Goal: Task Accomplishment & Management: Manage account settings

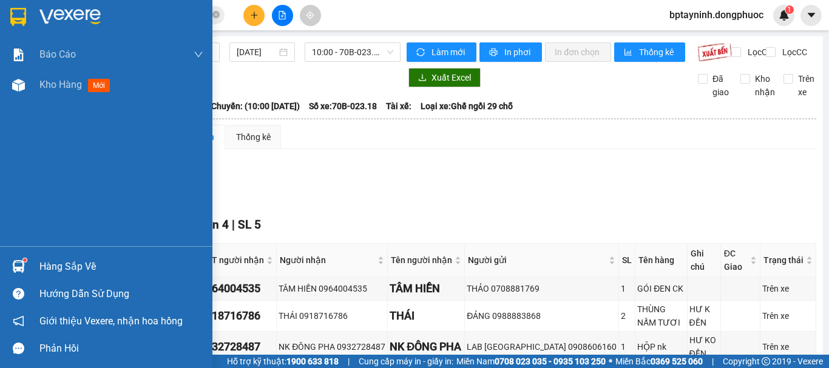
click at [40, 267] on div "Hàng sắp về" at bounding box center [121, 267] width 164 height 18
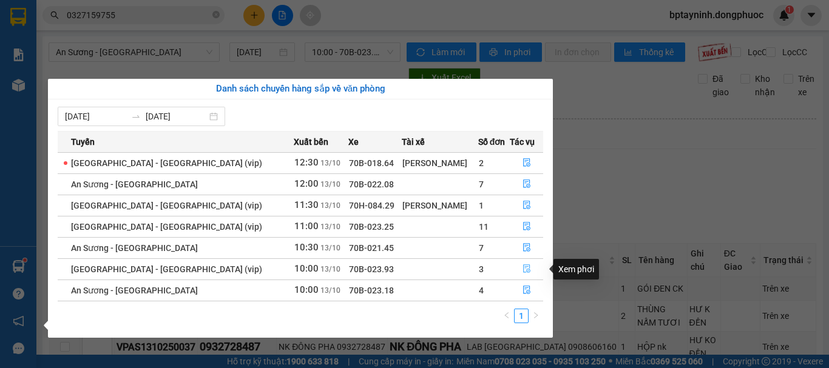
click at [523, 270] on icon "file-done" at bounding box center [526, 268] width 8 height 8
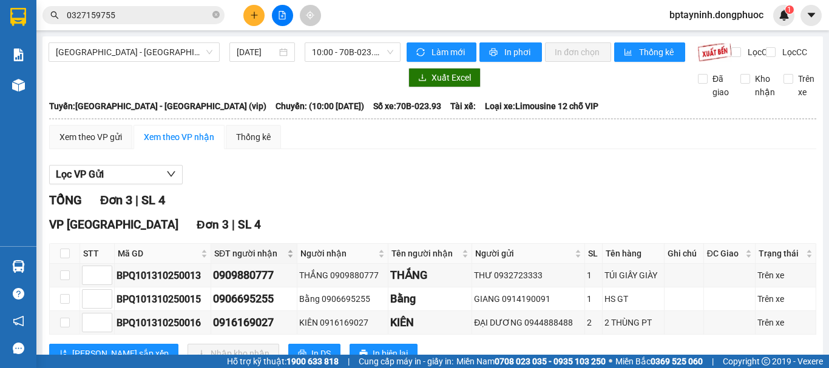
scroll to position [53, 0]
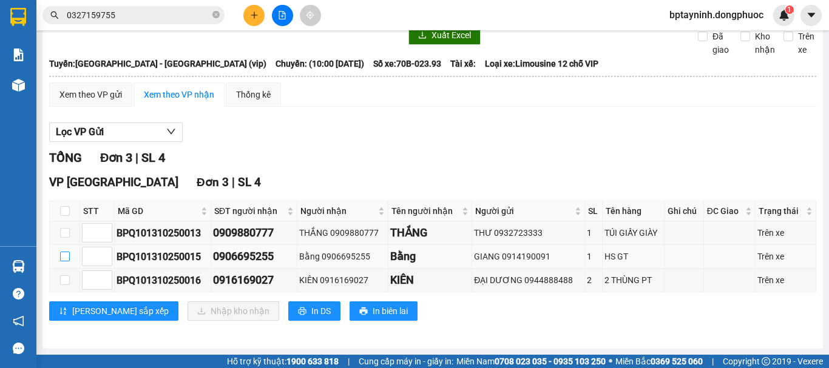
click at [64, 259] on input "checkbox" at bounding box center [65, 257] width 10 height 10
checkbox input "true"
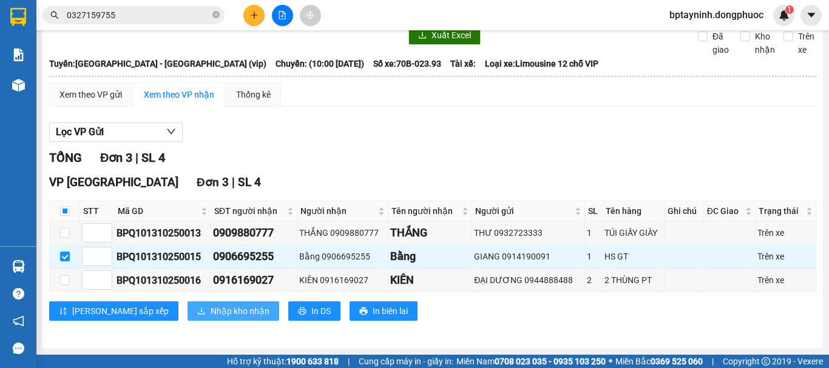
click at [210, 310] on span "Nhập kho nhận" at bounding box center [239, 310] width 59 height 13
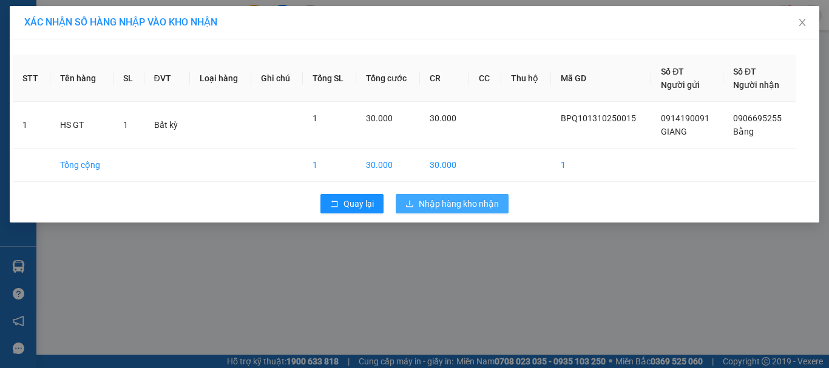
click at [465, 203] on span "Nhập hàng kho nhận" at bounding box center [458, 203] width 80 height 13
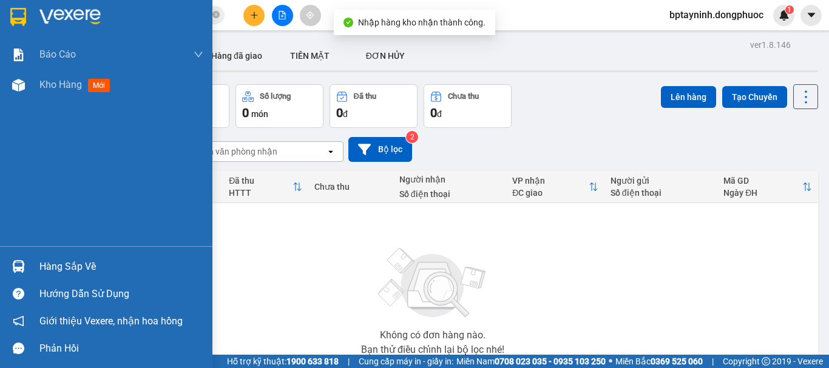
click at [42, 271] on div "Hàng sắp về" at bounding box center [121, 267] width 164 height 18
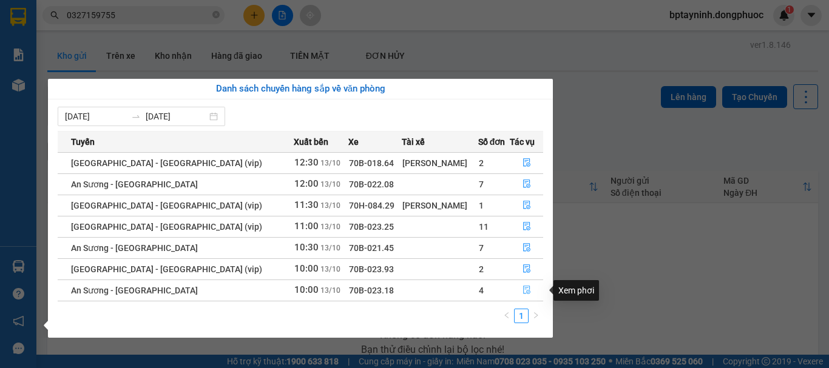
click at [524, 284] on button "button" at bounding box center [526, 290] width 32 height 19
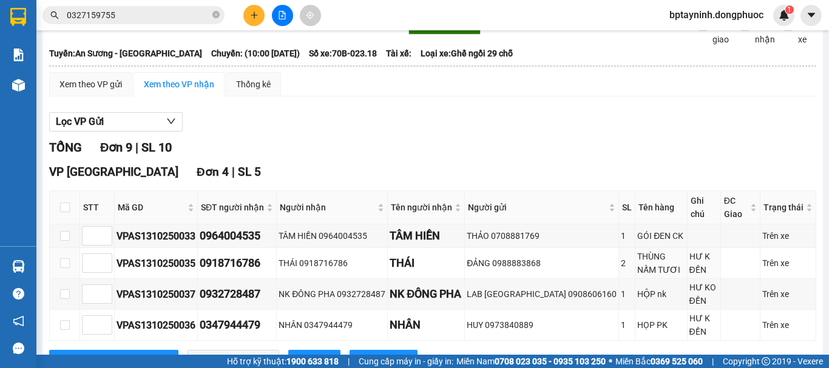
scroll to position [154, 0]
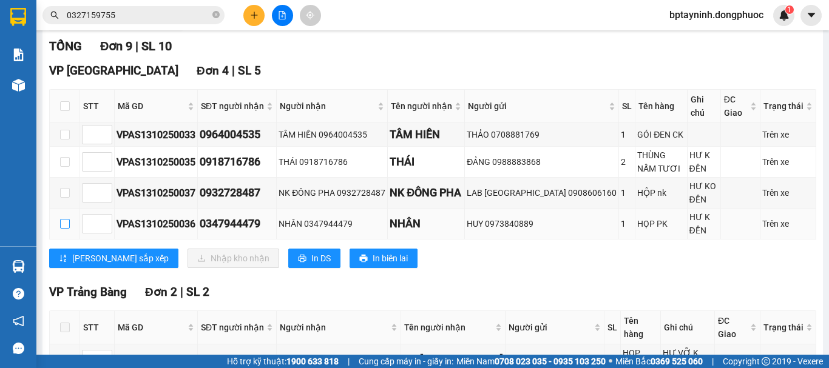
click at [67, 229] on input "checkbox" at bounding box center [65, 224] width 10 height 10
checkbox input "true"
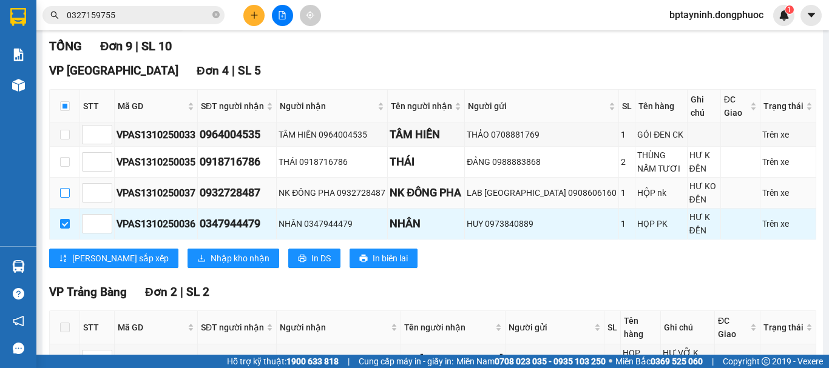
click at [62, 198] on input "checkbox" at bounding box center [65, 193] width 10 height 10
checkbox input "true"
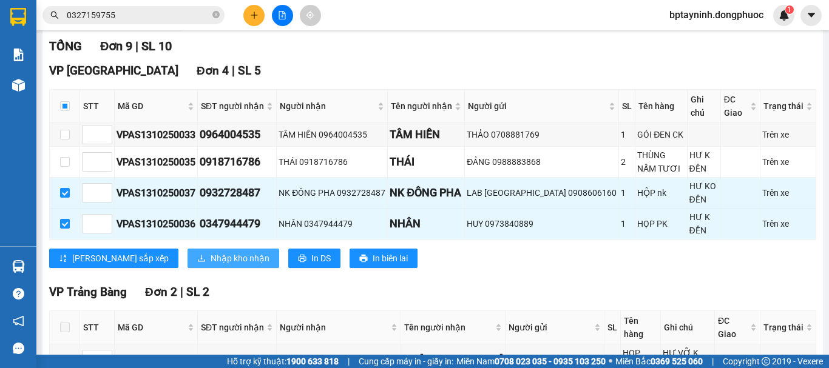
click at [210, 255] on span "Nhập kho nhận" at bounding box center [239, 258] width 59 height 13
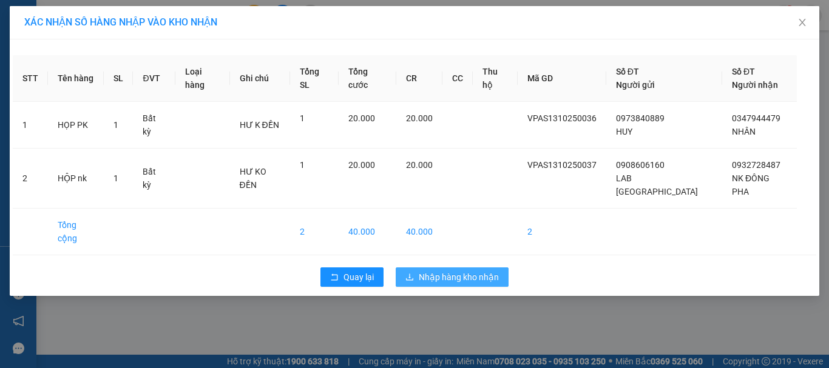
drag, startPoint x: 434, startPoint y: 248, endPoint x: 433, endPoint y: 237, distance: 11.6
click at [434, 271] on span "Nhập hàng kho nhận" at bounding box center [458, 277] width 80 height 13
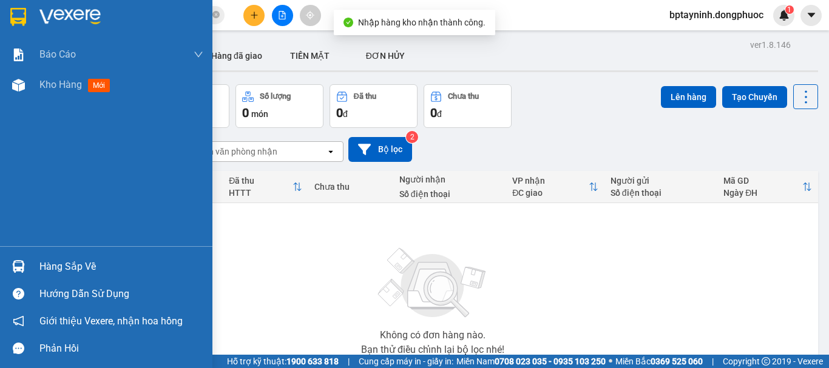
click at [46, 264] on div "Hàng sắp về" at bounding box center [121, 267] width 164 height 18
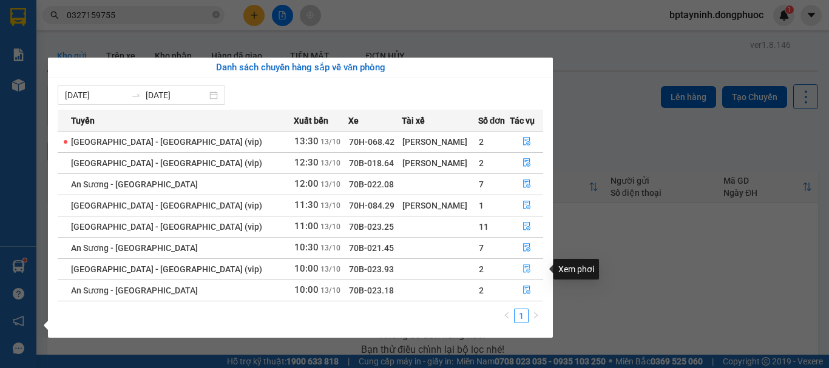
click at [525, 271] on icon "file-done" at bounding box center [526, 269] width 7 height 8
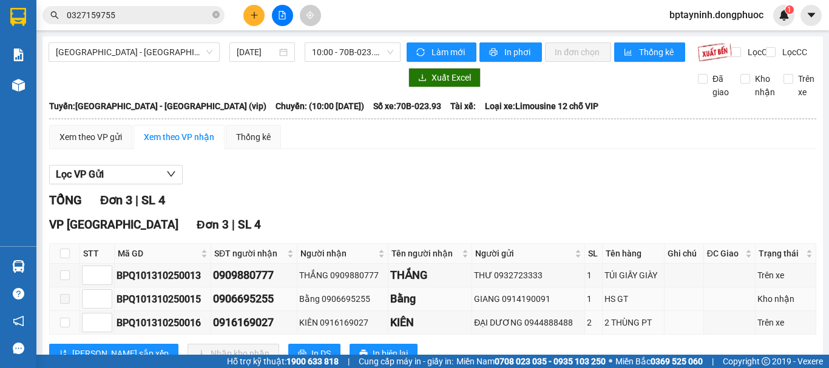
scroll to position [53, 0]
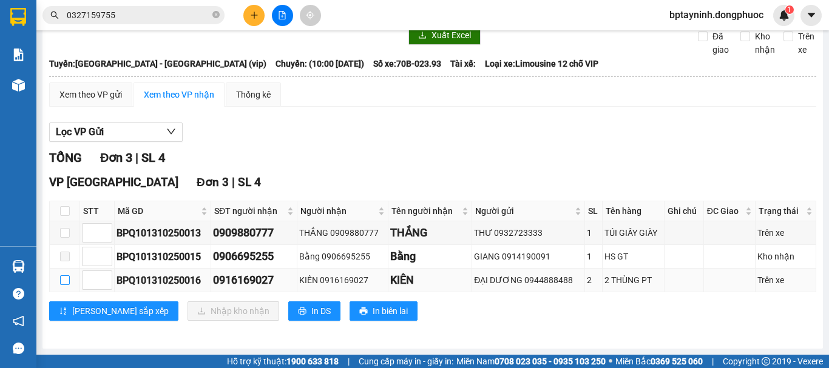
drag, startPoint x: 64, startPoint y: 280, endPoint x: 70, endPoint y: 274, distance: 8.6
click at [64, 280] on input "checkbox" at bounding box center [65, 280] width 10 height 10
checkbox input "true"
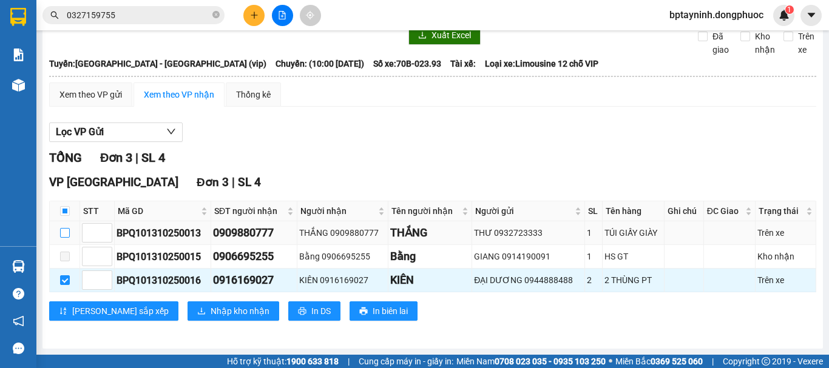
click at [65, 231] on input "checkbox" at bounding box center [65, 233] width 10 height 10
checkbox input "true"
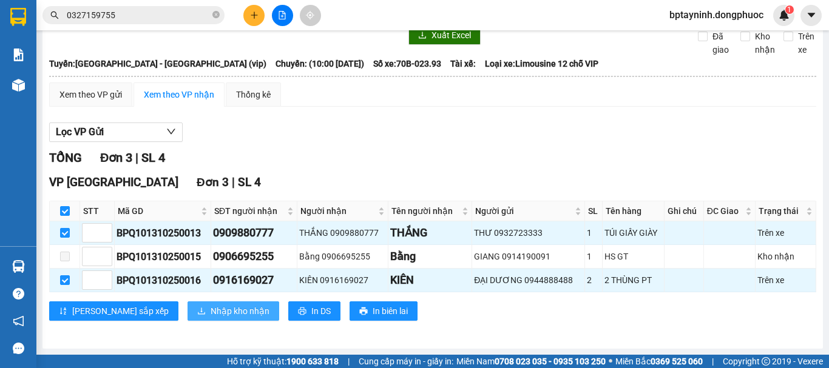
click at [210, 312] on span "Nhập kho nhận" at bounding box center [239, 310] width 59 height 13
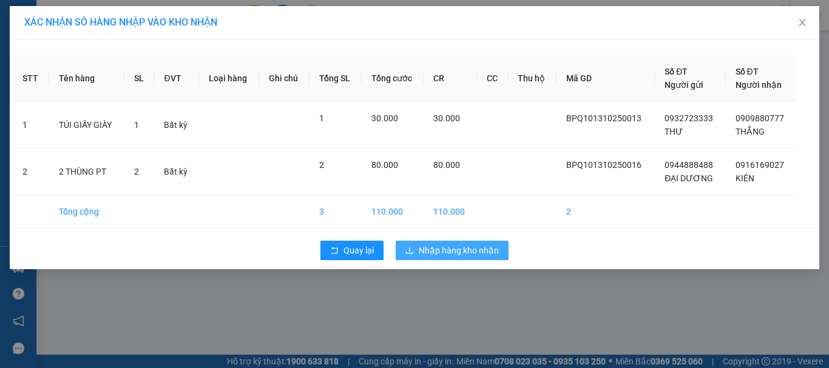
click at [463, 253] on span "Nhập hàng kho nhận" at bounding box center [458, 250] width 80 height 13
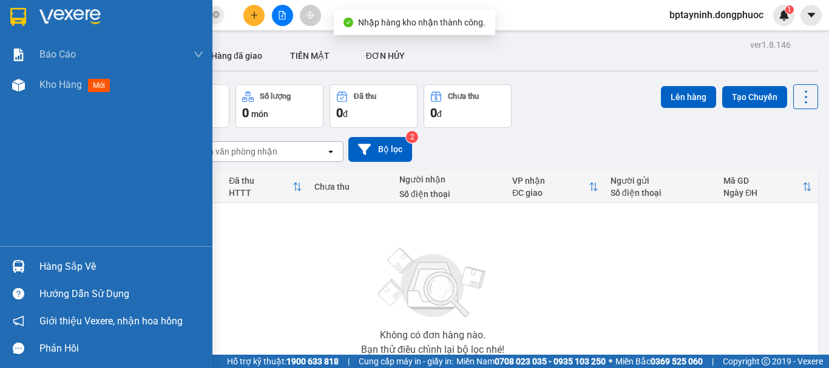
click at [59, 264] on div "Hàng sắp về" at bounding box center [121, 267] width 164 height 18
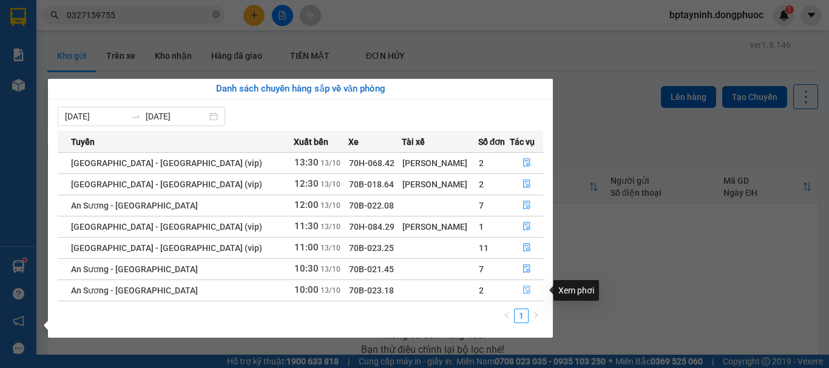
click at [523, 292] on icon "file-done" at bounding box center [526, 290] width 8 height 8
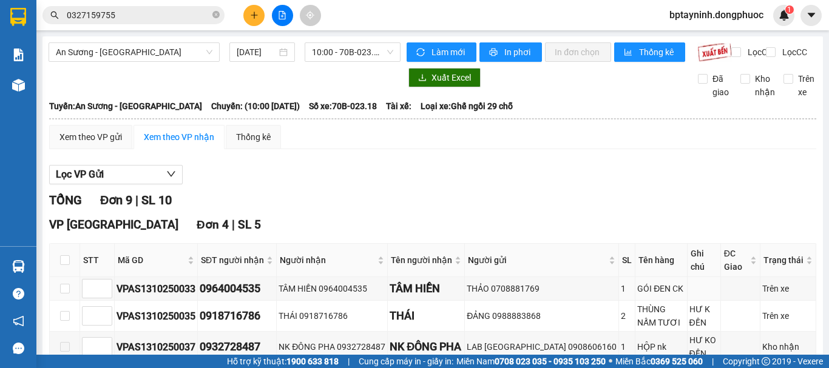
scroll to position [53, 0]
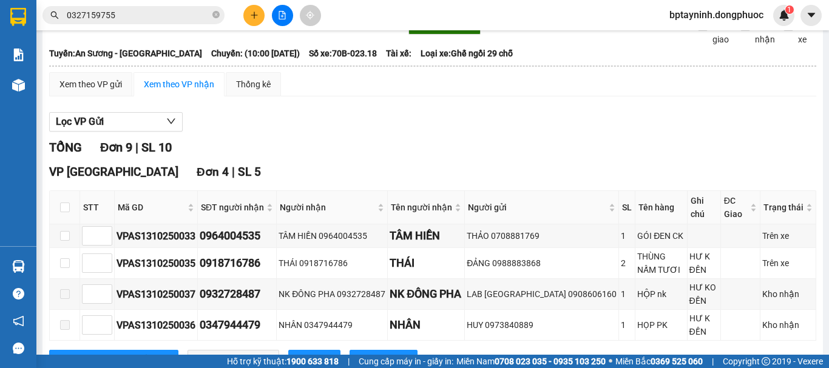
drag, startPoint x: 355, startPoint y: 189, endPoint x: 352, endPoint y: 182, distance: 7.1
click at [355, 181] on div "VP [GEOGRAPHIC_DATA] 4 | SL 5" at bounding box center [432, 172] width 767 height 18
click at [69, 241] on input "checkbox" at bounding box center [65, 236] width 10 height 10
checkbox input "true"
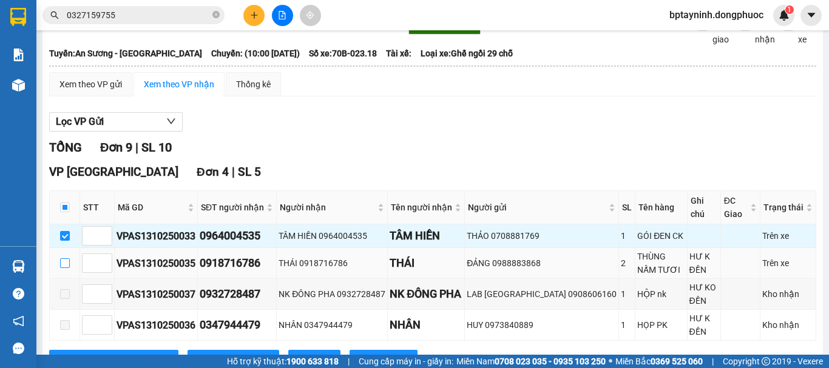
click at [64, 268] on input "checkbox" at bounding box center [65, 263] width 10 height 10
checkbox input "true"
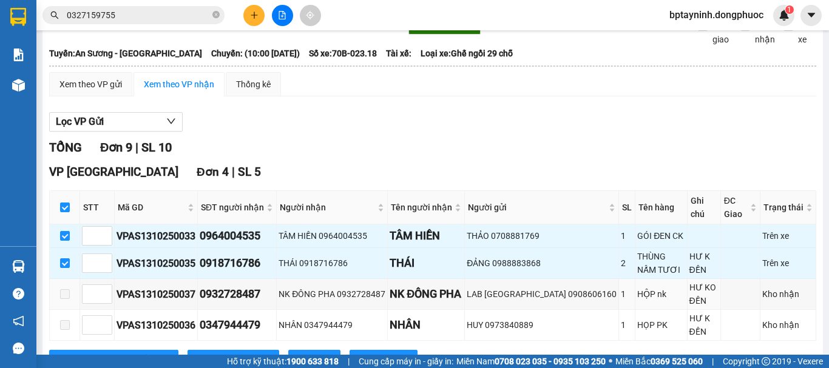
scroll to position [255, 0]
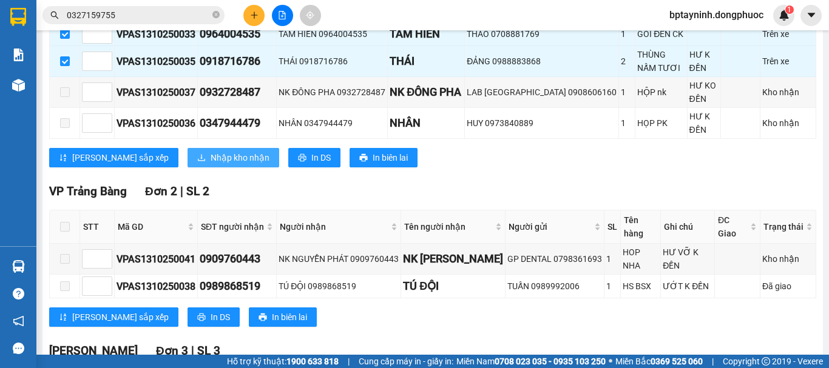
click at [210, 159] on span "Nhập kho nhận" at bounding box center [239, 157] width 59 height 13
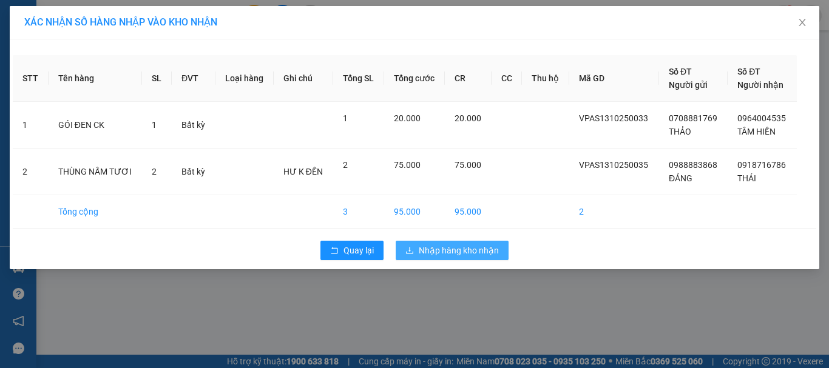
click at [454, 251] on span "Nhập hàng kho nhận" at bounding box center [458, 250] width 80 height 13
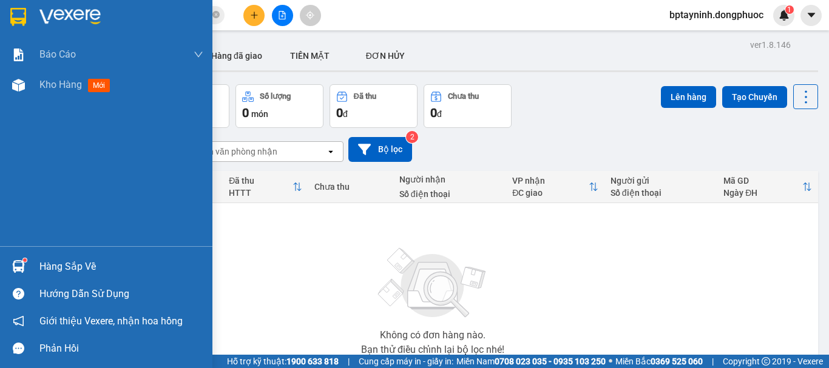
click at [45, 258] on div "Hàng sắp về" at bounding box center [121, 267] width 164 height 18
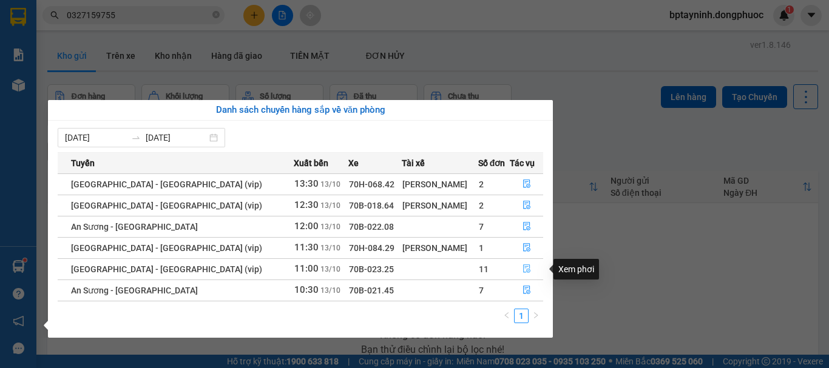
click at [523, 267] on icon "file-done" at bounding box center [526, 269] width 7 height 8
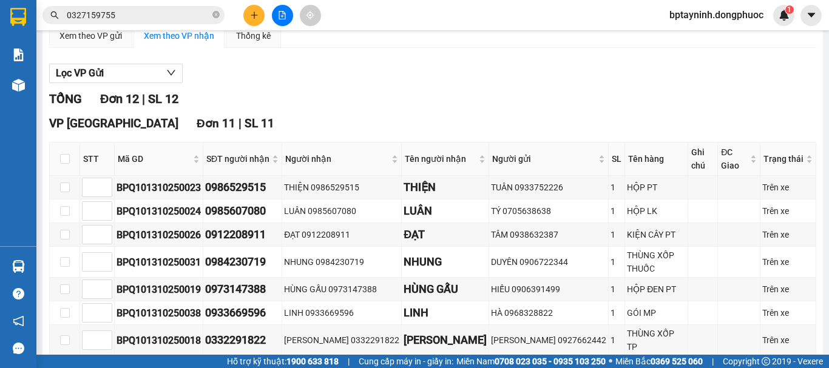
scroll to position [202, 0]
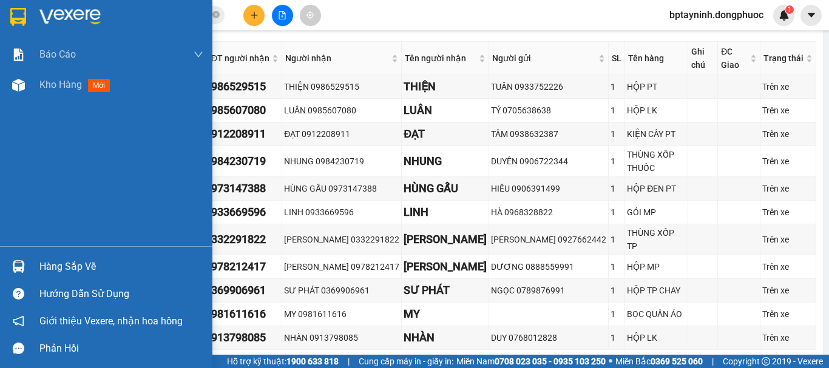
drag, startPoint x: 16, startPoint y: 272, endPoint x: 24, endPoint y: 267, distance: 9.6
click at [16, 272] on img at bounding box center [18, 266] width 13 height 13
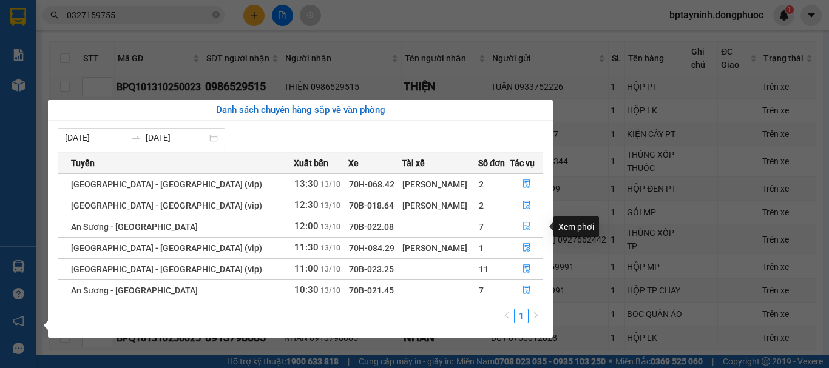
click at [522, 224] on icon "file-done" at bounding box center [526, 226] width 8 height 8
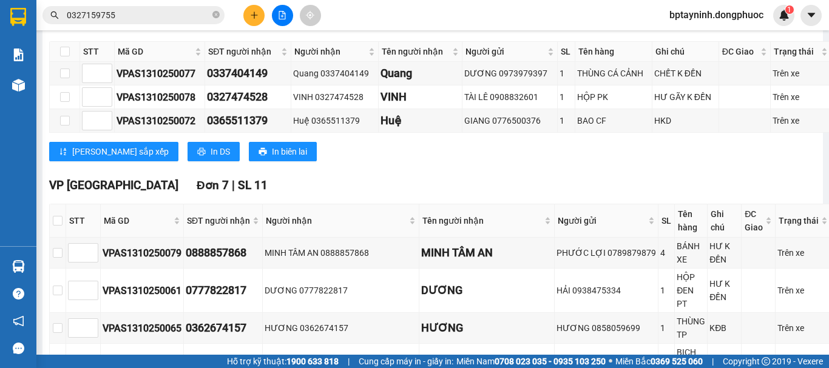
scroll to position [303, 0]
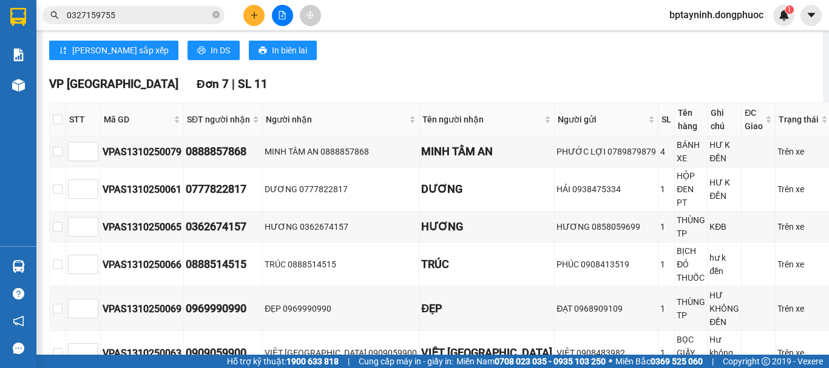
click at [368, 93] on div "VP [GEOGRAPHIC_DATA] 7 | SL 11" at bounding box center [440, 84] width 782 height 18
click at [30, 266] on div "Hàng sắp về" at bounding box center [18, 266] width 36 height 27
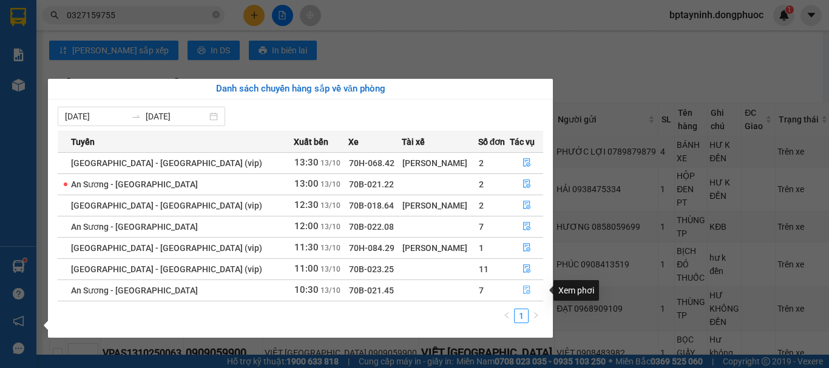
click at [522, 287] on icon "file-done" at bounding box center [526, 290] width 8 height 8
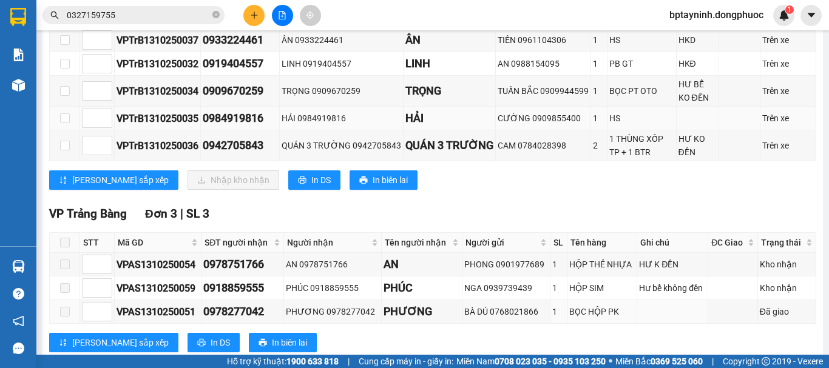
scroll to position [202, 0]
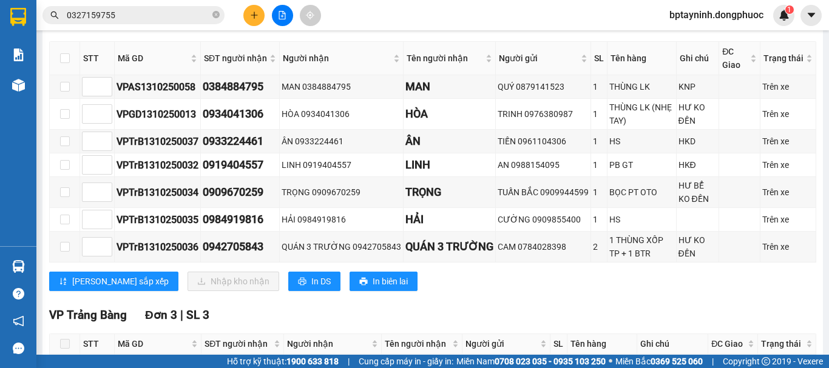
click at [65, 61] on th at bounding box center [65, 58] width 30 height 33
click at [68, 63] on input "checkbox" at bounding box center [65, 58] width 10 height 10
checkbox input "true"
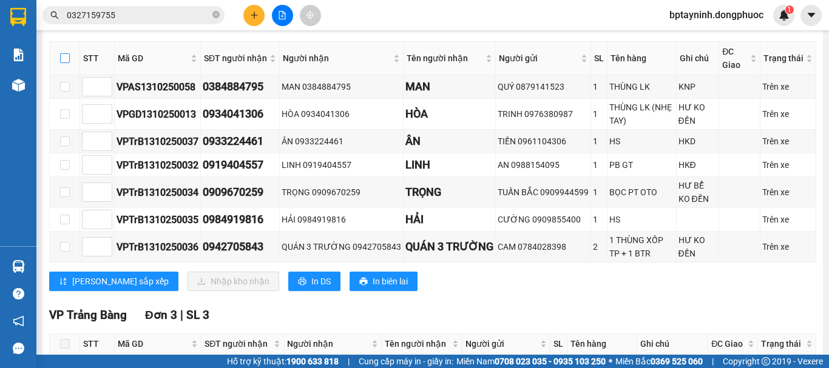
checkbox input "true"
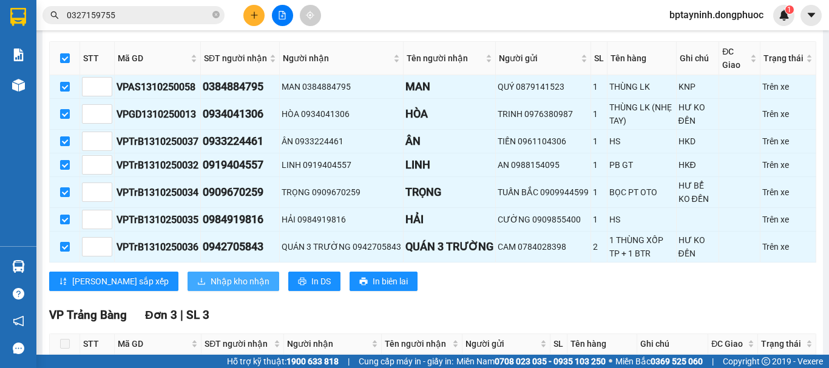
click at [210, 288] on span "Nhập kho nhận" at bounding box center [239, 281] width 59 height 13
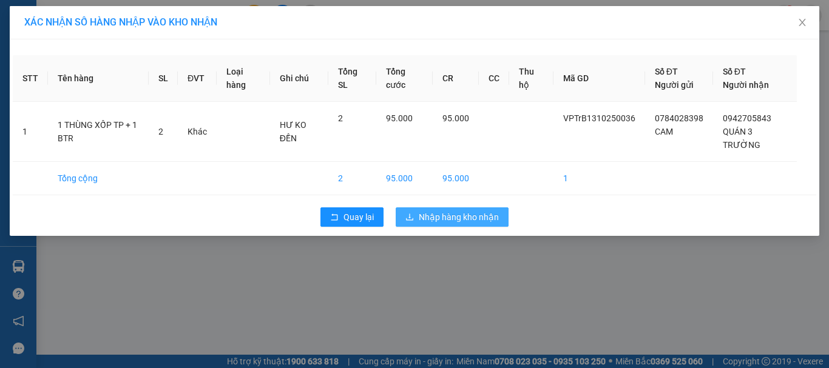
click at [451, 213] on span "Nhập hàng kho nhận" at bounding box center [458, 216] width 80 height 13
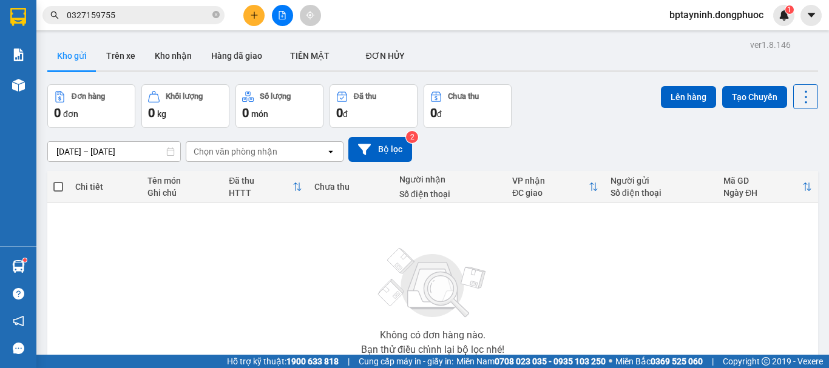
click at [282, 19] on button at bounding box center [282, 15] width 21 height 21
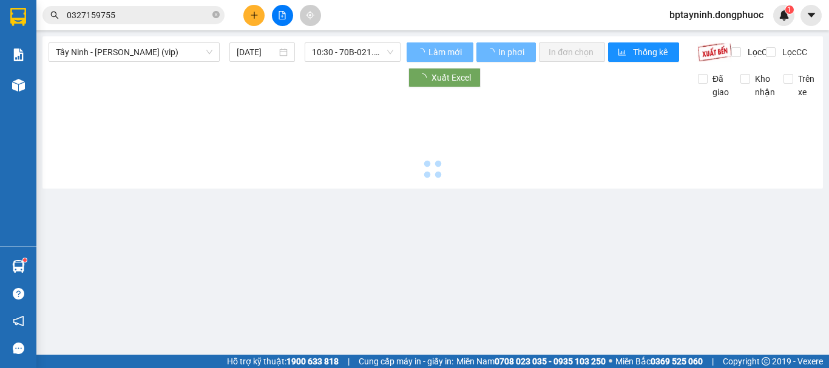
click at [200, 62] on div "Tây Ninh - [PERSON_NAME] (vip) [DATE] 10:30 - 70B-021.45" at bounding box center [225, 51] width 352 height 19
click at [200, 54] on span "Tây Ninh - [PERSON_NAME] (vip)" at bounding box center [134, 52] width 156 height 18
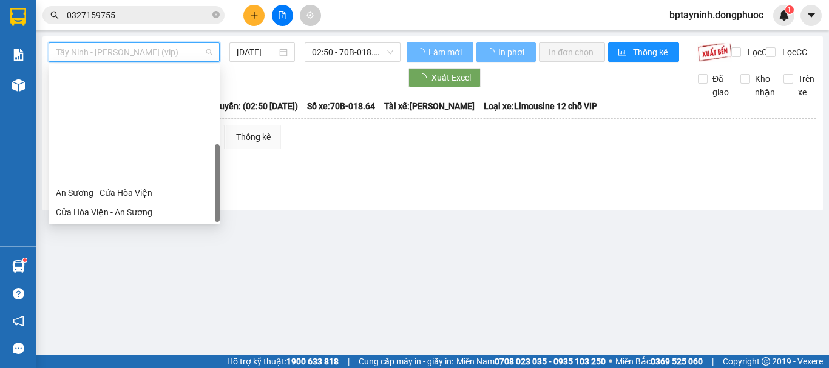
scroll to position [136, 0]
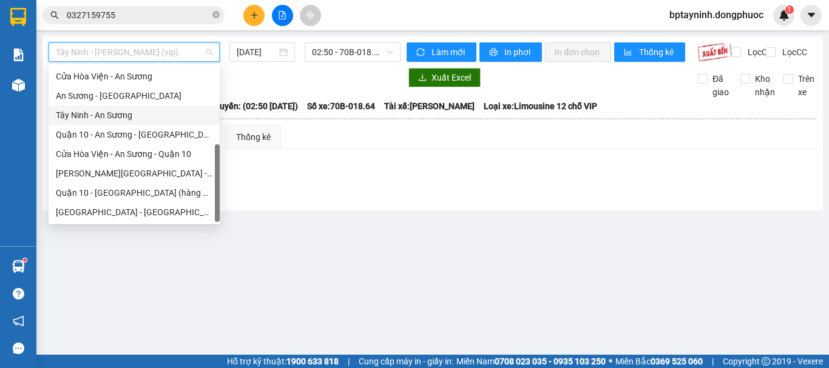
click at [128, 113] on div "Tây Ninh - An Sương" at bounding box center [134, 115] width 156 height 13
type input "[DATE]"
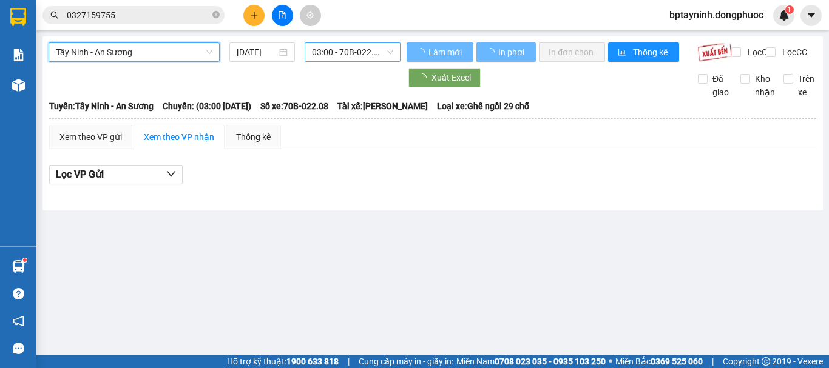
click at [339, 58] on span "03:00 - 70B-022.08" at bounding box center [352, 52] width 81 height 18
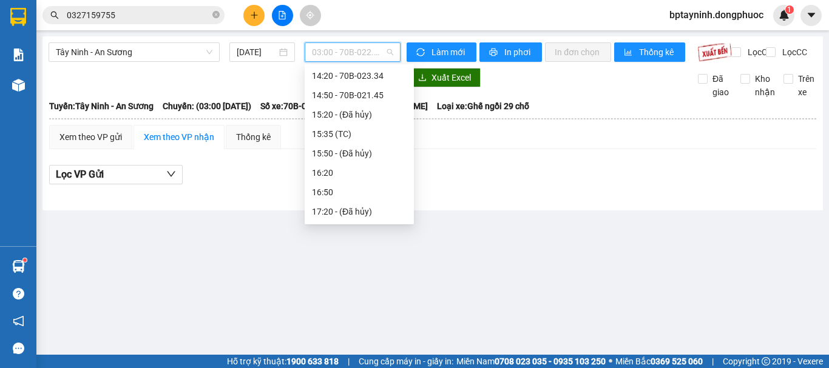
scroll to position [405, 0]
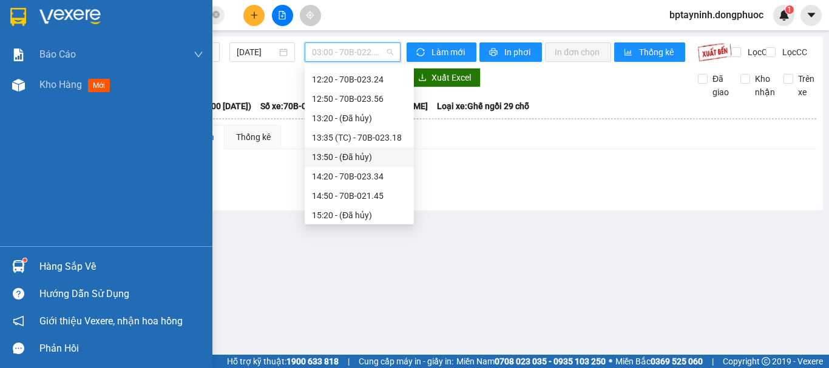
click at [23, 266] on img at bounding box center [18, 266] width 13 height 13
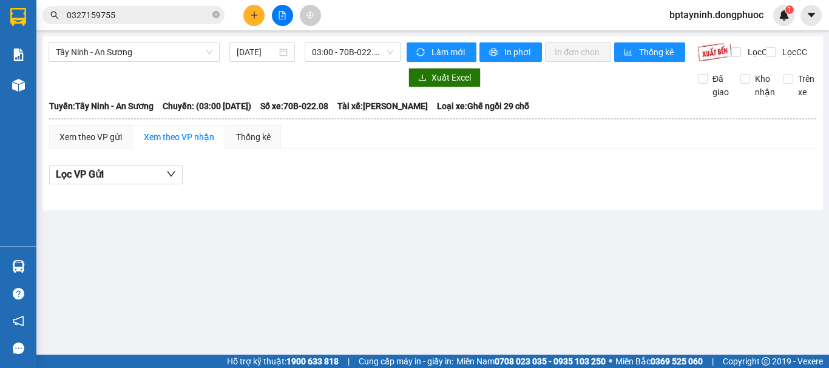
click at [130, 7] on section "Kết quả tìm kiếm ( 4 ) Bộ lọc Mã ĐH Trạng thái Món hàng Tổng cước Chưa cước Nhã…" at bounding box center [414, 184] width 829 height 368
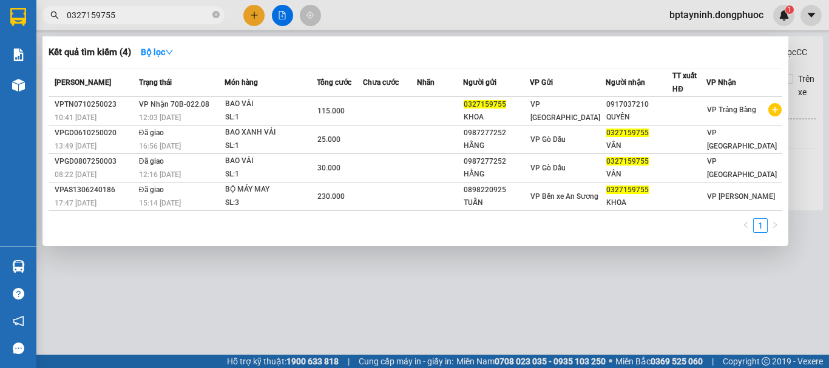
drag, startPoint x: 121, startPoint y: 13, endPoint x: 1, endPoint y: 32, distance: 121.5
click at [0, 30] on section "Kết quả tìm kiếm ( 4 ) Bộ lọc Mã ĐH Trạng thái Món hàng Tổng cước Chưa cước Nhã…" at bounding box center [414, 184] width 829 height 368
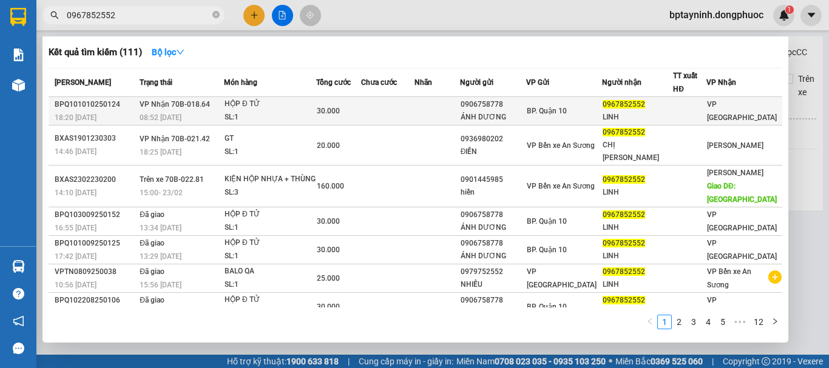
type input "0967852552"
click at [258, 103] on div "HỘP Đ TỬ" at bounding box center [269, 104] width 91 height 13
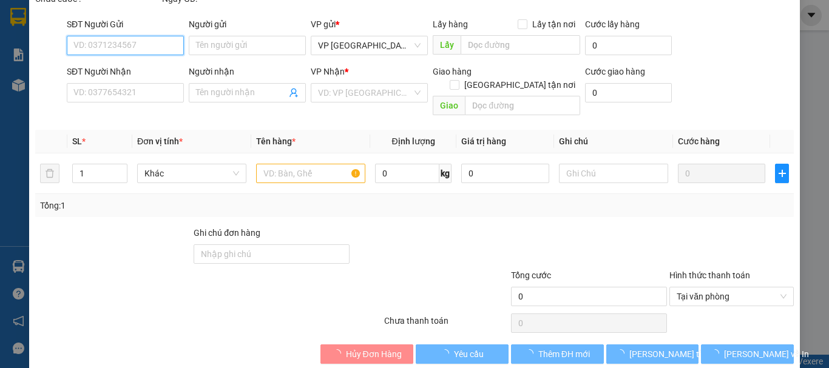
scroll to position [83, 0]
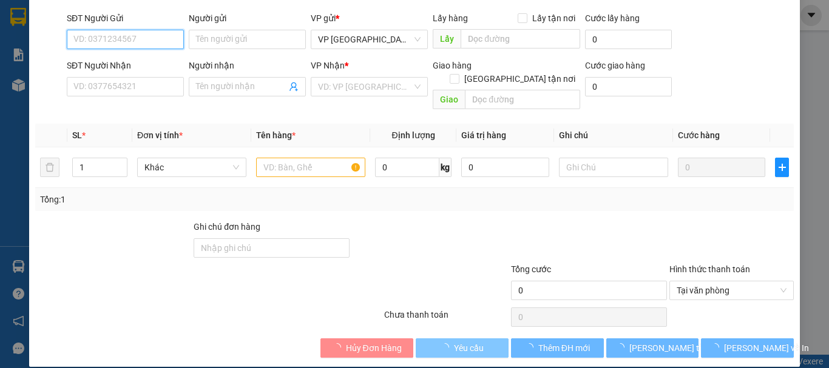
type input "0906758778"
type input "ÁNH DƯƠNG"
type input "0967852552"
type input "LINH"
type input "30.000"
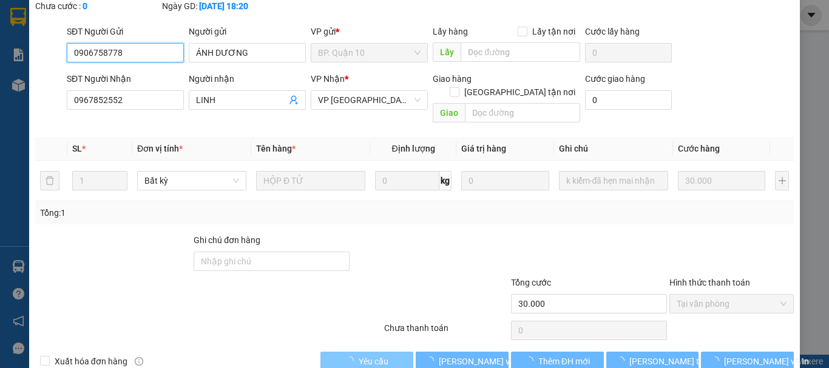
scroll to position [96, 0]
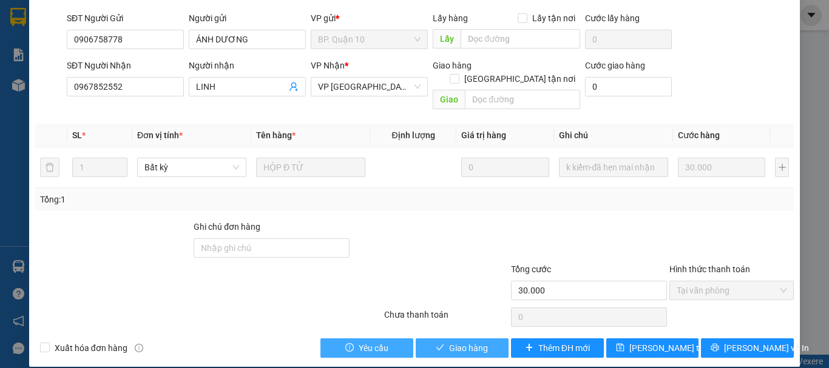
click at [468, 341] on span "Giao hàng" at bounding box center [468, 347] width 39 height 13
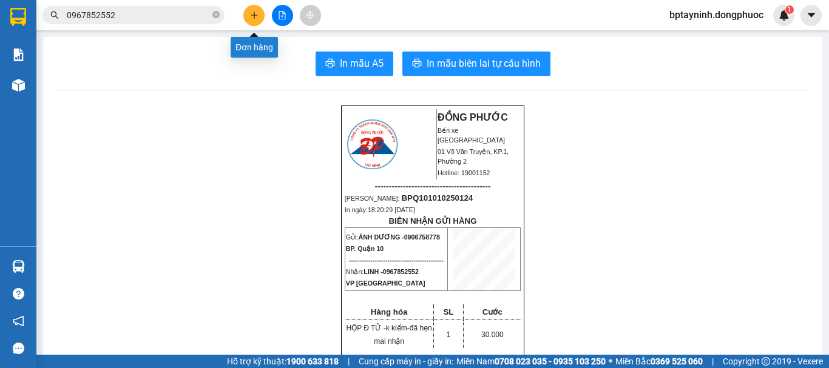
click at [250, 13] on icon "plus" at bounding box center [254, 15] width 8 height 8
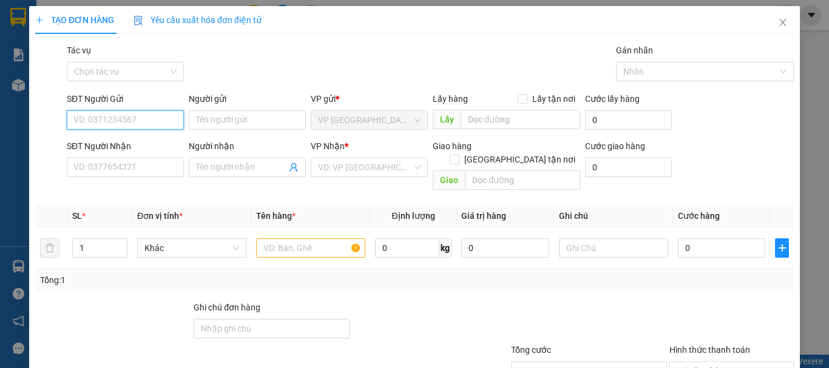
click at [144, 118] on input "SĐT Người Gửi" at bounding box center [125, 119] width 117 height 19
type input "0818060199"
click at [141, 142] on div "0818060199 - TIÊN" at bounding box center [123, 144] width 101 height 13
type input "TIÊN"
type input "0971202471"
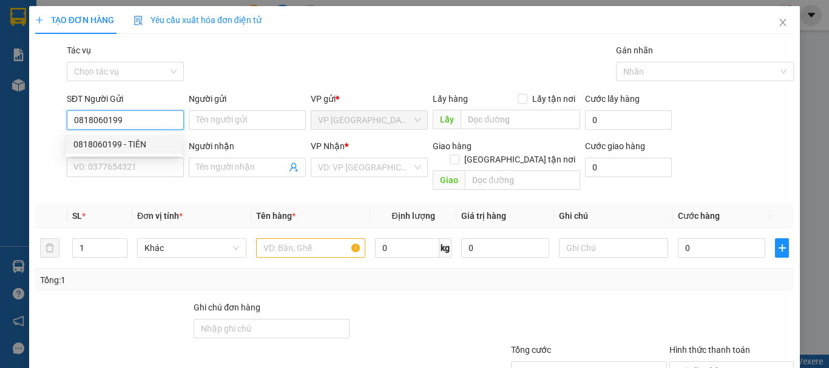
type input "HẰNG"
type input "35.000"
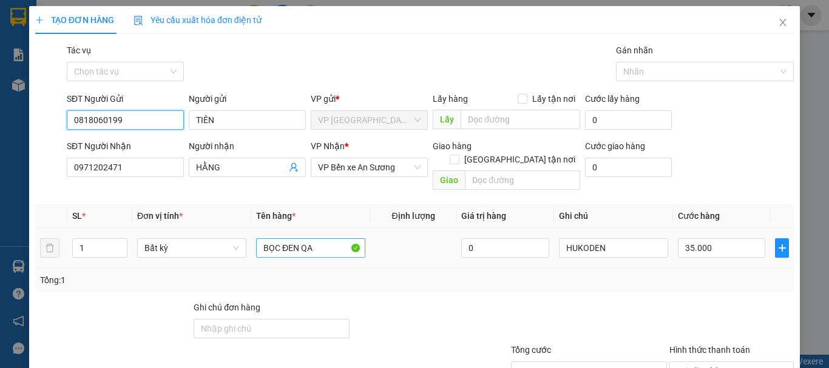
type input "0818060199"
drag, startPoint x: 298, startPoint y: 237, endPoint x: 255, endPoint y: 253, distance: 45.9
click at [255, 253] on td "BỌC ĐEN QA" at bounding box center [310, 248] width 119 height 41
type input "BAO QA"
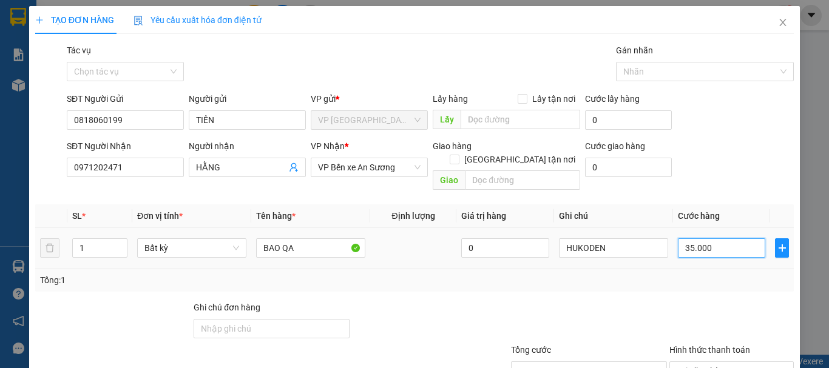
click at [711, 238] on input "35.000" at bounding box center [720, 247] width 87 height 19
type input "7"
type input "75"
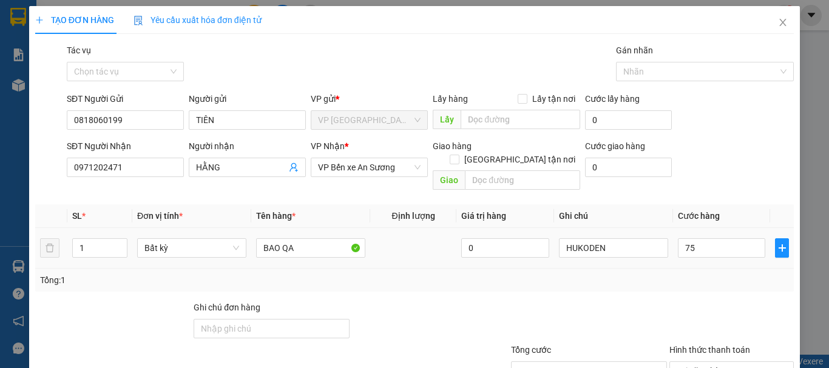
type input "75.000"
click at [719, 253] on td "75.000" at bounding box center [721, 248] width 97 height 41
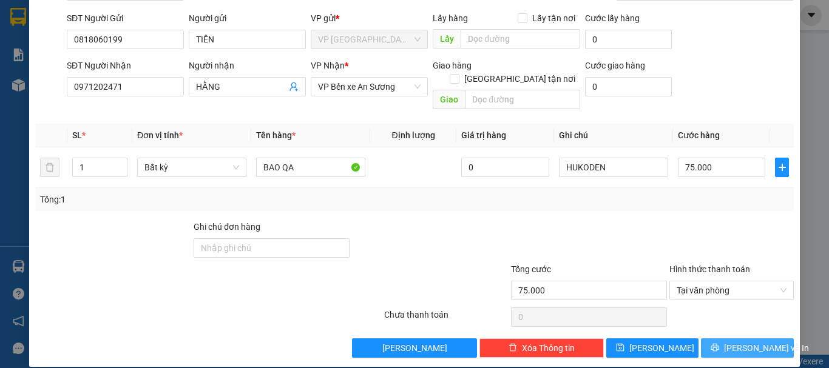
click at [754, 341] on span "[PERSON_NAME] và In" at bounding box center [766, 347] width 85 height 13
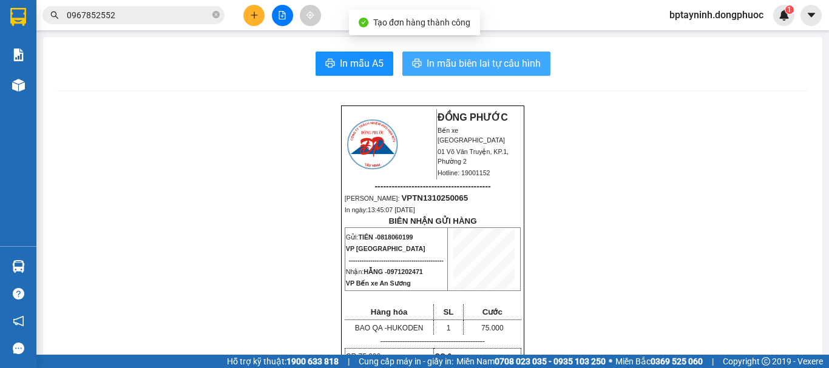
click at [451, 72] on button "In mẫu biên lai tự cấu hình" at bounding box center [476, 64] width 148 height 24
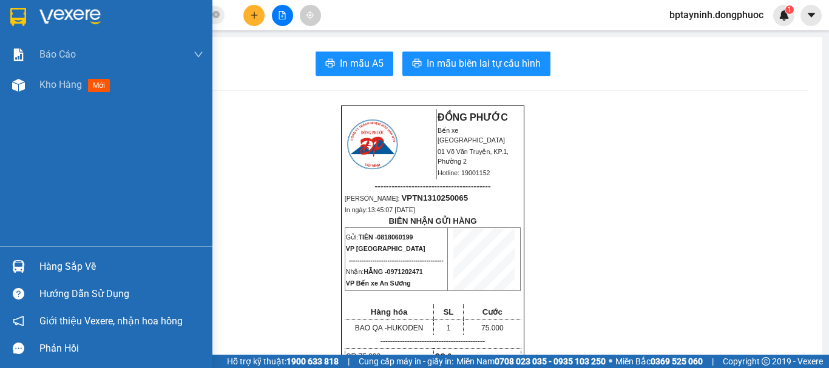
click at [29, 268] on div "Hàng sắp về" at bounding box center [106, 266] width 212 height 27
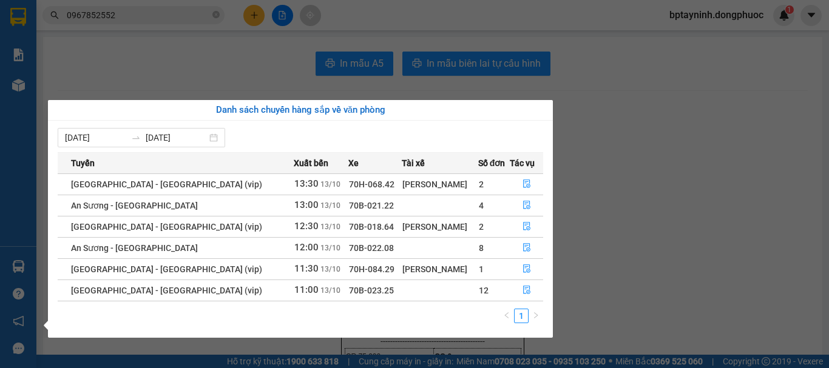
click at [233, 53] on section "Kết quả tìm kiếm ( 111 ) Bộ lọc Mã ĐH Trạng thái Món hàng Tổng cước Chưa cước N…" at bounding box center [414, 184] width 829 height 368
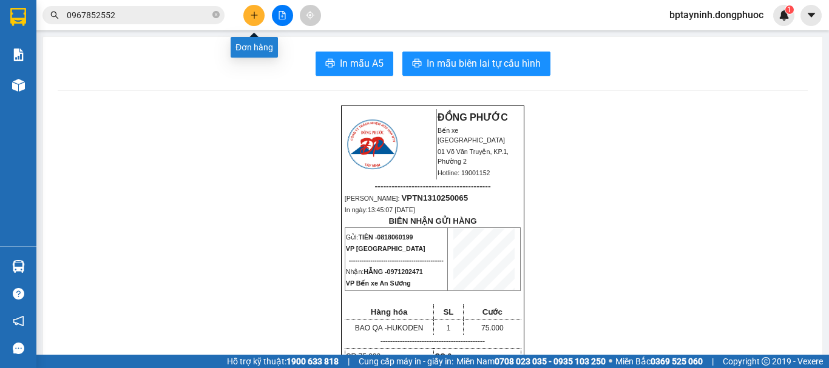
click at [252, 20] on button at bounding box center [253, 15] width 21 height 21
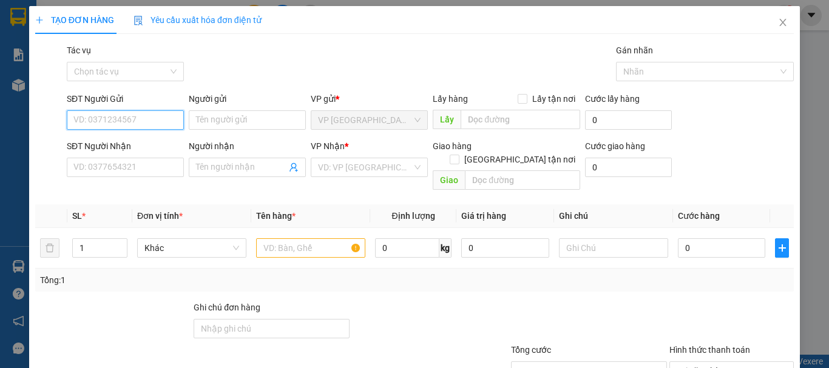
click at [138, 115] on input "SĐT Người Gửi" at bounding box center [125, 119] width 117 height 19
type input "0921790552"
drag, startPoint x: 138, startPoint y: 144, endPoint x: 136, endPoint y: 150, distance: 7.1
click at [138, 144] on div "0921790552 - HÂN" at bounding box center [123, 144] width 101 height 13
type input "HÂN"
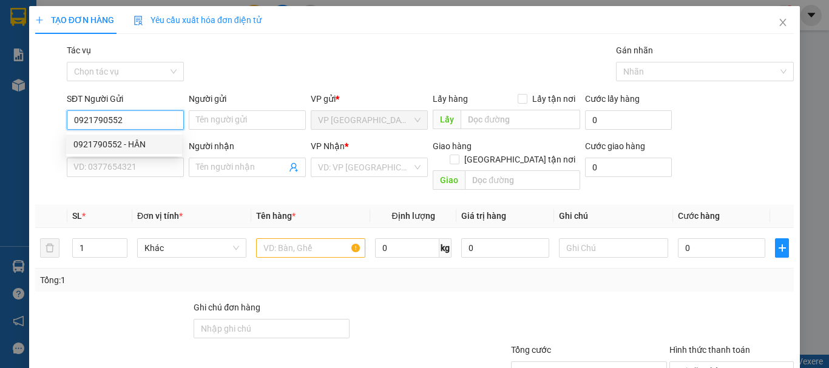
type input "0907780787"
type input "NGUYÊN"
type input "20.000"
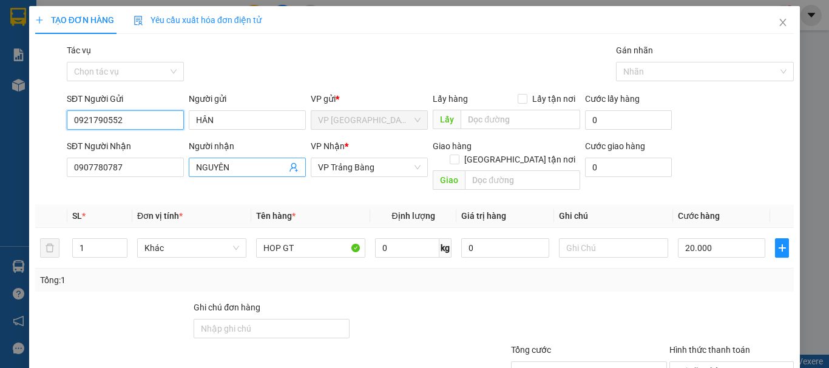
type input "0921790552"
click at [291, 168] on icon "user-add" at bounding box center [293, 167] width 8 height 9
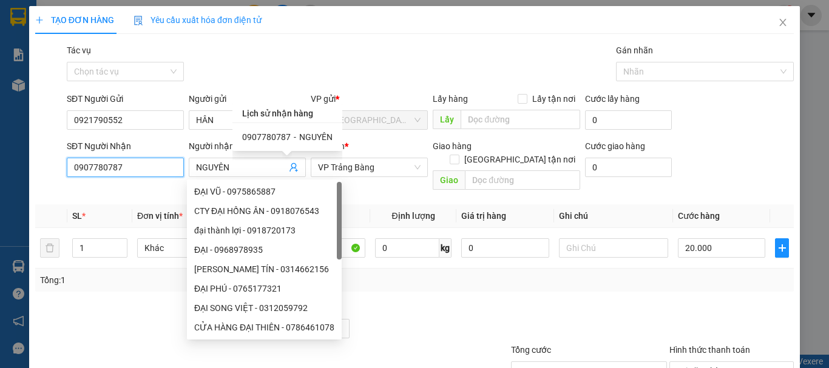
drag, startPoint x: 160, startPoint y: 166, endPoint x: 40, endPoint y: 183, distance: 120.6
click at [35, 183] on div "Transit Pickup Surcharge Ids Transit Deliver Surcharge Ids Transit Deliver Surc…" at bounding box center [414, 241] width 758 height 395
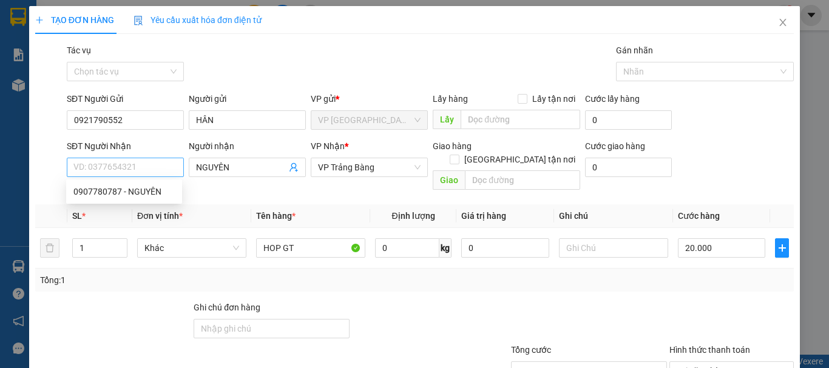
drag, startPoint x: 262, startPoint y: 165, endPoint x: 106, endPoint y: 164, distance: 156.5
click at [109, 169] on div "SĐT Người Nhận VD: 0377654321 Người nhận NGUYÊN VP Nhận * VP Trảng Bàng Giao hà…" at bounding box center [429, 167] width 731 height 56
click at [106, 163] on input "SĐT Người Nhận" at bounding box center [125, 167] width 117 height 19
click at [106, 164] on input "SĐT Người Nhận" at bounding box center [125, 167] width 117 height 19
type input "0362208463"
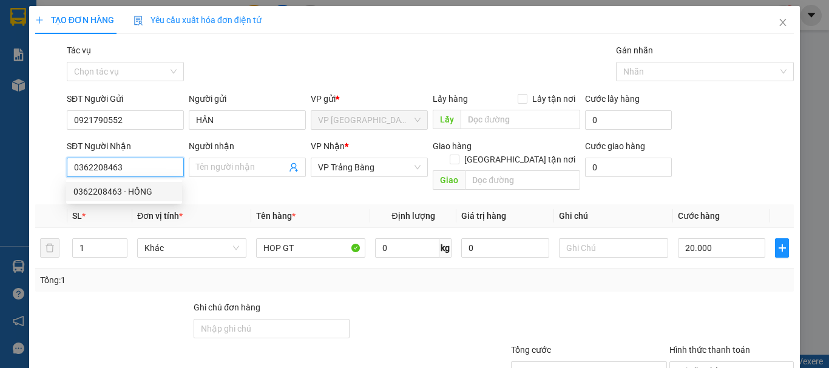
click at [133, 190] on div "0362208463 - HỒNG" at bounding box center [123, 191] width 101 height 13
type input "HỒNG"
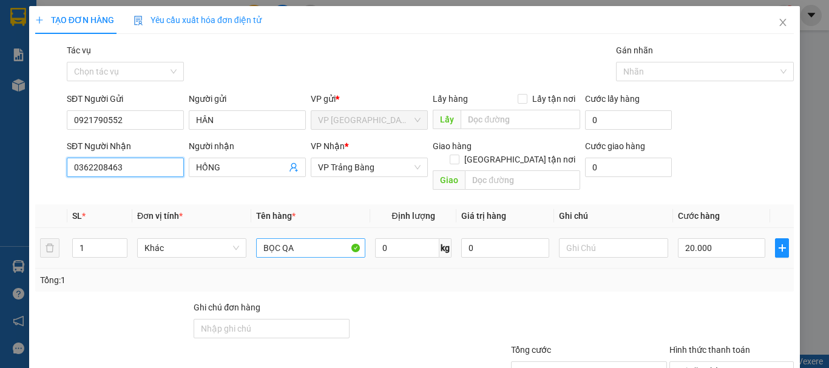
type input "0362208463"
drag, startPoint x: 278, startPoint y: 238, endPoint x: 200, endPoint y: 262, distance: 81.3
click at [200, 262] on div "SL * Đơn vị tính * Tên hàng * Định lượng Giá trị hàng Ghi chú Cước hàng 1 Khác …" at bounding box center [414, 247] width 758 height 87
type input "T"
type input "THÙNG ỐNG PK"
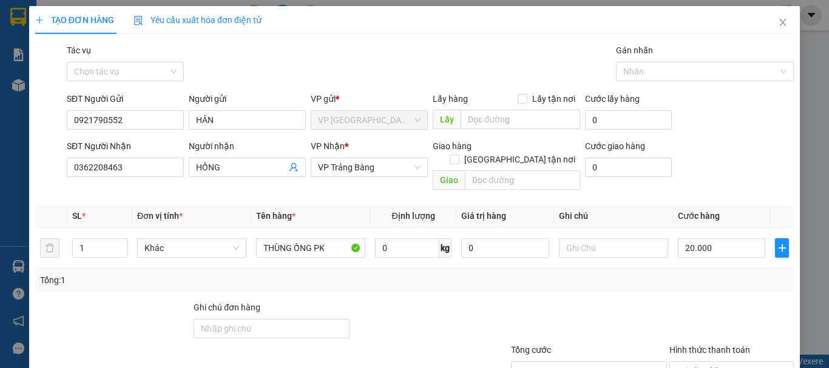
click at [676, 318] on div at bounding box center [731, 322] width 127 height 42
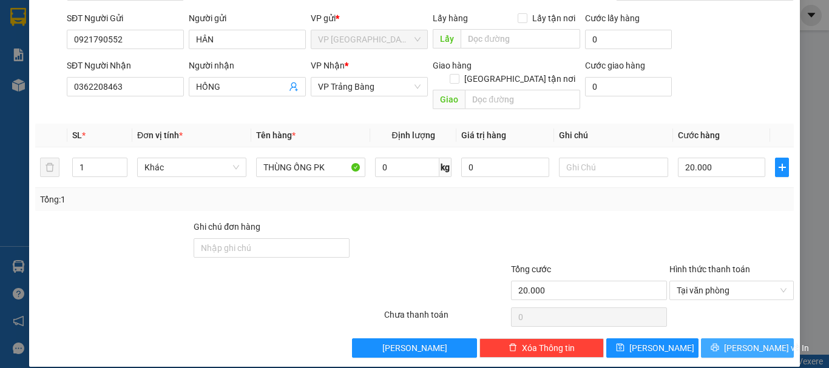
click at [744, 341] on span "[PERSON_NAME] và In" at bounding box center [766, 347] width 85 height 13
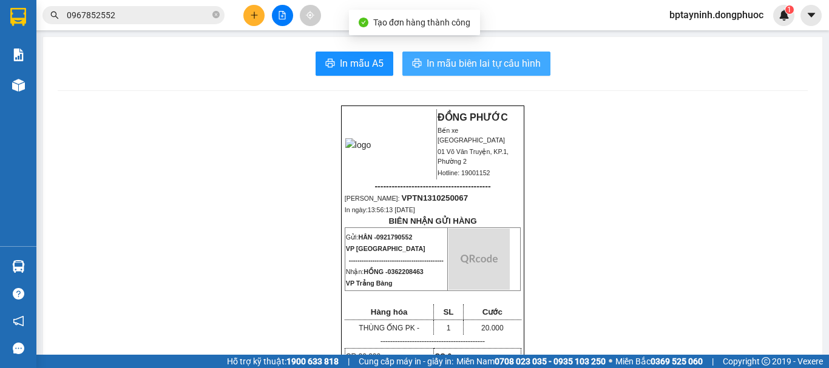
click at [463, 61] on span "In mẫu biên lai tự cấu hình" at bounding box center [483, 63] width 114 height 15
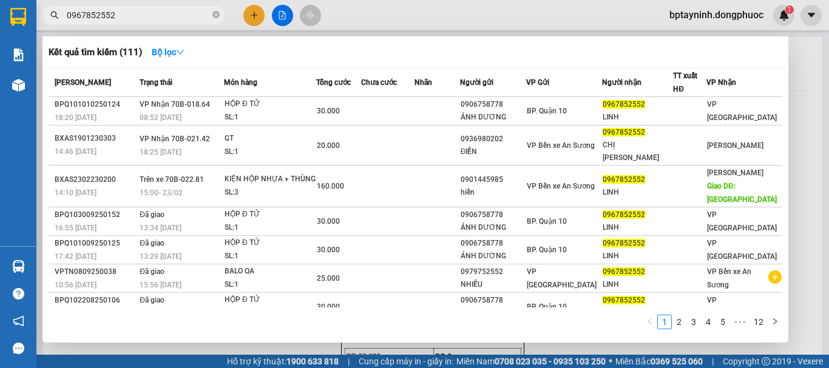
drag, startPoint x: 131, startPoint y: 12, endPoint x: 21, endPoint y: 33, distance: 111.8
click at [19, 32] on section "Kết quả tìm kiếm ( 111 ) Bộ lọc Mã ĐH Trạng thái Món hàng Tổng cước Chưa cước N…" at bounding box center [414, 184] width 829 height 368
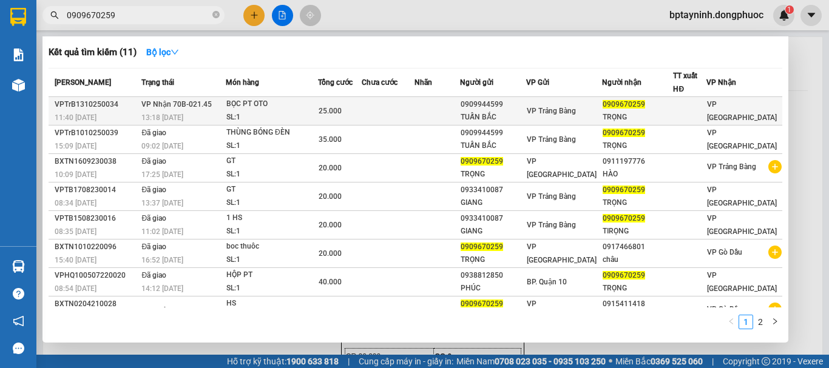
type input "0909670259"
click at [282, 110] on div "BỌC PT OTO" at bounding box center [271, 104] width 91 height 13
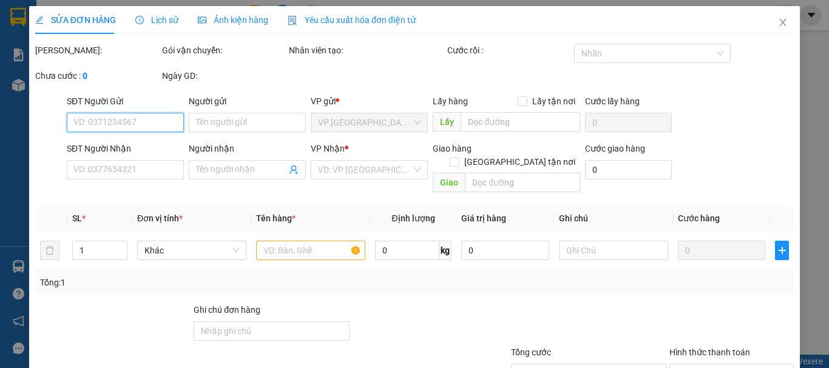
type input "0909944599"
type input "TUẤN BẮC"
type input "0909670259"
type input "TRỌNG"
type input "25.000"
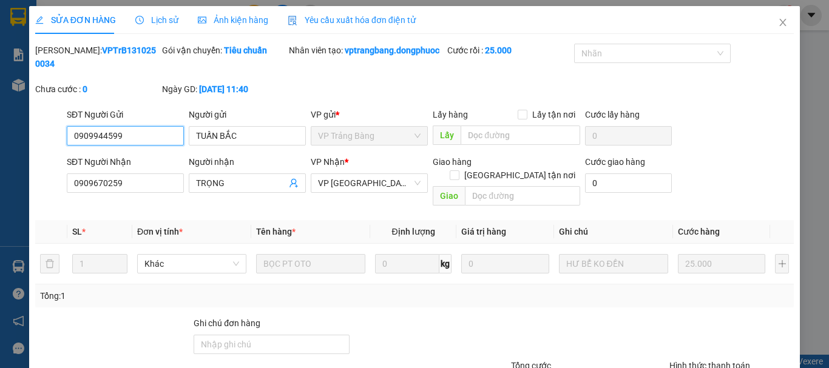
scroll to position [96, 0]
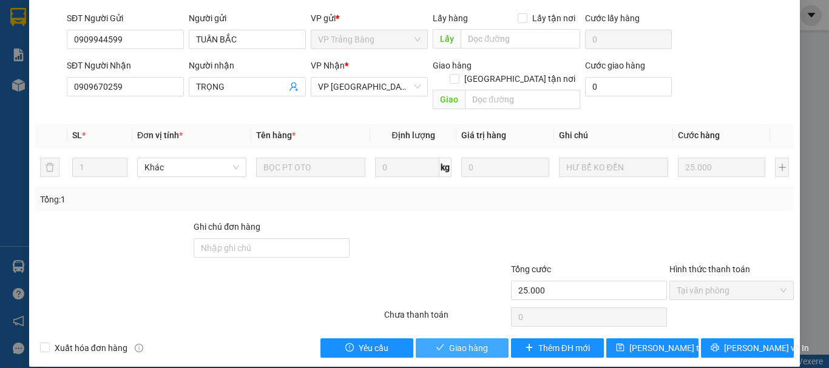
click at [443, 338] on button "Giao hàng" at bounding box center [461, 347] width 93 height 19
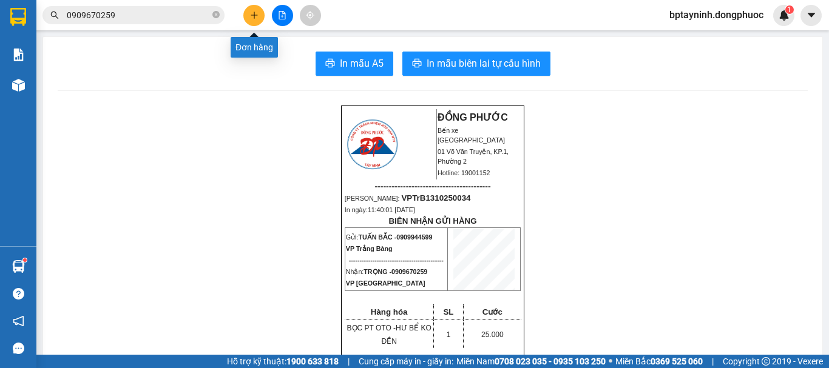
click at [253, 12] on icon "plus" at bounding box center [254, 15] width 8 height 8
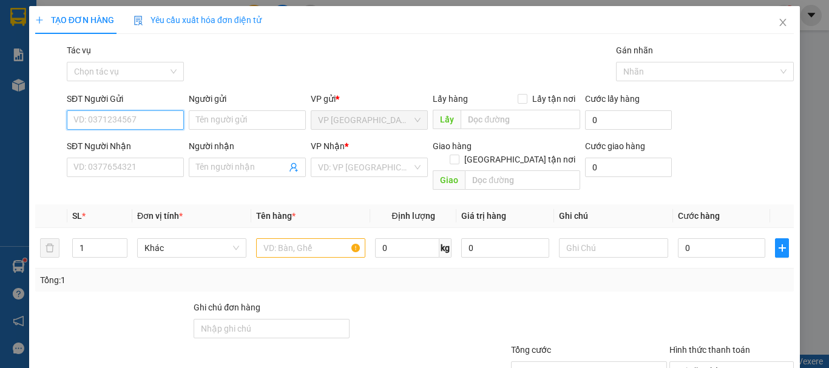
click at [158, 114] on input "SĐT Người Gửi" at bounding box center [125, 119] width 117 height 19
type input "0938258257"
click at [155, 143] on div "0938258257 - [PERSON_NAME]" at bounding box center [132, 144] width 119 height 13
type input "[PERSON_NAME]"
type input "0326373989"
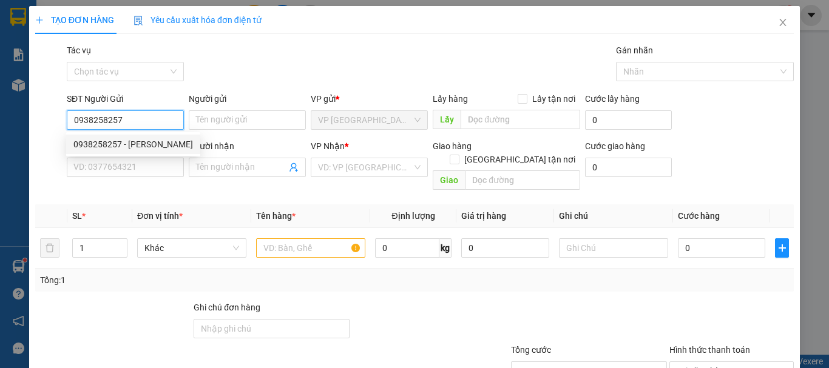
type input "THỦY"
type input "20.000"
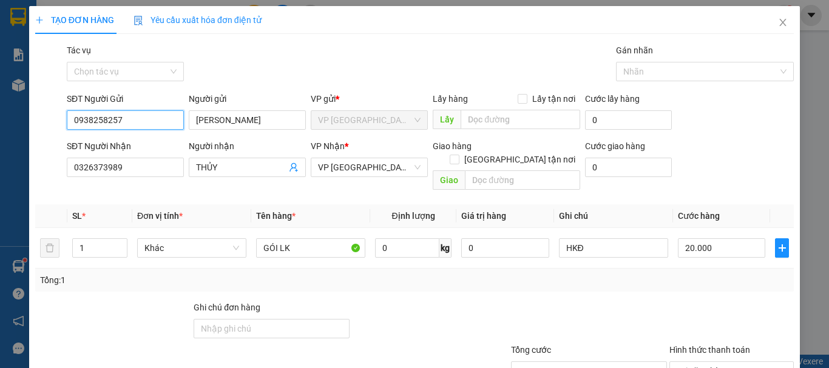
type input "0938258257"
click at [731, 274] on div "Tổng: 1" at bounding box center [414, 280] width 748 height 13
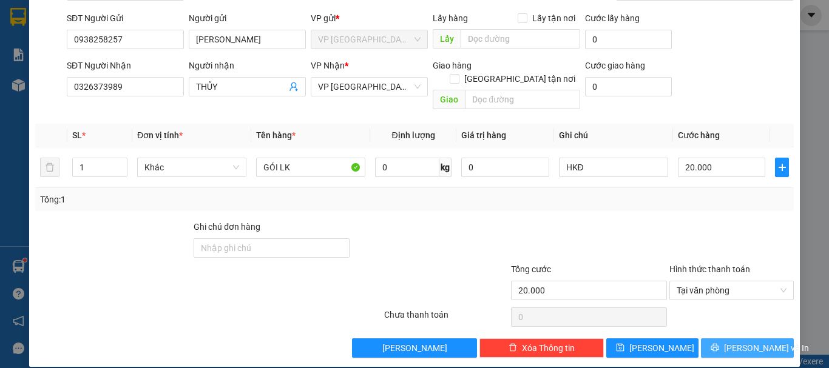
click at [756, 341] on span "[PERSON_NAME] và In" at bounding box center [766, 347] width 85 height 13
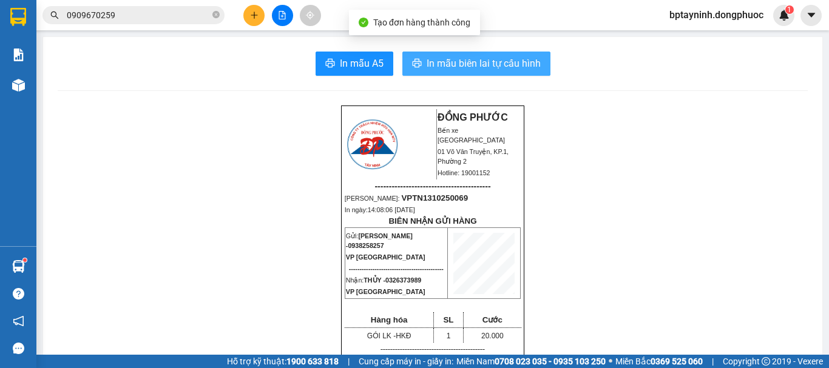
click at [514, 64] on span "In mẫu biên lai tự cấu hình" at bounding box center [483, 63] width 114 height 15
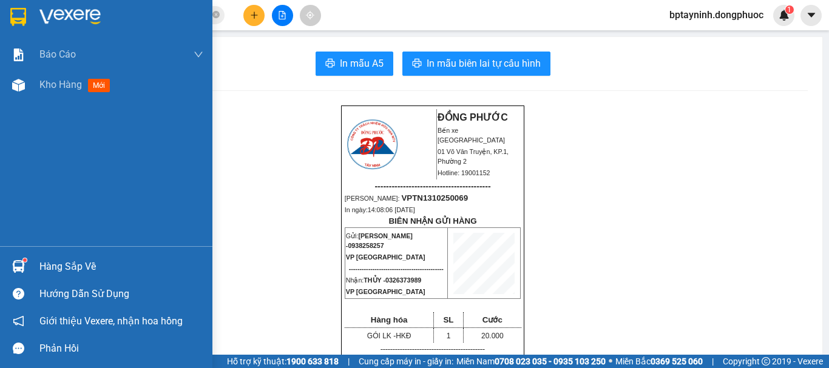
click at [62, 266] on div "Hàng sắp về" at bounding box center [121, 267] width 164 height 18
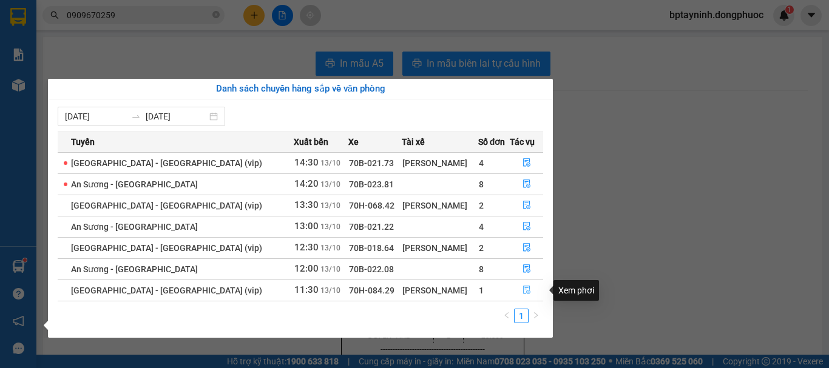
click at [523, 289] on icon "file-done" at bounding box center [526, 290] width 8 height 8
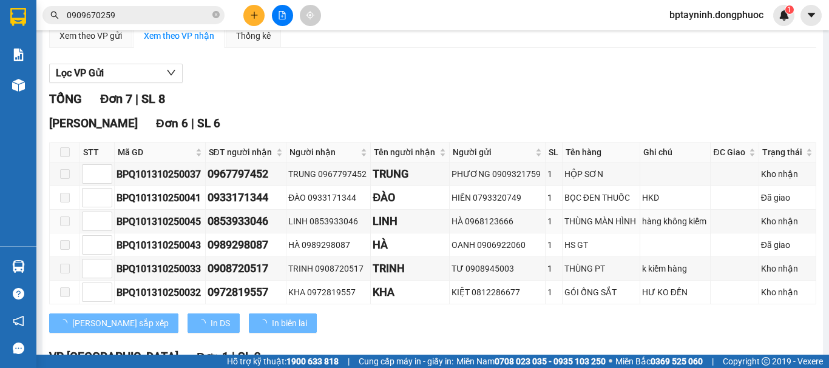
scroll to position [239, 0]
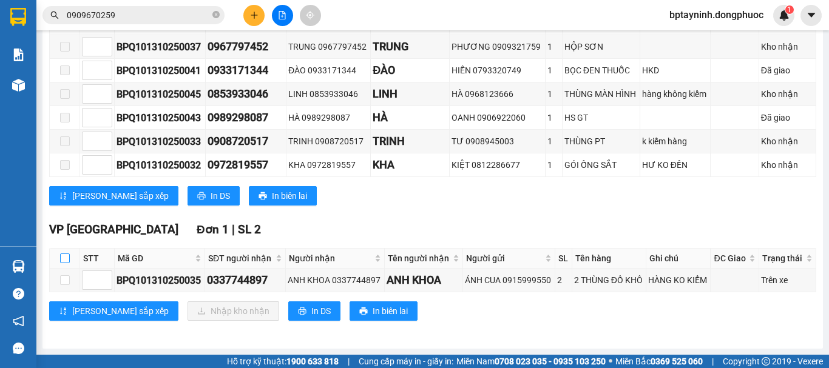
click at [62, 259] on input "checkbox" at bounding box center [65, 259] width 10 height 10
checkbox input "true"
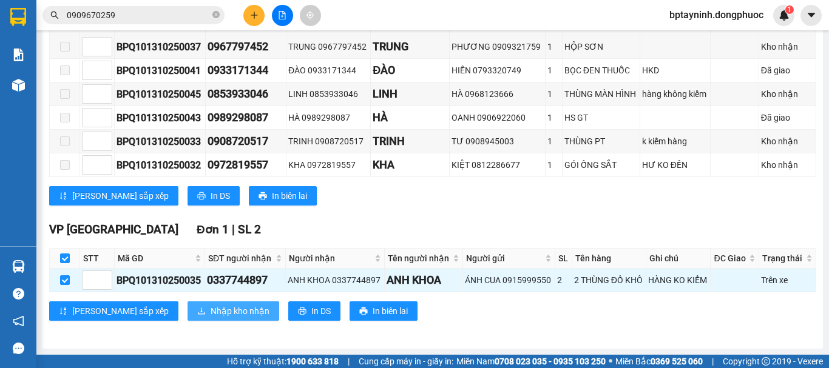
click at [210, 304] on span "Nhập kho nhận" at bounding box center [239, 310] width 59 height 13
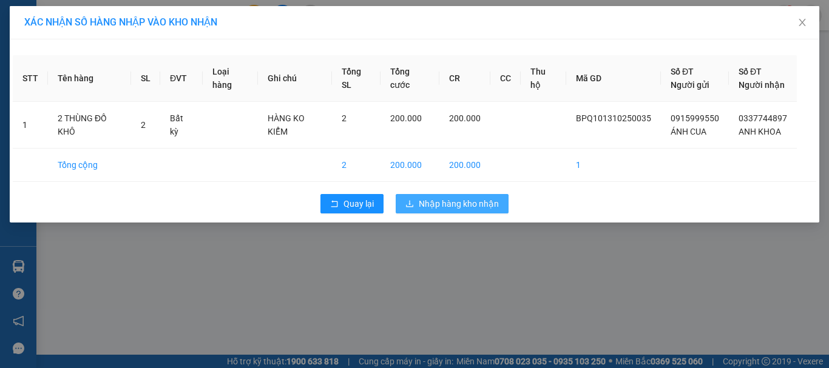
click at [452, 206] on span "Nhập hàng kho nhận" at bounding box center [458, 203] width 80 height 13
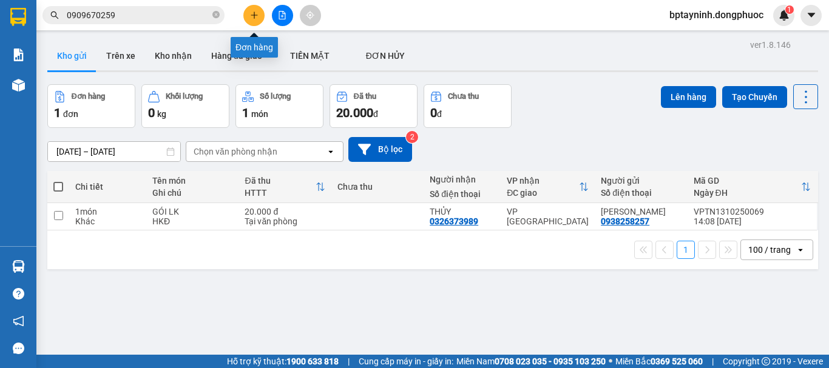
click at [254, 8] on button at bounding box center [253, 15] width 21 height 21
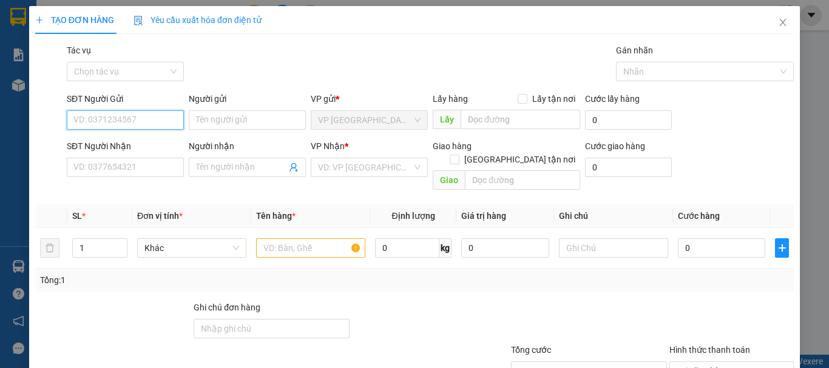
click at [143, 120] on input "SĐT Người Gửi" at bounding box center [125, 119] width 117 height 19
type input "0974201240"
click at [139, 149] on div "0974201240 - TÂN" at bounding box center [123, 144] width 101 height 13
type input "TÂN"
type input "0965986893"
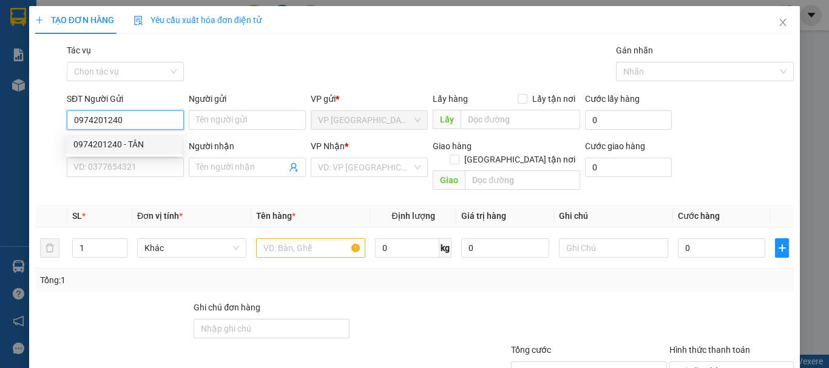
type input "PHÚ"
type input "20.000"
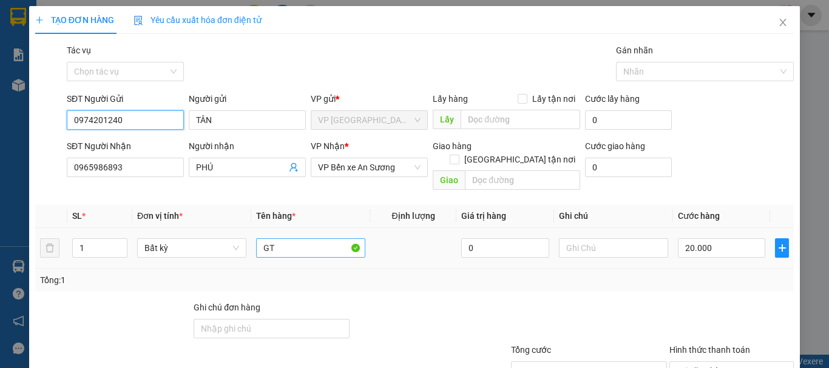
type input "0974201240"
drag, startPoint x: 286, startPoint y: 227, endPoint x: 213, endPoint y: 237, distance: 73.3
click at [229, 233] on tr "1 Bất kỳ GT 0 20.000" at bounding box center [414, 248] width 758 height 41
type input "HS"
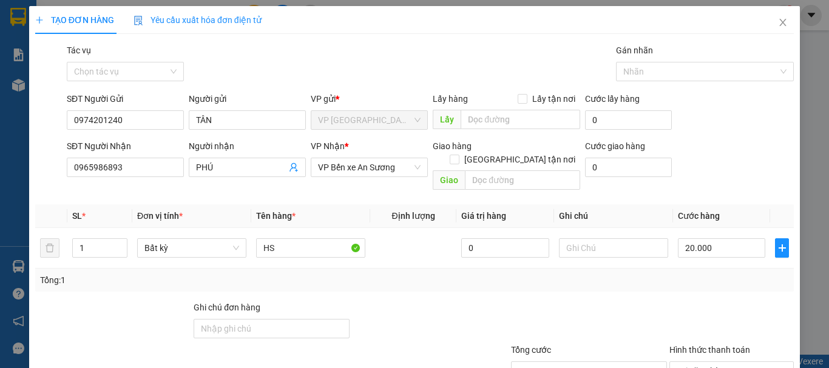
click at [703, 301] on div at bounding box center [731, 322] width 127 height 42
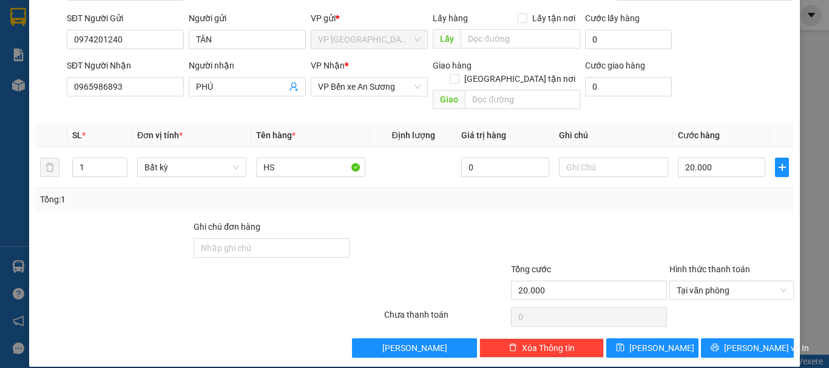
scroll to position [81, 0]
click at [739, 341] on span "[PERSON_NAME] và In" at bounding box center [766, 347] width 85 height 13
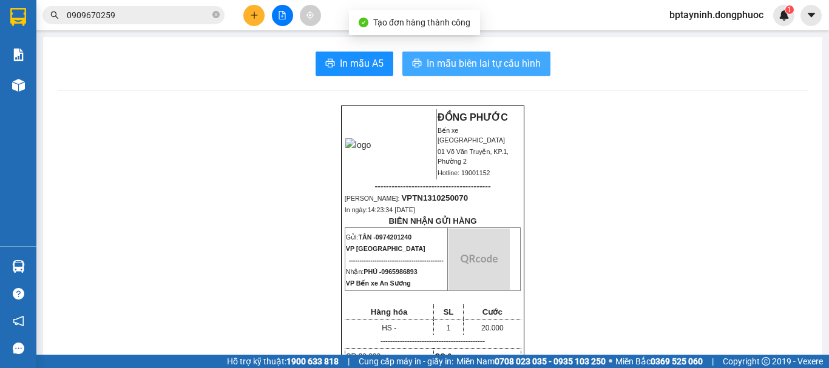
click at [442, 54] on button "In mẫu biên lai tự cấu hình" at bounding box center [476, 64] width 148 height 24
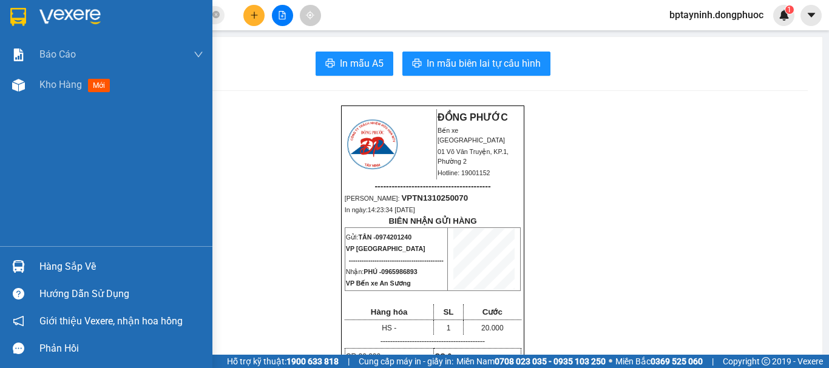
click at [67, 80] on span "Kho hàng" at bounding box center [60, 85] width 42 height 12
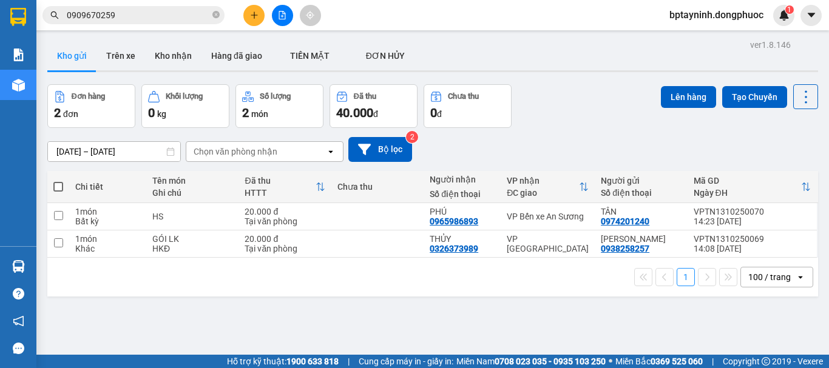
click at [580, 112] on div "Đơn hàng 2 đơn Khối lượng 0 kg Số lượng 2 món Đã thu 40.000 đ Chưa thu 0 đ Lên …" at bounding box center [432, 106] width 770 height 44
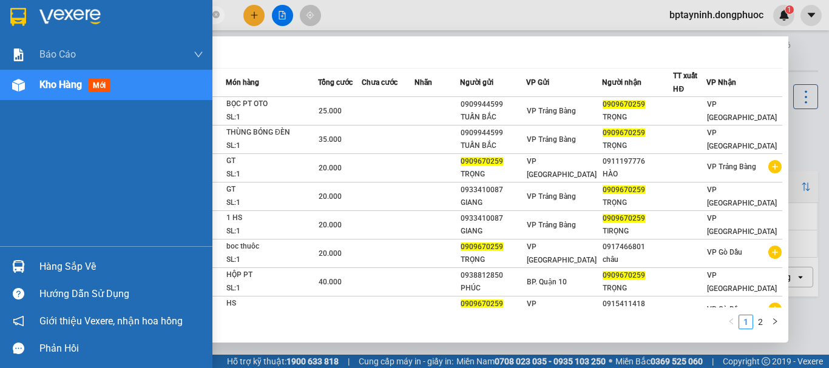
drag, startPoint x: 133, startPoint y: 19, endPoint x: 66, endPoint y: 19, distance: 67.9
click at [6, 19] on section "Kết quả tìm kiếm ( 11 ) Bộ lọc Mã ĐH Trạng thái Món hàng Tổng cước Chưa cước Nh…" at bounding box center [414, 184] width 829 height 368
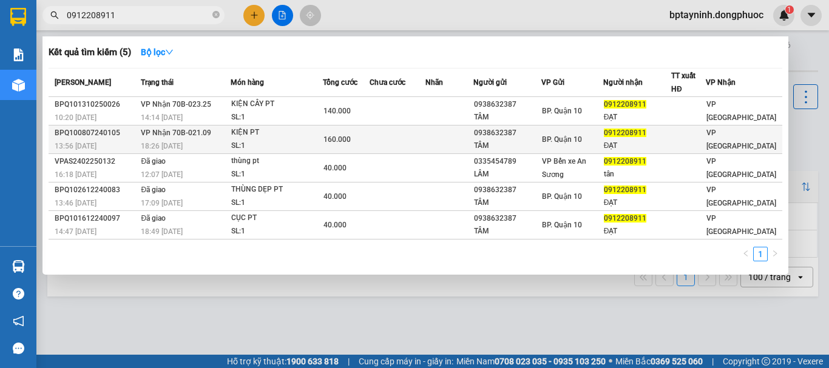
type input "0912208911"
click at [297, 130] on div "KIỆN PT" at bounding box center [276, 132] width 91 height 13
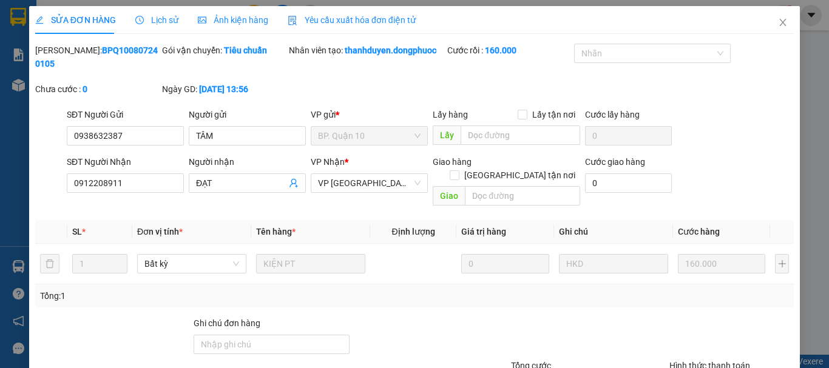
type input "0938632387"
type input "TÂM"
type input "0912208911"
type input "ĐẠT"
type input "160.000"
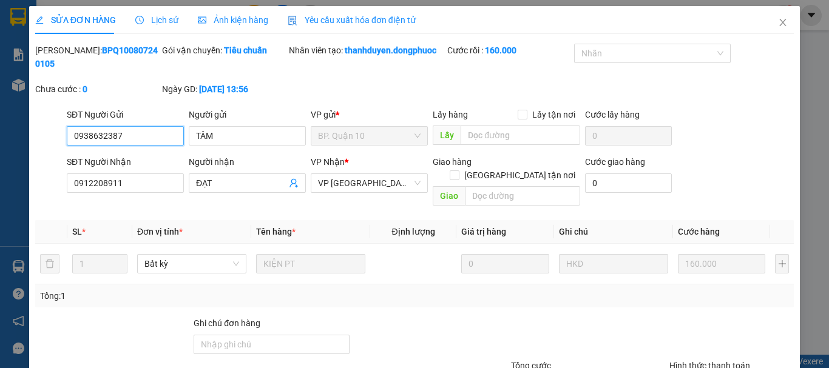
scroll to position [83, 0]
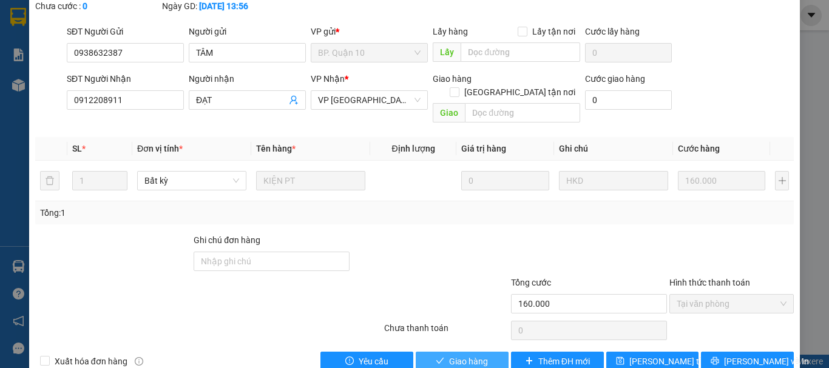
click at [480, 355] on span "Giao hàng" at bounding box center [468, 361] width 39 height 13
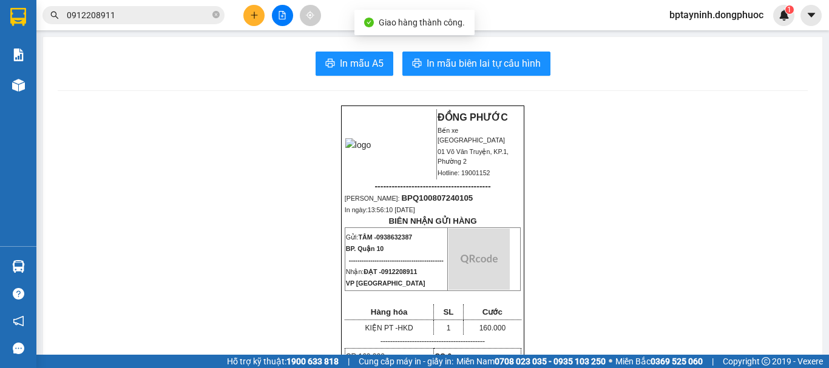
click at [135, 16] on input "0912208911" at bounding box center [138, 14] width 143 height 13
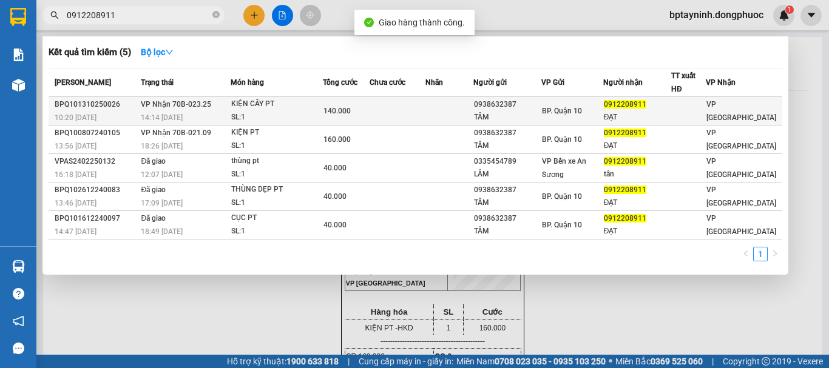
click at [278, 104] on div "KIỆN CÂY PT" at bounding box center [276, 104] width 91 height 13
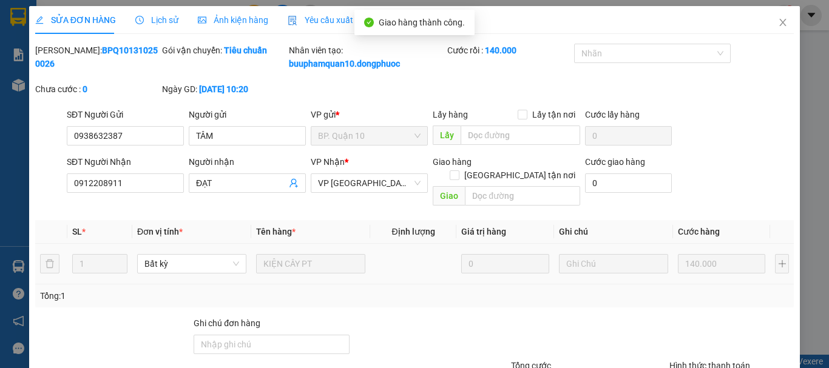
type input "0938632387"
type input "TÂM"
type input "0912208911"
type input "ĐẠT"
type input "140.000"
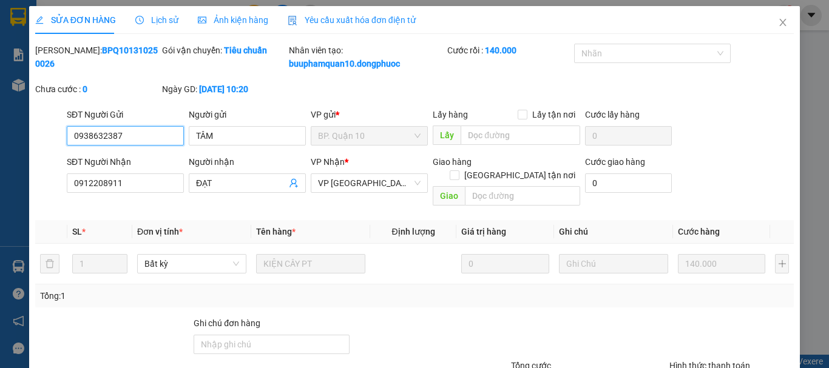
scroll to position [96, 0]
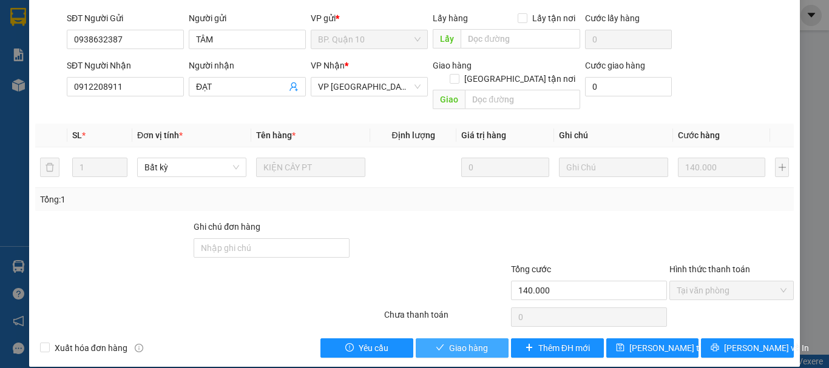
click at [472, 341] on span "Giao hàng" at bounding box center [468, 347] width 39 height 13
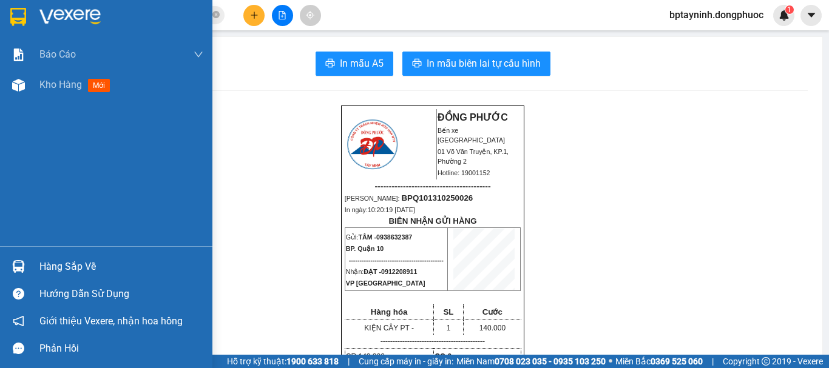
click at [81, 266] on div "Hàng sắp về" at bounding box center [121, 267] width 164 height 18
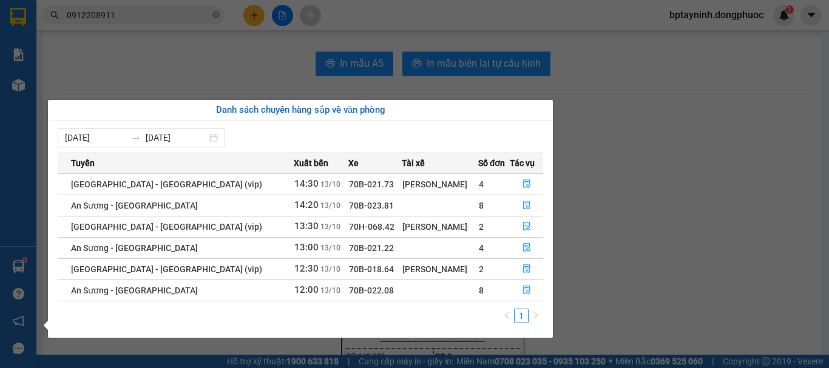
click at [693, 135] on section "Kết quả tìm kiếm ( 5 ) Bộ lọc Mã ĐH Trạng thái Món hàng Tổng cước Chưa cước Nhã…" at bounding box center [414, 184] width 829 height 368
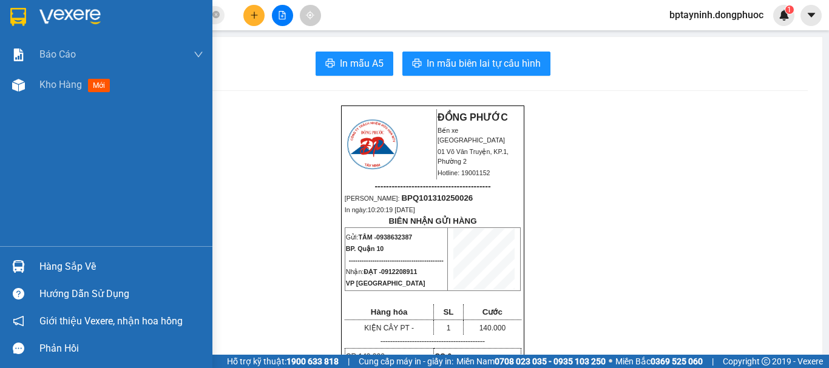
click at [22, 264] on img at bounding box center [18, 266] width 13 height 13
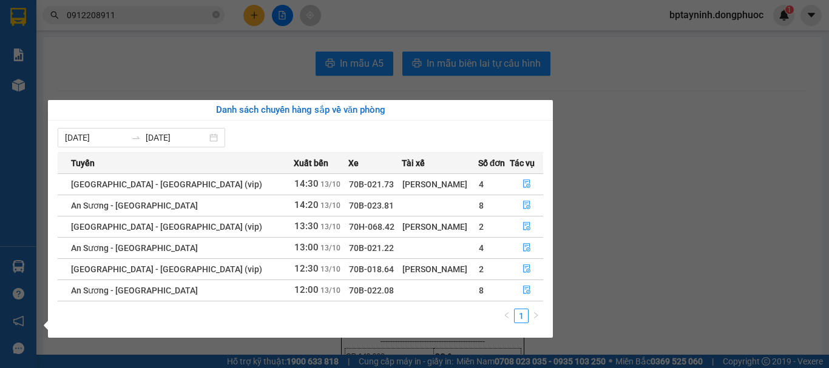
click at [631, 121] on section "Kết quả tìm kiếm ( 5 ) Bộ lọc Mã ĐH Trạng thái Món hàng Tổng cước Chưa cước Nhã…" at bounding box center [414, 184] width 829 height 368
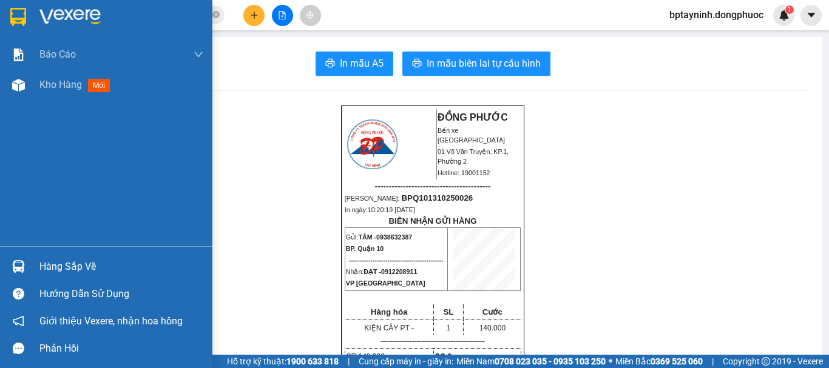
click at [45, 268] on div "Hàng sắp về" at bounding box center [121, 267] width 164 height 18
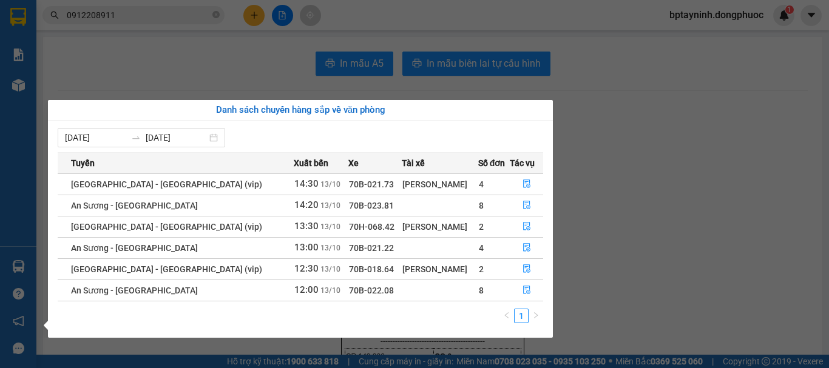
click at [665, 125] on section "Kết quả tìm kiếm ( 5 ) Bộ lọc Mã ĐH Trạng thái Món hàng Tổng cước Chưa cước Nhã…" at bounding box center [414, 184] width 829 height 368
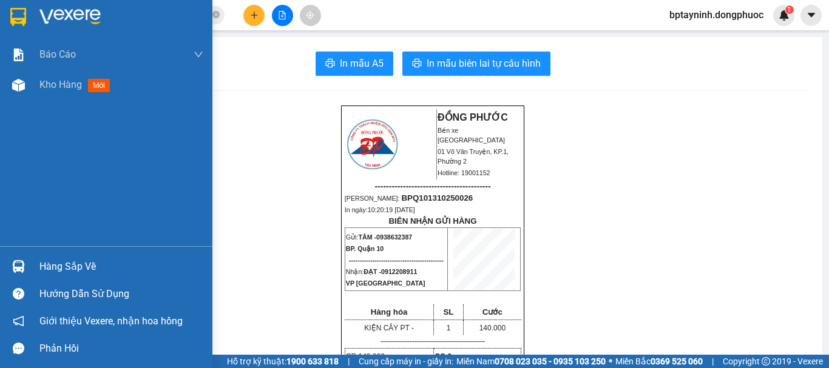
click at [24, 267] on img at bounding box center [18, 266] width 13 height 13
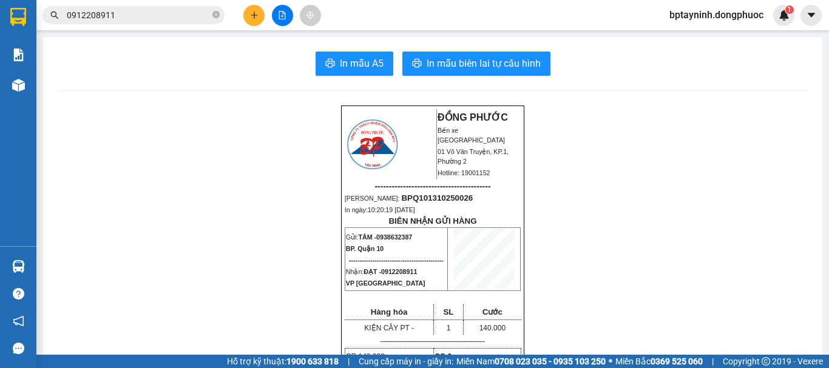
click at [665, 98] on section "Kết quả tìm kiếm ( 5 ) Bộ lọc Mã ĐH Trạng thái Món hàng Tổng cước Chưa cước Nhã…" at bounding box center [414, 184] width 829 height 368
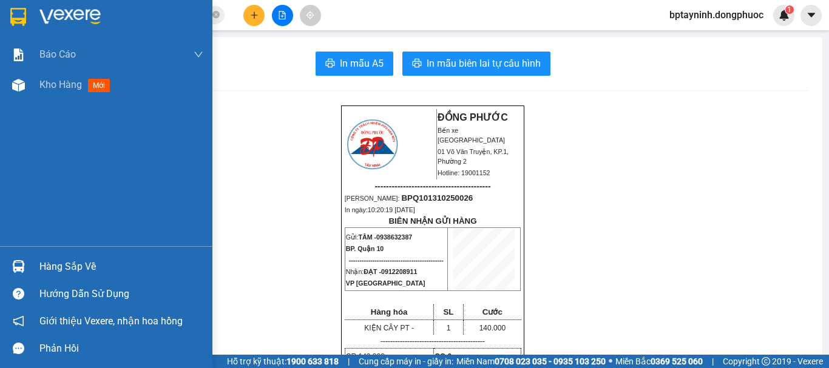
click at [41, 264] on div "Hàng sắp về" at bounding box center [121, 267] width 164 height 18
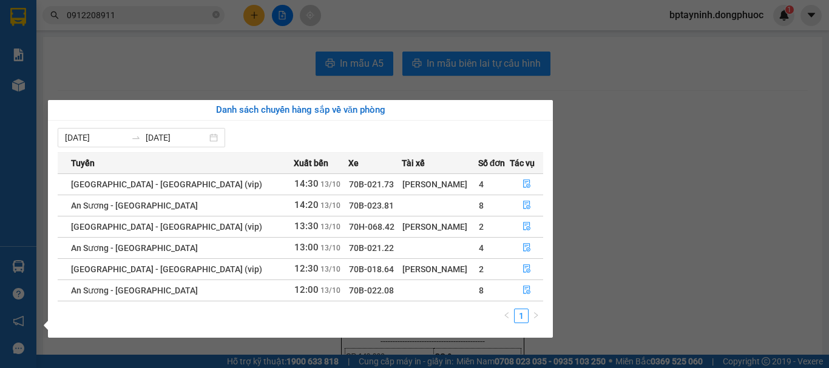
click at [641, 143] on section "Kết quả tìm kiếm ( 5 ) Bộ lọc Mã ĐH Trạng thái Món hàng Tổng cước Chưa cước Nhã…" at bounding box center [414, 184] width 829 height 368
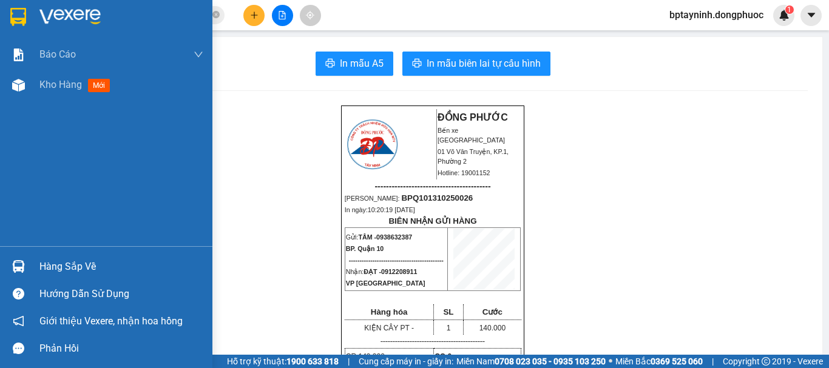
click at [49, 271] on div "Hàng sắp về" at bounding box center [121, 267] width 164 height 18
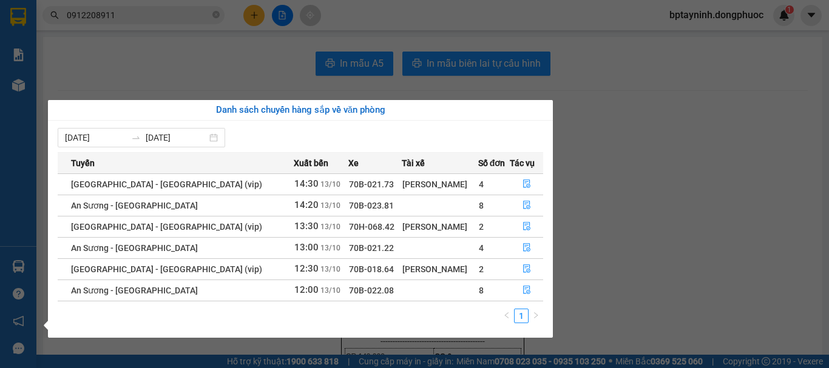
click at [677, 170] on section "Kết quả tìm kiếm ( 5 ) Bộ lọc Mã ĐH Trạng thái Món hàng Tổng cước Chưa cước Nhã…" at bounding box center [414, 184] width 829 height 368
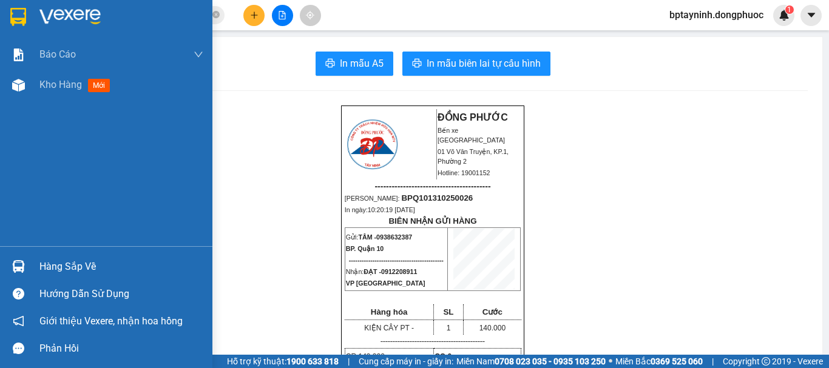
click at [89, 266] on div "Hàng sắp về" at bounding box center [121, 267] width 164 height 18
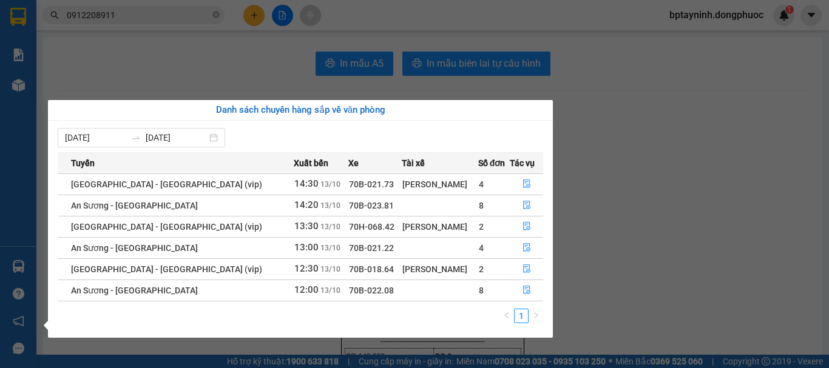
click at [621, 181] on section "Kết quả tìm kiếm ( 5 ) Bộ lọc Mã ĐH Trạng thái Món hàng Tổng cước Chưa cước Nhã…" at bounding box center [414, 184] width 829 height 368
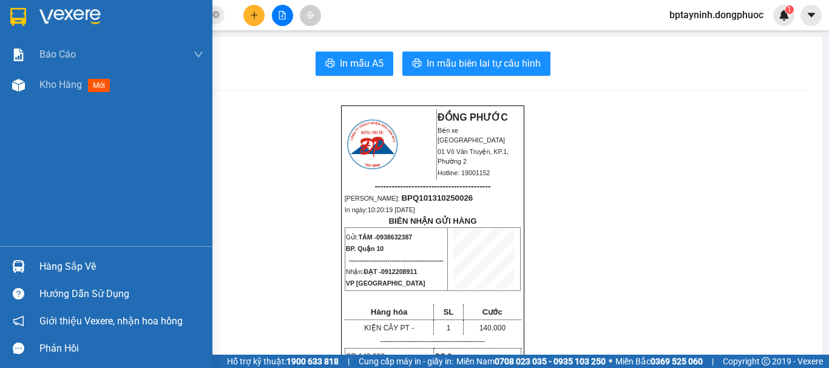
click at [26, 264] on div at bounding box center [18, 266] width 21 height 21
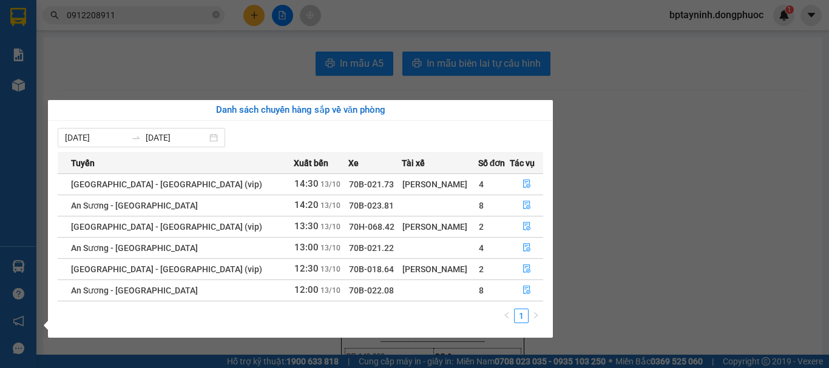
click at [645, 129] on section "Kết quả tìm kiếm ( 5 ) Bộ lọc Mã ĐH Trạng thái Món hàng Tổng cước Chưa cước Nhã…" at bounding box center [414, 184] width 829 height 368
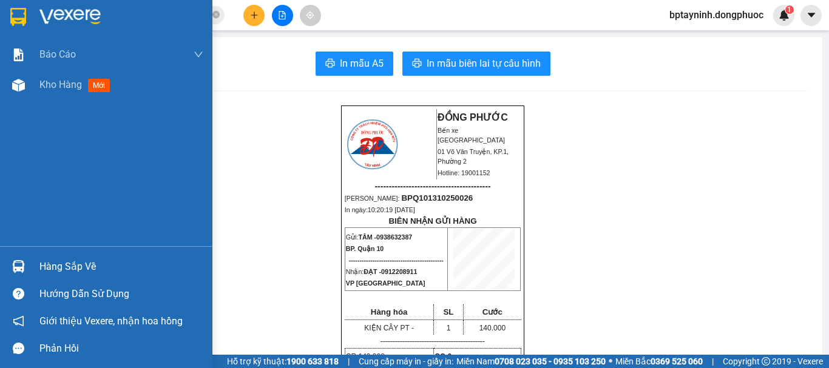
drag, startPoint x: 44, startPoint y: 261, endPoint x: 55, endPoint y: 256, distance: 12.2
click at [44, 261] on div "Hàng sắp về" at bounding box center [121, 267] width 164 height 18
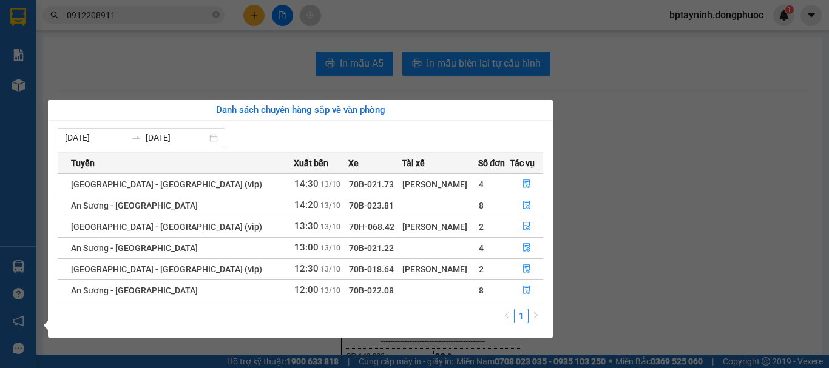
click at [616, 131] on section "Kết quả tìm kiếm ( 5 ) Bộ lọc Mã ĐH Trạng thái Món hàng Tổng cước Chưa cước Nhã…" at bounding box center [414, 184] width 829 height 368
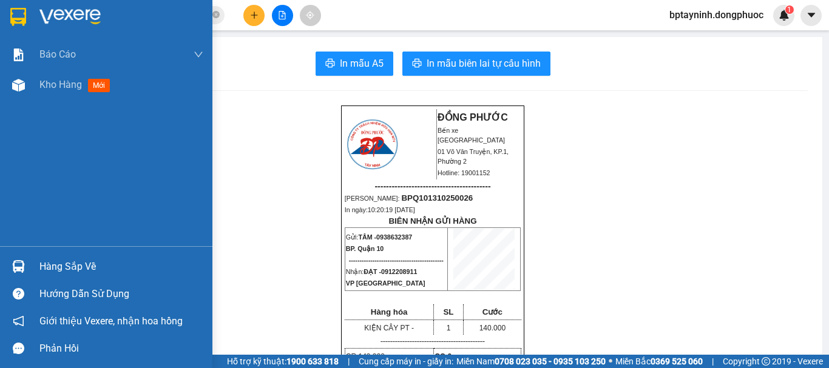
click at [47, 266] on div "Hàng sắp về" at bounding box center [121, 267] width 164 height 18
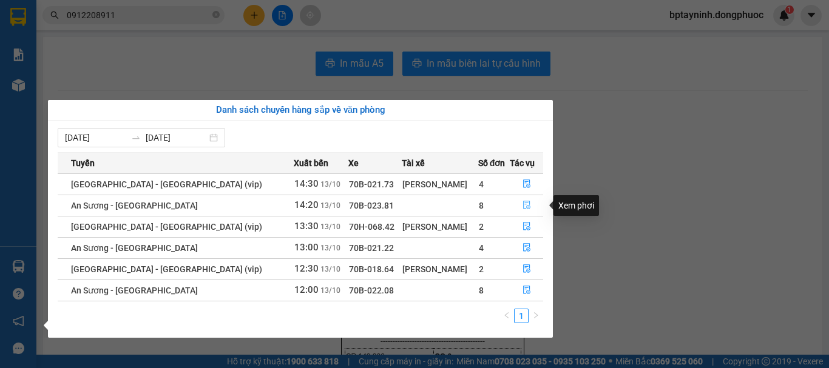
click at [525, 206] on icon "file-done" at bounding box center [526, 205] width 7 height 8
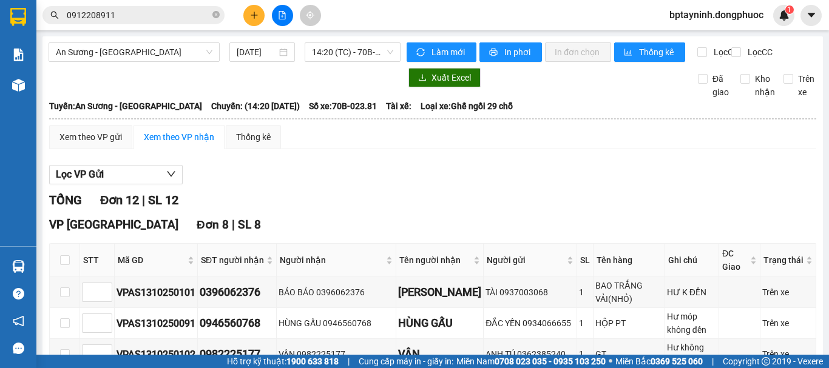
drag, startPoint x: 190, startPoint y: 50, endPoint x: 178, endPoint y: 62, distance: 17.2
click at [189, 50] on span "An Sương - [GEOGRAPHIC_DATA]" at bounding box center [134, 52] width 156 height 18
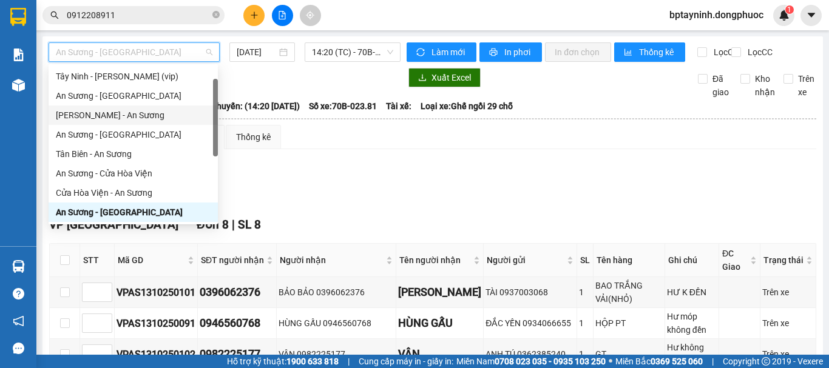
scroll to position [136, 0]
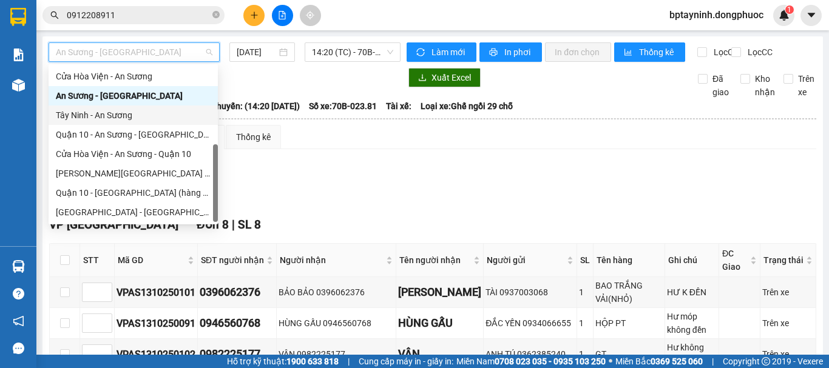
click at [136, 110] on div "Tây Ninh - An Sương" at bounding box center [133, 115] width 155 height 13
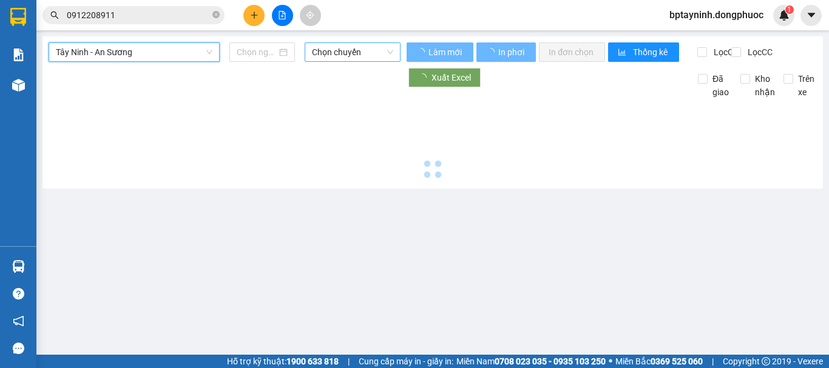
click at [347, 51] on span "Chọn chuyến" at bounding box center [352, 52] width 81 height 18
type input "[DATE]"
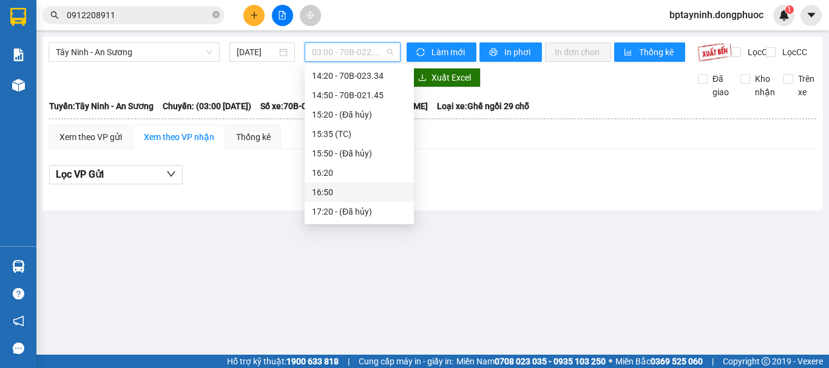
scroll to position [524, 0]
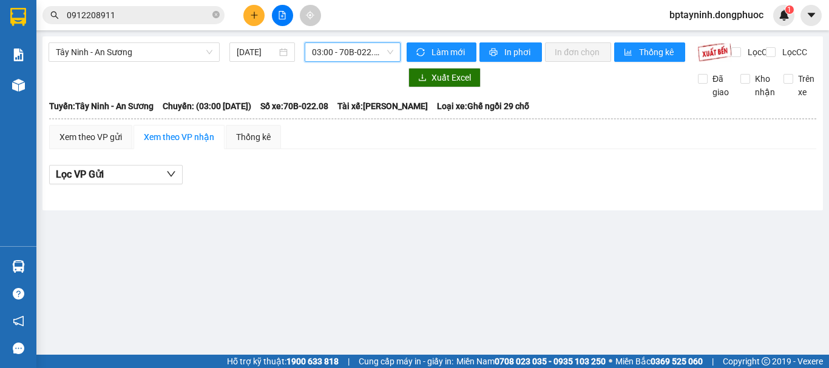
click at [33, 267] on div "Hàng sắp về" at bounding box center [18, 266] width 36 height 27
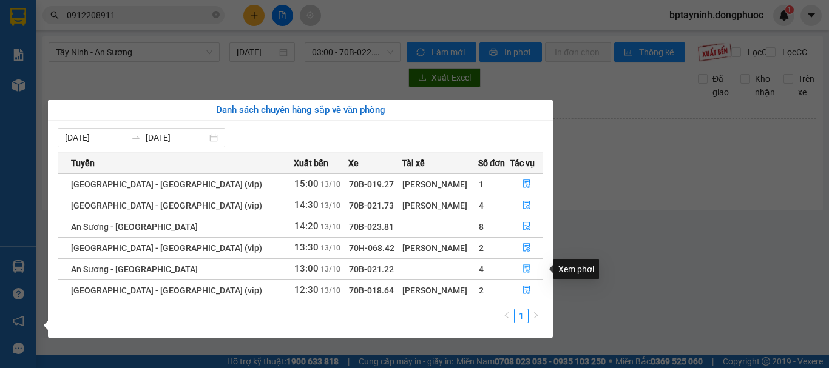
click at [524, 267] on icon "file-done" at bounding box center [526, 268] width 8 height 8
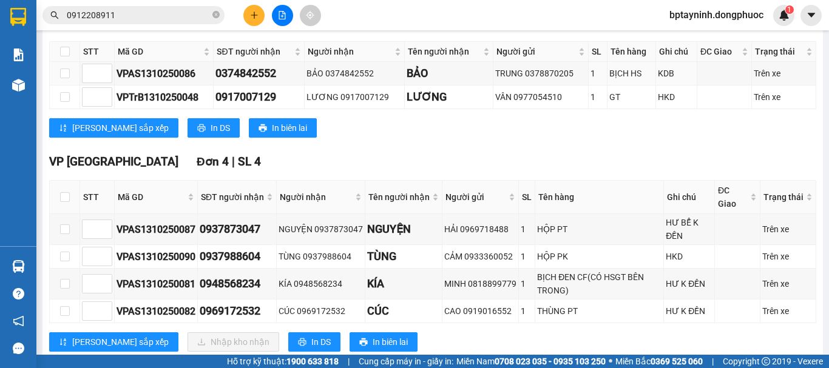
scroll to position [243, 0]
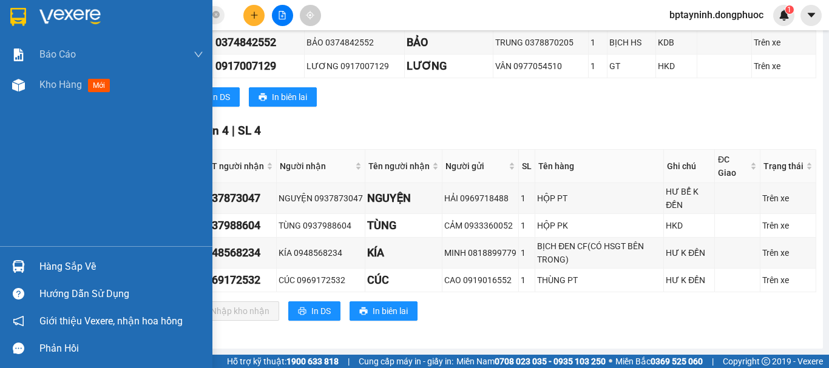
click at [44, 267] on div "Hàng sắp về" at bounding box center [121, 267] width 164 height 18
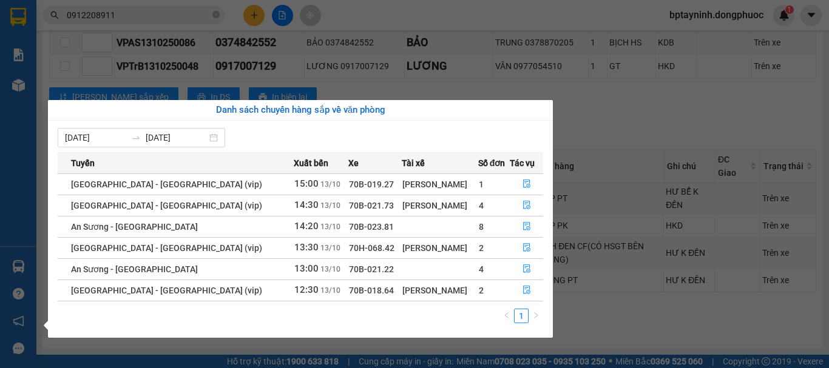
click at [105, 12] on section "Kết quả tìm kiếm ( 5 ) Bộ lọc Mã ĐH Trạng thái Món hàng Tổng cước Chưa cước Nhã…" at bounding box center [414, 184] width 829 height 368
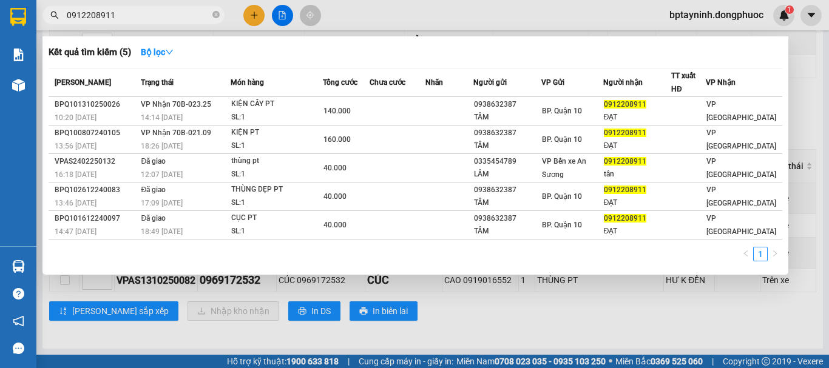
click at [126, 18] on input "0912208911" at bounding box center [138, 14] width 143 height 13
drag, startPoint x: 126, startPoint y: 17, endPoint x: 0, endPoint y: 49, distance: 130.0
click at [0, 47] on section "Kết quả tìm kiếm ( 5 ) Bộ lọc Mã ĐH Trạng thái Món hàng Tổng cước Chưa cước Nhã…" at bounding box center [414, 184] width 829 height 368
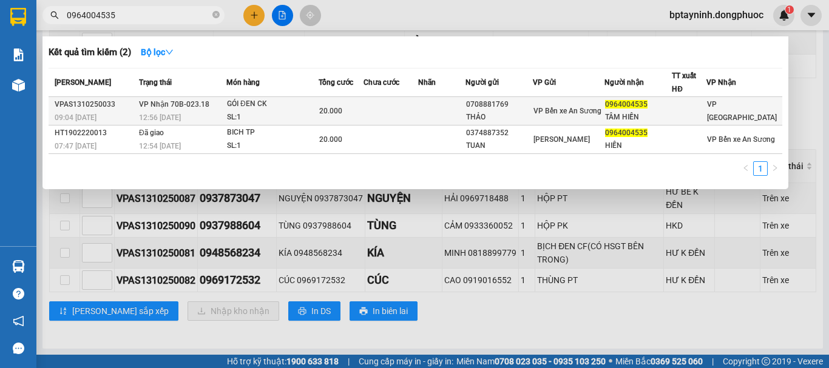
type input "0964004535"
click at [295, 109] on div "GÓI ĐEN CK" at bounding box center [272, 104] width 91 height 13
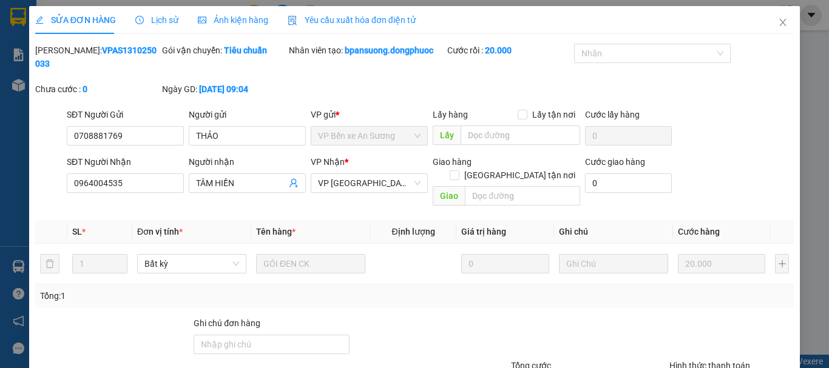
type input "0708881769"
type input "THẢO"
type input "0964004535"
type input "TÂM HIỀN"
type input "20.000"
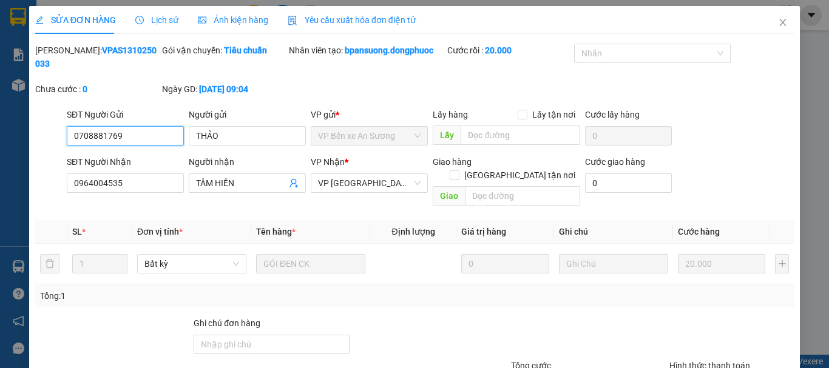
scroll to position [83, 0]
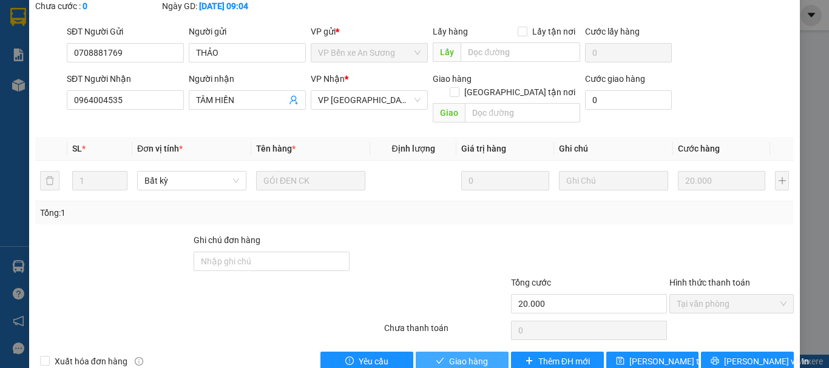
click at [472, 355] on span "Giao hàng" at bounding box center [468, 361] width 39 height 13
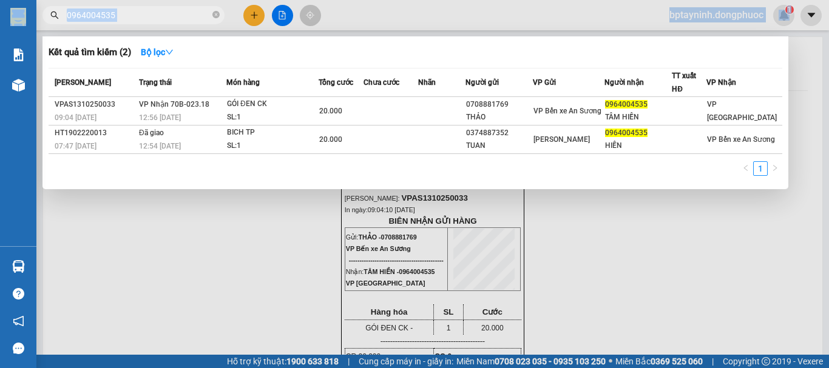
drag, startPoint x: 144, startPoint y: 23, endPoint x: 200, endPoint y: 87, distance: 85.1
click at [55, 43] on section "Kết quả tìm kiếm ( 2 ) Bộ lọc Mã ĐH Trạng thái Món hàng Tổng cước Chưa cước Nhã…" at bounding box center [414, 184] width 829 height 368
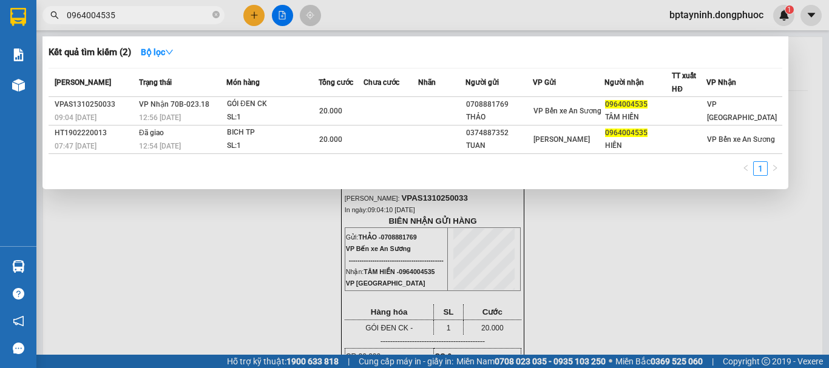
click at [116, 22] on span "0964004535" at bounding box center [133, 15] width 182 height 18
drag, startPoint x: 127, startPoint y: 13, endPoint x: 158, endPoint y: 58, distance: 54.5
click at [63, 26] on div "Kết quả tìm kiếm ( 2 ) Bộ lọc Mã ĐH Trạng thái Món hàng Tổng cước Chưa cước Nhã…" at bounding box center [118, 15] width 237 height 21
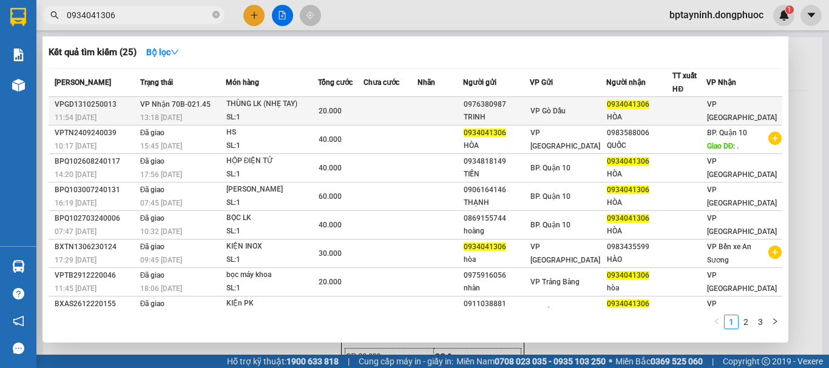
type input "0934041306"
click at [289, 109] on div "THÙNG LK (NHẸ TAY)" at bounding box center [271, 104] width 91 height 13
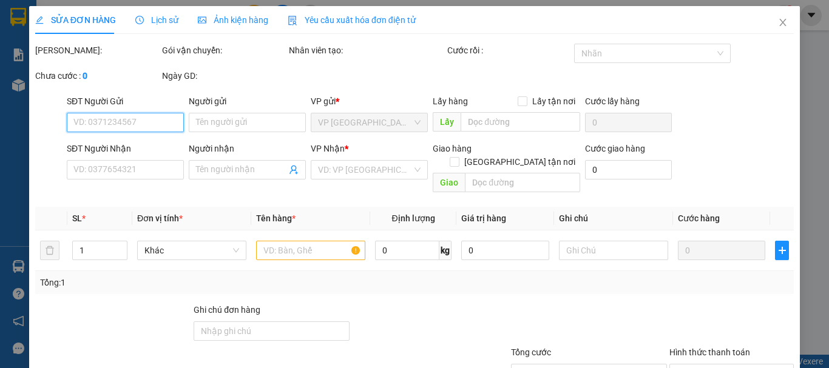
type input "0976380987"
type input "TRINH"
type input "0934041306"
type input "HÒA"
type input "20.000"
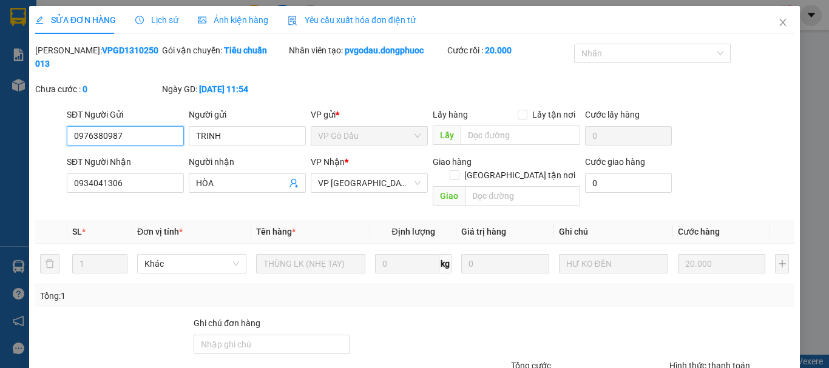
scroll to position [83, 0]
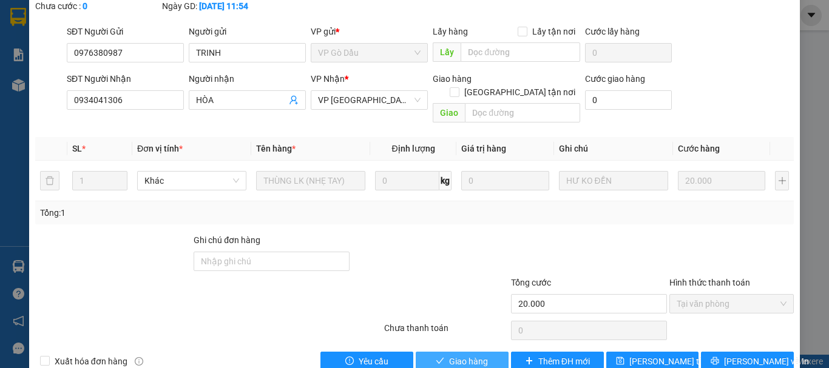
click at [484, 352] on button "Giao hàng" at bounding box center [461, 361] width 93 height 19
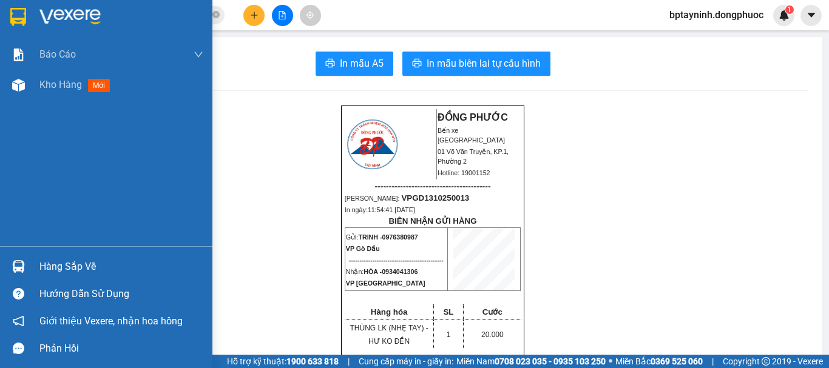
click at [52, 269] on div "Hàng sắp về" at bounding box center [121, 267] width 164 height 18
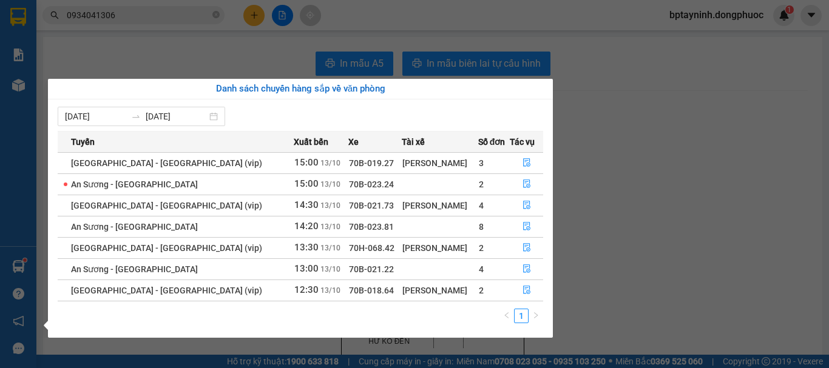
drag, startPoint x: 633, startPoint y: 164, endPoint x: 633, endPoint y: 172, distance: 7.9
click at [633, 172] on section "Kết quả tìm kiếm ( 25 ) Bộ lọc Mã ĐH Trạng thái Món hàng Tổng cước Chưa cước Nh…" at bounding box center [414, 184] width 829 height 368
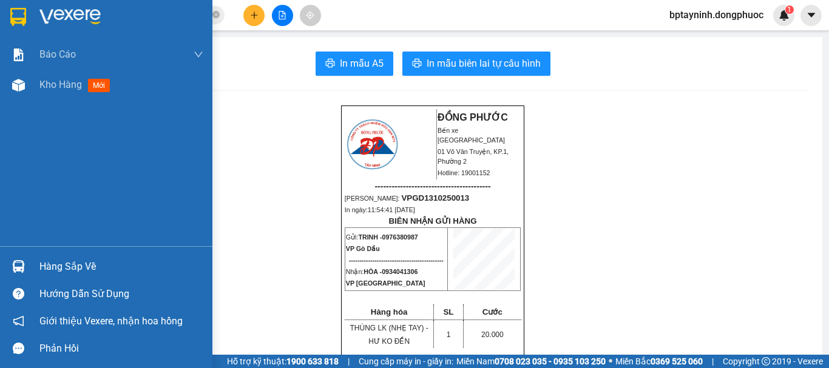
click at [58, 264] on div "Hàng sắp về" at bounding box center [121, 267] width 164 height 18
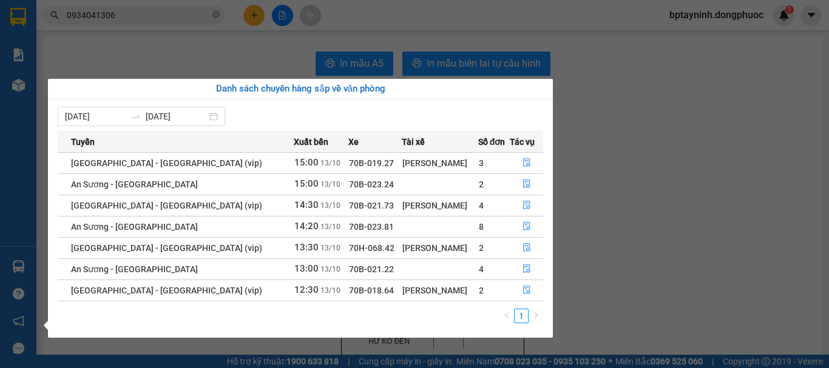
click at [668, 140] on section "Kết quả tìm kiếm ( 25 ) Bộ lọc Mã ĐH Trạng thái Món hàng Tổng cước Chưa cước Nh…" at bounding box center [414, 184] width 829 height 368
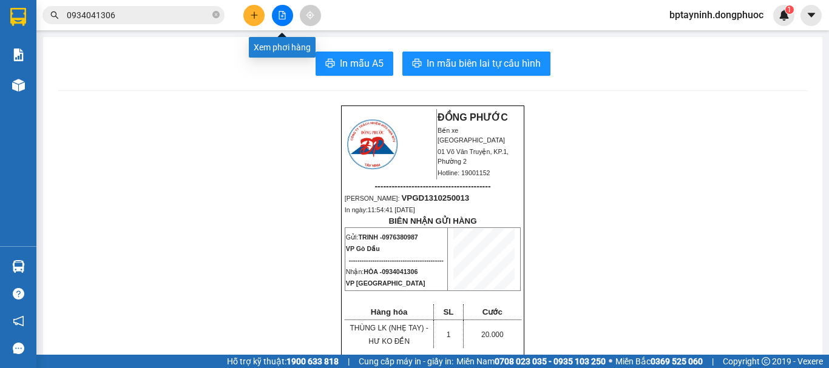
click at [279, 13] on icon "file-add" at bounding box center [282, 15] width 7 height 8
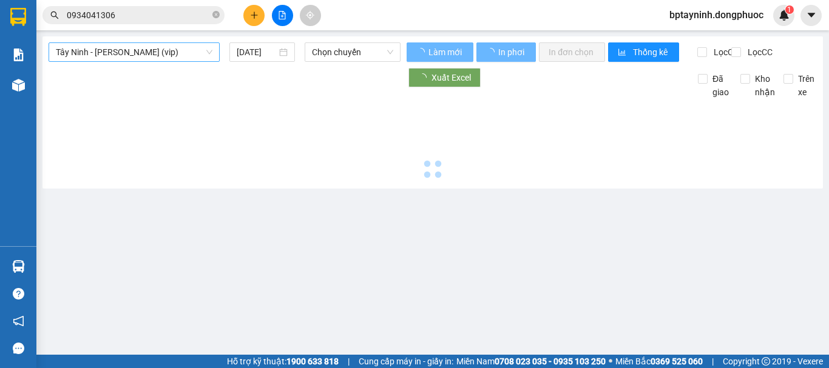
drag, startPoint x: 141, startPoint y: 64, endPoint x: 146, endPoint y: 59, distance: 6.9
click at [145, 59] on div "Tây Ninh - [PERSON_NAME] (vip) [DATE] Chọn chuyến" at bounding box center [225, 51] width 352 height 19
click at [146, 58] on span "Tây Ninh - [PERSON_NAME] (vip)" at bounding box center [134, 52] width 156 height 18
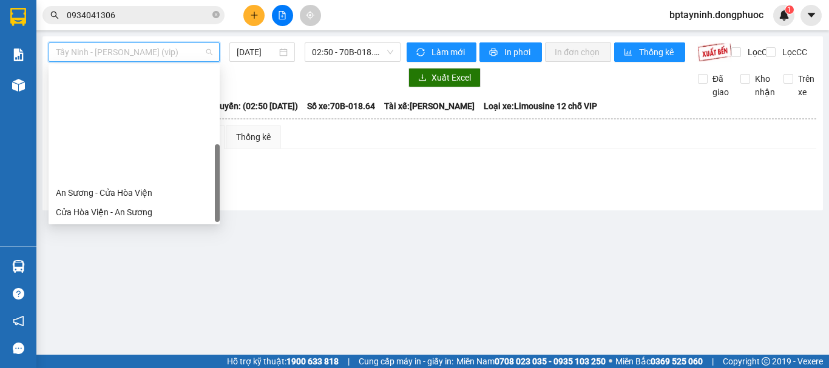
scroll to position [136, 0]
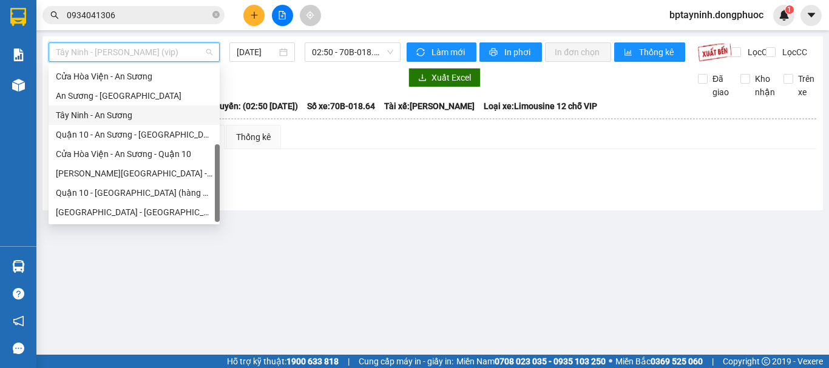
click at [135, 118] on div "Tây Ninh - An Sương" at bounding box center [134, 115] width 156 height 13
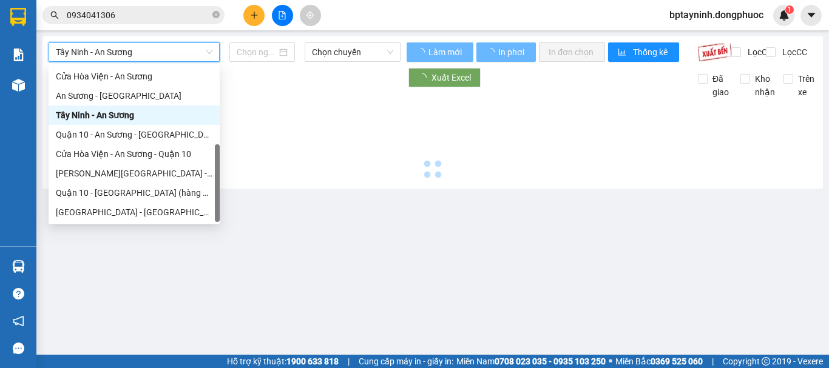
type input "[DATE]"
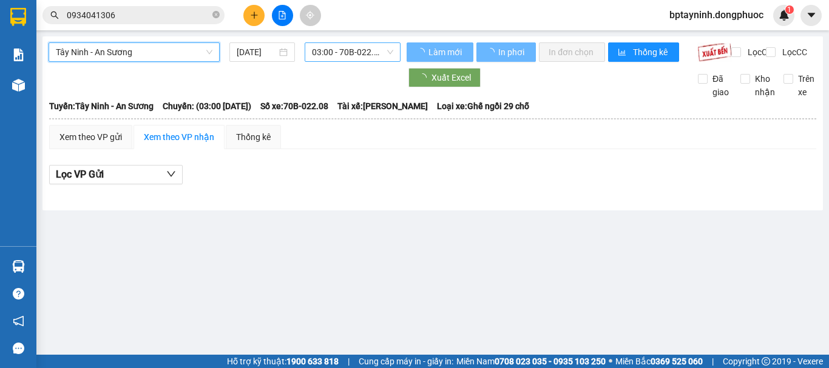
click at [371, 55] on span "03:00 - 70B-022.08" at bounding box center [352, 52] width 81 height 18
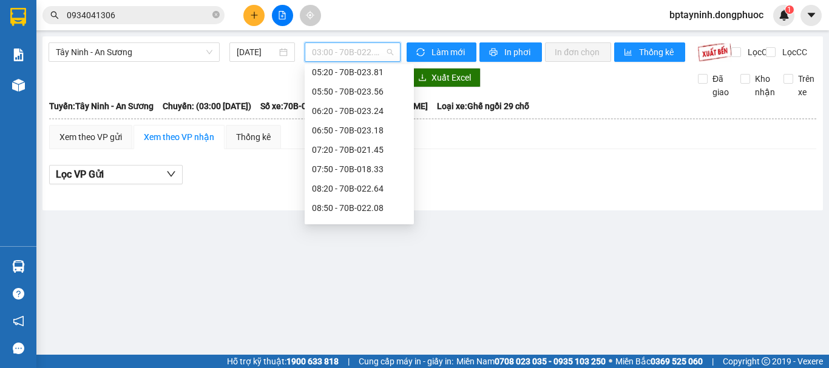
scroll to position [202, 0]
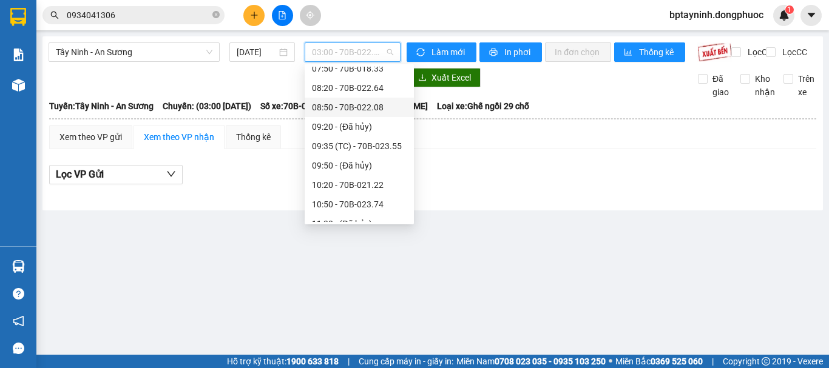
click at [381, 110] on div "08:50 - 70B-022.08" at bounding box center [359, 107] width 95 height 13
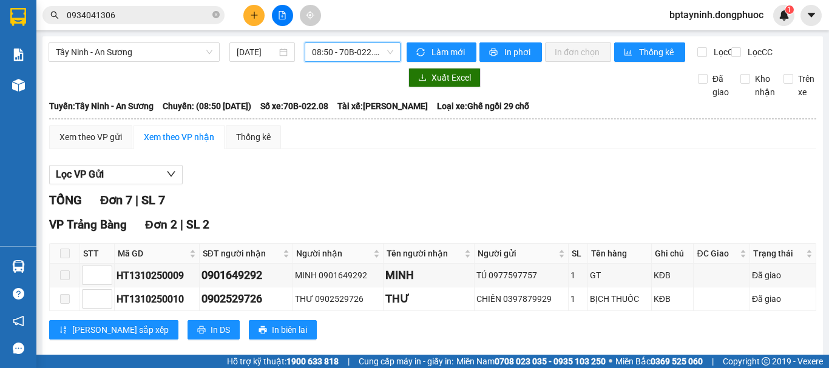
click at [363, 55] on span "08:50 - 70B-022.08" at bounding box center [352, 52] width 81 height 18
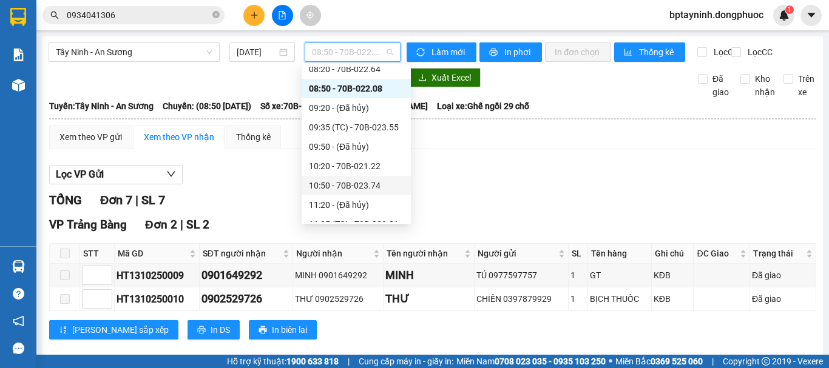
scroll to position [19, 0]
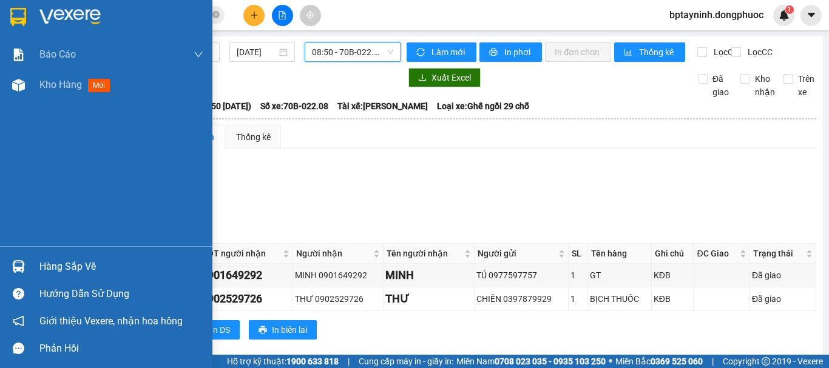
click at [39, 266] on div "Hàng sắp về" at bounding box center [106, 266] width 212 height 27
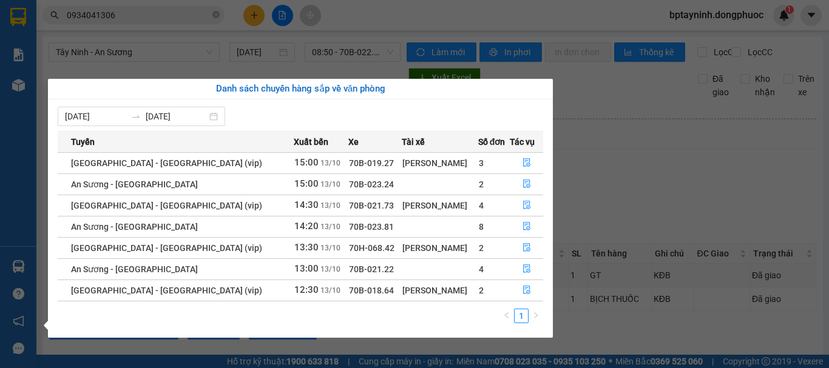
click at [116, 12] on section "Kết quả tìm kiếm ( 25 ) Bộ lọc Mã ĐH Trạng thái Món hàng Tổng cước Chưa cước Nh…" at bounding box center [414, 184] width 829 height 368
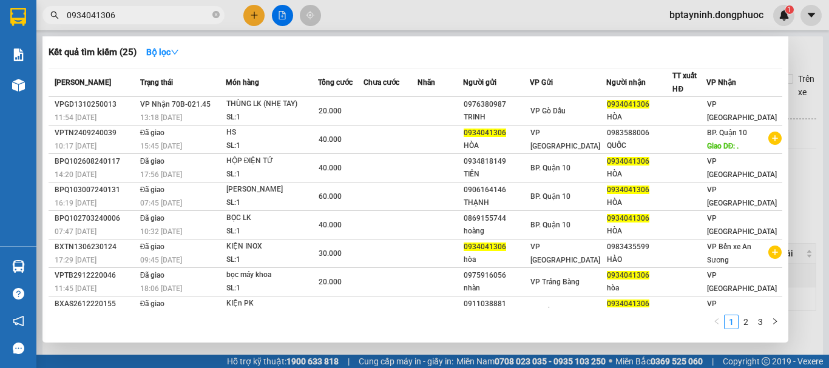
drag, startPoint x: 126, startPoint y: 12, endPoint x: 0, endPoint y: 38, distance: 128.2
click at [0, 37] on section "Kết quả tìm kiếm ( 25 ) Bộ lọc Mã ĐH Trạng thái Món hàng Tổng cước Chưa cước Nh…" at bounding box center [414, 184] width 829 height 368
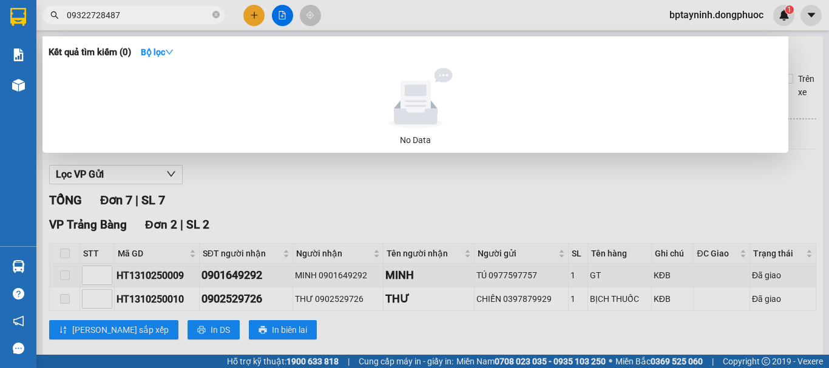
click at [86, 15] on input "09322728487" at bounding box center [138, 14] width 143 height 13
click at [79, 13] on input "09322728487" at bounding box center [138, 14] width 143 height 13
click at [82, 16] on input "09322728487" at bounding box center [138, 14] width 143 height 13
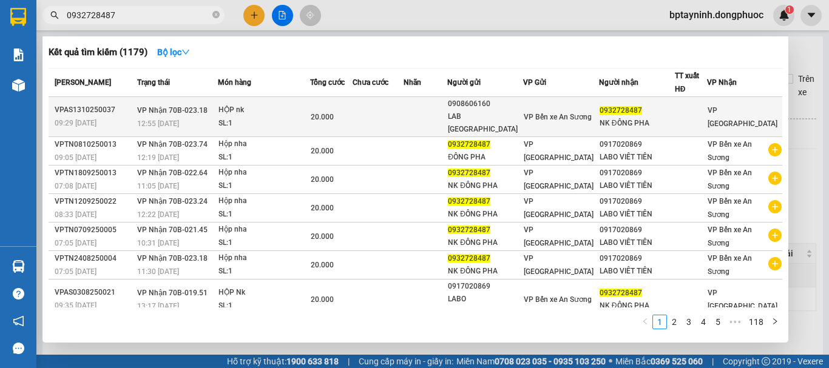
type input "0932728487"
click at [301, 117] on div "SL: 1" at bounding box center [263, 123] width 91 height 13
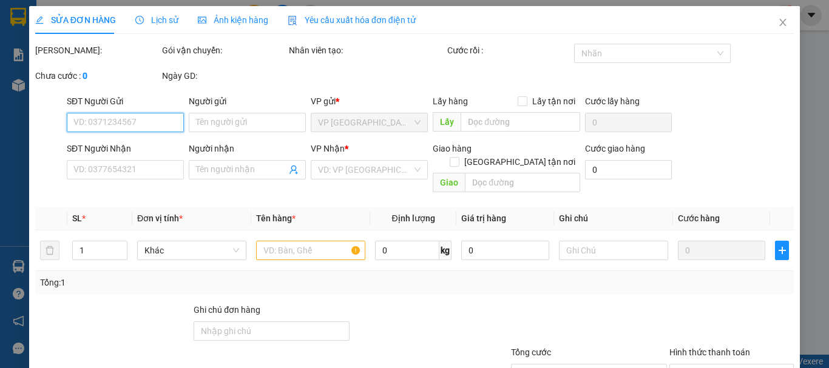
scroll to position [83, 0]
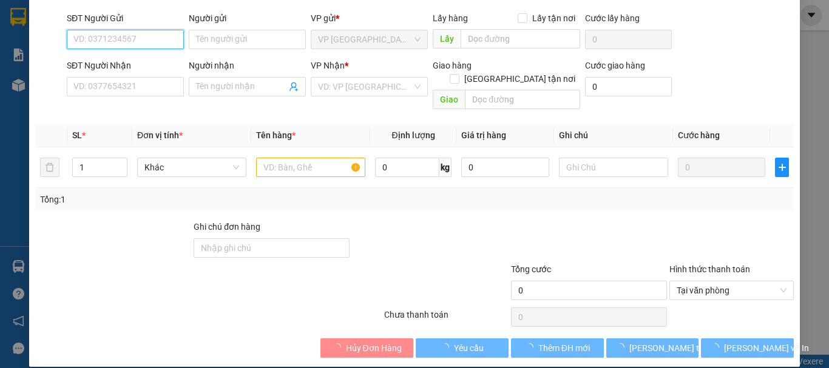
type input "0908606160"
type input "LAB [GEOGRAPHIC_DATA]"
type input "0932728487"
type input "NK ĐÔNG PHA"
type input "20.000"
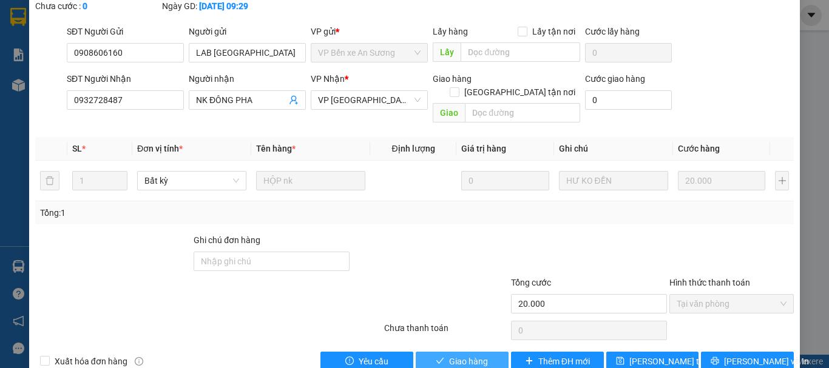
click at [471, 355] on span "Giao hàng" at bounding box center [468, 361] width 39 height 13
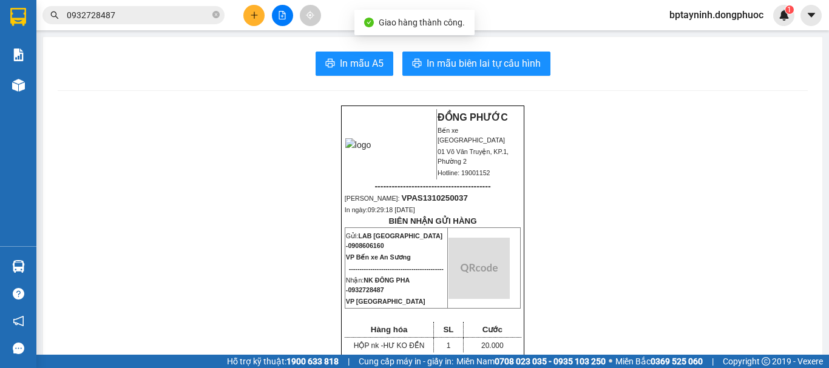
click at [254, 19] on icon "plus" at bounding box center [254, 15] width 8 height 8
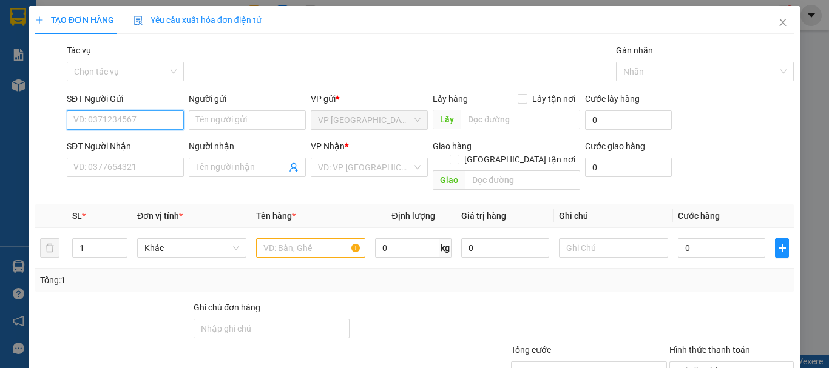
click at [150, 115] on input "SĐT Người Gửi" at bounding box center [125, 119] width 117 height 19
click at [778, 24] on icon "close" at bounding box center [783, 23] width 10 height 10
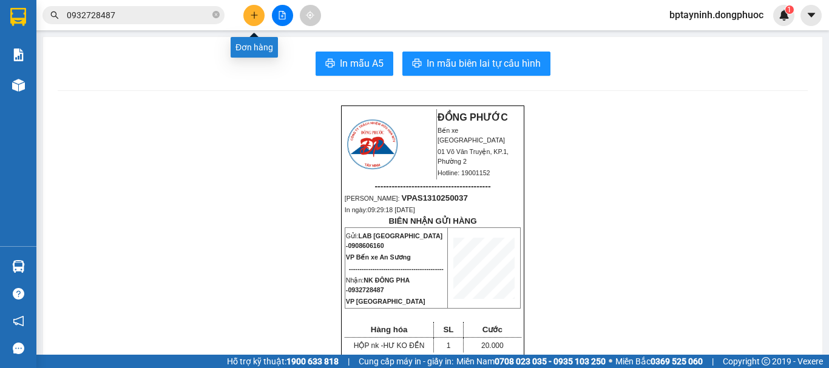
click at [250, 12] on icon "plus" at bounding box center [254, 15] width 8 height 8
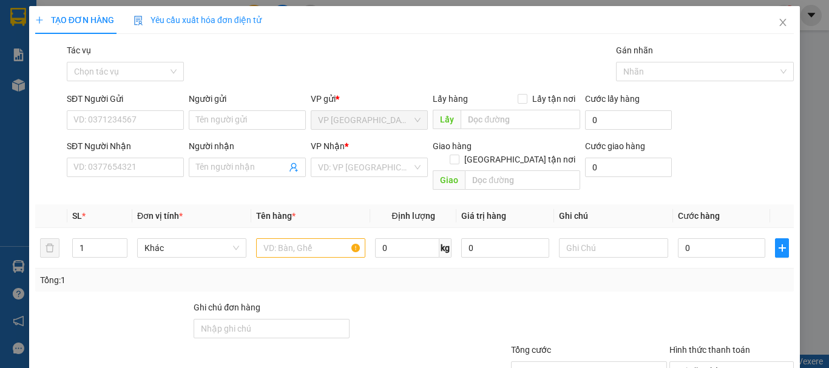
click at [138, 131] on div "SĐT Người Gửi VD: 0371234567" at bounding box center [125, 113] width 117 height 42
click at [141, 119] on input "SĐT Người Gửi" at bounding box center [125, 119] width 117 height 19
type input "0967757626"
click at [206, 115] on input "Người gửi" at bounding box center [247, 119] width 117 height 19
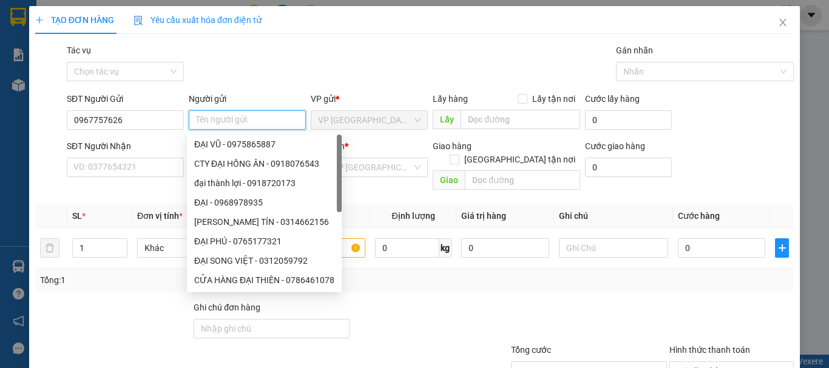
type input "N"
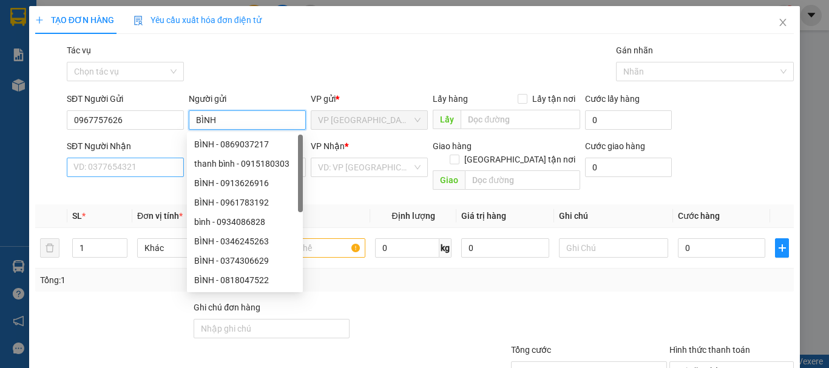
type input "BÌNH"
click at [144, 169] on input "SĐT Người Nhận" at bounding box center [125, 167] width 117 height 19
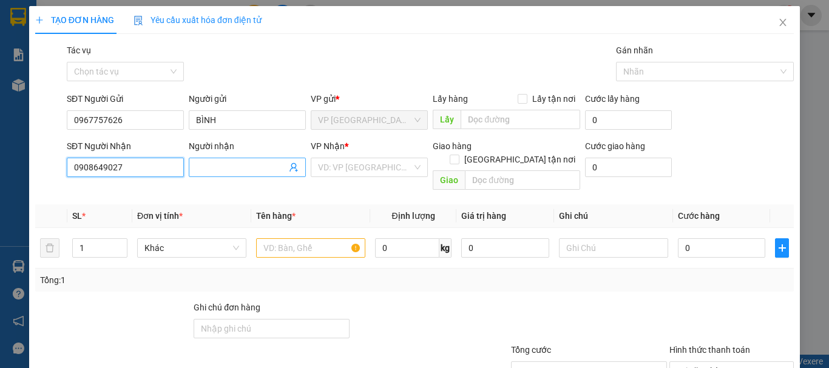
type input "0908649027"
click at [207, 159] on span at bounding box center [247, 167] width 117 height 19
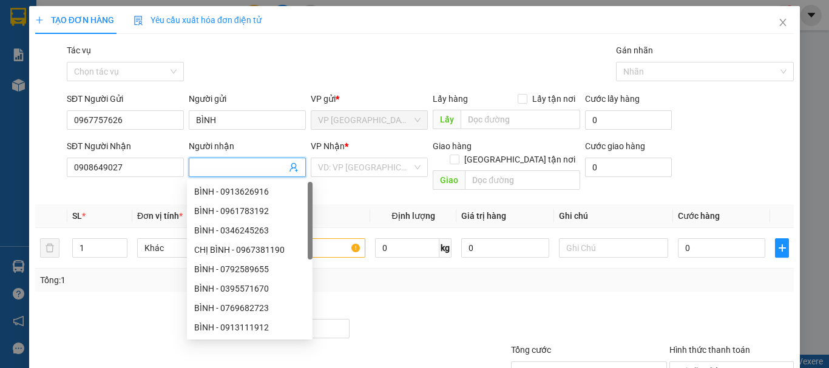
click at [208, 164] on input "Người nhận" at bounding box center [241, 167] width 90 height 13
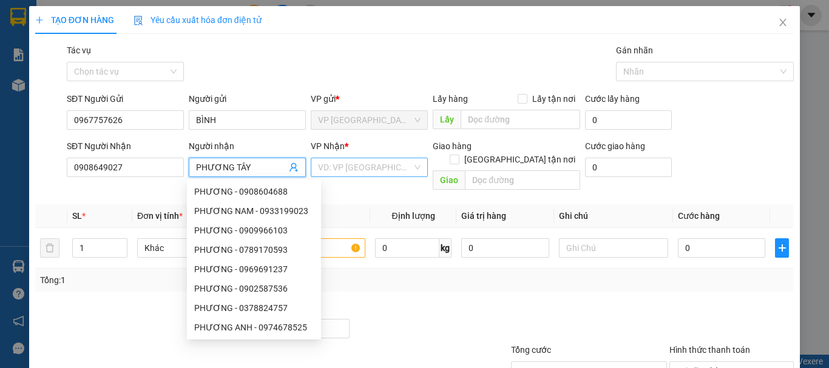
type input "PHƯƠNG TÂY"
click at [349, 166] on input "search" at bounding box center [365, 167] width 94 height 18
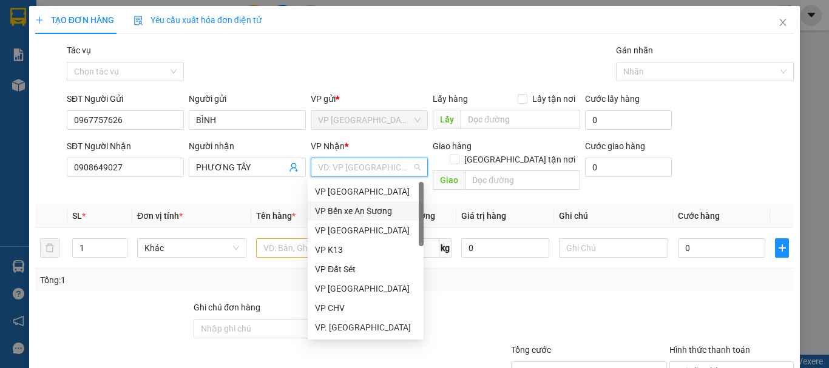
click at [377, 209] on div "VP Bến xe An Sương" at bounding box center [365, 210] width 101 height 13
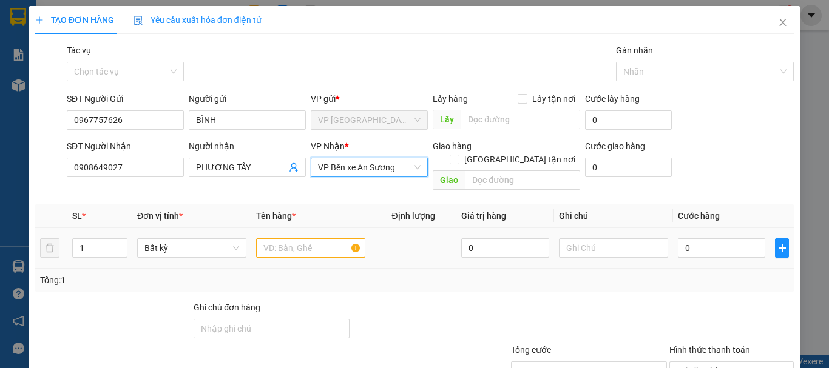
click at [315, 236] on div at bounding box center [310, 248] width 109 height 24
click at [315, 238] on input "text" at bounding box center [310, 247] width 109 height 19
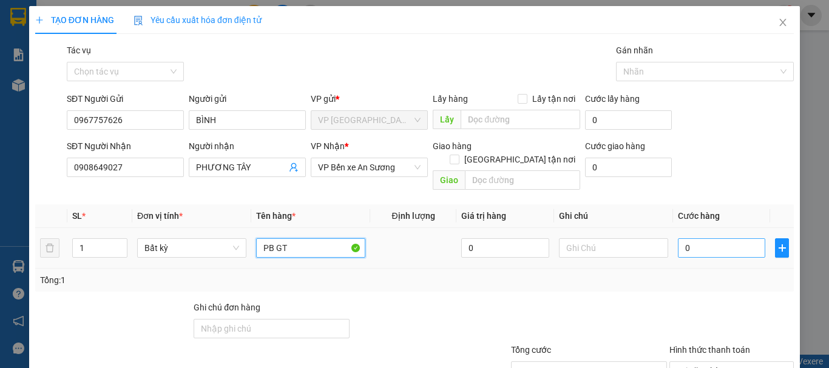
type input "PB GT"
click at [724, 238] on input "0" at bounding box center [720, 247] width 87 height 19
type input "02"
type input "2"
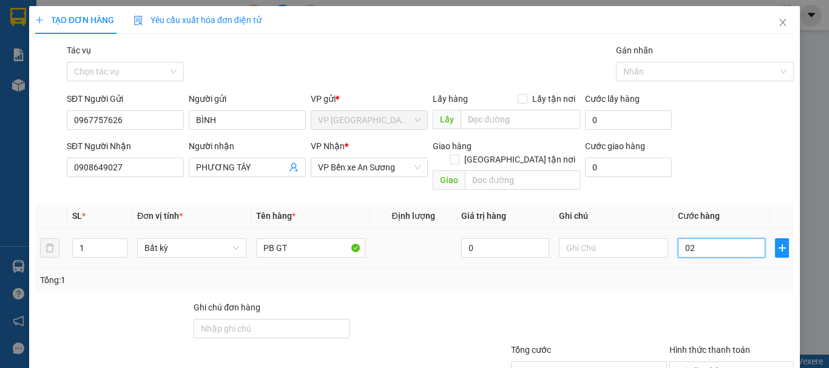
type input "020"
type input "20"
type input "20.000"
click at [682, 247] on td "20.000" at bounding box center [721, 248] width 97 height 41
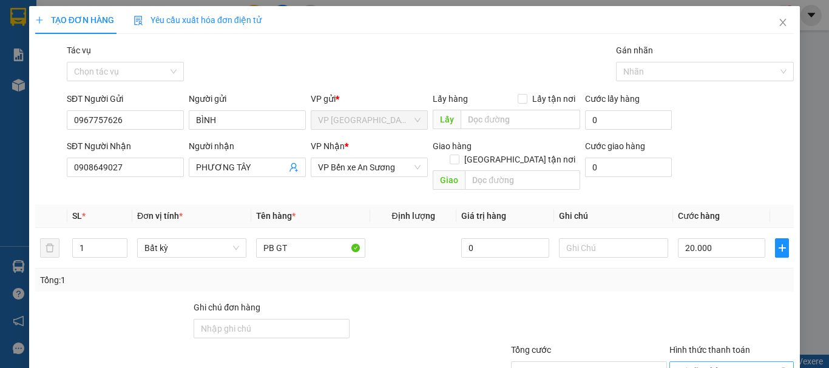
scroll to position [81, 0]
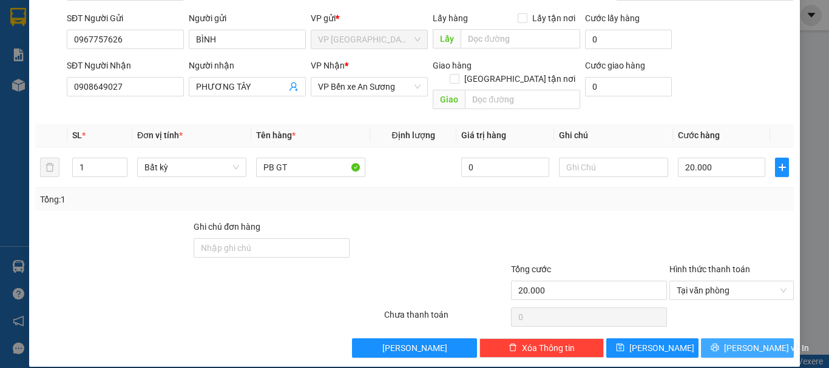
click at [741, 341] on span "[PERSON_NAME] và In" at bounding box center [766, 347] width 85 height 13
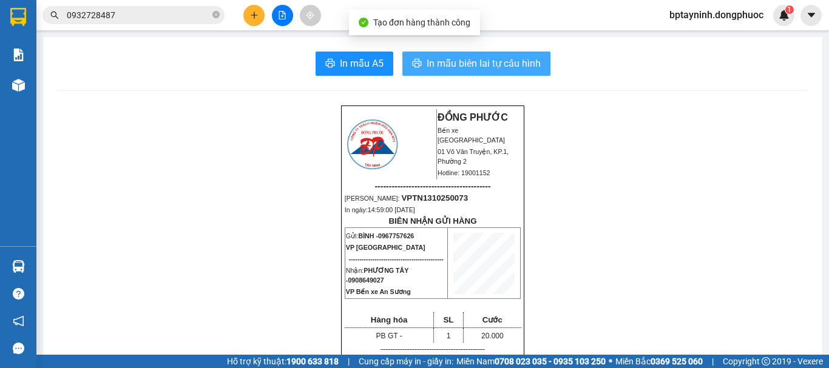
click at [496, 55] on button "In mẫu biên lai tự cấu hình" at bounding box center [476, 64] width 148 height 24
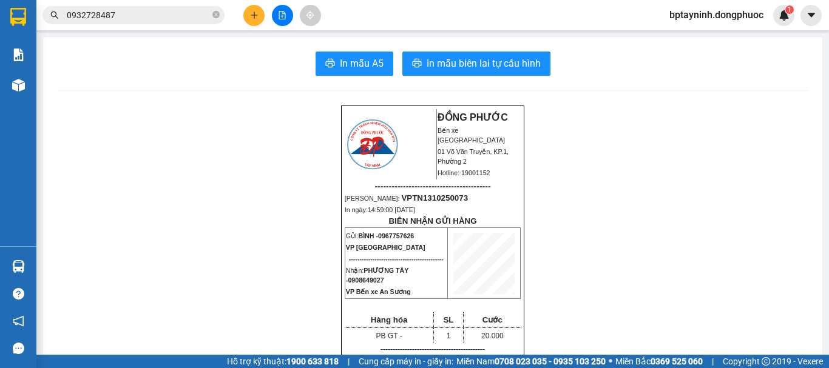
click at [0, 13] on section "Kết quả tìm kiếm ( 1179 ) Bộ lọc Mã ĐH Trạng thái Món hàng Tổng cước Chưa cước …" at bounding box center [414, 184] width 829 height 368
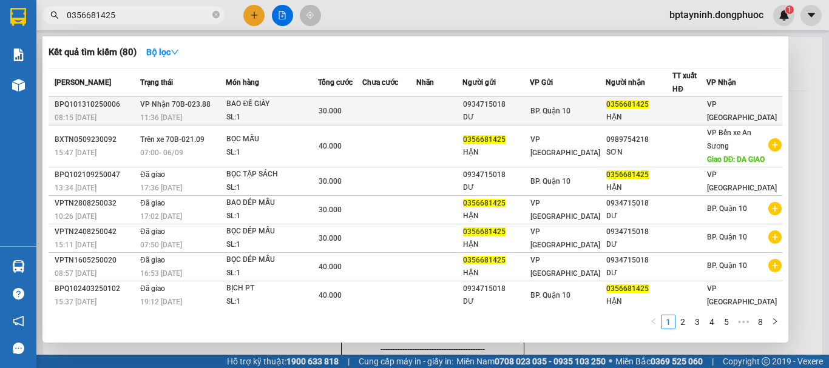
type input "0356681425"
click at [283, 107] on div "BAO ĐẾ GIÀY" at bounding box center [271, 104] width 91 height 13
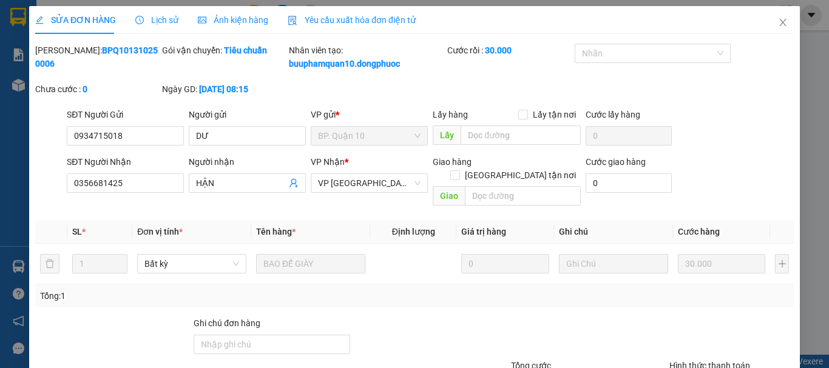
type input "0934715018"
type input "DƯ"
type input "0356681425"
type input "HẬN"
type input "30.000"
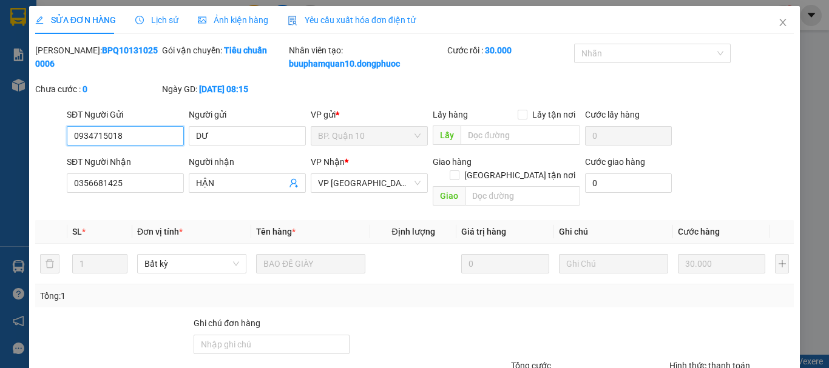
scroll to position [90, 0]
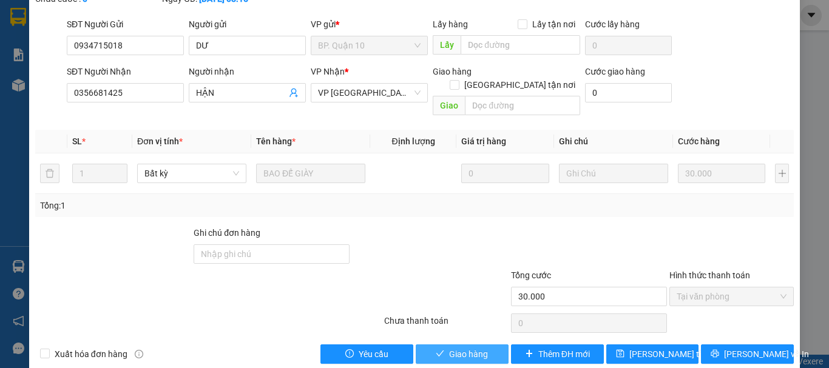
click at [466, 348] on span "Giao hàng" at bounding box center [468, 354] width 39 height 13
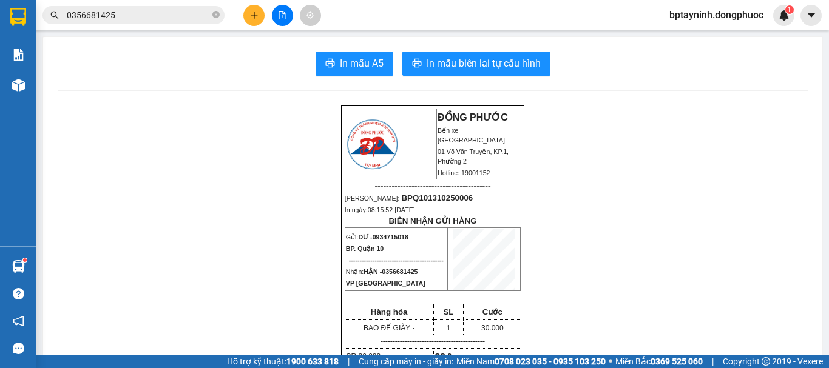
click at [215, 17] on icon "close-circle" at bounding box center [215, 14] width 7 height 7
drag, startPoint x: 210, startPoint y: 17, endPoint x: 172, endPoint y: 9, distance: 38.4
click at [172, 9] on input "text" at bounding box center [138, 14] width 143 height 13
click at [168, 13] on input "text" at bounding box center [138, 14] width 143 height 13
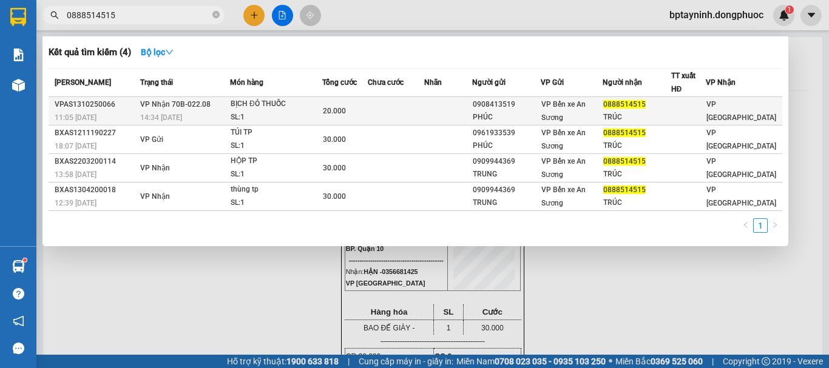
type input "0888514515"
click at [303, 109] on div "BỊCH ĐỎ THUỐC" at bounding box center [275, 104] width 91 height 13
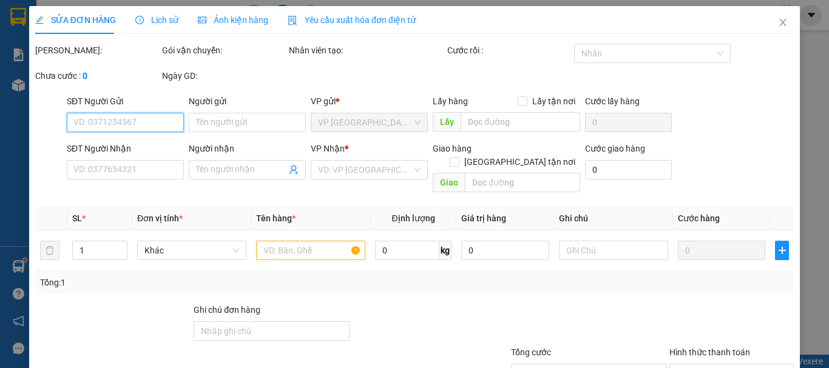
type input "0908413519"
type input "PHÚC"
type input "0888514515"
type input "TRÚC"
type input "20.000"
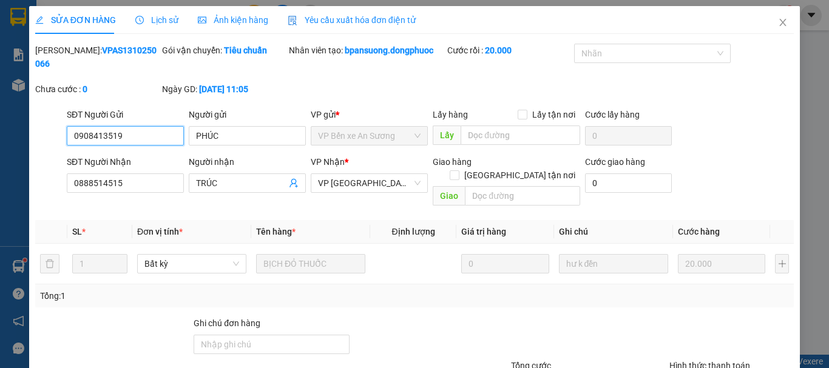
scroll to position [83, 0]
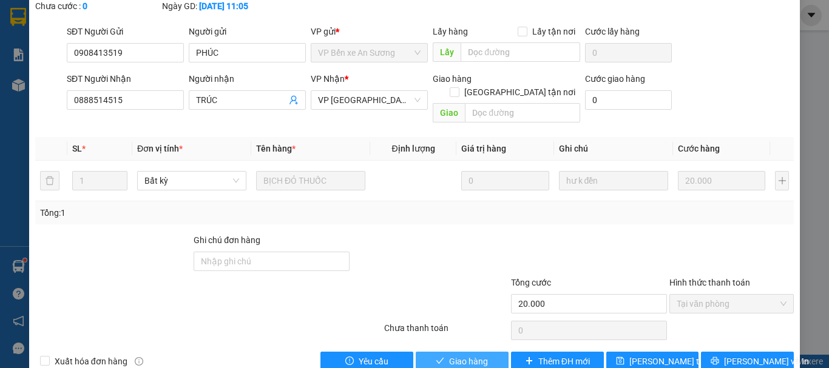
click at [486, 352] on button "Giao hàng" at bounding box center [461, 361] width 93 height 19
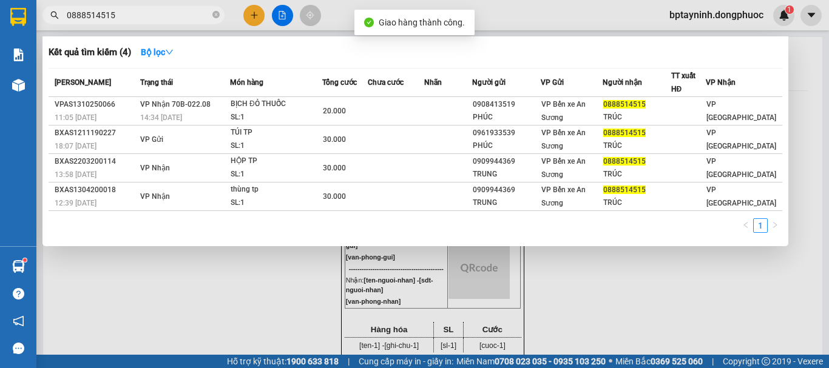
click at [121, 16] on input "0888514515" at bounding box center [138, 14] width 143 height 13
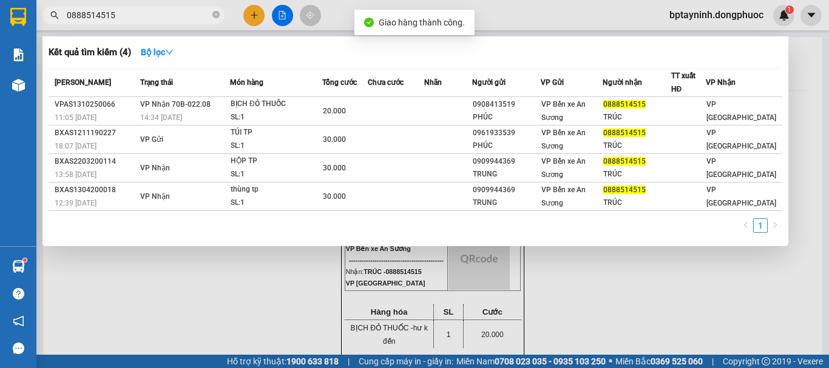
drag, startPoint x: 65, startPoint y: 27, endPoint x: 32, endPoint y: 52, distance: 40.8
click at [10, 44] on section "Kết quả tìm kiếm ( 4 ) Bộ lọc Mã ĐH Trạng thái Món hàng Tổng cước Chưa cước Nhã…" at bounding box center [414, 184] width 829 height 368
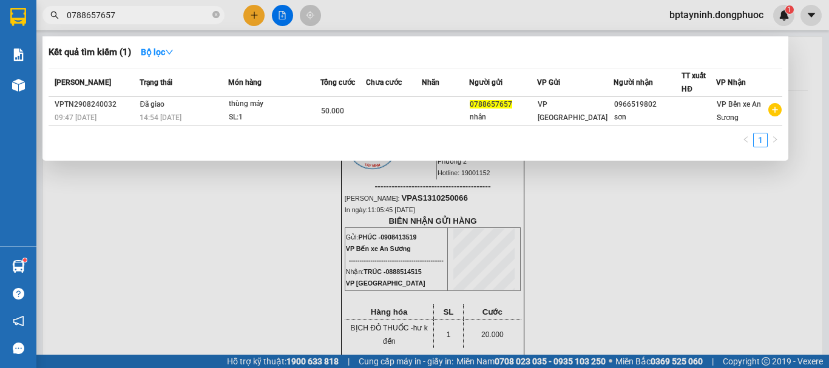
drag, startPoint x: 135, startPoint y: 16, endPoint x: 0, endPoint y: 38, distance: 136.9
click at [0, 38] on section "Kết quả tìm kiếm ( 1 ) Bộ lọc Mã ĐH Trạng thái Món hàng Tổng cước Chưa cước Nhã…" at bounding box center [414, 184] width 829 height 368
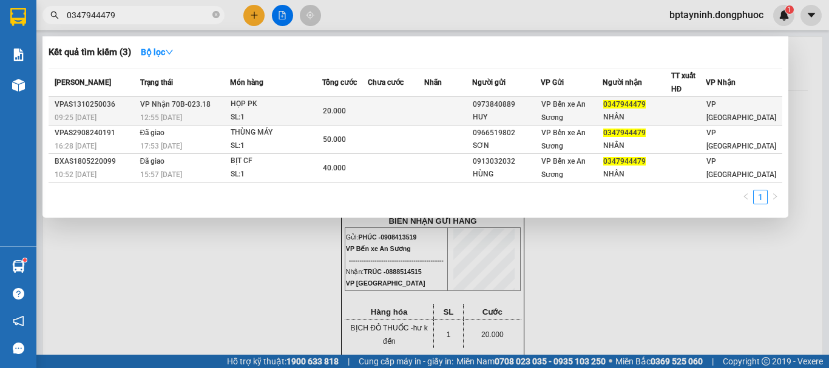
type input "0347944479"
click at [317, 105] on div "HỌP PK" at bounding box center [275, 104] width 91 height 13
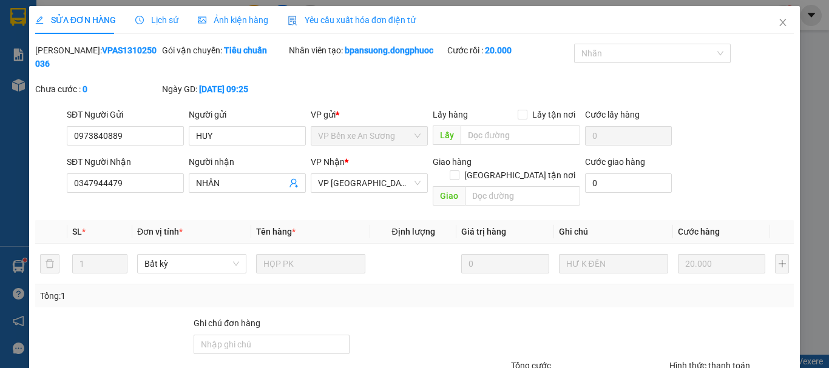
type input "0973840889"
type input "HUY"
type input "0347944479"
type input "NHÂN"
type input "20.000"
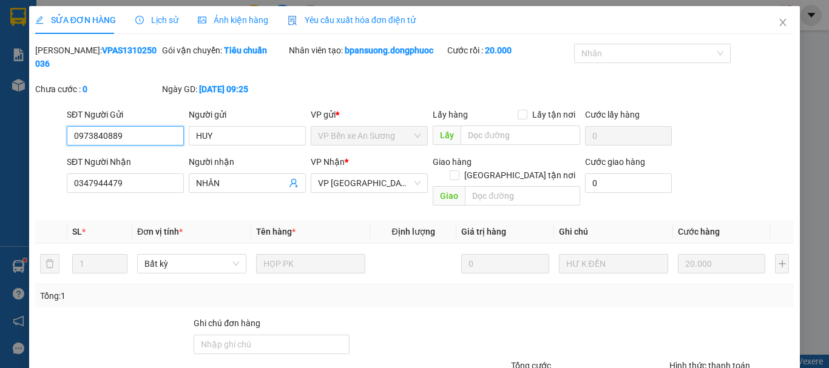
scroll to position [83, 0]
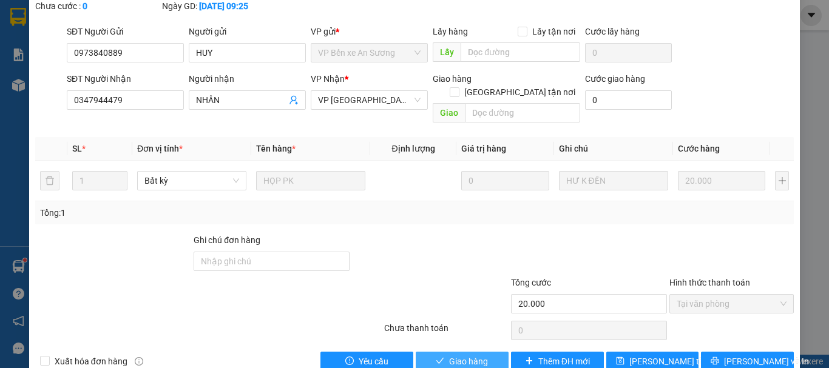
click at [463, 355] on span "Giao hàng" at bounding box center [468, 361] width 39 height 13
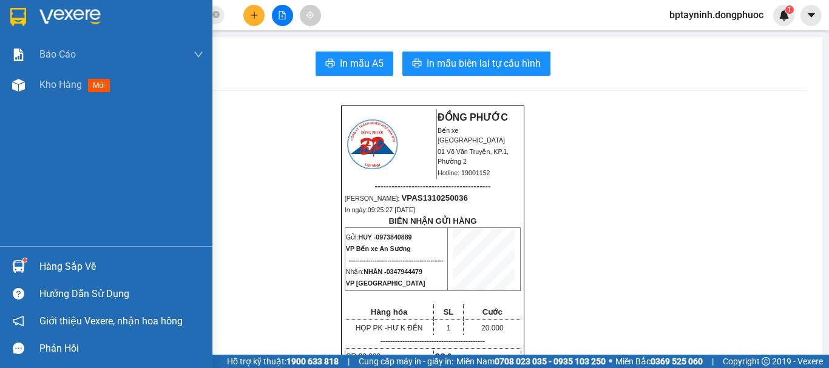
drag, startPoint x: 69, startPoint y: 267, endPoint x: 86, endPoint y: 272, distance: 17.3
click at [70, 266] on div "Hàng sắp về" at bounding box center [121, 267] width 164 height 18
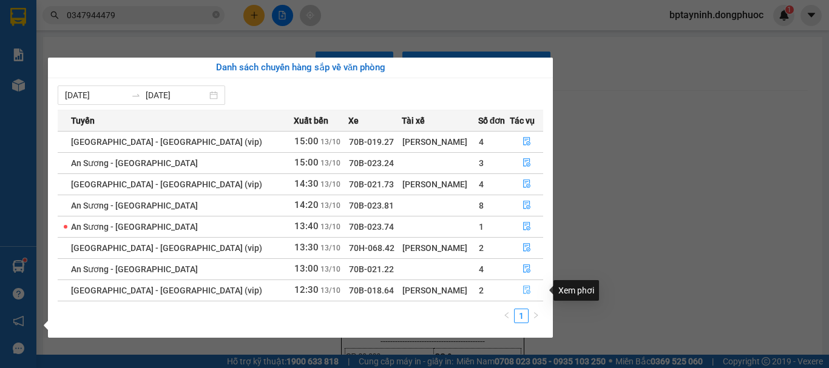
click at [523, 288] on icon "file-done" at bounding box center [526, 290] width 7 height 8
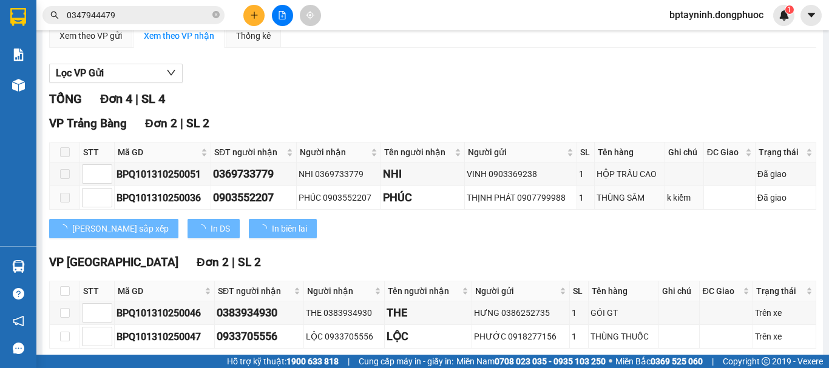
scroll to position [168, 0]
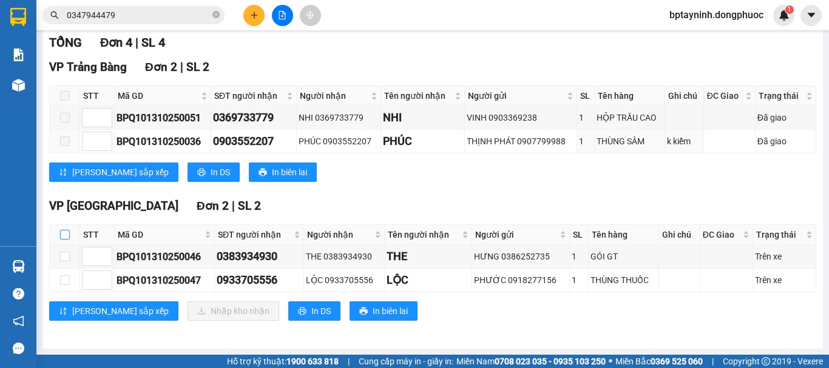
click at [63, 238] on input "checkbox" at bounding box center [65, 235] width 10 height 10
checkbox input "true"
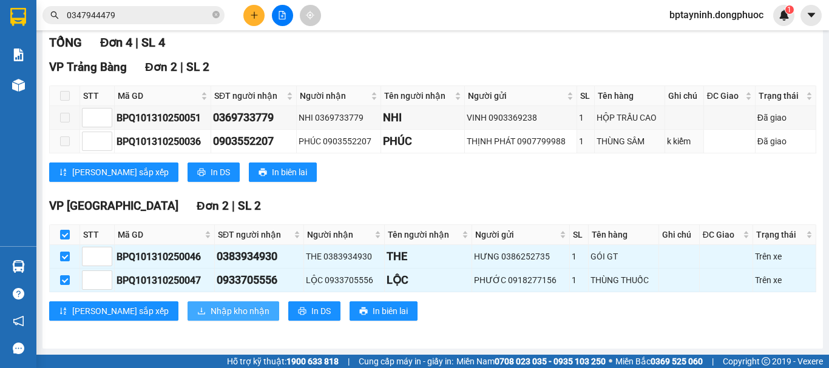
click at [210, 311] on span "Nhập kho nhận" at bounding box center [239, 310] width 59 height 13
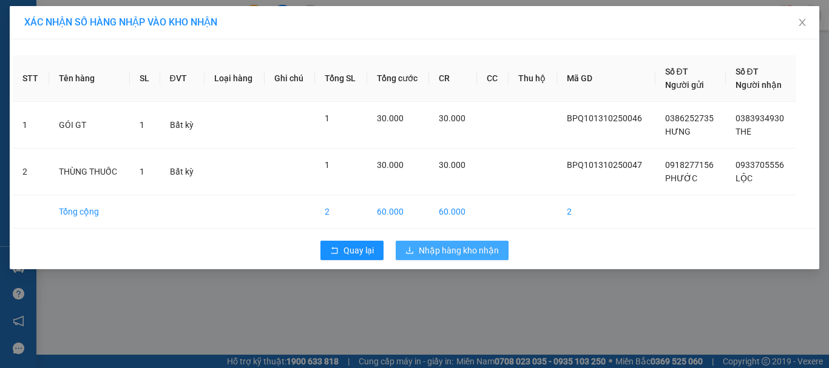
click at [435, 247] on span "Nhập hàng kho nhận" at bounding box center [458, 250] width 80 height 13
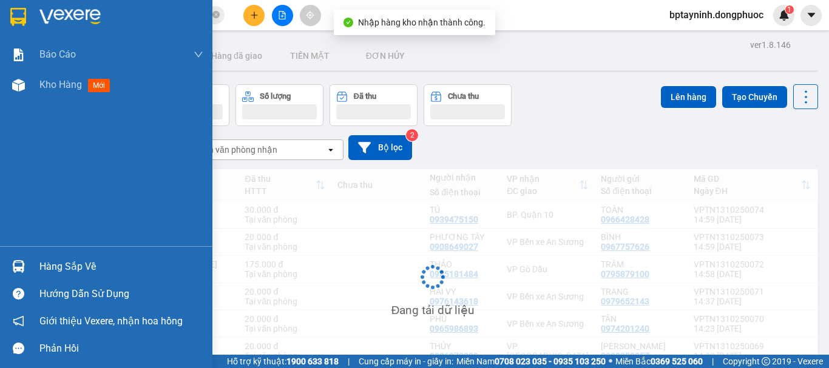
click at [33, 263] on div "Hàng sắp về" at bounding box center [106, 266] width 212 height 27
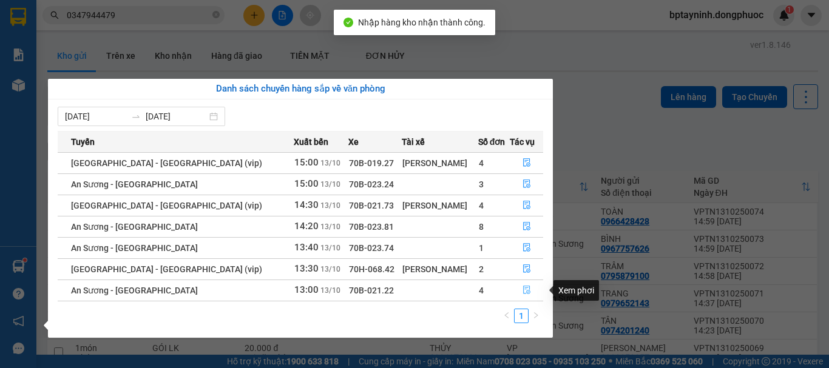
click at [523, 286] on icon "file-done" at bounding box center [526, 290] width 7 height 8
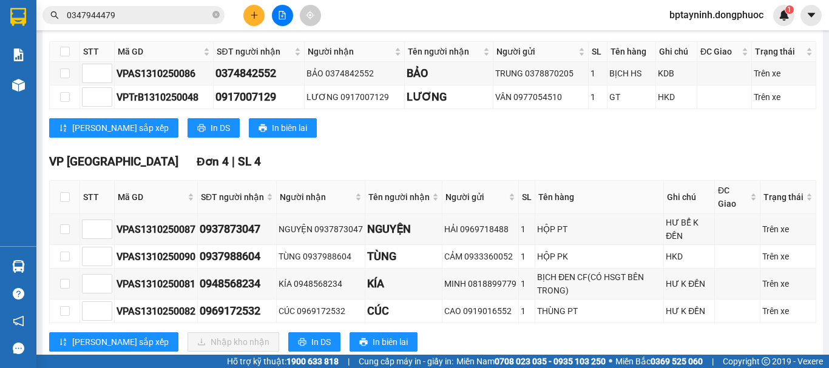
scroll to position [243, 0]
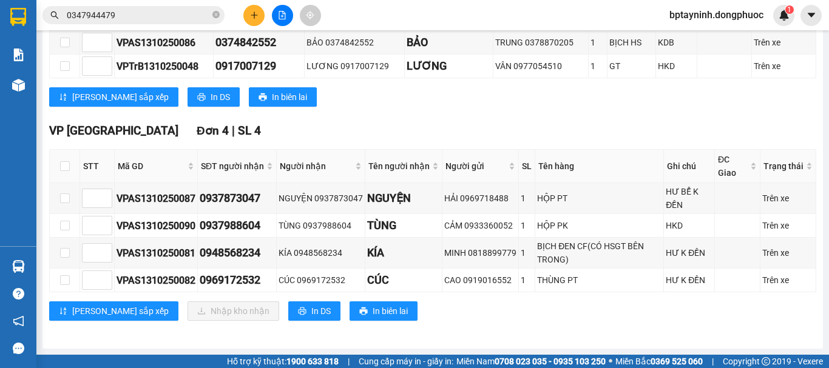
click at [249, 16] on button at bounding box center [253, 15] width 21 height 21
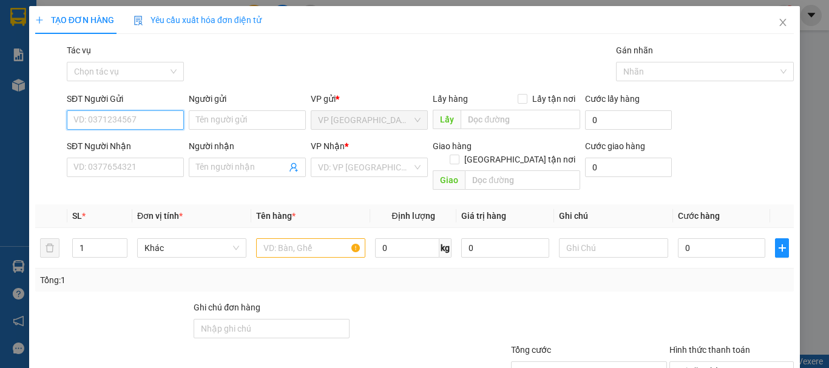
click at [111, 121] on input "SĐT Người Gửi" at bounding box center [125, 119] width 117 height 19
type input "0907381373"
click at [147, 137] on div "0907381373 - NGÂN" at bounding box center [124, 144] width 116 height 19
type input "NGÂN"
type input "0975070439"
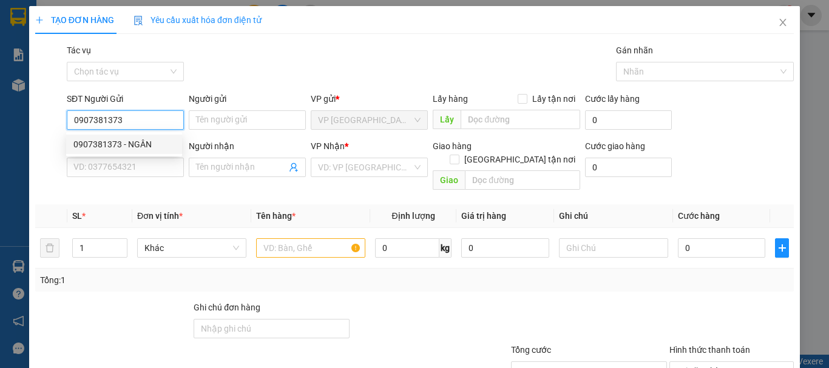
type input "thành"
type input "30.000"
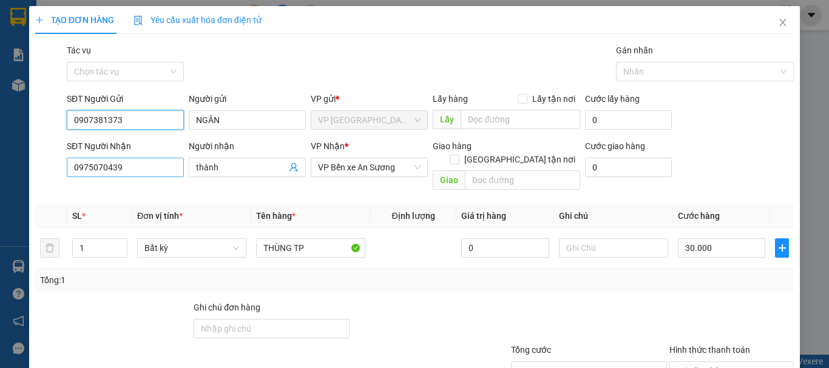
type input "0907381373"
drag, startPoint x: 149, startPoint y: 166, endPoint x: 0, endPoint y: 170, distance: 148.7
click at [0, 170] on div "TẠO ĐƠN HÀNG Yêu cầu xuất hóa đơn điện tử Transit Pickup Surcharge Ids Transit …" at bounding box center [414, 184] width 829 height 368
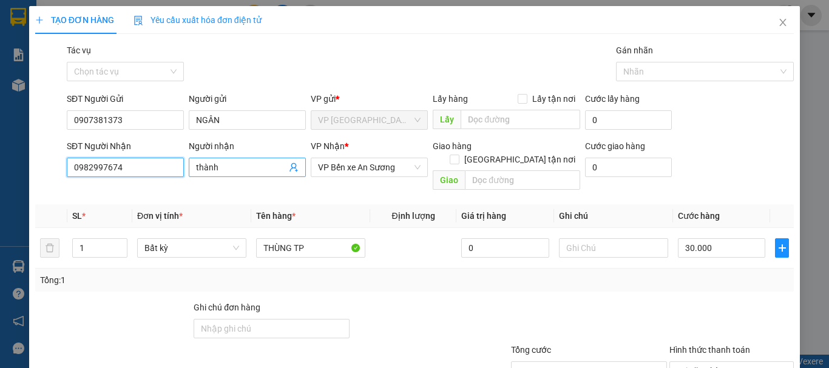
type input "0982997674"
drag, startPoint x: 220, startPoint y: 169, endPoint x: 184, endPoint y: 176, distance: 36.5
click at [186, 176] on div "Người nhận thành thành" at bounding box center [247, 167] width 122 height 56
type input "LOAN"
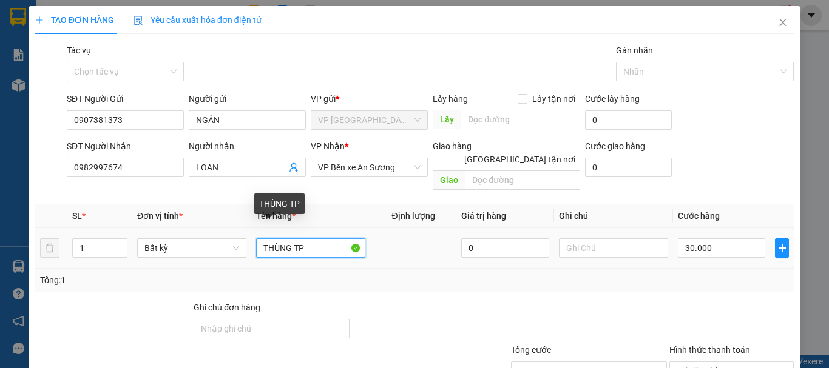
drag, startPoint x: 308, startPoint y: 247, endPoint x: 201, endPoint y: 254, distance: 106.4
click at [203, 256] on body "Kết quả tìm kiếm ( 3 ) Bộ lọc Mã ĐH Trạng thái Món hàng Tổng cước Chưa cước Nhã…" at bounding box center [414, 184] width 829 height 368
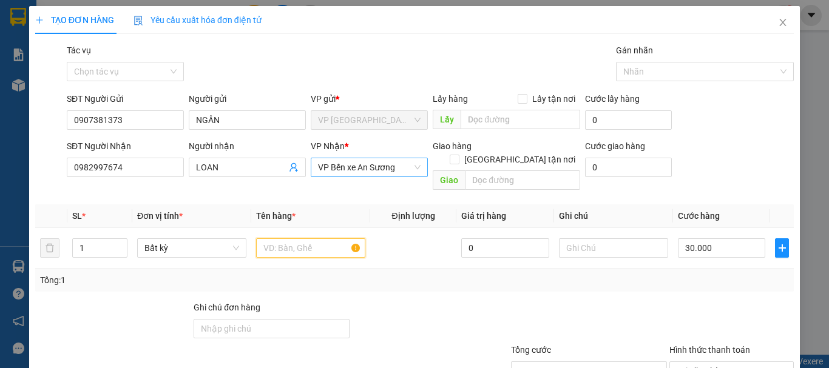
click at [387, 164] on span "VP Bến xe An Sương" at bounding box center [369, 167] width 103 height 18
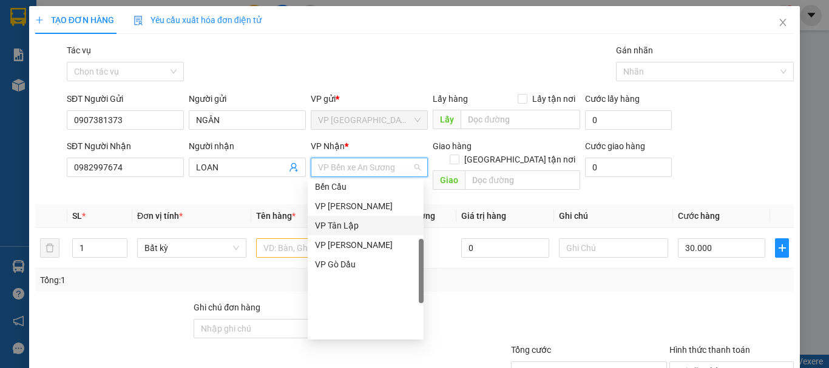
scroll to position [195, 0]
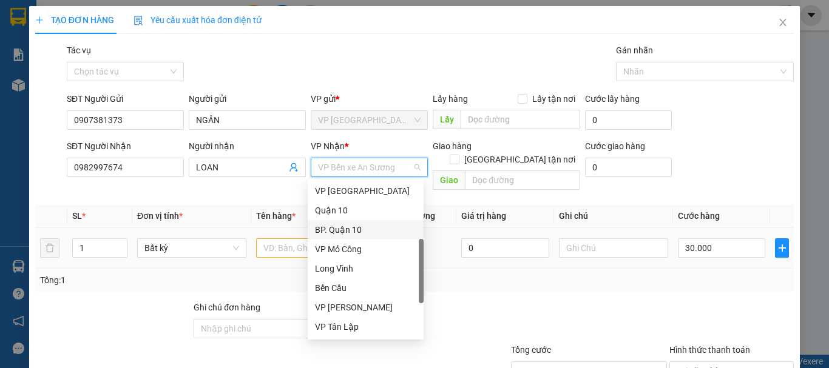
click at [358, 228] on div "BP. Quận 10" at bounding box center [365, 229] width 101 height 13
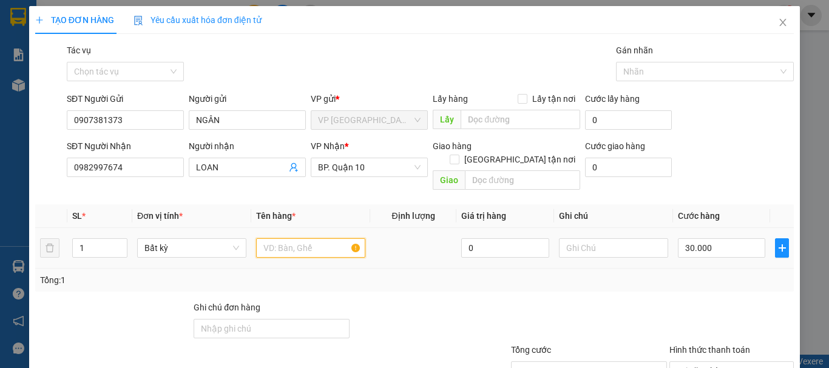
click at [287, 241] on input "text" at bounding box center [310, 247] width 109 height 19
type input "T"
type input "GT"
click at [702, 274] on div "Tổng: 1" at bounding box center [414, 280] width 758 height 23
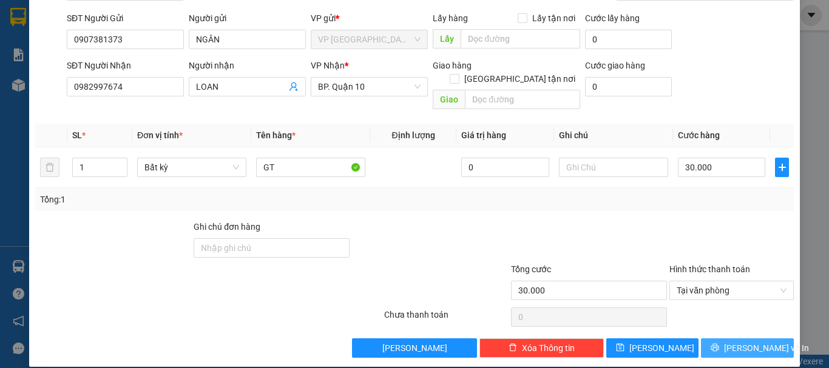
click at [741, 341] on span "[PERSON_NAME] và In" at bounding box center [766, 347] width 85 height 13
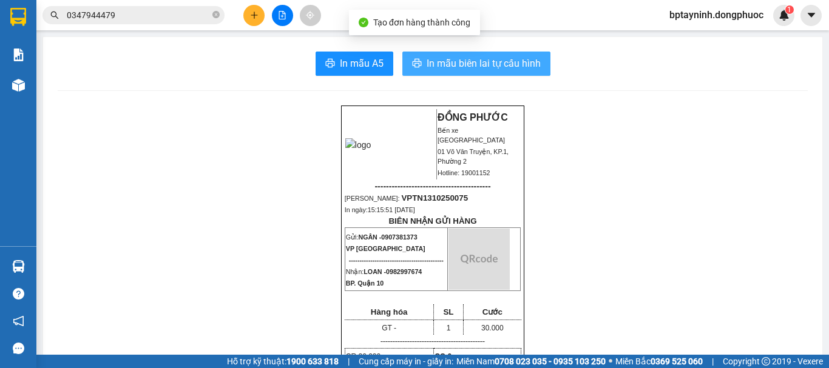
click at [471, 67] on span "In mẫu biên lai tự cấu hình" at bounding box center [483, 63] width 114 height 15
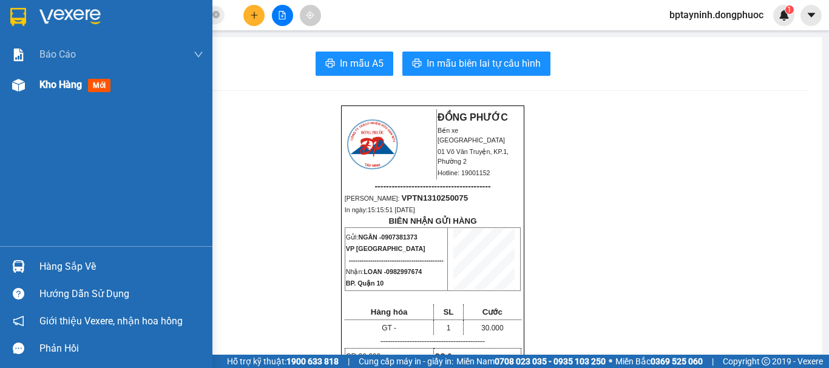
click at [41, 79] on span "Kho hàng" at bounding box center [60, 85] width 42 height 12
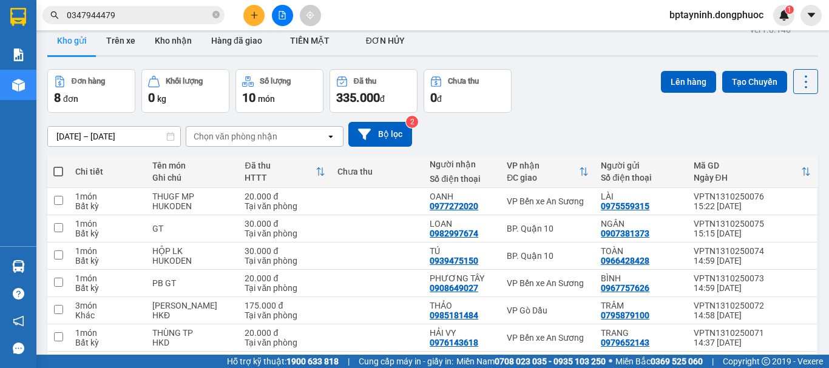
scroll to position [116, 0]
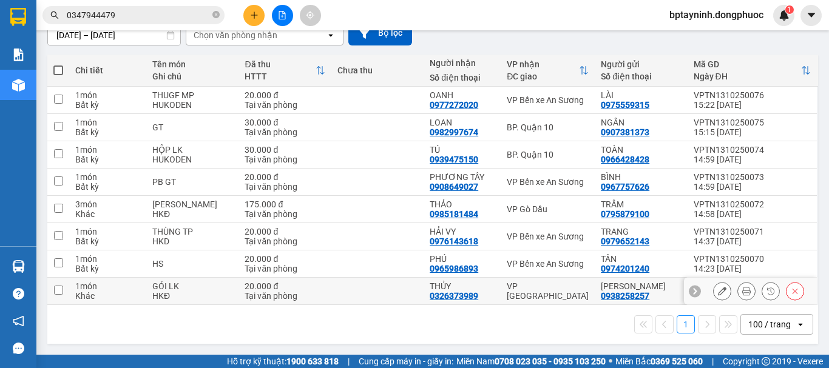
click at [544, 291] on div "VP [GEOGRAPHIC_DATA]" at bounding box center [547, 290] width 82 height 19
checkbox input "true"
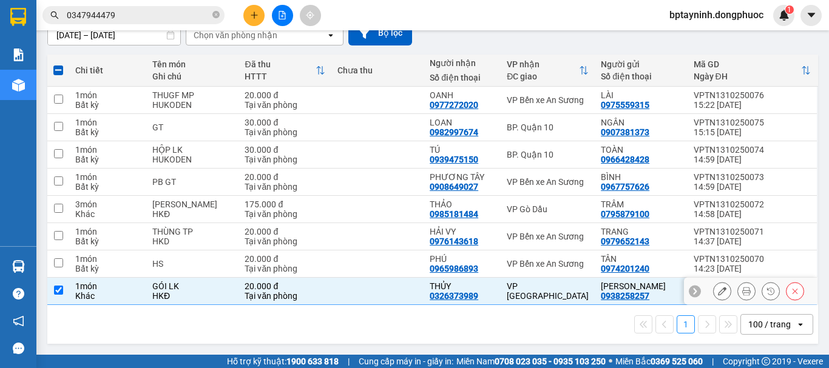
scroll to position [0, 0]
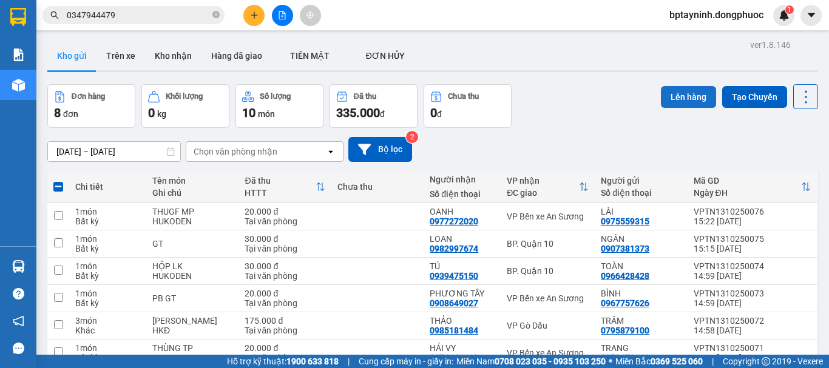
click at [677, 93] on button "Lên hàng" at bounding box center [687, 97] width 55 height 22
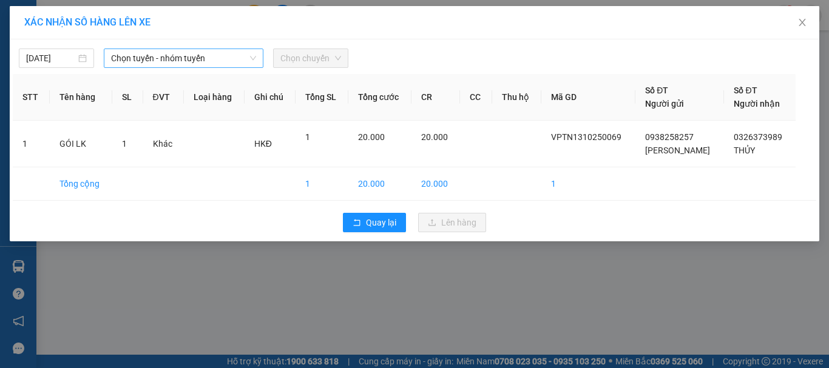
click at [216, 59] on span "Chọn tuyến - nhóm tuyến" at bounding box center [183, 58] width 145 height 18
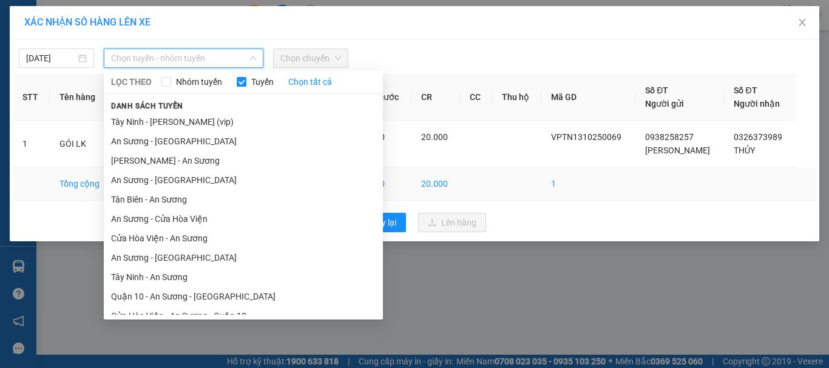
drag, startPoint x: 164, startPoint y: 186, endPoint x: 174, endPoint y: 183, distance: 10.6
click at [164, 186] on li "An Sương - [GEOGRAPHIC_DATA]" at bounding box center [243, 179] width 279 height 19
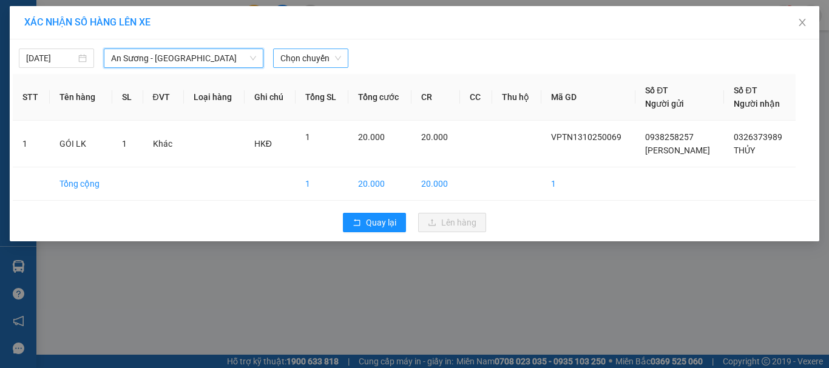
click at [306, 56] on span "Chọn chuyến" at bounding box center [310, 58] width 61 height 18
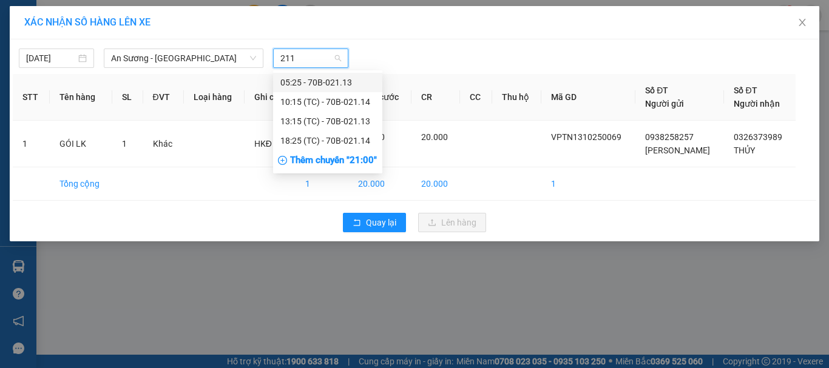
type input "2113"
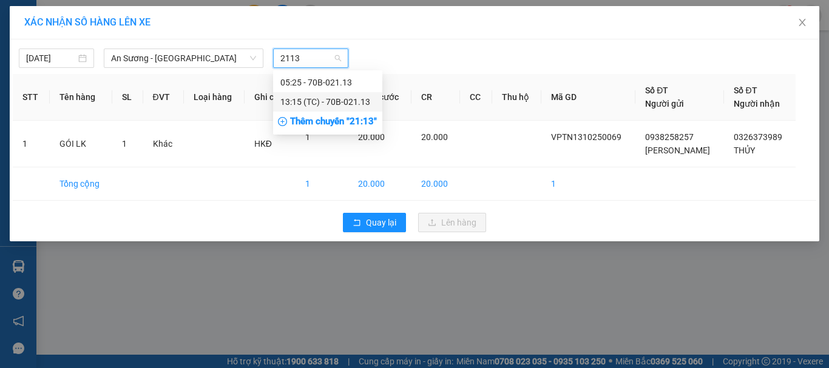
click at [318, 101] on div "13:15 (TC) - 70B-021.13" at bounding box center [327, 101] width 95 height 13
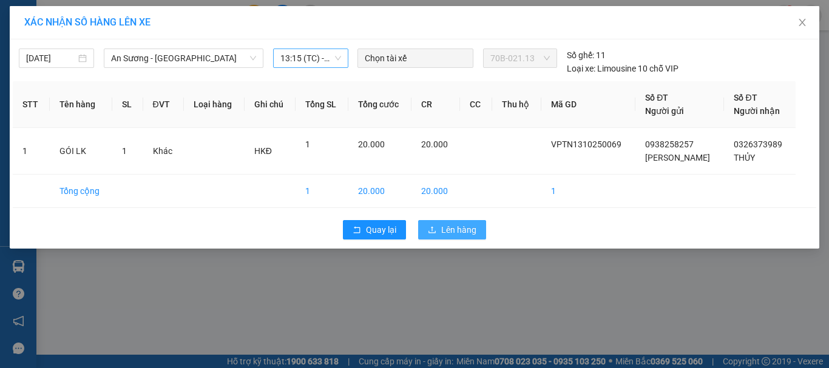
click at [457, 225] on span "Lên hàng" at bounding box center [458, 229] width 35 height 13
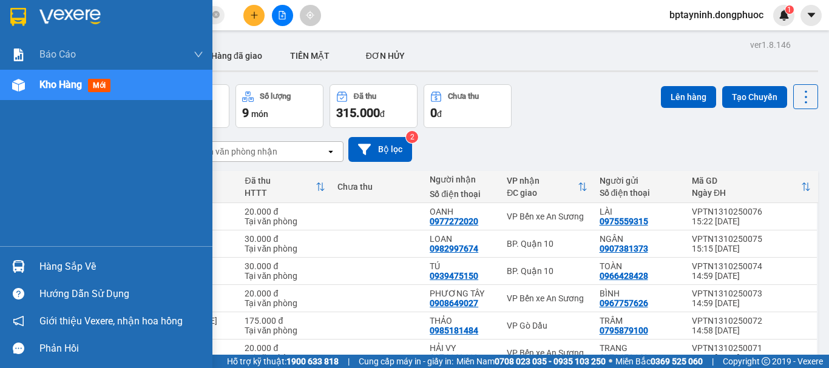
drag, startPoint x: 59, startPoint y: 263, endPoint x: 58, endPoint y: 252, distance: 10.4
click at [60, 258] on div "Hàng sắp về" at bounding box center [121, 267] width 164 height 18
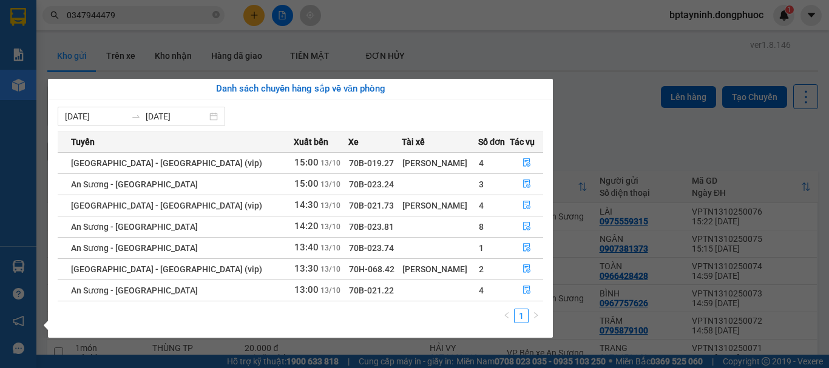
click at [489, 28] on section "Kết quả tìm kiếm ( 3 ) Bộ lọc Mã ĐH Trạng thái Món hàng Tổng cước Chưa cước Nhã…" at bounding box center [414, 184] width 829 height 368
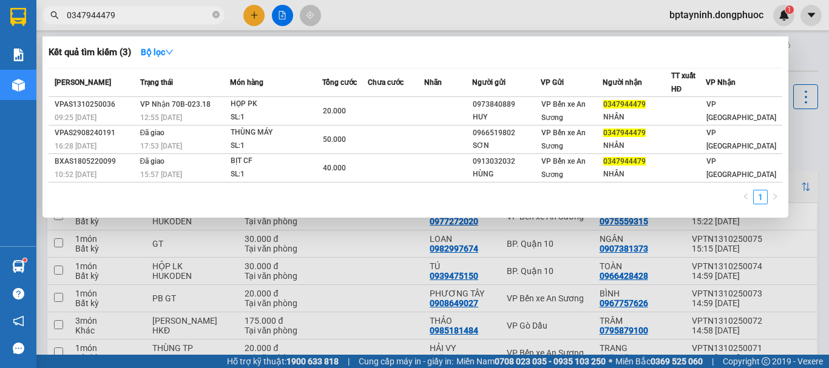
drag, startPoint x: 189, startPoint y: 13, endPoint x: 0, endPoint y: 179, distance: 251.4
click at [0, 25] on section "Kết quả tìm kiếm ( 3 ) Bộ lọc Mã ĐH Trạng thái Món hàng Tổng cước Chưa cước Nhã…" at bounding box center [414, 184] width 829 height 368
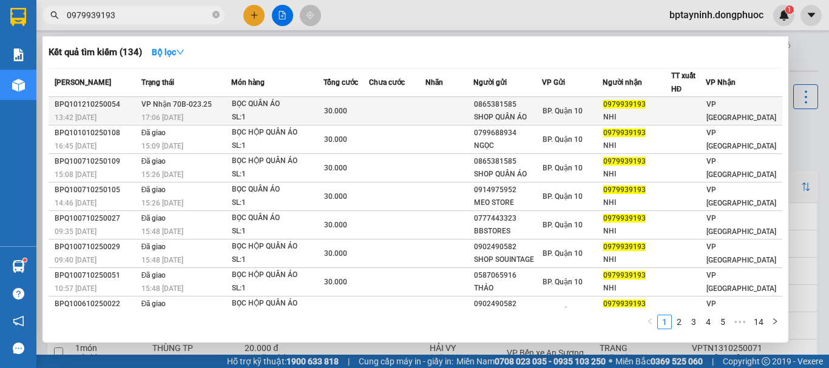
type input "0979939193"
click at [269, 112] on div "SL: 1" at bounding box center [277, 117] width 91 height 13
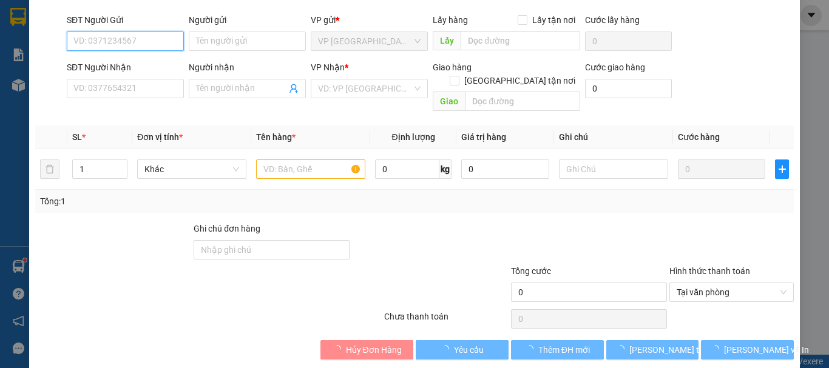
type input "0865381585"
type input "SHOP QUẦN ÁO"
type input "0979939193"
type input "NHI"
type input "30.000"
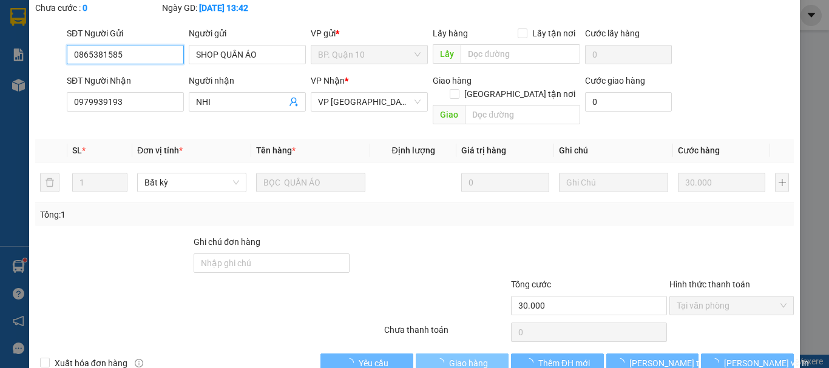
scroll to position [96, 0]
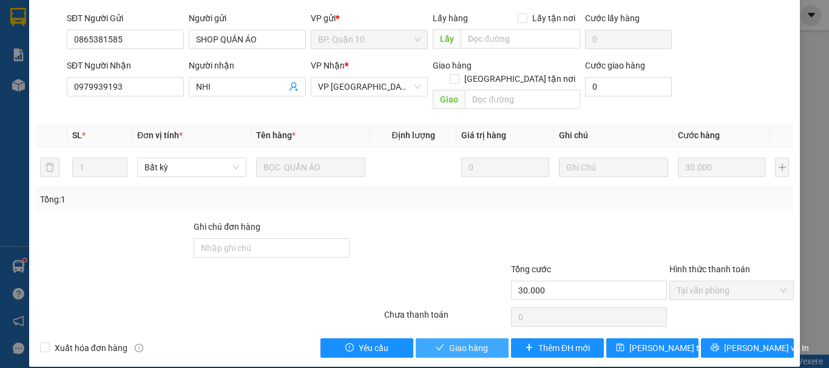
click at [469, 341] on span "Giao hàng" at bounding box center [468, 347] width 39 height 13
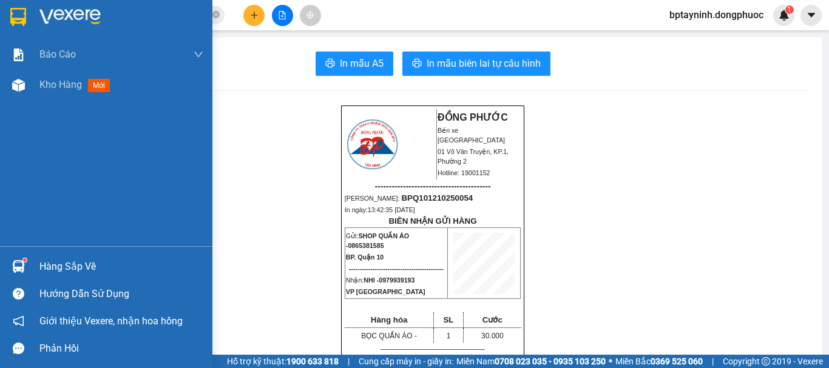
click at [54, 258] on div "Hàng sắp về" at bounding box center [121, 267] width 164 height 18
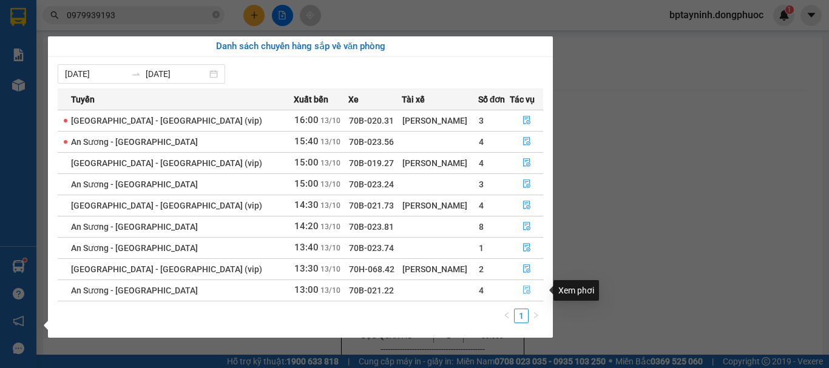
click at [523, 289] on icon "file-done" at bounding box center [526, 290] width 7 height 8
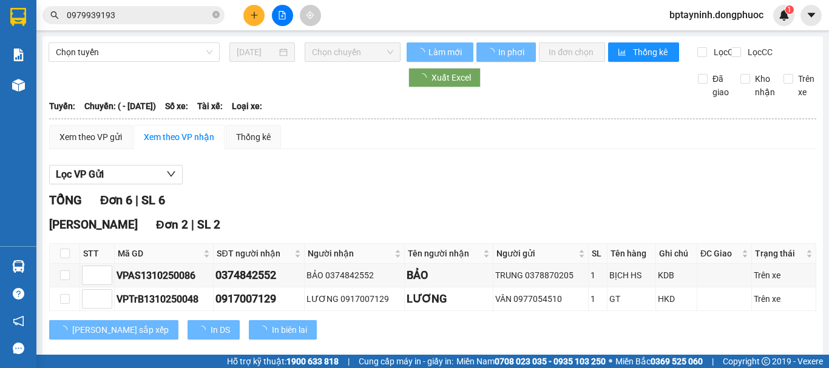
scroll to position [243, 0]
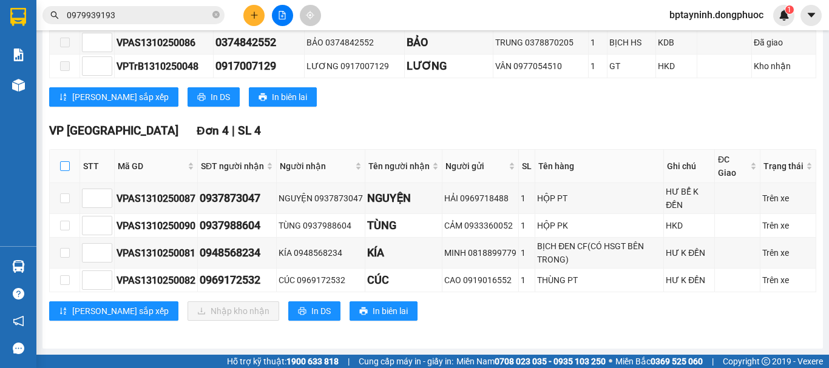
click at [67, 164] on input "checkbox" at bounding box center [65, 166] width 10 height 10
checkbox input "true"
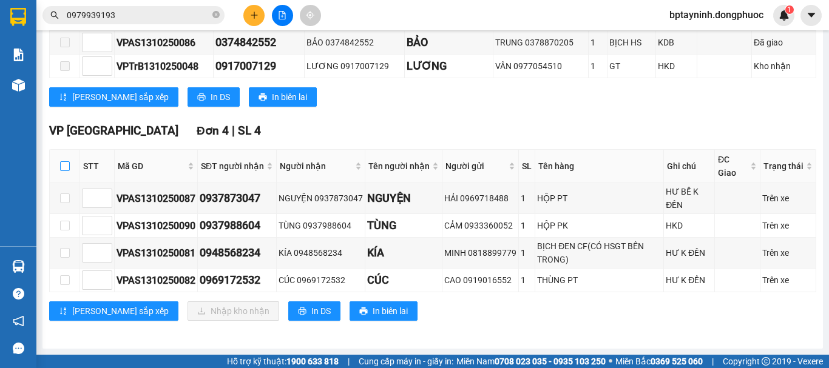
checkbox input "true"
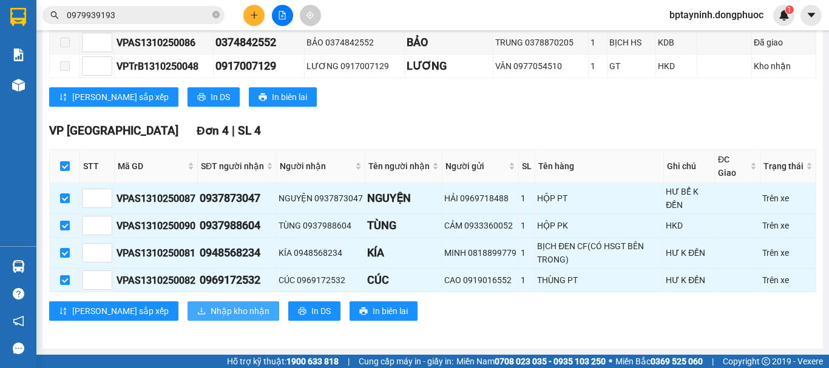
click at [210, 310] on span "Nhập kho nhận" at bounding box center [239, 310] width 59 height 13
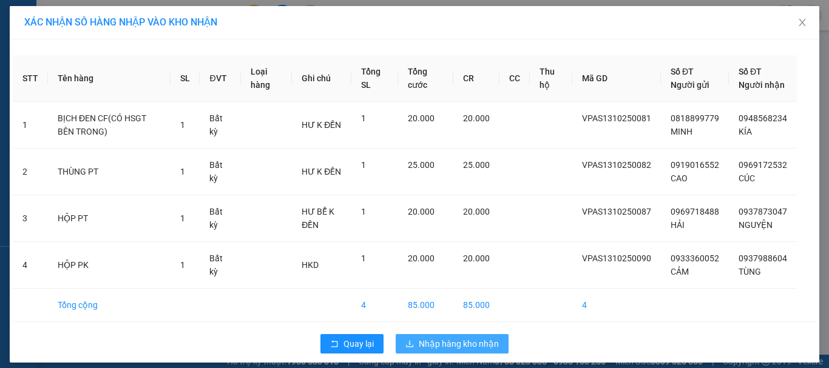
click at [443, 351] on span "Nhập hàng kho nhận" at bounding box center [458, 343] width 80 height 13
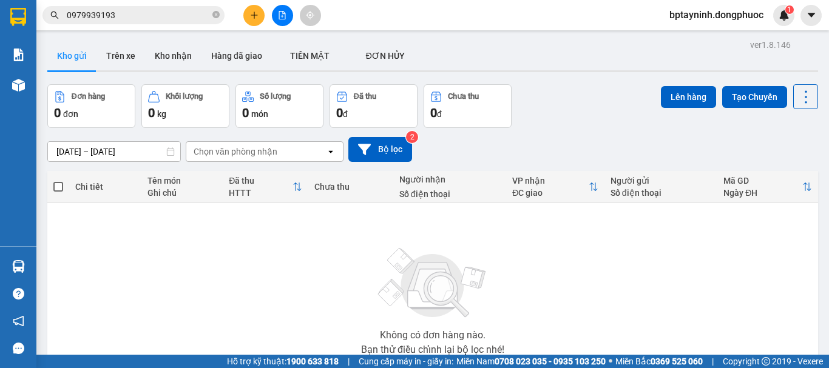
click at [52, 258] on div "Hàng sắp về" at bounding box center [121, 267] width 164 height 18
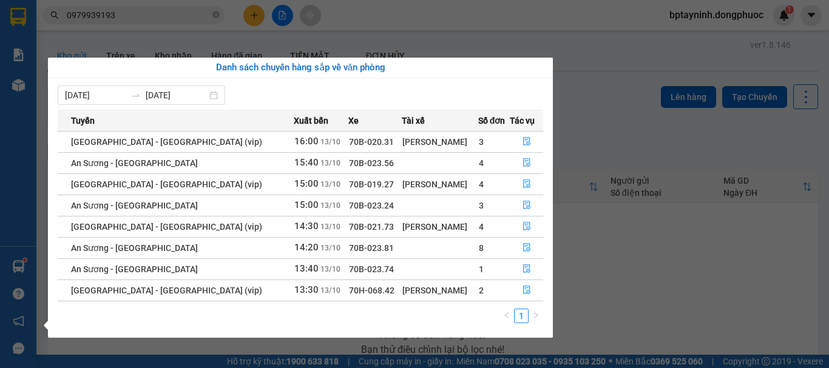
click at [151, 9] on section "Kết quả tìm kiếm ( 134 ) Bộ lọc Mã ĐH Trạng thái Món hàng Tổng cước Chưa cước N…" at bounding box center [414, 184] width 829 height 368
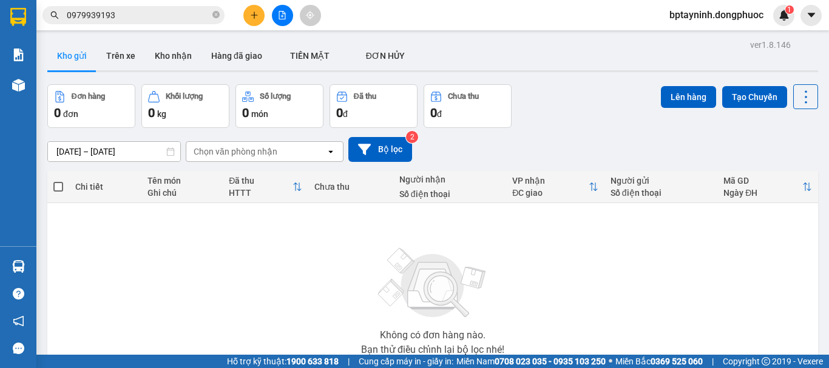
drag, startPoint x: 81, startPoint y: 25, endPoint x: 53, endPoint y: 43, distance: 33.8
click at [32, 37] on section "Kết quả tìm kiếm ( 134 ) Bộ lọc Mã ĐH Trạng thái Món hàng Tổng cước Chưa cước N…" at bounding box center [414, 184] width 829 height 368
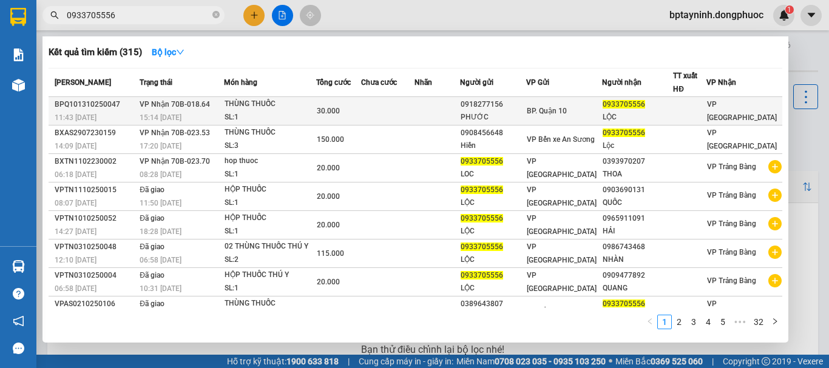
type input "0933705556"
click at [355, 113] on div "30.000" at bounding box center [339, 110] width 44 height 13
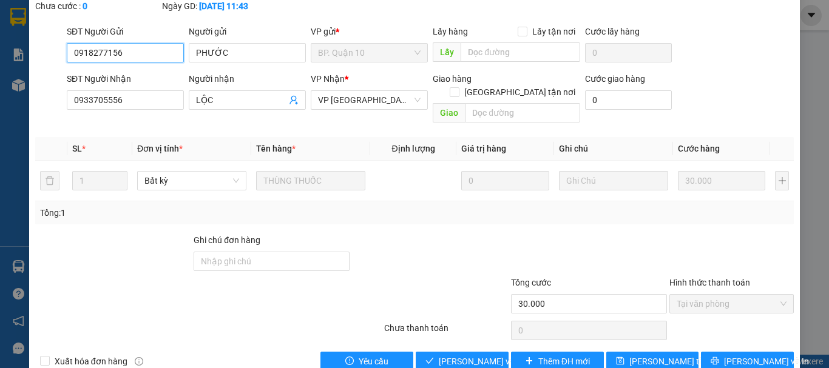
type input "0918277156"
type input "PHƯỚC"
type input "0933705556"
type input "LỘC"
type input "30.000"
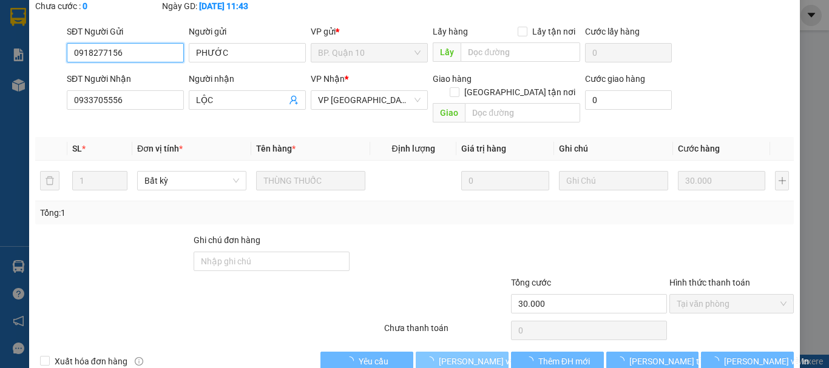
scroll to position [96, 0]
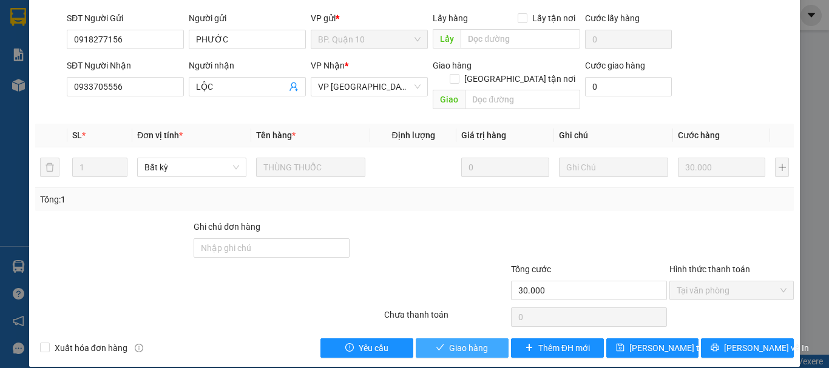
click at [471, 341] on span "Giao hàng" at bounding box center [468, 347] width 39 height 13
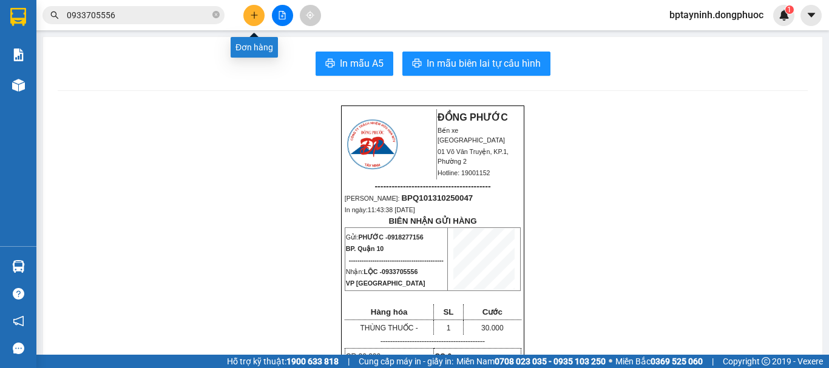
click at [257, 12] on button at bounding box center [253, 15] width 21 height 21
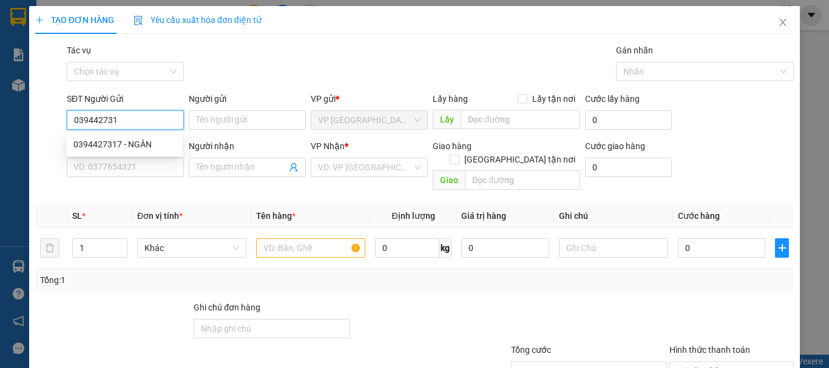
type input "0394427317"
drag, startPoint x: 133, startPoint y: 147, endPoint x: 133, endPoint y: 140, distance: 6.7
click at [134, 145] on div "0394427317 - NGÂN" at bounding box center [123, 144] width 101 height 13
type input "NGÂN"
type input "0987269246"
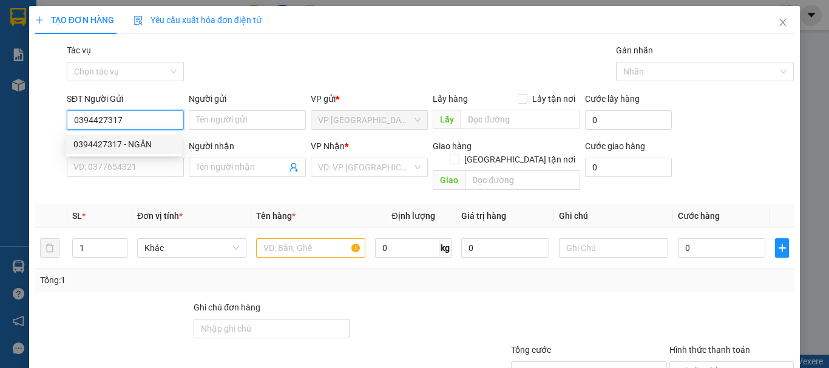
type input "YẾN LINH"
type input "410.000"
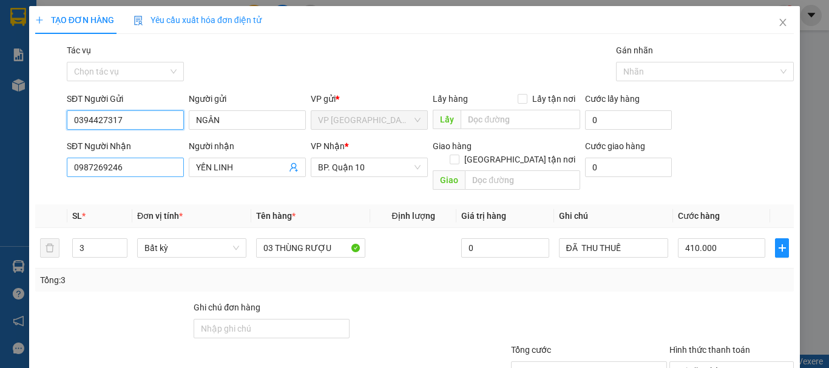
type input "0394427317"
drag, startPoint x: 138, startPoint y: 164, endPoint x: 7, endPoint y: 202, distance: 136.5
click at [0, 203] on div "TẠO ĐƠN HÀNG Yêu cầu xuất hóa đơn điện tử Transit Pickup Surcharge Ids Transit …" at bounding box center [414, 184] width 829 height 368
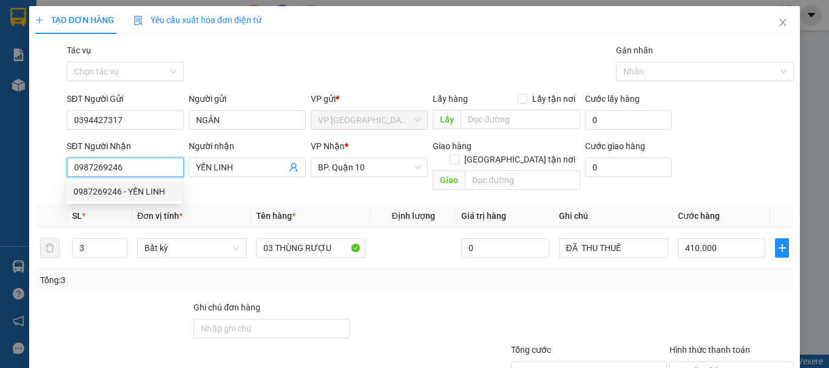
click at [154, 165] on input "0987269246" at bounding box center [125, 167] width 117 height 19
click at [346, 204] on th "Tên hàng *" at bounding box center [310, 216] width 119 height 24
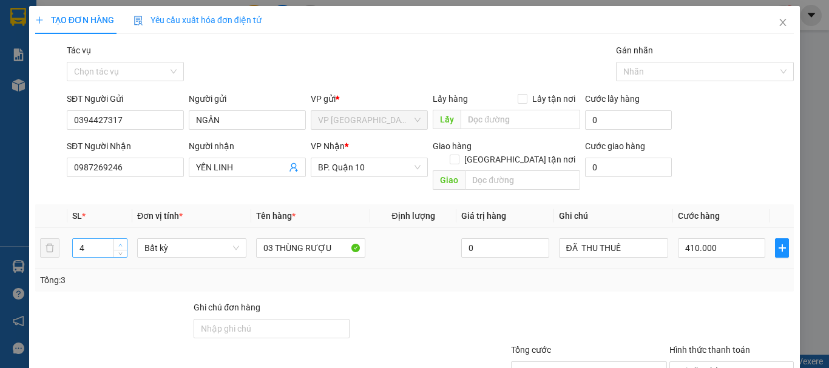
click at [118, 241] on span "up" at bounding box center [120, 244] width 7 height 7
click at [119, 241] on span "up" at bounding box center [120, 244] width 7 height 7
click at [119, 243] on icon "up" at bounding box center [120, 245] width 4 height 4
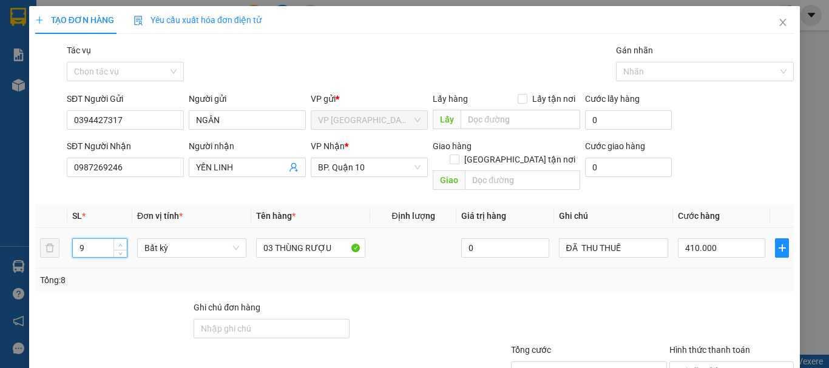
click at [119, 243] on icon "up" at bounding box center [120, 245] width 4 height 4
type input "11"
click at [119, 243] on icon "up" at bounding box center [120, 245] width 4 height 4
drag, startPoint x: 102, startPoint y: 235, endPoint x: 19, endPoint y: 237, distance: 83.1
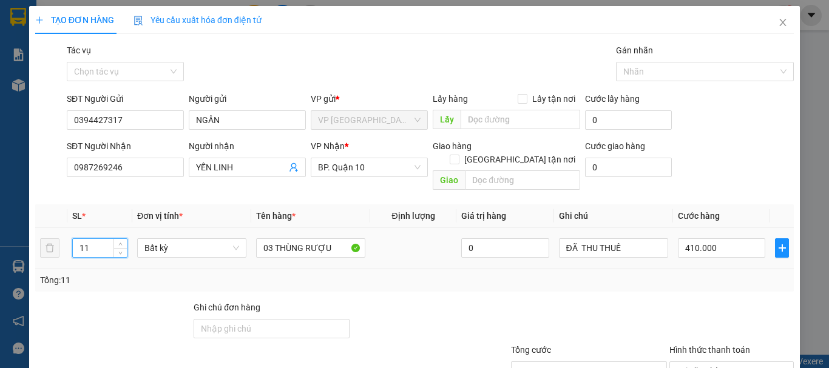
click at [19, 237] on div "TẠO ĐƠN HÀNG Yêu cầu xuất hóa đơn điện tử Transit Pickup Surcharge Ids Transit …" at bounding box center [414, 184] width 829 height 368
type input "1"
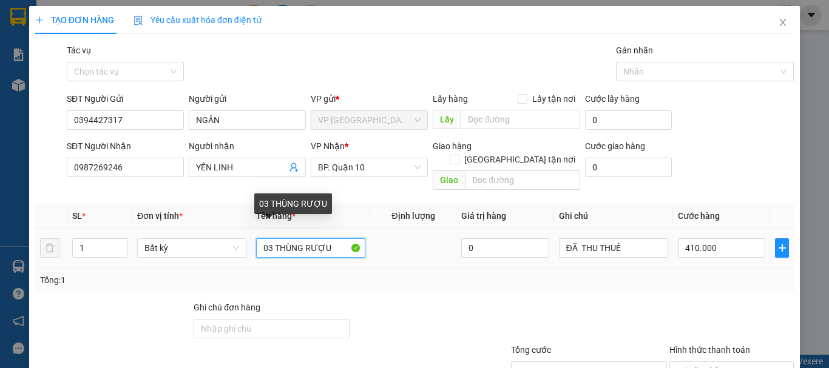
drag, startPoint x: 272, startPoint y: 234, endPoint x: 245, endPoint y: 240, distance: 27.4
click at [251, 240] on td "03 THÙNG RƯỢU" at bounding box center [310, 248] width 119 height 41
type input "0"
type input "01 THÙNG RƯỢU"
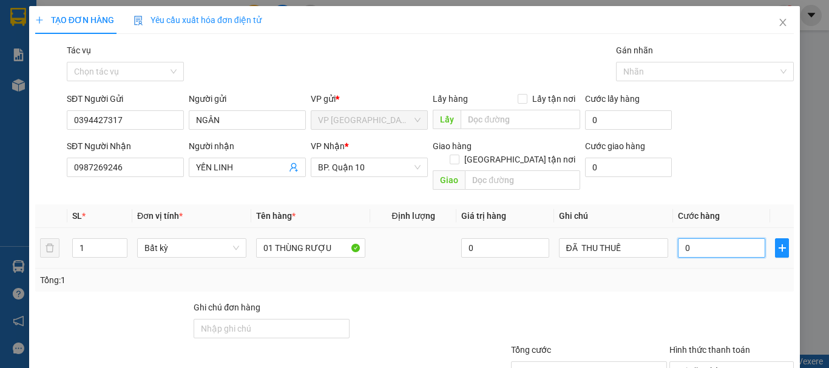
click at [722, 243] on input "0" at bounding box center [720, 247] width 87 height 19
type input "9"
type input "97"
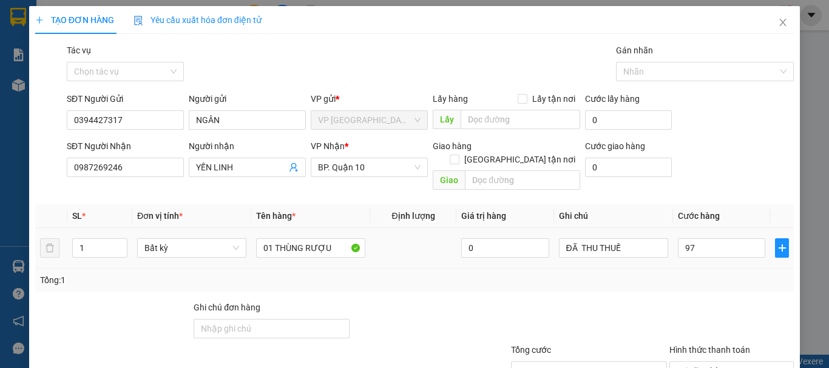
type input "97.000"
click at [685, 276] on div "Tổng: 1" at bounding box center [414, 280] width 758 height 23
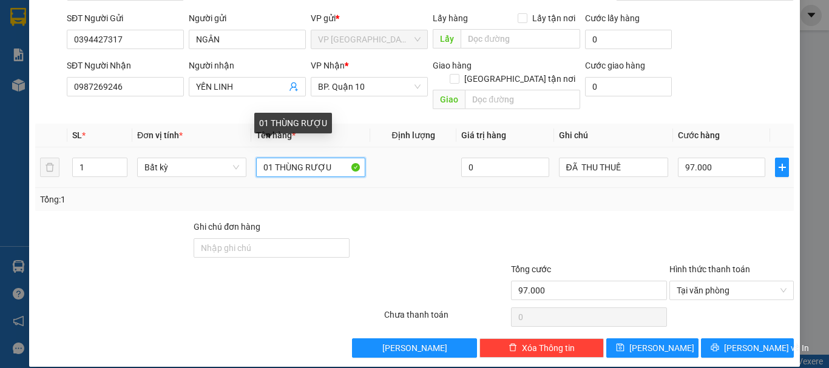
drag, startPoint x: 335, startPoint y: 151, endPoint x: 303, endPoint y: 161, distance: 33.2
click at [303, 161] on input "01 THÙNG RƯỢU" at bounding box center [310, 167] width 109 height 19
type input "01 THÙNG NẤM KHÔ"
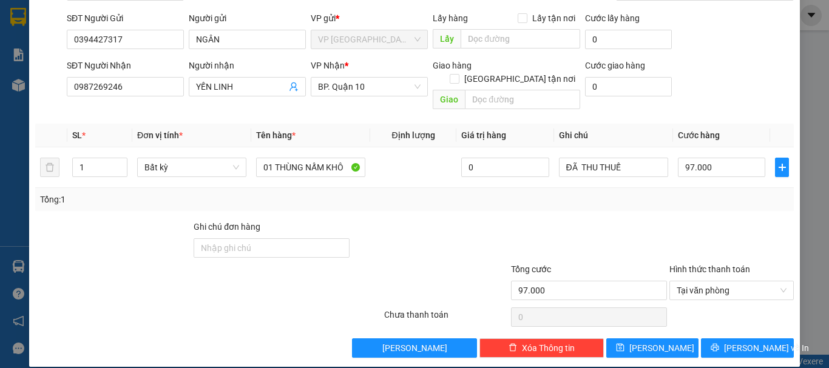
click at [691, 193] on div "Tổng: 1" at bounding box center [414, 199] width 748 height 13
click at [749, 338] on button "[PERSON_NAME] và In" at bounding box center [747, 347] width 93 height 19
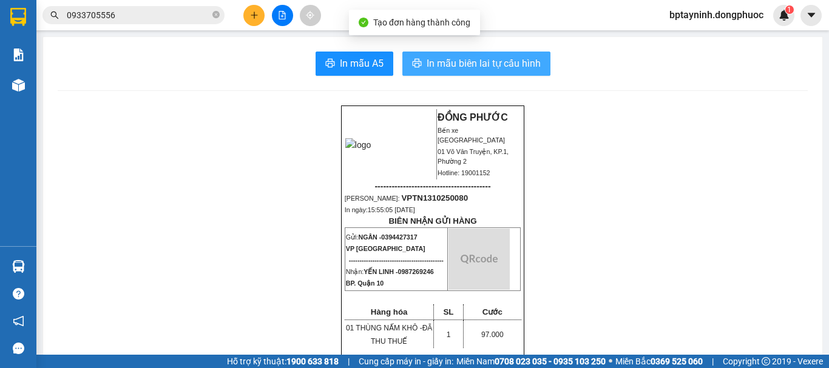
click at [526, 67] on span "In mẫu biên lai tự cấu hình" at bounding box center [483, 63] width 114 height 15
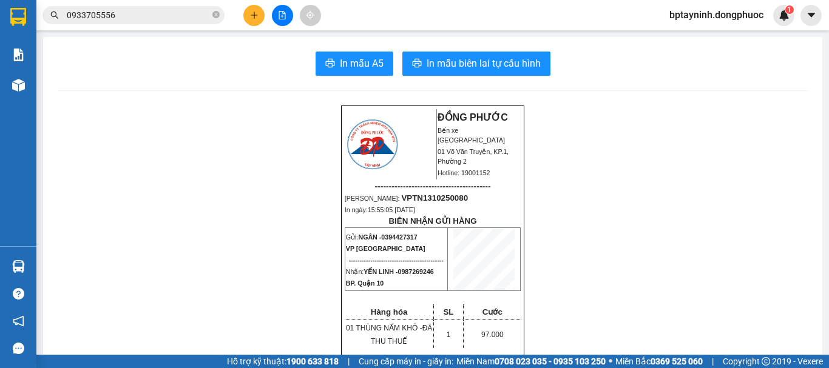
click at [399, 241] on span "0394427317" at bounding box center [399, 237] width 36 height 7
copy span "0394427317"
click at [0, 0] on html "Kết quả tìm kiếm ( 315 ) Bộ lọc Mã ĐH Trạng thái Món hàng Tổng cước Chưa cước N…" at bounding box center [414, 184] width 829 height 368
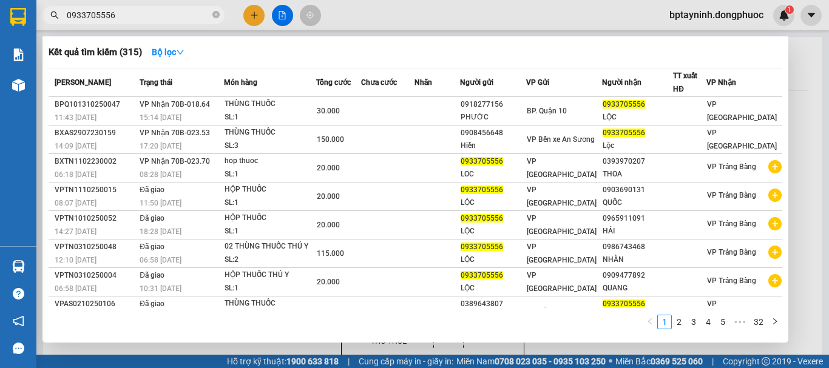
paste input "394427317"
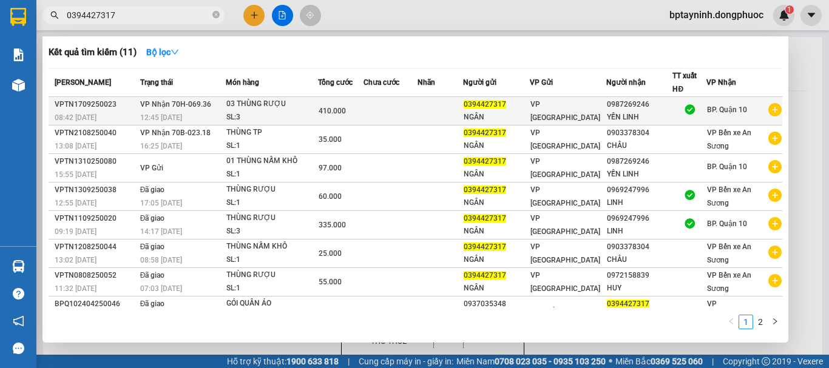
type input "0394427317"
click at [245, 105] on div "03 THÙNG RƯỢU" at bounding box center [271, 104] width 91 height 13
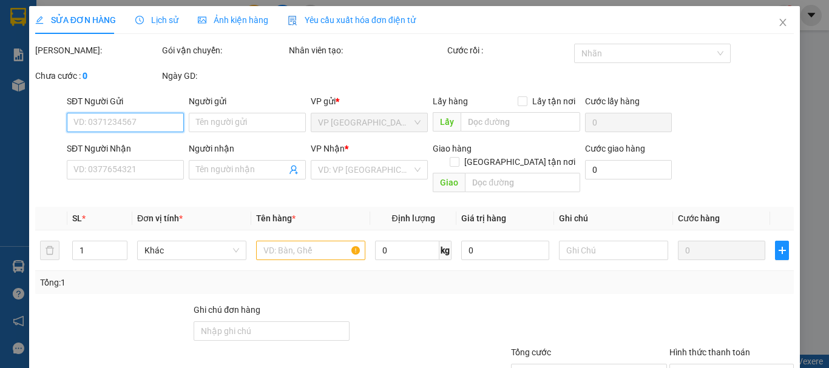
type input "0394427317"
type input "NGÂN"
type input "0987269246"
type input "YẾN LINH"
type input "410.000"
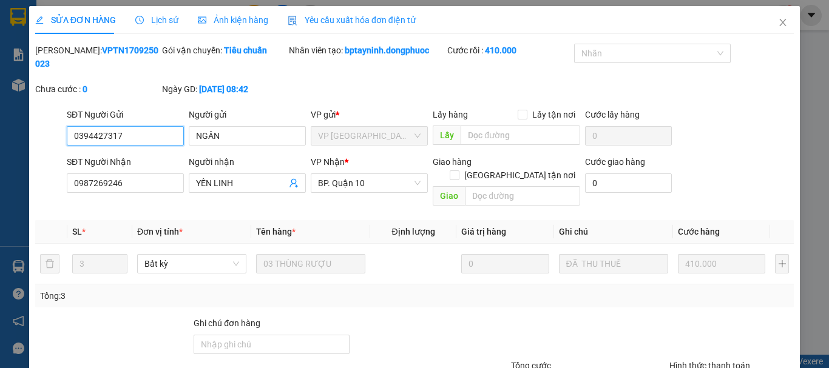
checkbox input "true"
click at [778, 25] on icon "close" at bounding box center [783, 23] width 10 height 10
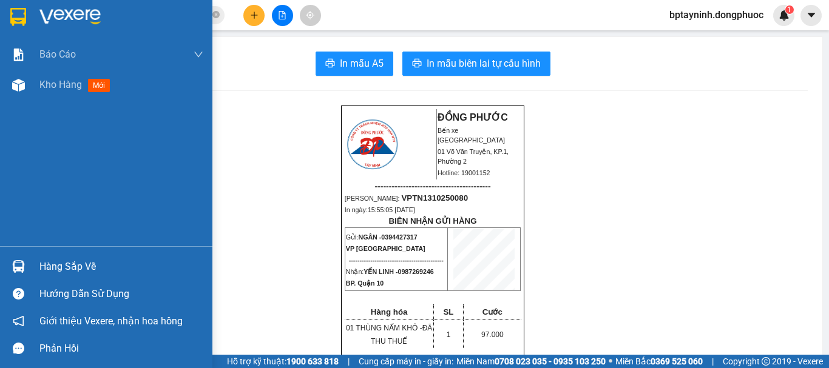
click at [35, 266] on div "Hàng sắp về" at bounding box center [106, 266] width 212 height 27
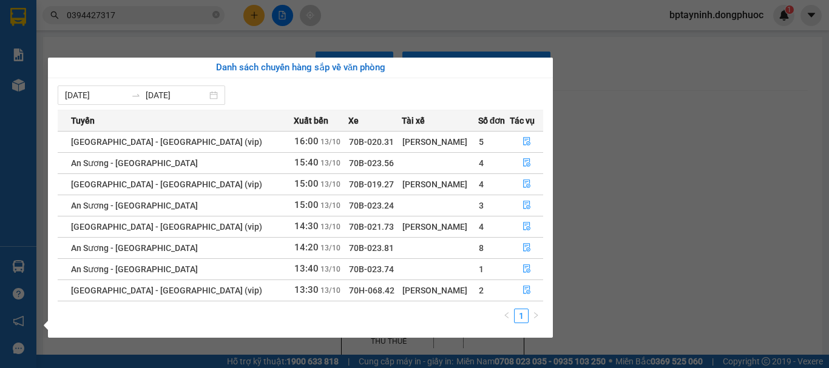
click at [666, 183] on section "Kết quả tìm kiếm ( 11 ) Bộ lọc Mã ĐH Trạng thái Món hàng Tổng cước Chưa cước Nh…" at bounding box center [414, 184] width 829 height 368
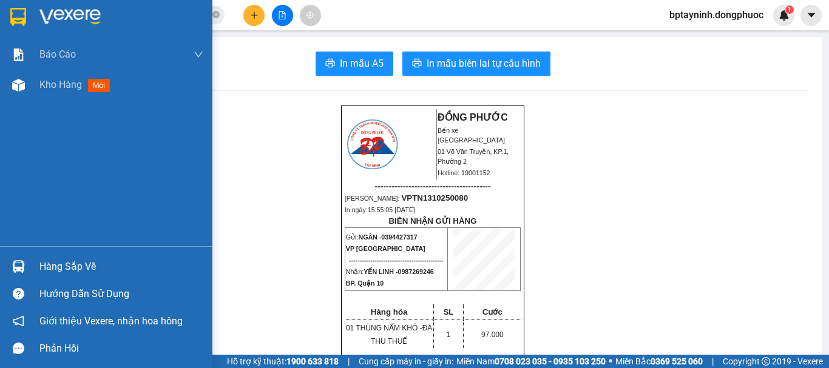
drag, startPoint x: 69, startPoint y: 261, endPoint x: 84, endPoint y: 261, distance: 15.8
click at [69, 261] on div "Hàng sắp về" at bounding box center [121, 267] width 164 height 18
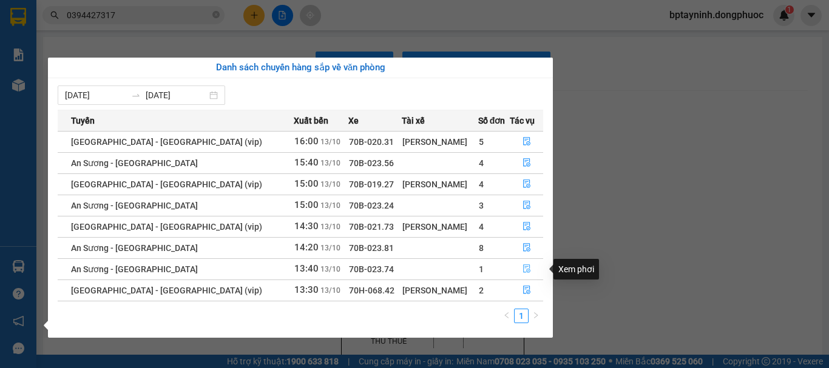
click at [522, 269] on icon "file-done" at bounding box center [526, 268] width 8 height 8
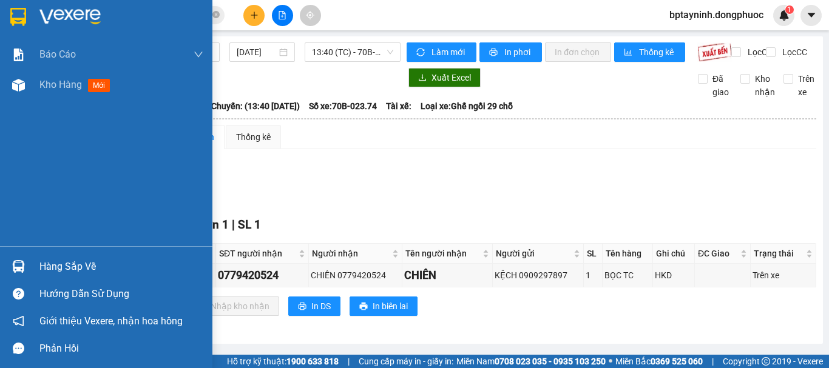
click at [23, 256] on div at bounding box center [18, 266] width 21 height 21
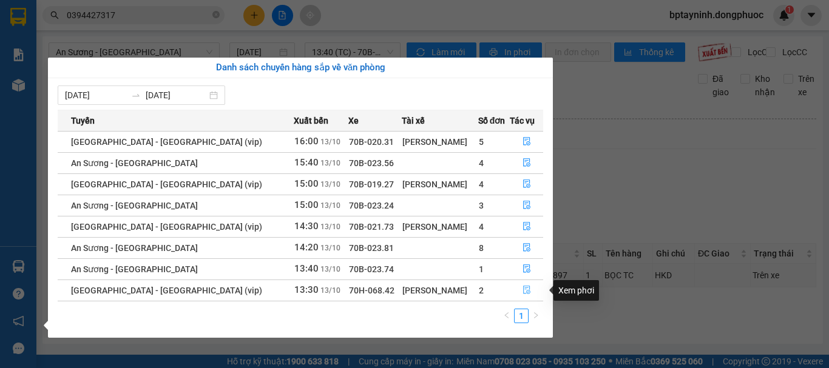
click at [527, 290] on button "button" at bounding box center [526, 290] width 32 height 19
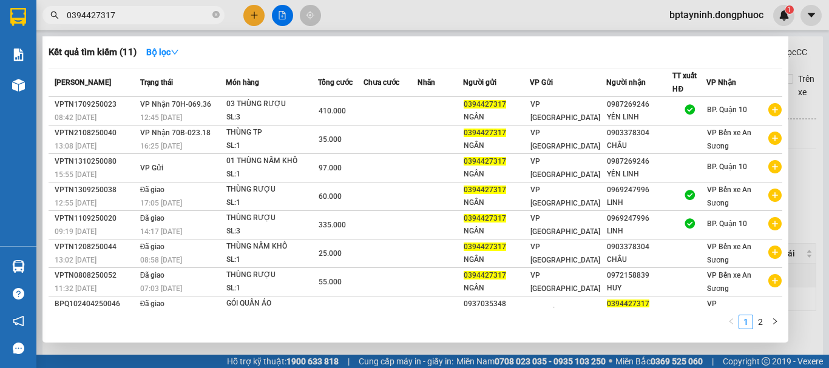
click at [127, 10] on input "0394427317" at bounding box center [138, 14] width 143 height 13
drag, startPoint x: 127, startPoint y: 10, endPoint x: 52, endPoint y: 29, distance: 78.0
click at [52, 26] on div "Kết quả tìm kiếm ( 11 ) Bộ lọc Mã ĐH Trạng thái Món hàng Tổng cước Chưa cước Nh…" at bounding box center [118, 15] width 237 height 21
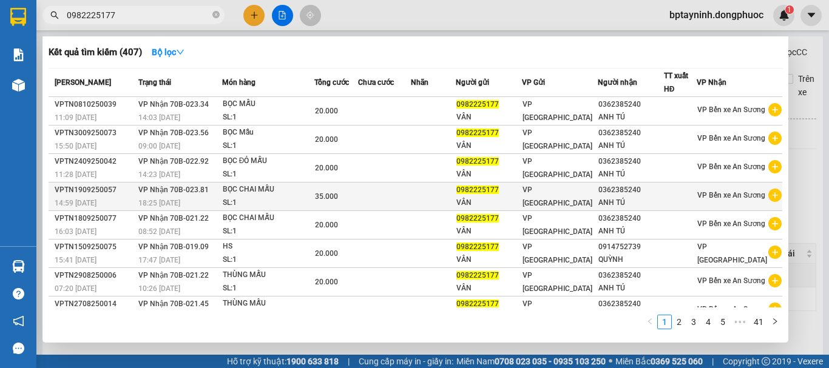
scroll to position [75, 0]
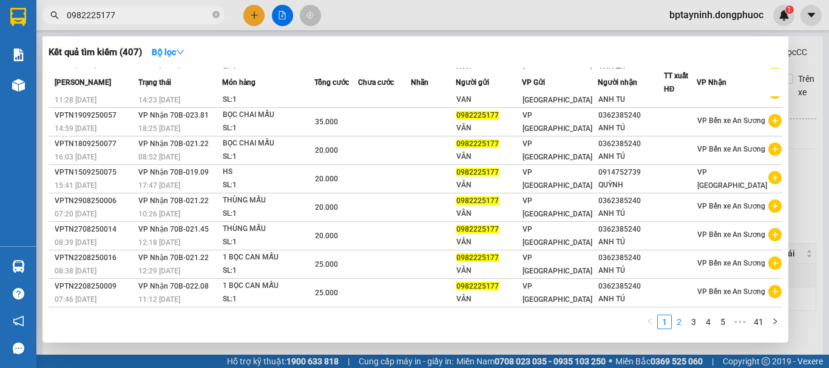
click at [679, 320] on link "2" at bounding box center [678, 321] width 13 height 13
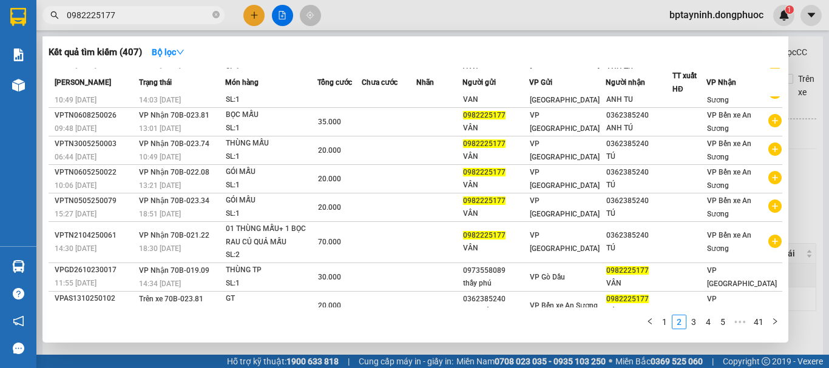
scroll to position [87, 0]
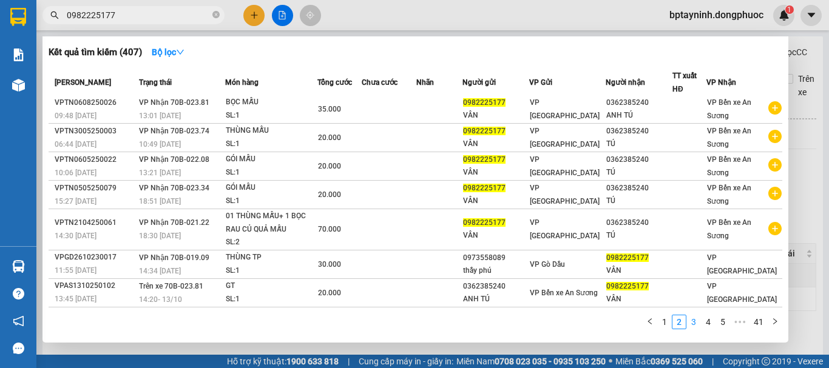
click at [694, 320] on link "3" at bounding box center [693, 321] width 13 height 13
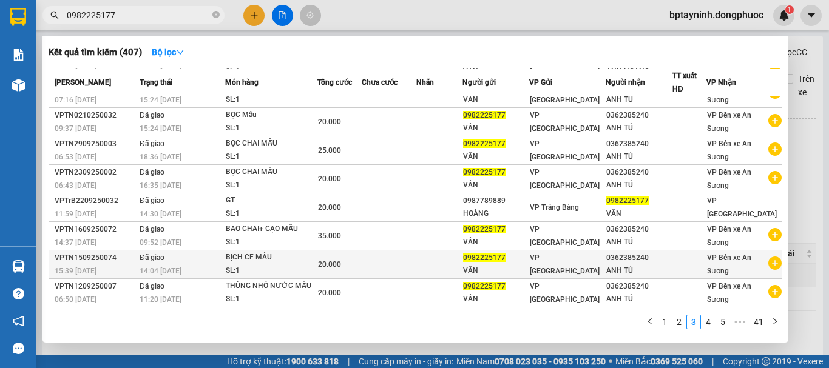
scroll to position [0, 0]
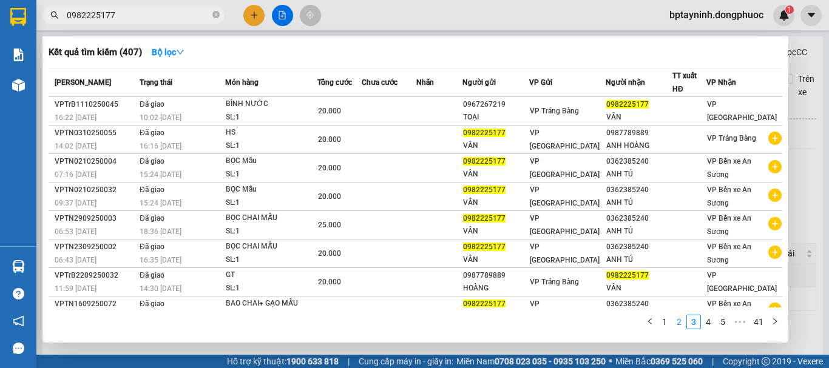
click at [677, 324] on link "2" at bounding box center [678, 321] width 13 height 13
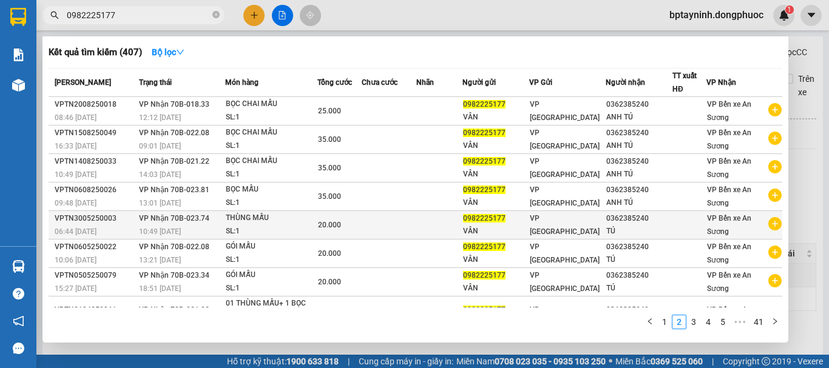
scroll to position [87, 0]
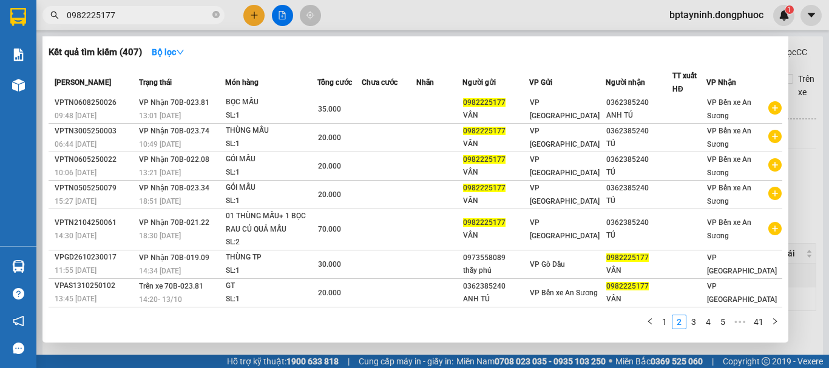
click at [812, 78] on div at bounding box center [414, 184] width 829 height 368
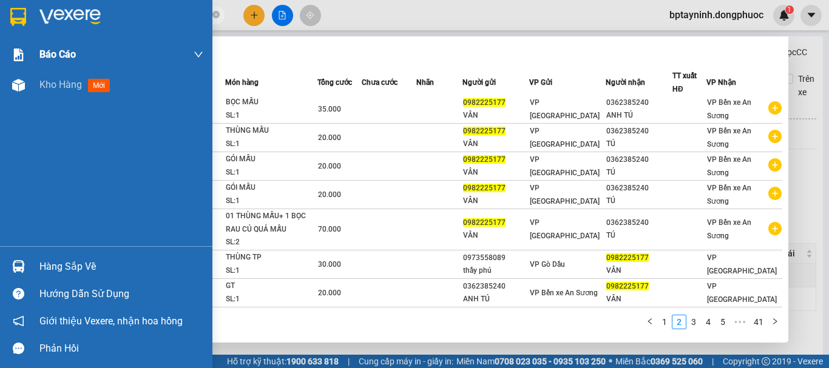
drag, startPoint x: 142, startPoint y: 12, endPoint x: 0, endPoint y: 61, distance: 150.2
click at [0, 61] on section "Kết quả tìm kiếm ( 407 ) Bộ lọc Mã ĐH Trạng thái Món hàng Tổng cước Chưa cước N…" at bounding box center [414, 184] width 829 height 368
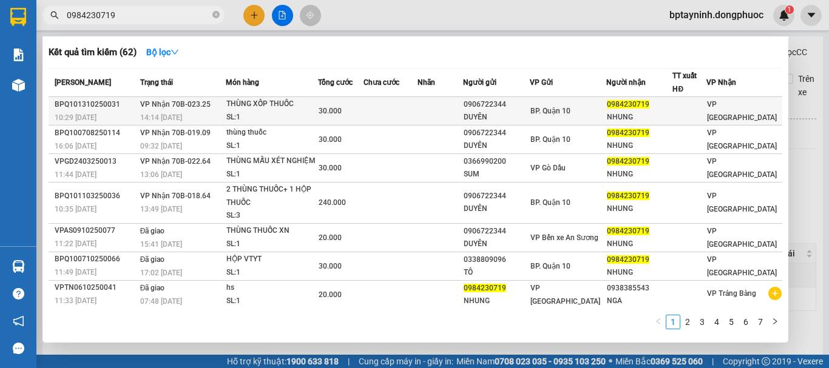
type input "0984230719"
click at [372, 109] on td at bounding box center [390, 111] width 54 height 29
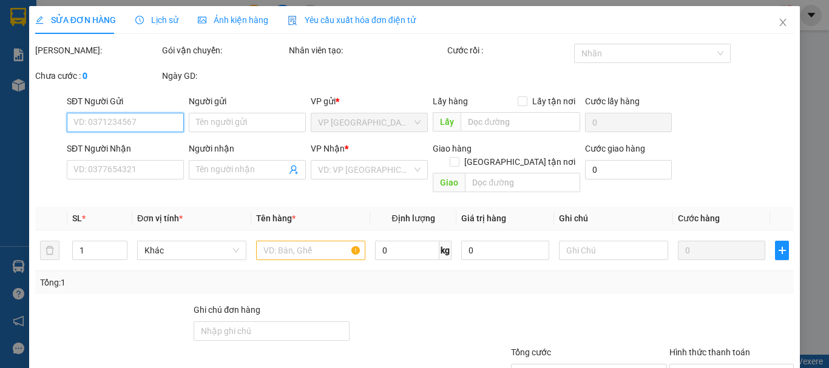
type input "0906722344"
type input "DUYÊN"
type input "0984230719"
type input "NHUNG"
type input "30.000"
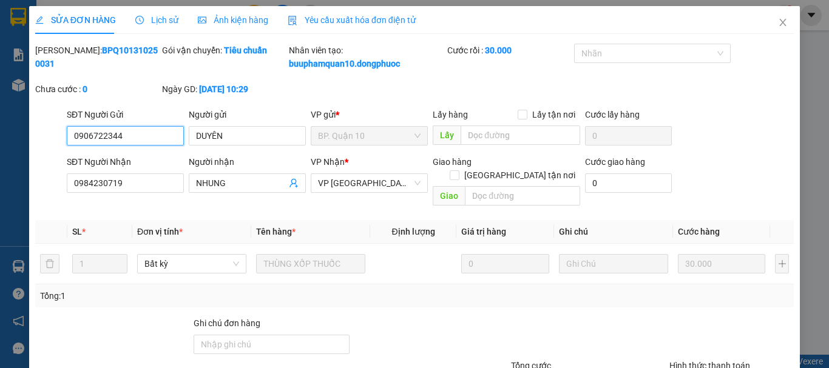
scroll to position [96, 0]
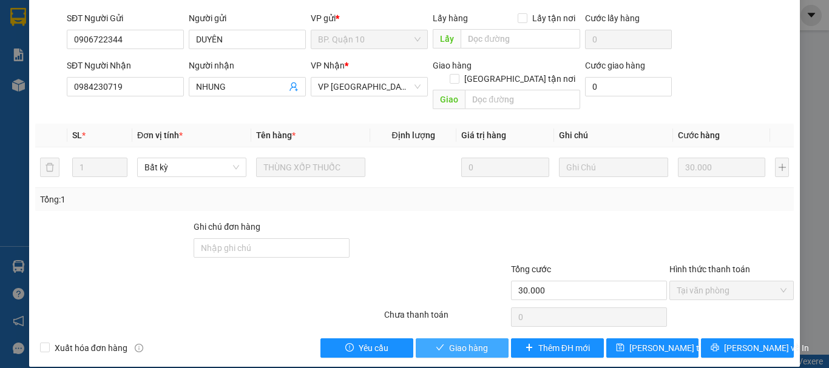
click at [471, 341] on span "Giao hàng" at bounding box center [468, 347] width 39 height 13
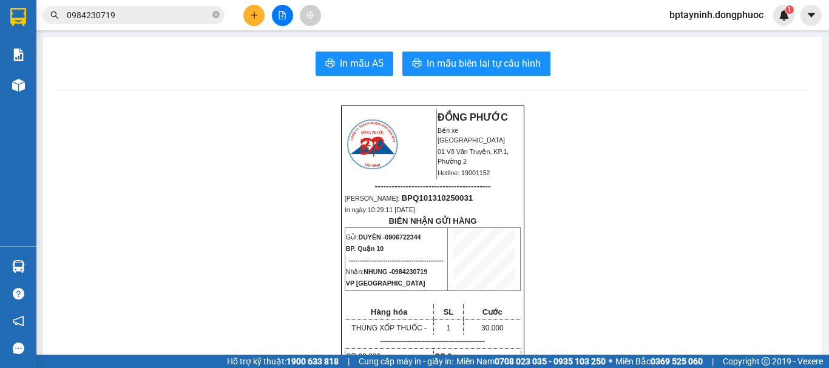
click at [283, 15] on icon "file-add" at bounding box center [282, 15] width 8 height 8
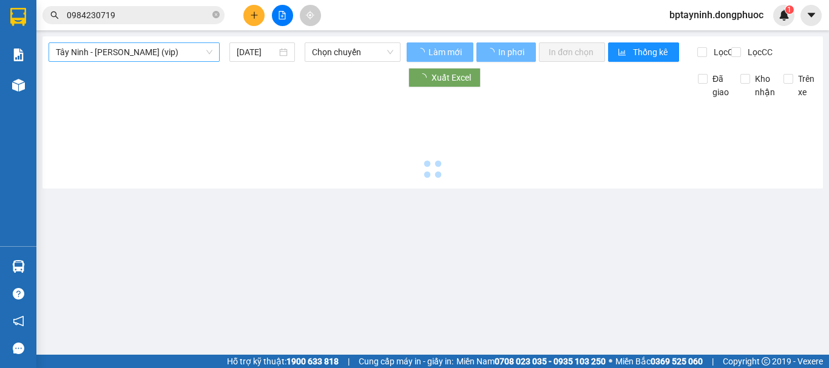
click at [164, 56] on span "Tây Ninh - [PERSON_NAME] (vip)" at bounding box center [134, 52] width 156 height 18
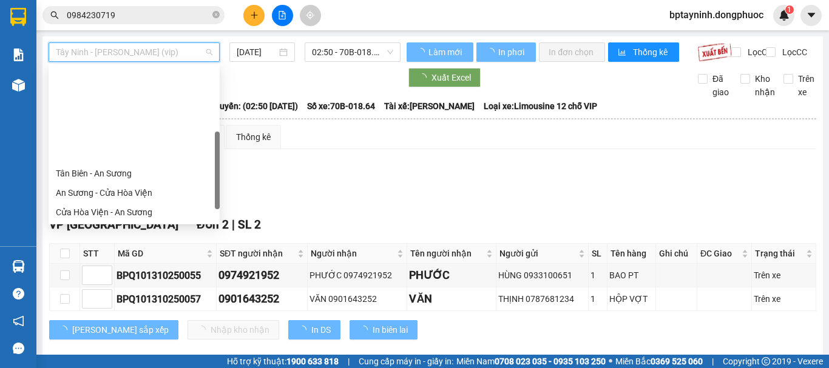
scroll to position [136, 0]
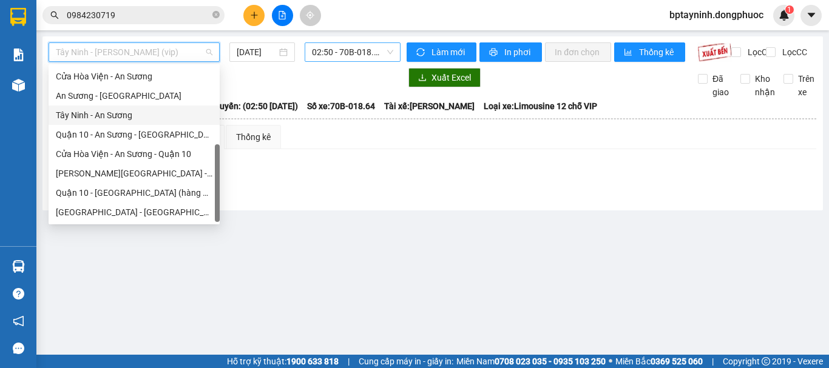
click at [132, 116] on div "Tây Ninh - An Sương" at bounding box center [134, 115] width 156 height 13
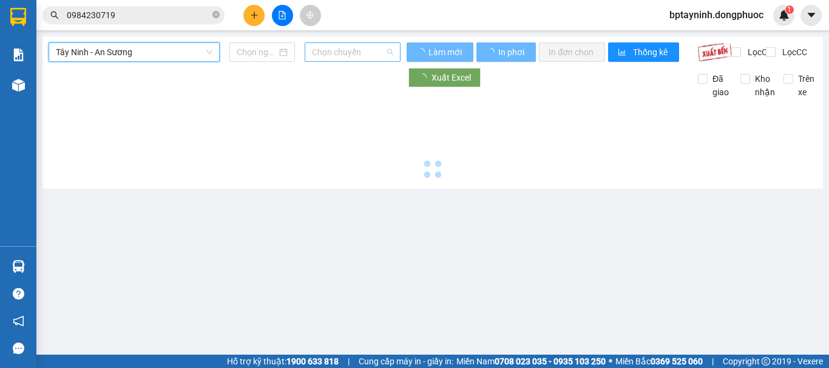
click at [351, 58] on span "Chọn chuyến" at bounding box center [352, 52] width 81 height 18
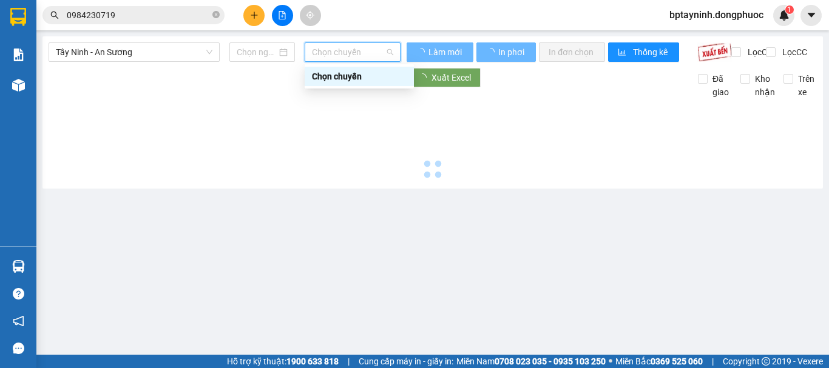
type input "[DATE]"
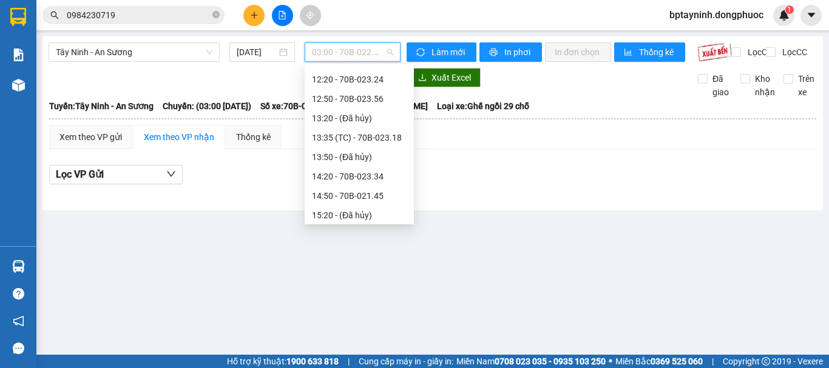
scroll to position [505, 0]
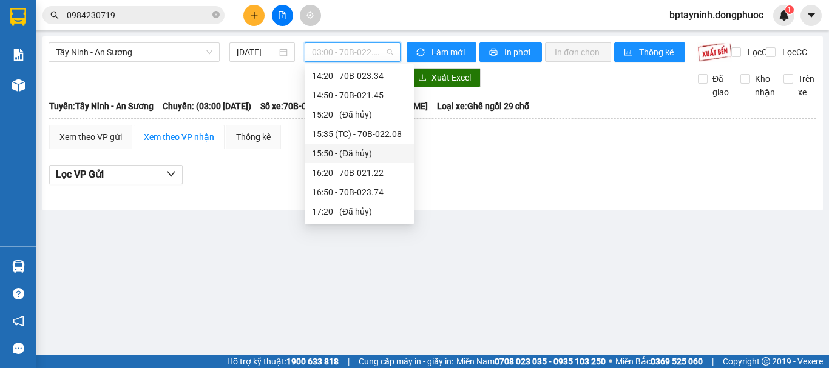
click at [533, 185] on div "Lọc VP Gửi" at bounding box center [432, 175] width 767 height 20
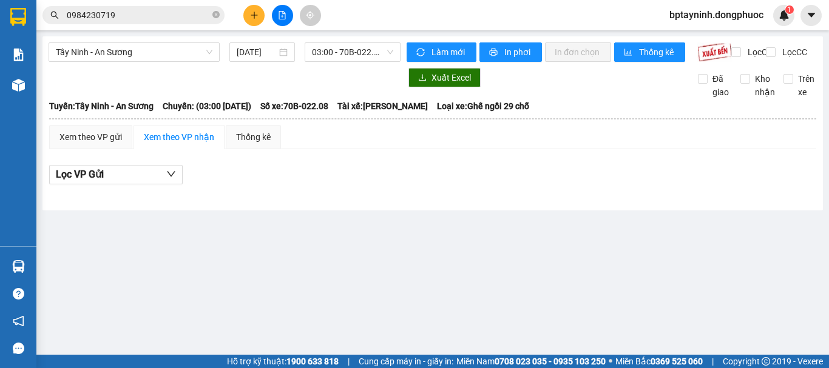
click at [135, 14] on input "0984230719" at bounding box center [138, 14] width 143 height 13
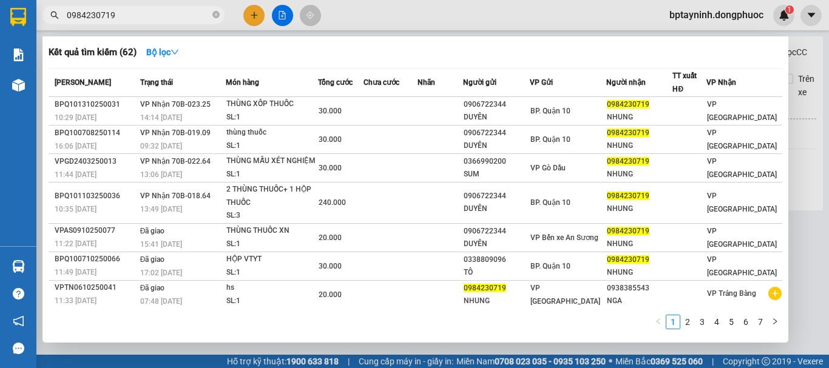
drag, startPoint x: 135, startPoint y: 14, endPoint x: 0, endPoint y: 41, distance: 137.3
click at [0, 41] on section "Kết quả tìm kiếm ( 62 ) Bộ lọc Mã ĐH Trạng thái Món hàng Tổng cước Chưa cước Nh…" at bounding box center [414, 184] width 829 height 368
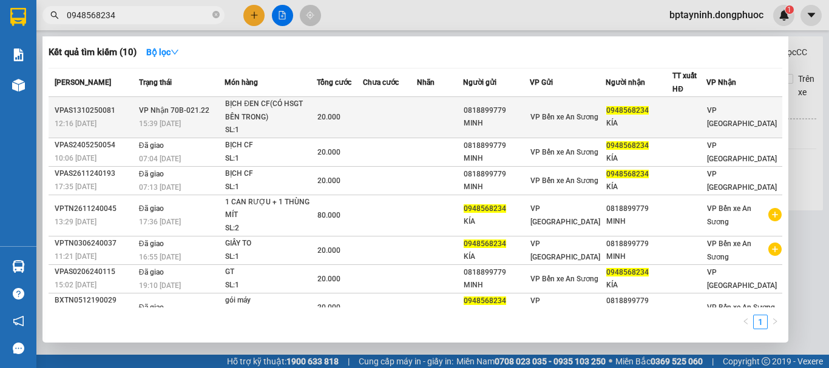
type input "0948568234"
click at [312, 116] on div "BỊCH ĐEN CF(CÓ HSGT BÊN TRONG)" at bounding box center [270, 111] width 91 height 26
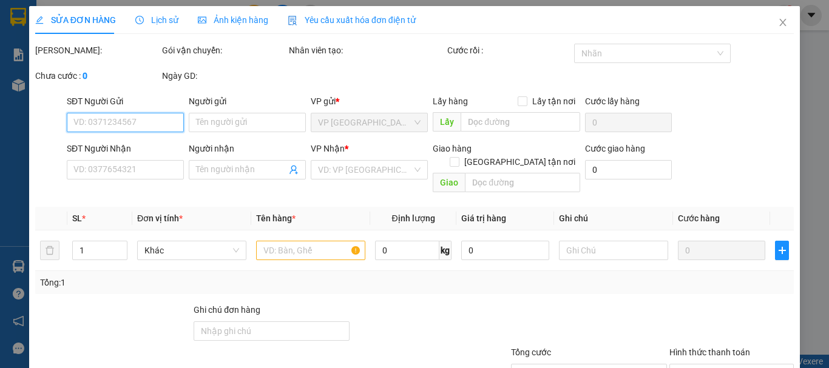
type input "0818899779"
type input "MINH"
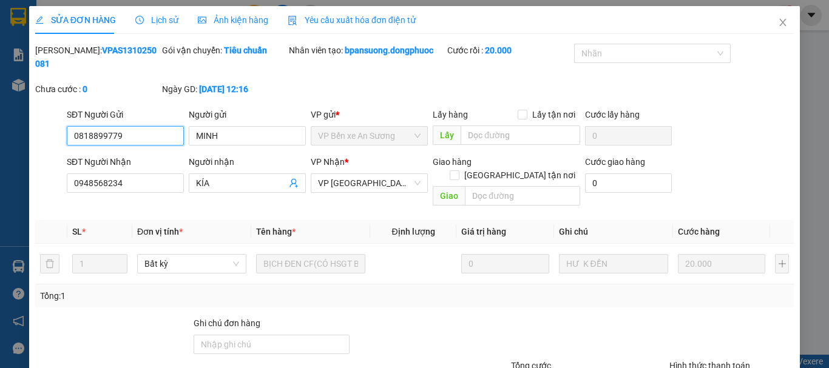
scroll to position [83, 0]
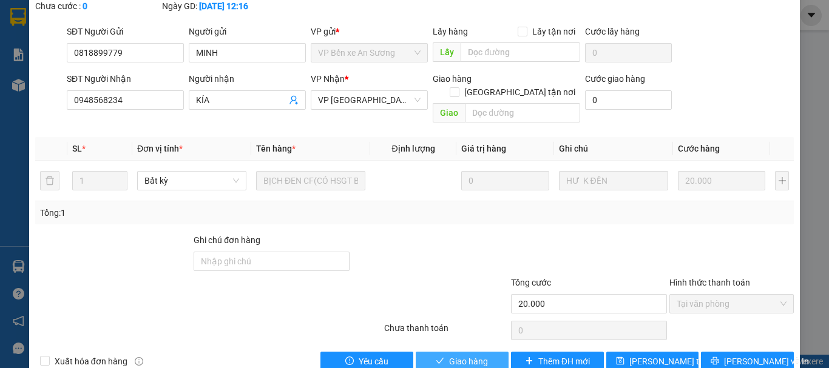
click at [460, 355] on span "Giao hàng" at bounding box center [468, 361] width 39 height 13
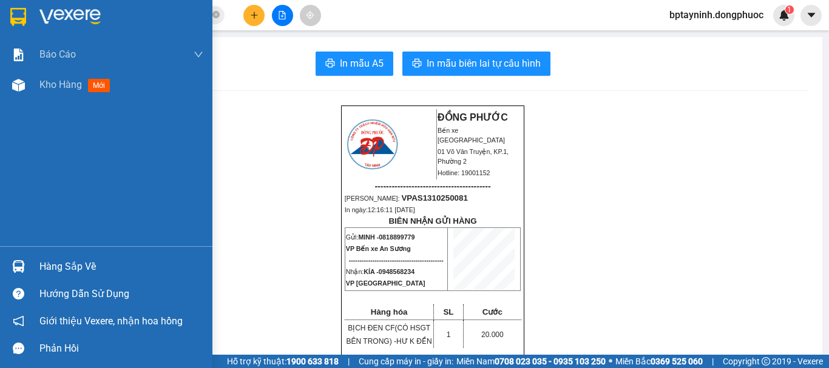
click at [79, 250] on div "Hàng sắp về Hướng dẫn sử dụng Giới thiệu Vexere, nhận hoa hồng Phản hồi" at bounding box center [106, 304] width 212 height 116
click at [84, 260] on div "Hàng sắp về" at bounding box center [121, 267] width 164 height 18
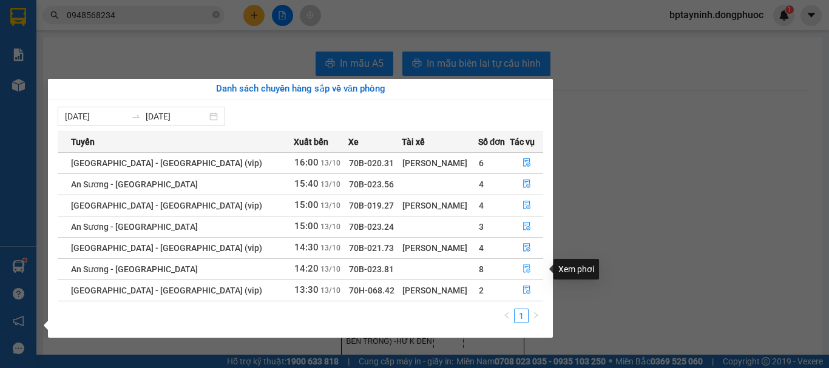
click at [522, 269] on icon "file-done" at bounding box center [526, 268] width 8 height 8
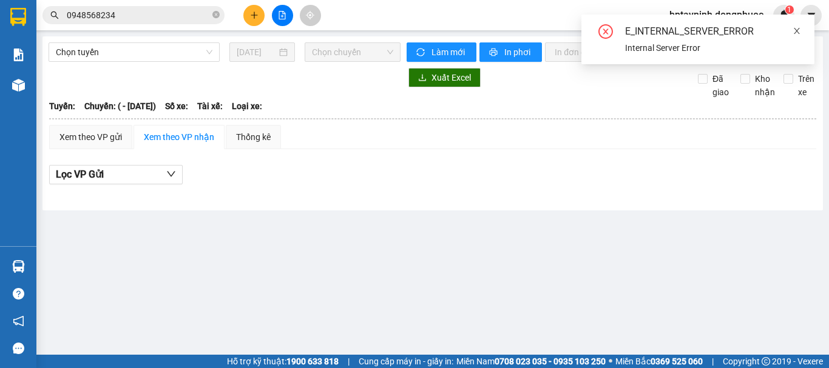
click at [797, 29] on icon "close" at bounding box center [796, 31] width 8 height 8
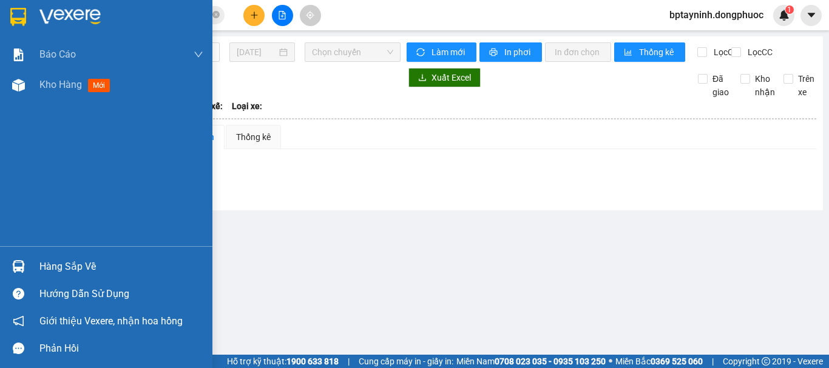
drag, startPoint x: 25, startPoint y: 267, endPoint x: 55, endPoint y: 261, distance: 31.1
click at [26, 267] on div at bounding box center [18, 266] width 21 height 21
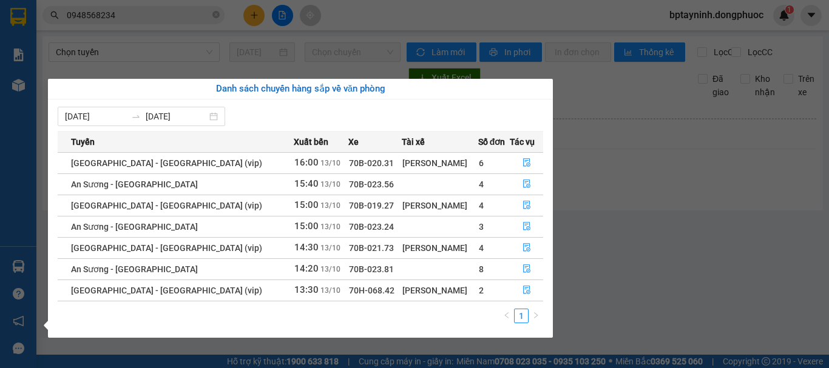
click at [651, 214] on section "Kết quả tìm kiếm ( 10 ) Bộ lọc Mã ĐH Trạng thái Món hàng Tổng cước Chưa cước Nh…" at bounding box center [414, 184] width 829 height 368
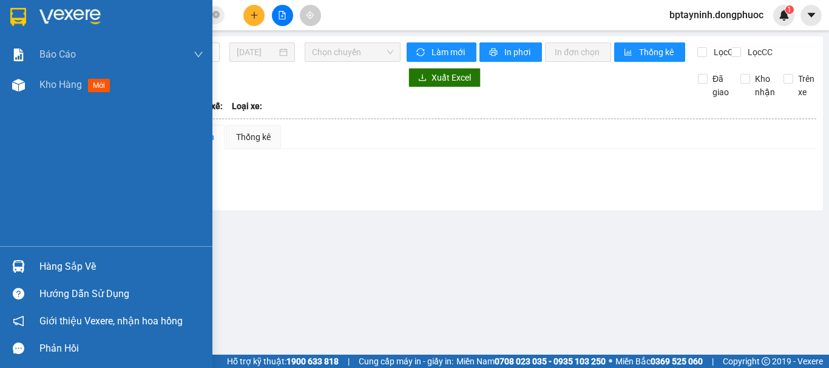
click at [25, 267] on div at bounding box center [18, 266] width 21 height 21
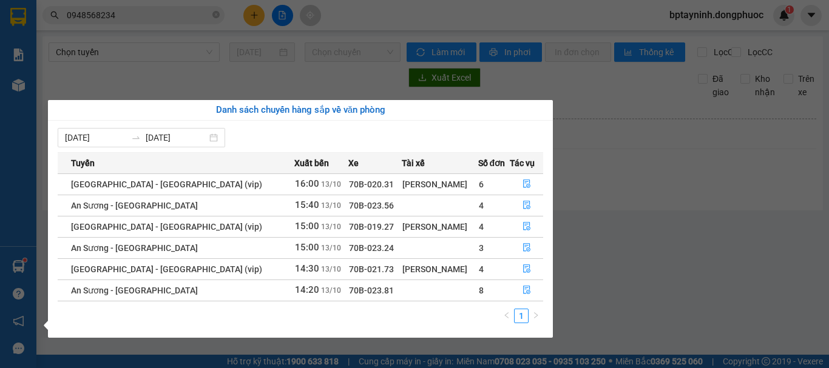
click at [630, 168] on section "Kết quả tìm kiếm ( 10 ) Bộ lọc Mã ĐH Trạng thái Món hàng Tổng cước Chưa cước Nh…" at bounding box center [414, 184] width 829 height 368
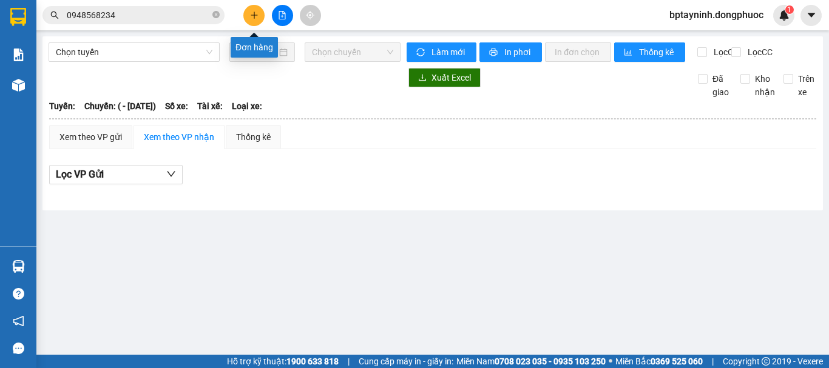
click at [257, 16] on icon "plus" at bounding box center [254, 15] width 8 height 8
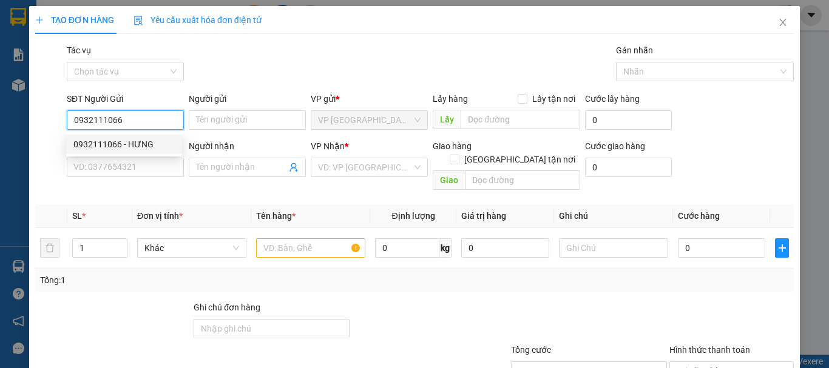
click at [158, 144] on div "0932111066 - HƯNG" at bounding box center [123, 144] width 101 height 13
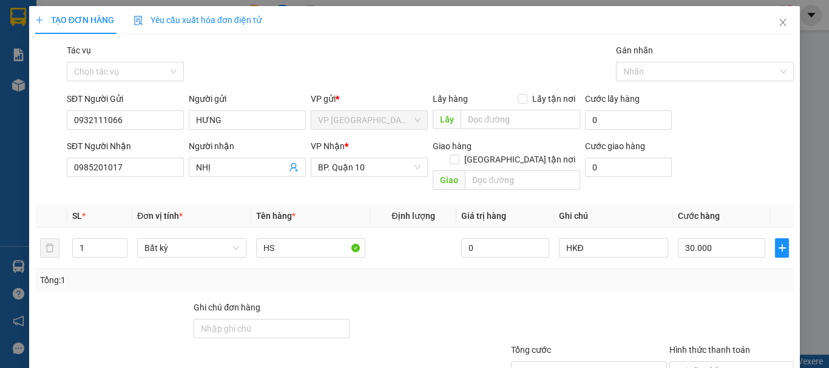
click at [713, 301] on div at bounding box center [731, 322] width 127 height 42
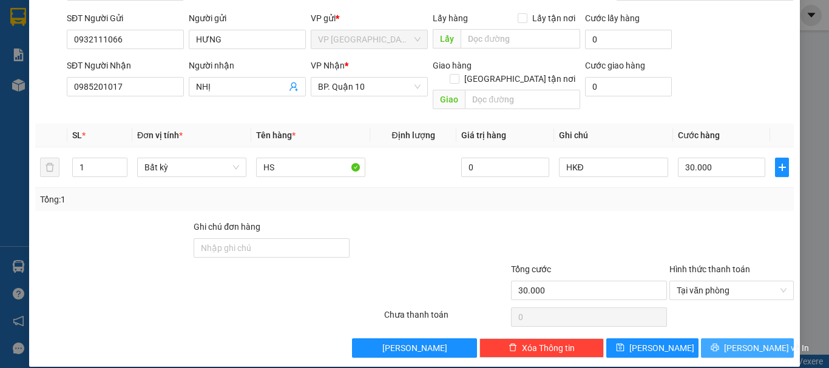
click at [731, 341] on span "[PERSON_NAME] và In" at bounding box center [766, 347] width 85 height 13
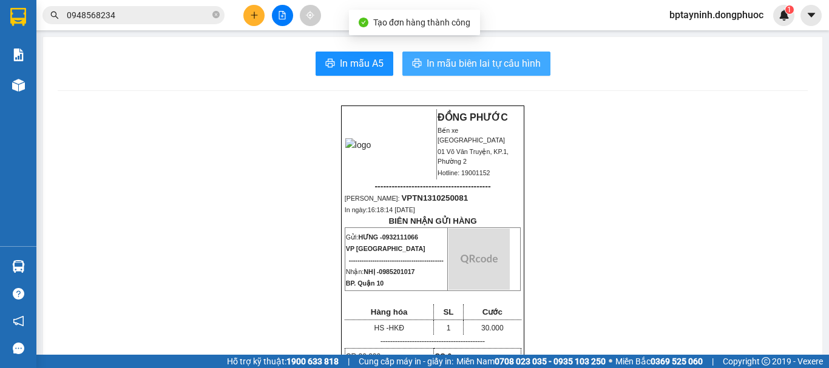
click at [462, 62] on span "In mẫu biên lai tự cấu hình" at bounding box center [483, 63] width 114 height 15
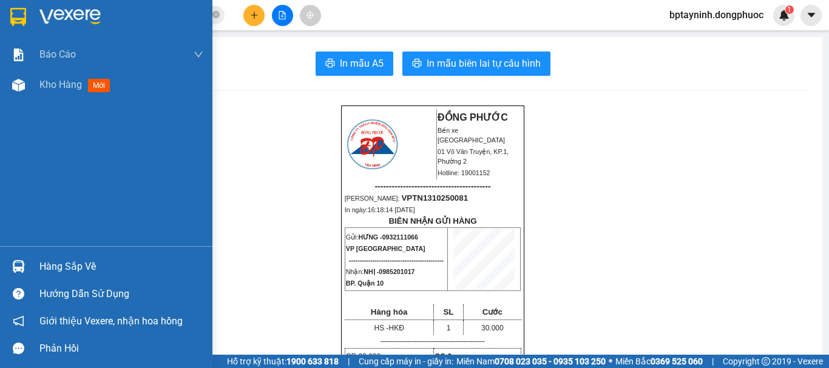
click at [82, 261] on div "Hàng sắp về" at bounding box center [121, 267] width 164 height 18
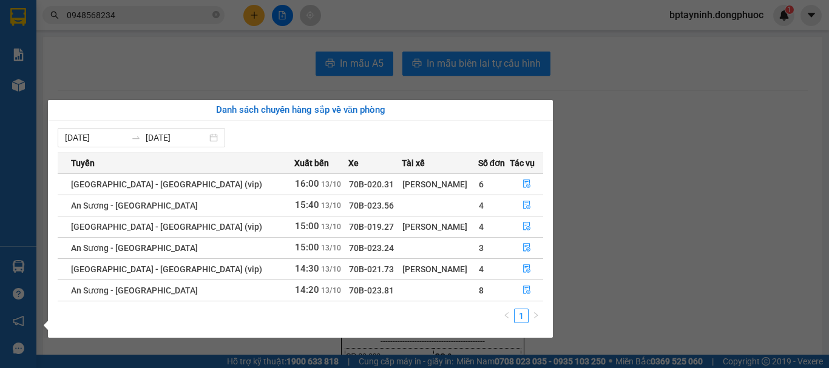
click at [223, 47] on section "Kết quả tìm kiếm ( 10 ) Bộ lọc Mã ĐH Trạng thái Món hàng Tổng cước Chưa cước Nh…" at bounding box center [414, 184] width 829 height 368
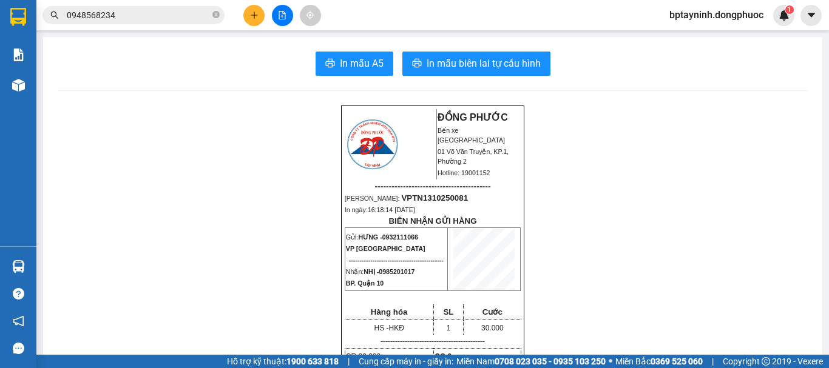
click at [250, 18] on icon "plus" at bounding box center [254, 15] width 8 height 8
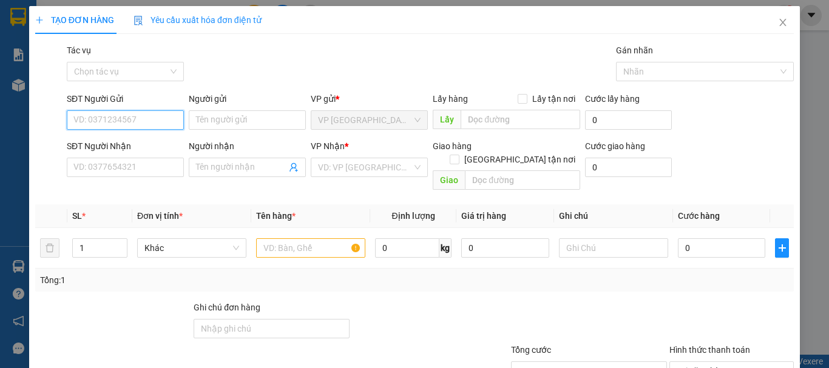
click at [147, 123] on input "SĐT Người Gửi" at bounding box center [125, 119] width 117 height 19
click at [141, 148] on div "0972317217 - DANH" at bounding box center [123, 144] width 101 height 13
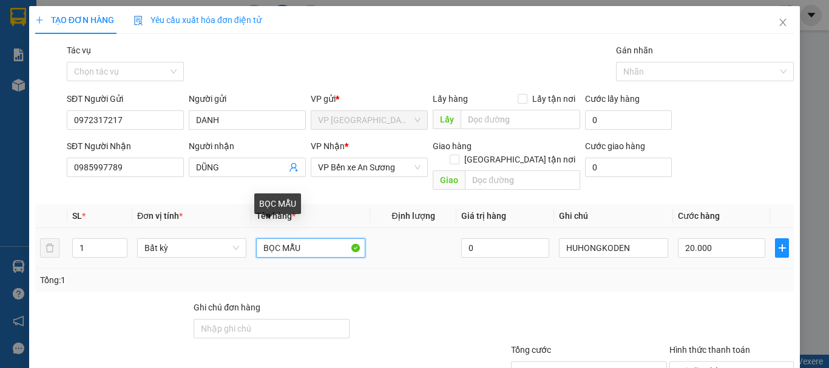
drag, startPoint x: 279, startPoint y: 156, endPoint x: 0, endPoint y: 119, distance: 281.4
click at [0, 161] on div "TẠO ĐƠN HÀNG Yêu cầu xuất hóa đơn điện tử Transit Pickup Surcharge Ids Transit …" at bounding box center [414, 184] width 829 height 368
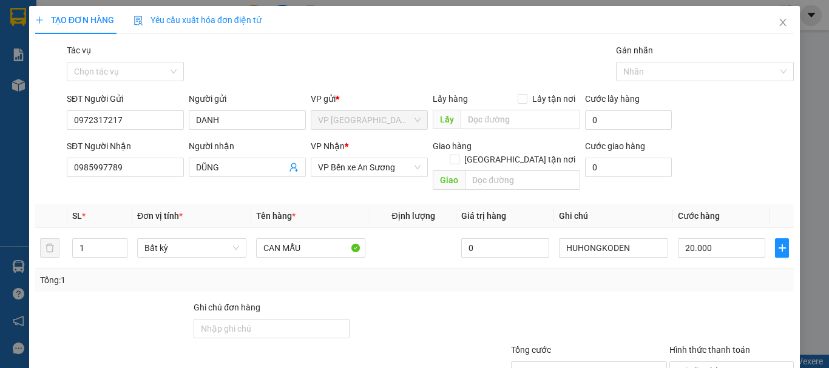
click at [542, 274] on div "Tổng: 1" at bounding box center [414, 280] width 748 height 13
drag, startPoint x: 741, startPoint y: 332, endPoint x: 683, endPoint y: 314, distance: 61.0
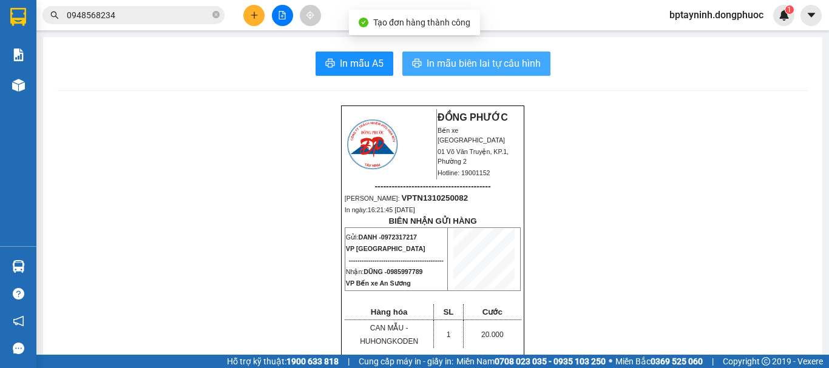
click at [533, 58] on span "In mẫu biên lai tự cấu hình" at bounding box center [483, 63] width 114 height 15
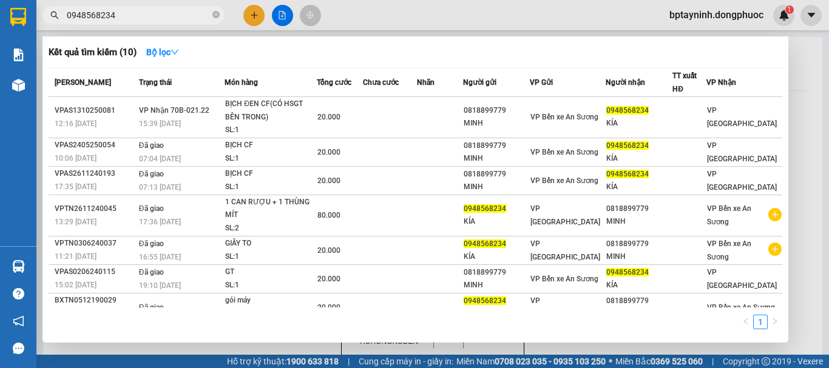
click at [127, 16] on input "0948568234" at bounding box center [138, 14] width 143 height 13
drag, startPoint x: 127, startPoint y: 16, endPoint x: 0, endPoint y: 14, distance: 127.4
click at [0, 13] on section "Kết quả tìm kiếm ( 10 ) Bộ lọc Mã ĐH Trạng thái Món hàng Tổng cước Chưa cước Nh…" at bounding box center [414, 184] width 829 height 368
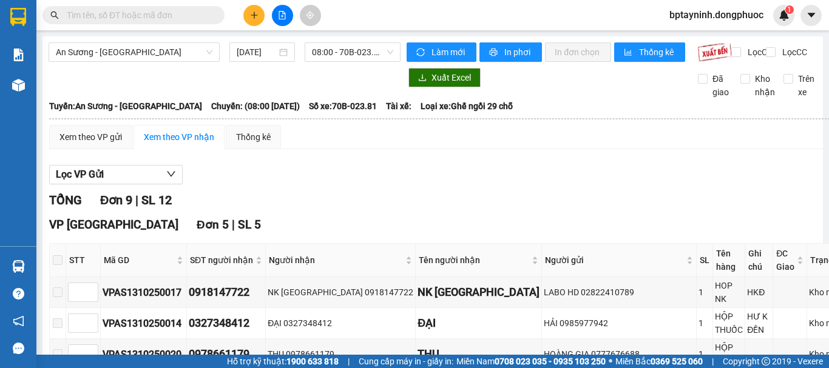
click at [156, 16] on input "text" at bounding box center [138, 14] width 143 height 13
click at [126, 11] on input "text" at bounding box center [138, 14] width 143 height 13
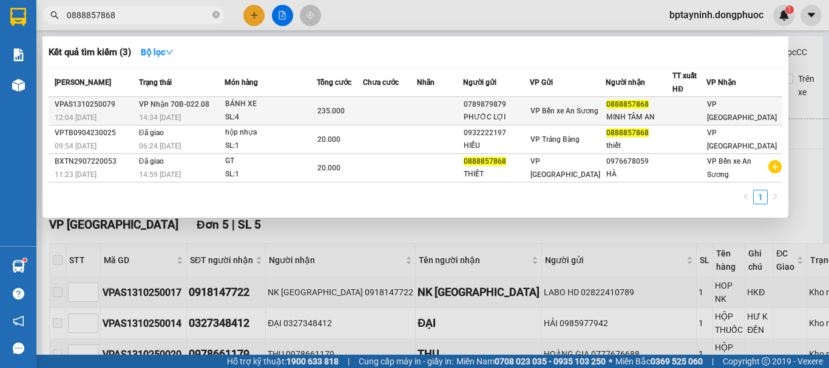
type input "0888857868"
click at [299, 109] on div "BÁNH XE" at bounding box center [270, 104] width 91 height 13
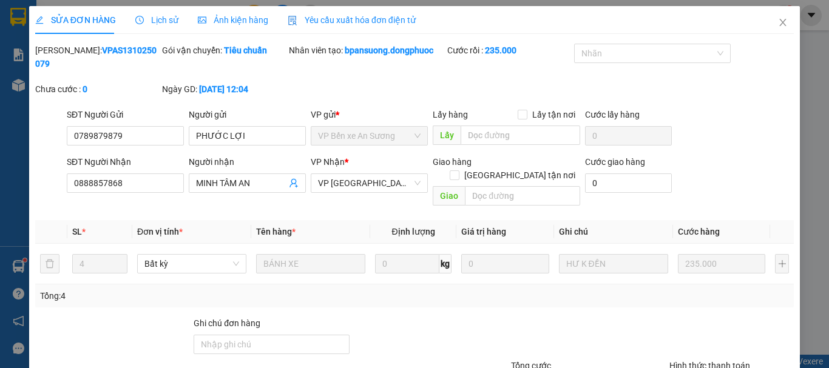
type input "0789879879"
type input "PHƯỚC LỢI"
type input "0888857868"
type input "MINH TÂM AN"
type input "235.000"
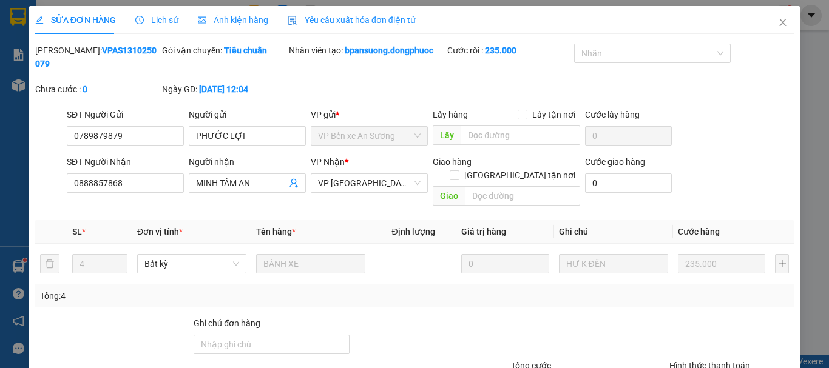
drag, startPoint x: 304, startPoint y: 101, endPoint x: 608, endPoint y: 292, distance: 358.9
click at [628, 317] on div at bounding box center [588, 338] width 158 height 42
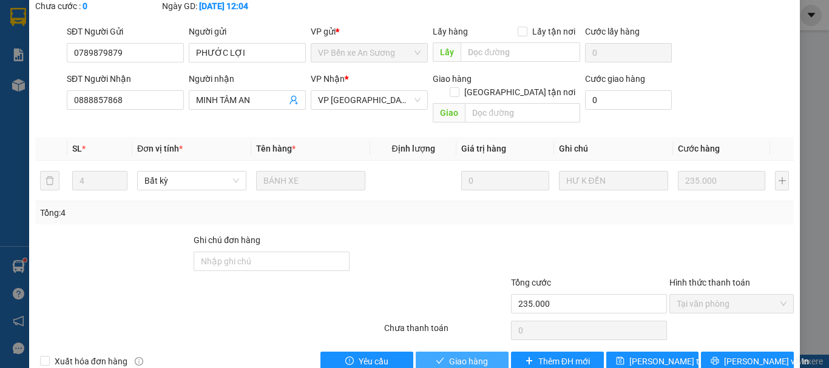
drag, startPoint x: 463, startPoint y: 335, endPoint x: 455, endPoint y: 330, distance: 8.7
click at [462, 355] on span "Giao hàng" at bounding box center [468, 361] width 39 height 13
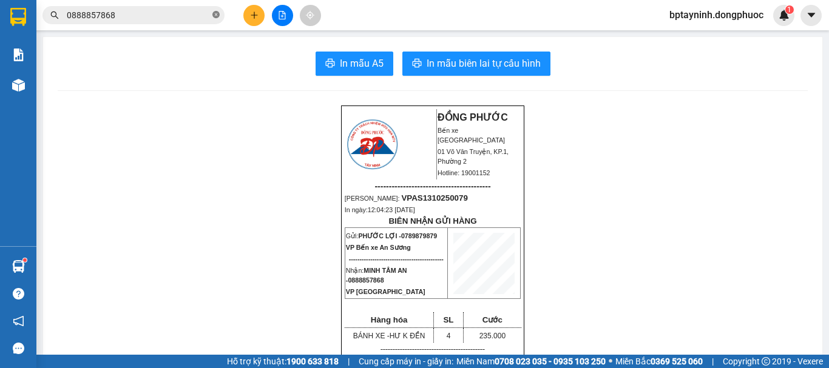
click at [216, 13] on icon "close-circle" at bounding box center [215, 14] width 7 height 7
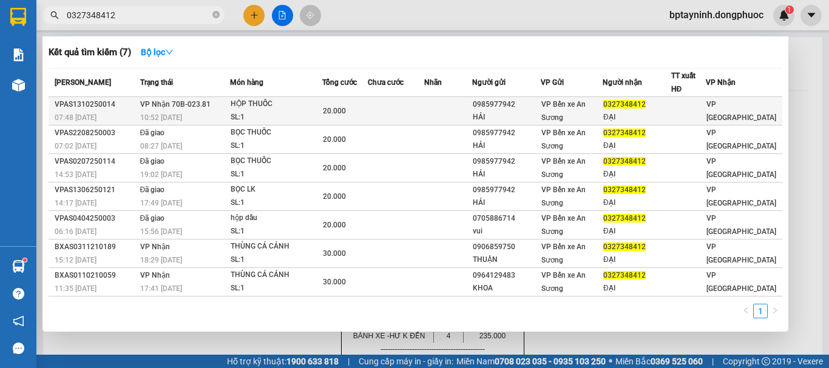
type input "0327348412"
click at [510, 106] on div "0985977942" at bounding box center [505, 104] width 67 height 13
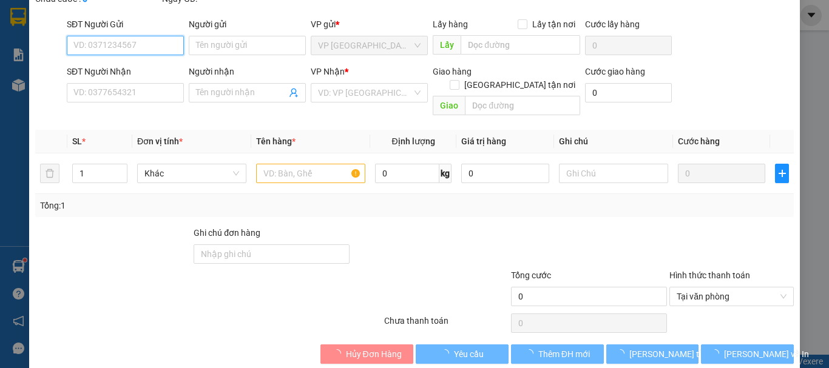
scroll to position [82, 0]
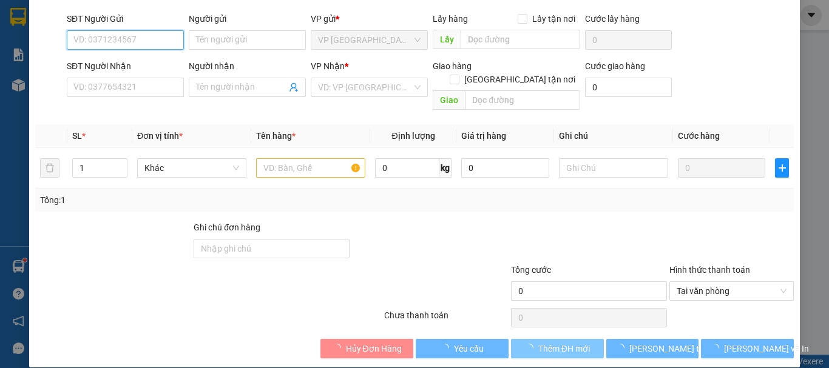
type input "0985977942"
type input "HẢI"
type input "0327348412"
type input "ĐẠI"
type input "20.000"
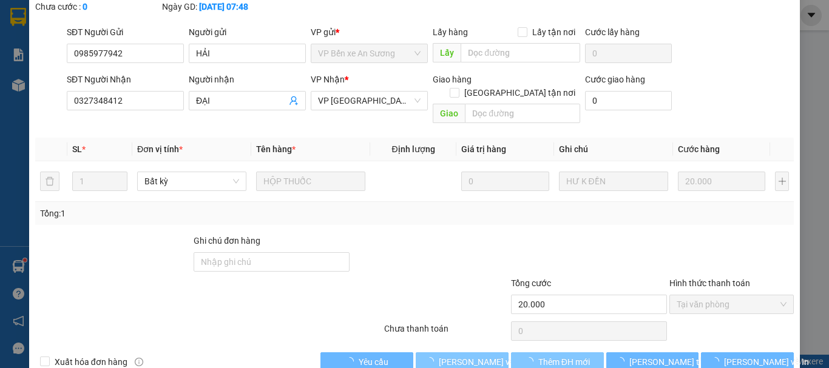
click at [480, 355] on span "[PERSON_NAME] và Giao hàng" at bounding box center [497, 361] width 116 height 13
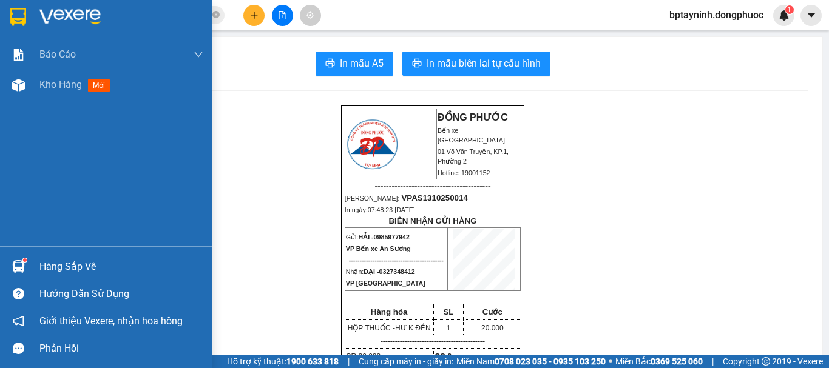
click at [39, 268] on div "Hàng sắp về" at bounding box center [106, 266] width 212 height 27
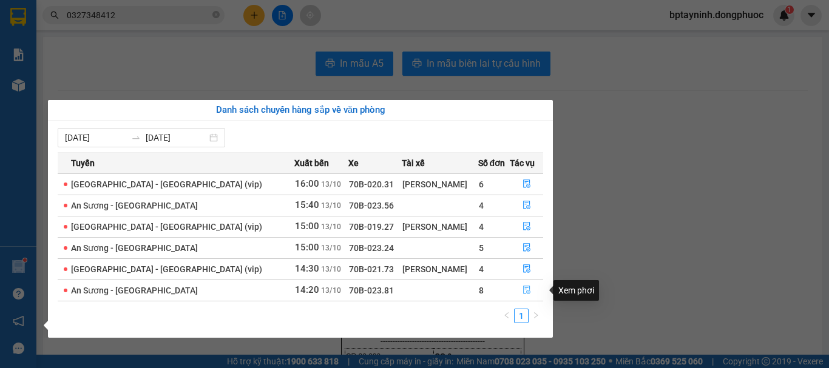
click at [522, 290] on icon "file-done" at bounding box center [526, 290] width 8 height 8
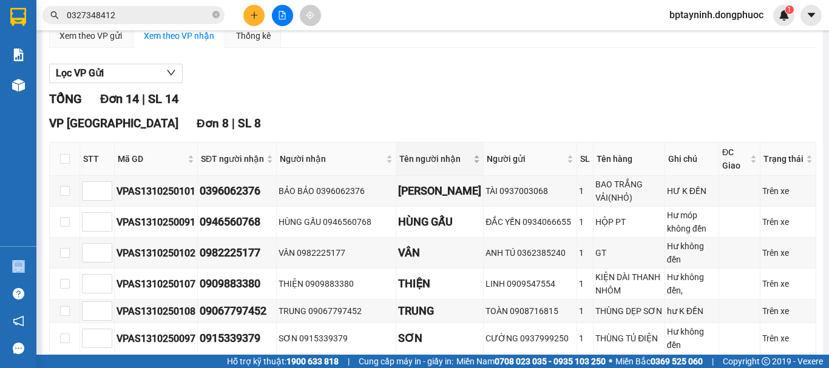
scroll to position [202, 0]
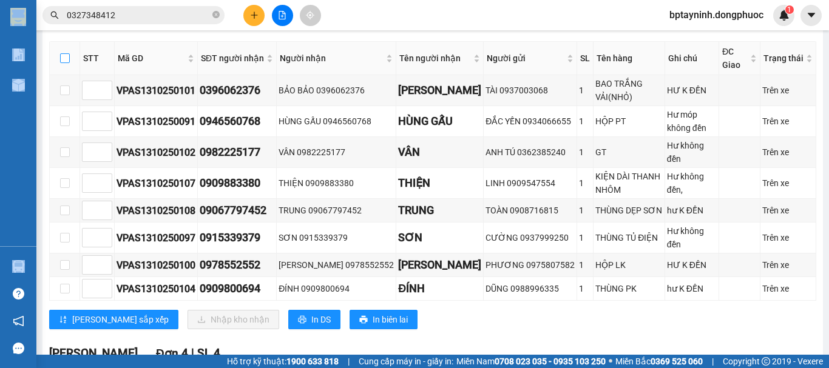
click at [65, 63] on input "checkbox" at bounding box center [65, 58] width 10 height 10
checkbox input "true"
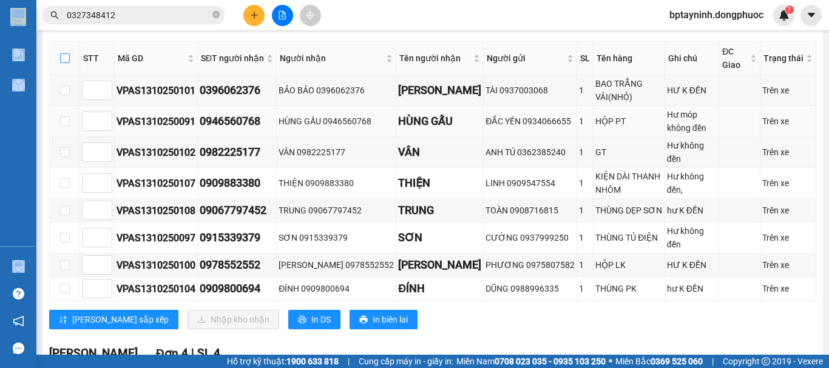
checkbox input "true"
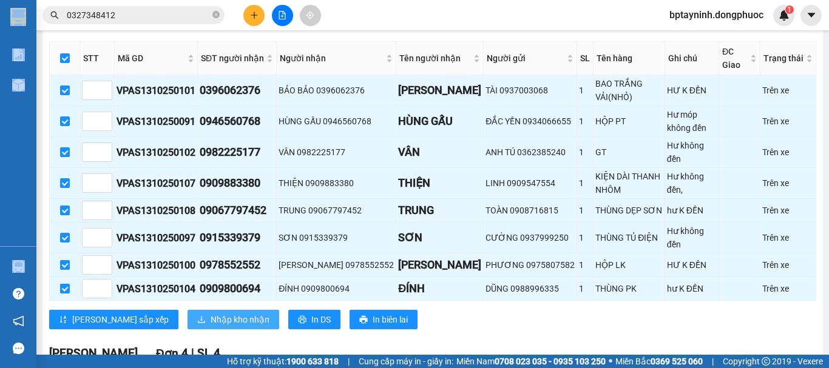
click at [187, 310] on button "Nhập kho nhận" at bounding box center [233, 319] width 92 height 19
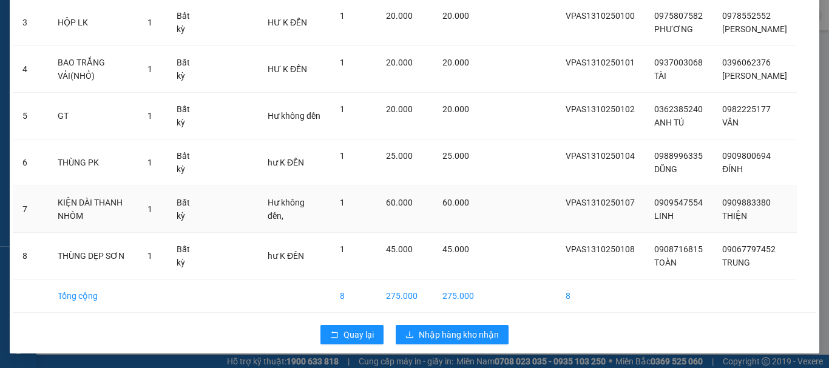
scroll to position [95, 0]
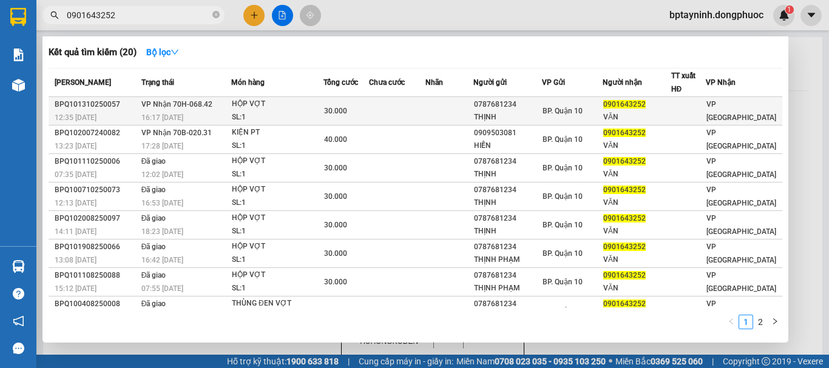
type input "0901643252"
click at [266, 110] on div "HỘP VỢT" at bounding box center [277, 104] width 91 height 13
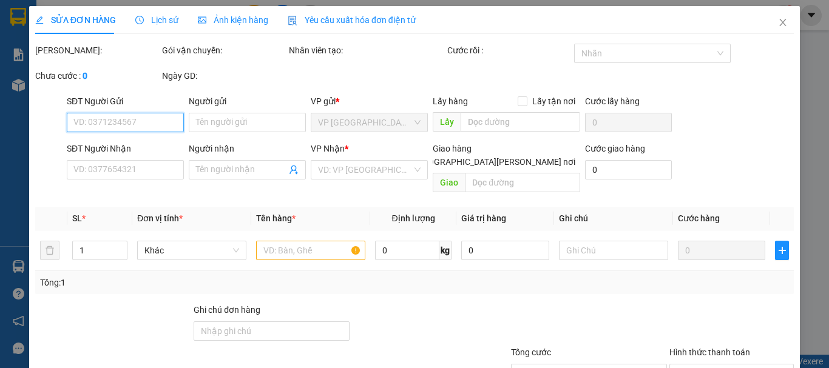
type input "0787681234"
type input "THỊNH"
type input "0901643252"
type input "VĂN"
type input "30.000"
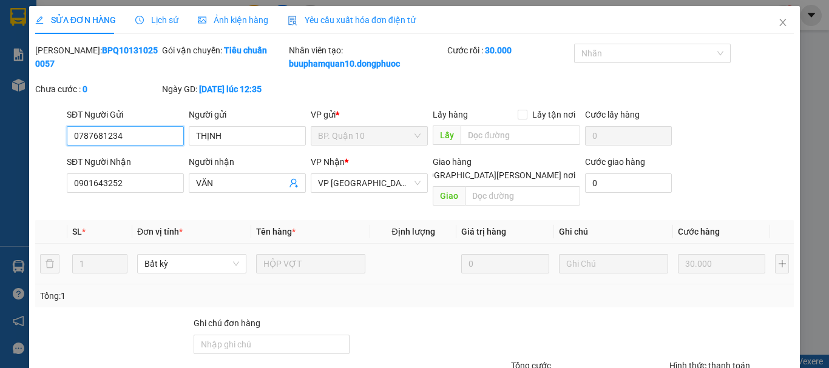
scroll to position [96, 0]
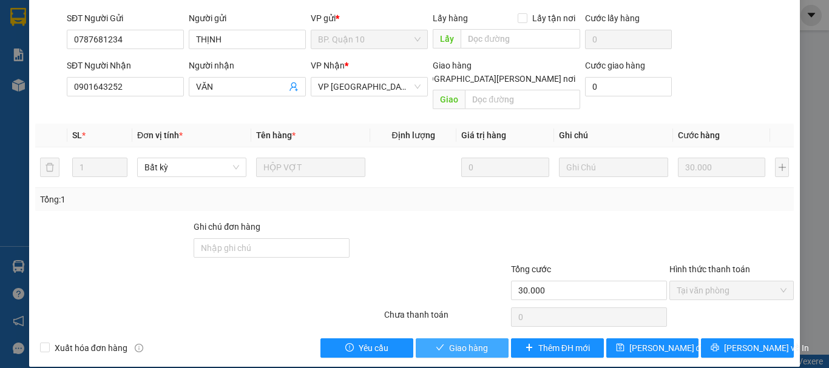
click at [457, 341] on span "Giao hàng" at bounding box center [468, 347] width 39 height 13
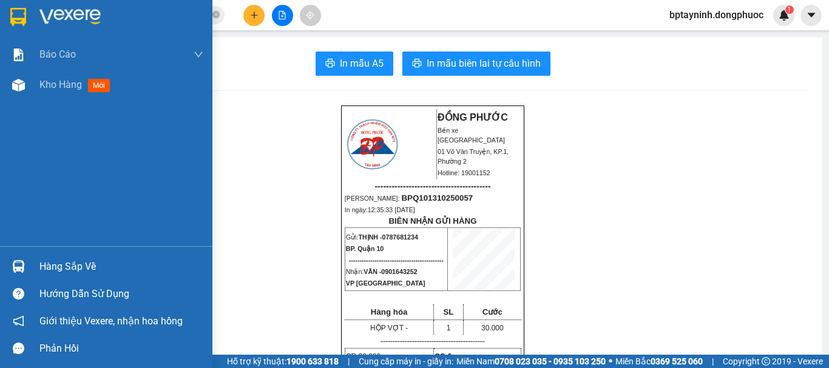
drag, startPoint x: 99, startPoint y: 260, endPoint x: 108, endPoint y: 268, distance: 12.4
click at [99, 259] on div "Hàng sắp về" at bounding box center [121, 267] width 164 height 18
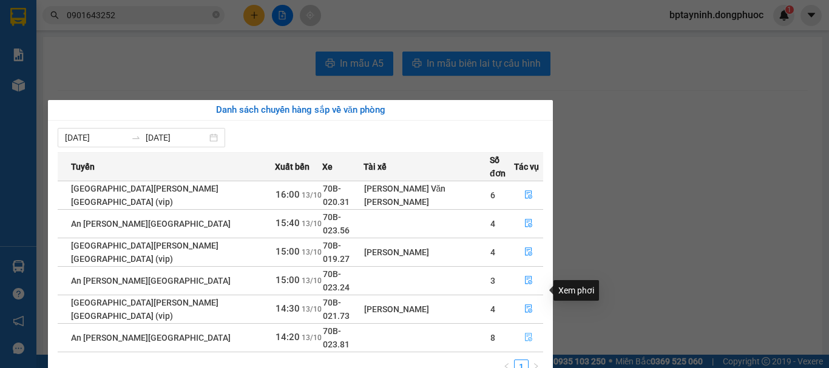
click at [526, 333] on icon "file-done" at bounding box center [528, 337] width 8 height 8
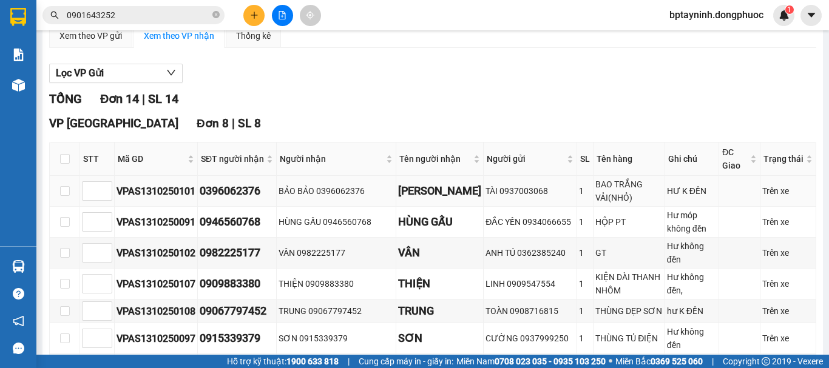
scroll to position [202, 0]
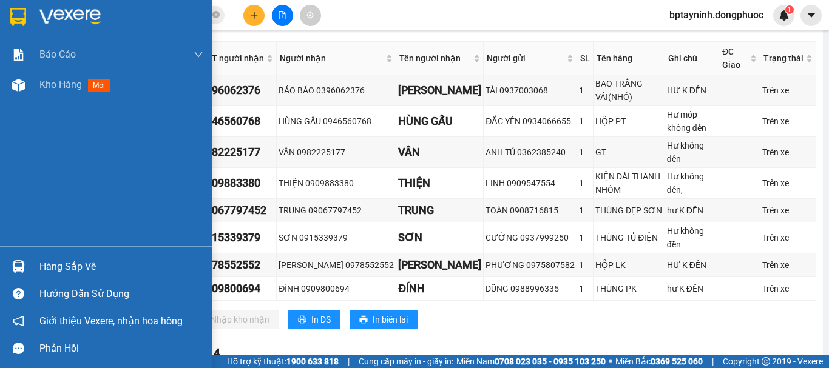
click at [62, 274] on div "Hàng sắp về" at bounding box center [121, 267] width 164 height 18
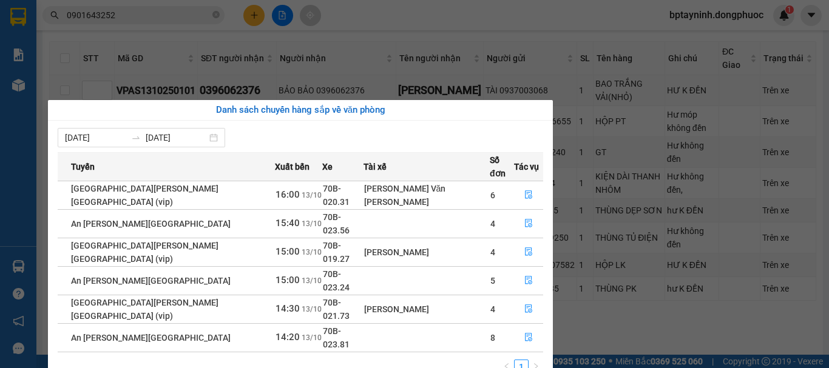
click at [249, 22] on section "Kết quả tìm kiếm ( 20 ) Bộ lọc Mã ĐH Trạng thái Món hàng Tổng cước Chưa cước Nh…" at bounding box center [414, 184] width 829 height 368
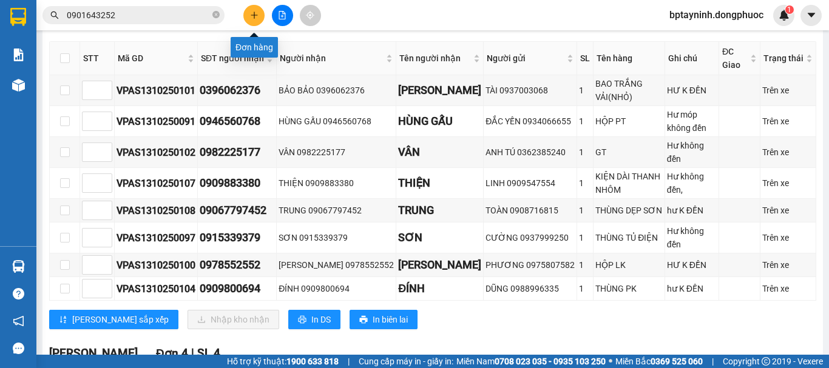
click at [252, 16] on icon "plus" at bounding box center [254, 15] width 8 height 8
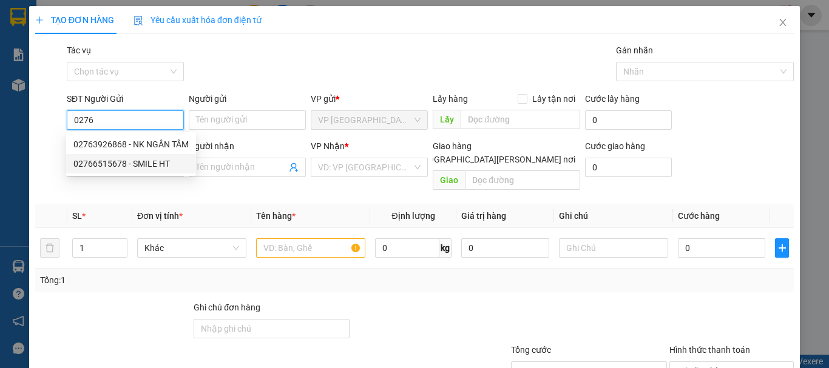
click at [153, 164] on div "02766515678 - SMILE HT" at bounding box center [130, 163] width 115 height 13
type input "02766515678"
type input "SMILE HT"
type input "0983344428"
type input "ĐỨC PHÁT"
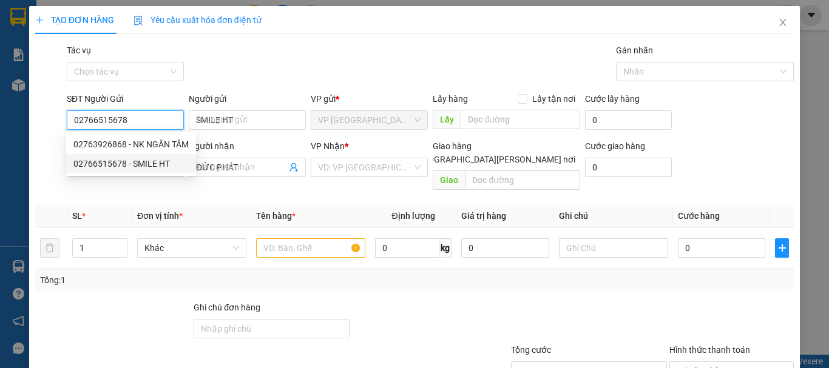
type input "20.000"
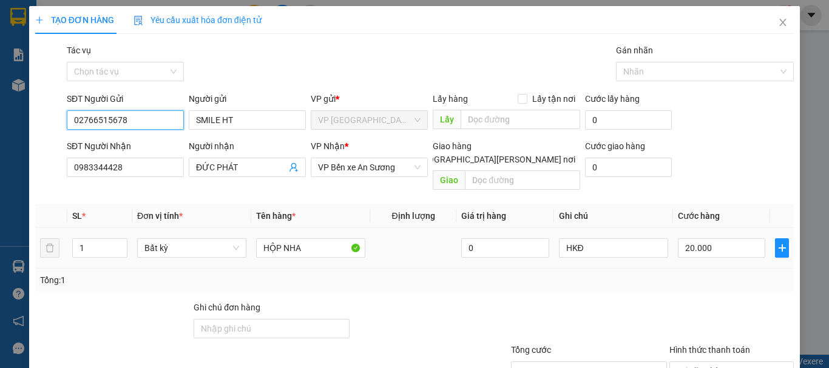
scroll to position [81, 0]
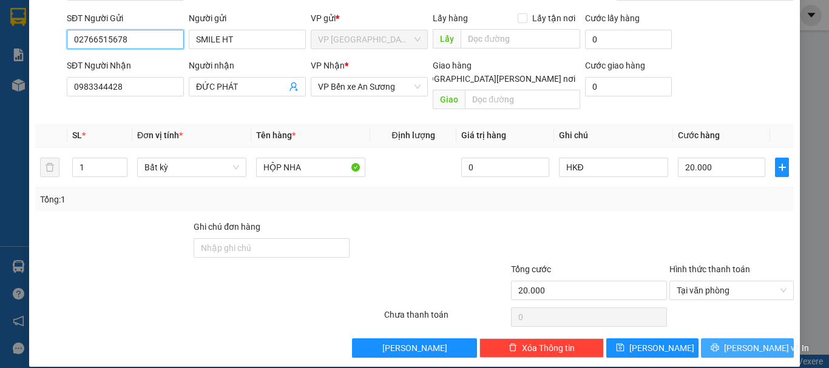
type input "02766515678"
click at [753, 343] on div "TẠO ĐƠN HÀNG Yêu cầu xuất hóa đơn điện tử Transit Pickup Surcharge Ids Transit …" at bounding box center [414, 146] width 770 height 442
click at [755, 341] on span "[PERSON_NAME] và In" at bounding box center [766, 347] width 85 height 13
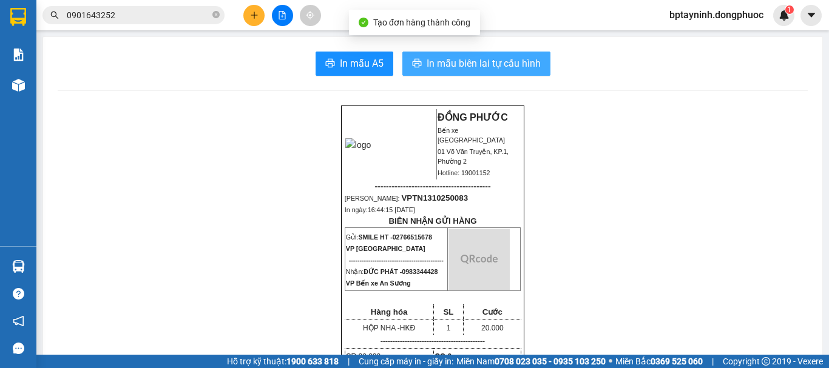
click at [447, 64] on span "In mẫu biên lai tự cấu hình" at bounding box center [483, 63] width 114 height 15
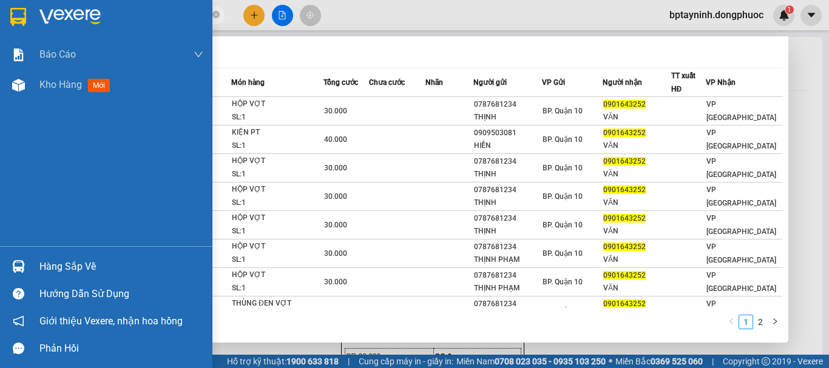
drag, startPoint x: 127, startPoint y: 16, endPoint x: 0, endPoint y: 36, distance: 129.0
click at [0, 36] on section "Kết quả tìm kiếm ( 20 ) Bộ lọc Mã ĐH Trạng thái Món hàng Tổng cước Chưa cước Nh…" at bounding box center [414, 184] width 829 height 368
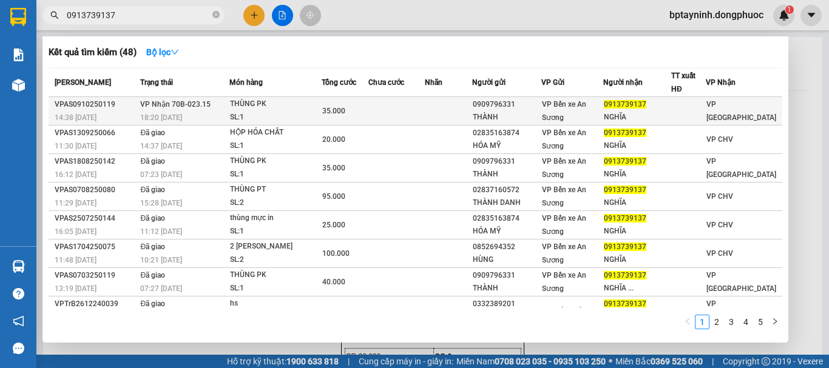
type input "0913739137"
click at [292, 111] on div "SL: 1" at bounding box center [275, 117] width 91 height 13
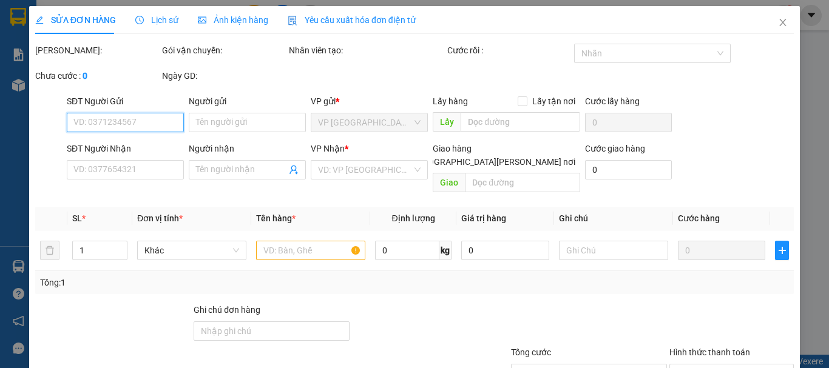
type input "0909796331"
type input "THÀNH"
type input "0913739137"
type input "NGHĨA"
type input "35.000"
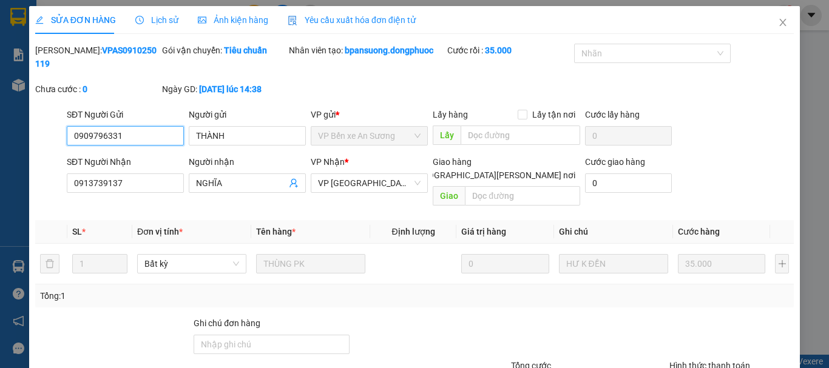
scroll to position [83, 0]
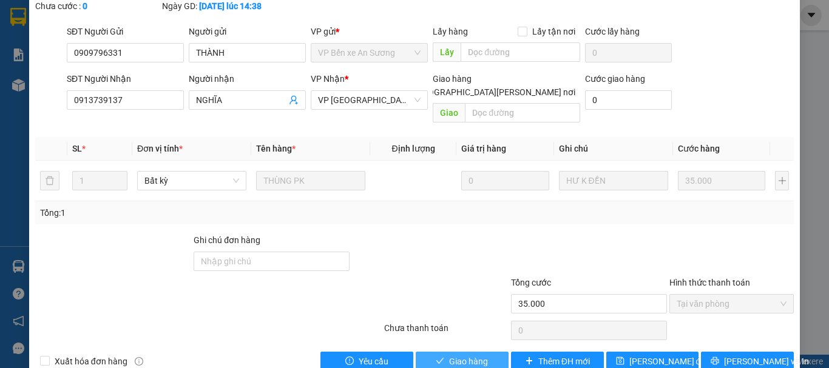
click at [443, 352] on button "Giao hàng" at bounding box center [461, 361] width 93 height 19
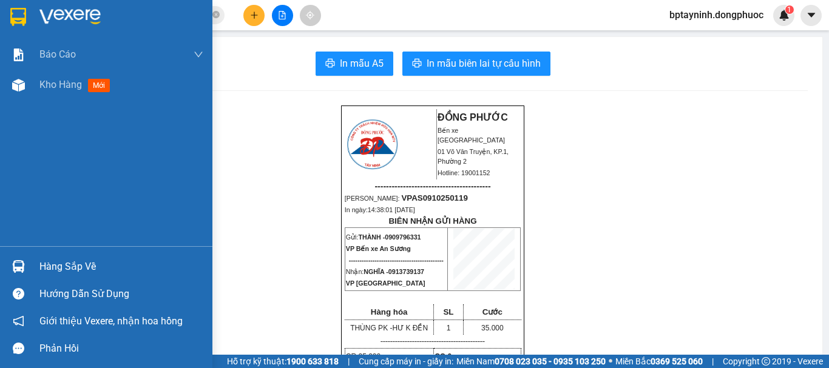
click at [84, 265] on div "Hàng sắp về" at bounding box center [121, 267] width 164 height 18
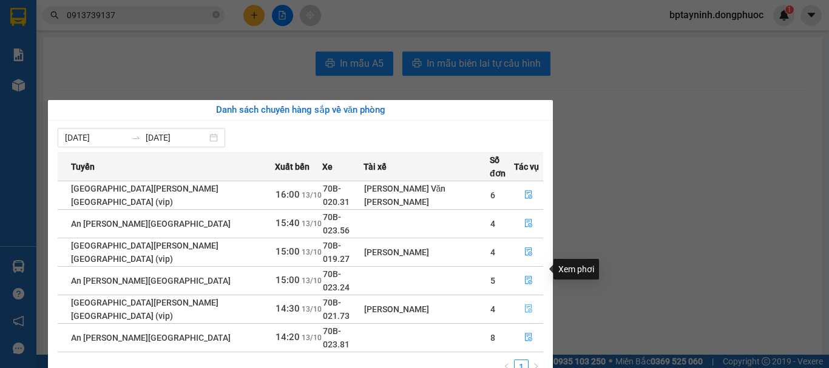
click at [524, 304] on icon "file-done" at bounding box center [528, 308] width 8 height 8
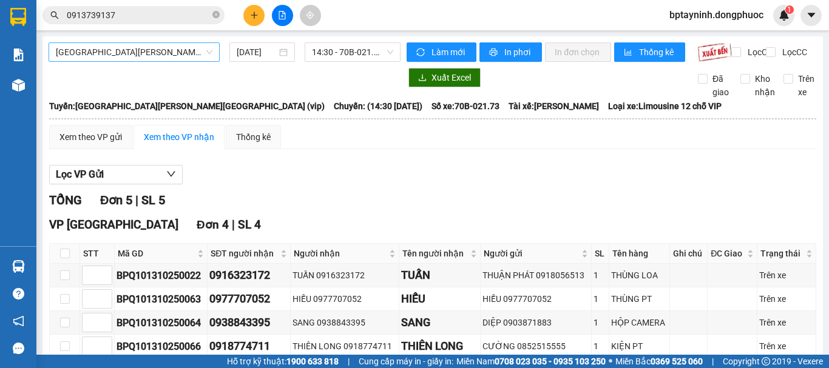
click at [182, 48] on span "[GEOGRAPHIC_DATA] - [GEOGRAPHIC_DATA] (vip)" at bounding box center [134, 52] width 156 height 18
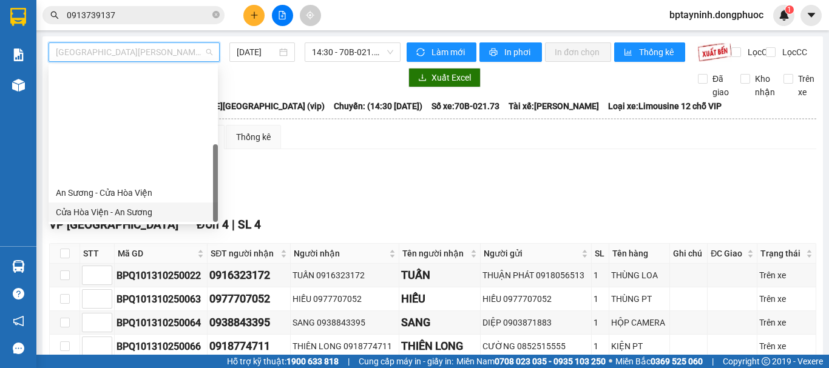
scroll to position [136, 0]
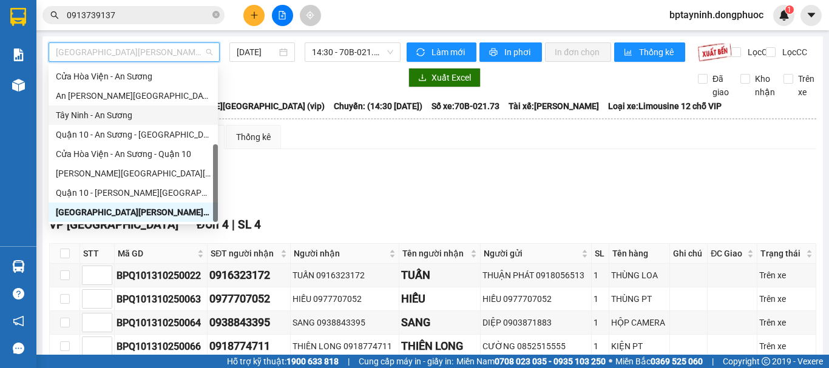
click at [143, 110] on div "Tây Ninh - An Sương" at bounding box center [133, 115] width 155 height 13
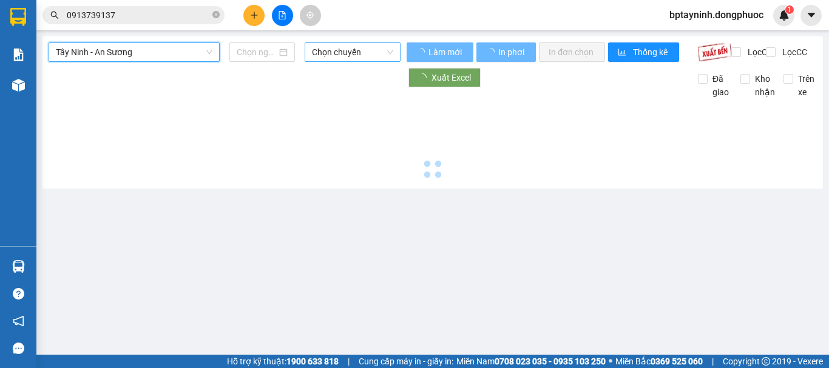
click at [361, 53] on span "Chọn chuyến" at bounding box center [352, 52] width 81 height 18
type input "[DATE]"
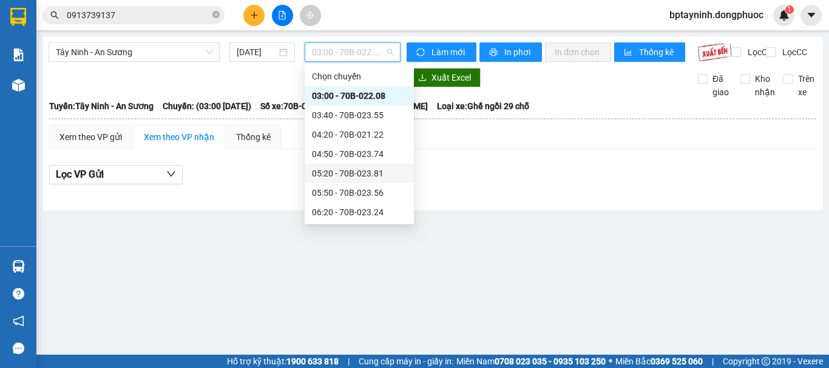
scroll to position [524, 0]
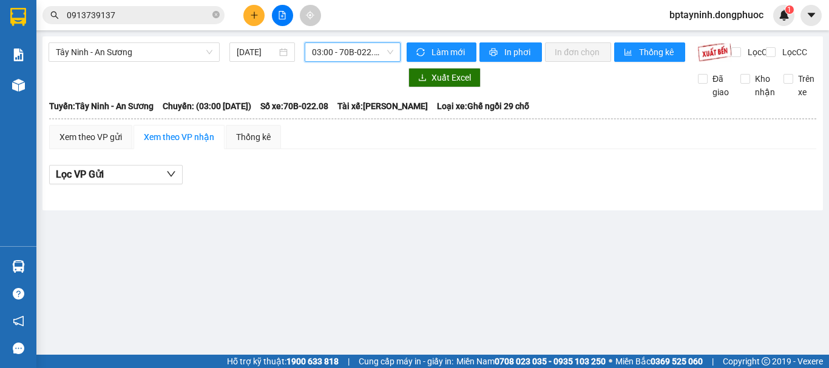
click at [355, 50] on span "03:00 - 70B-022.08" at bounding box center [352, 52] width 81 height 18
click at [360, 62] on div "Tây Ninh - An Sương 13/10/2025 03:00 03:00 - 70B-022.08" at bounding box center [225, 51] width 352 height 19
click at [376, 44] on div "Tây Ninh - An Sương 13/10/2025 03:00 - 70B-022.08 Làm mới In phơi In đơn chọn T…" at bounding box center [432, 123] width 780 height 174
click at [385, 51] on span "03:00 - 70B-022.08" at bounding box center [352, 52] width 81 height 18
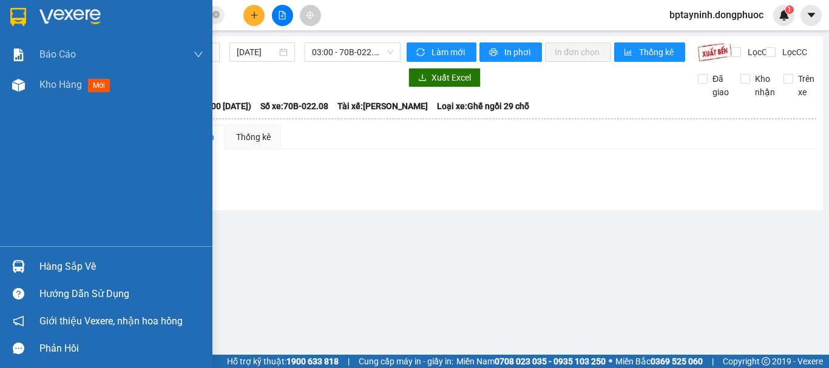
drag, startPoint x: 24, startPoint y: 259, endPoint x: 67, endPoint y: 257, distance: 43.7
click at [24, 260] on div at bounding box center [18, 266] width 21 height 21
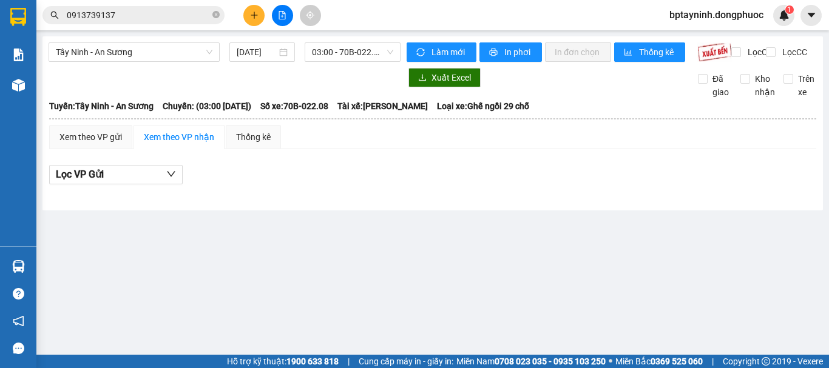
click at [661, 213] on section "Kết quả tìm kiếm ( 48 ) Bộ lọc Mã ĐH Trạng thái Món hàng Tổng cước Chưa cước Nh…" at bounding box center [414, 184] width 829 height 368
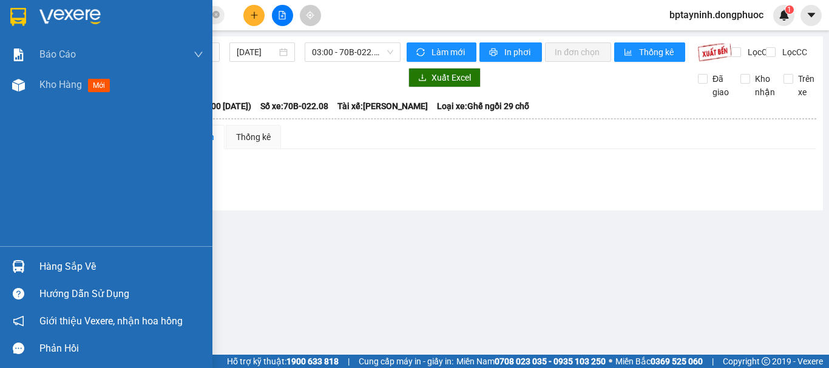
click at [91, 265] on div "Hàng sắp về" at bounding box center [121, 267] width 164 height 18
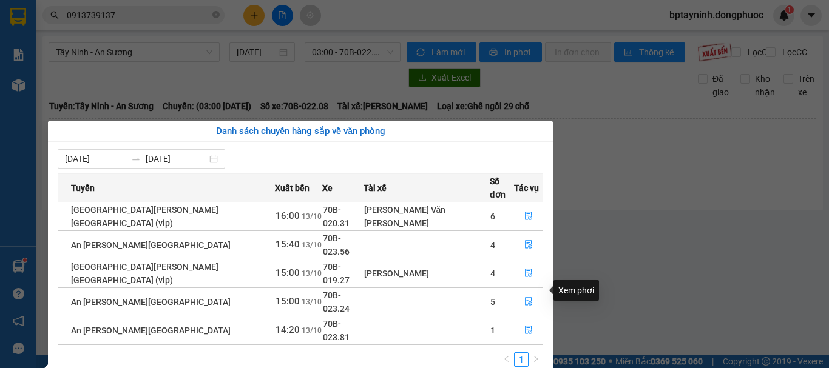
click at [716, 189] on section "Kết quả tìm kiếm ( 48 ) Bộ lọc Mã ĐH Trạng thái Món hàng Tổng cước Chưa cước Nh…" at bounding box center [414, 184] width 829 height 368
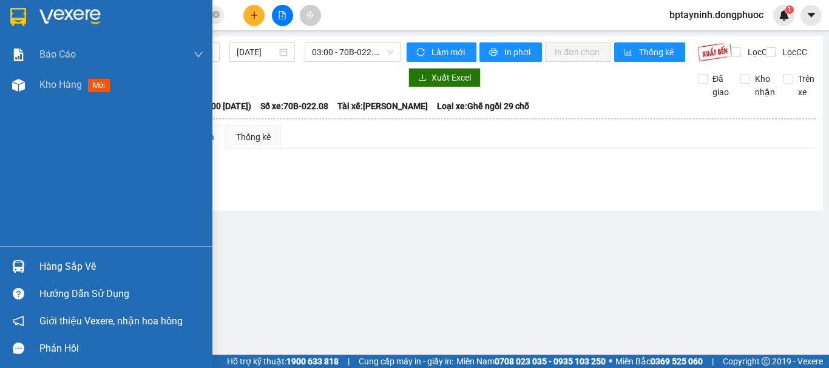
click at [29, 272] on div "Hàng sắp về" at bounding box center [106, 266] width 212 height 27
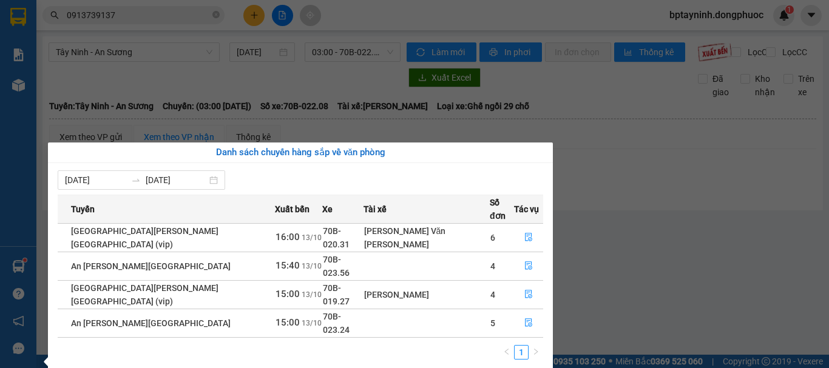
click at [594, 231] on section "Kết quả tìm kiếm ( 48 ) Bộ lọc Mã ĐH Trạng thái Món hàng Tổng cước Chưa cước Nh…" at bounding box center [414, 184] width 829 height 368
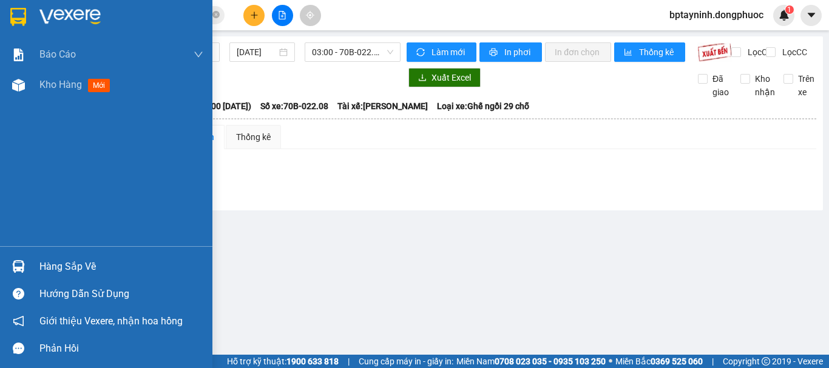
drag, startPoint x: 56, startPoint y: 266, endPoint x: 89, endPoint y: 260, distance: 33.9
click at [59, 265] on div "Hàng sắp về" at bounding box center [121, 267] width 164 height 18
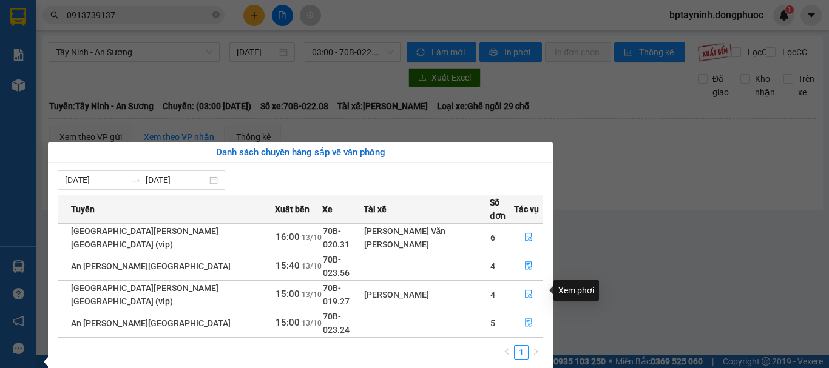
click at [524, 318] on icon "file-done" at bounding box center [528, 322] width 8 height 8
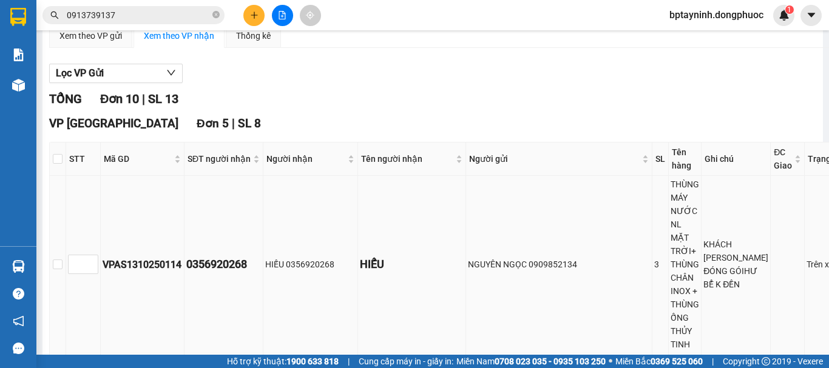
scroll to position [202, 0]
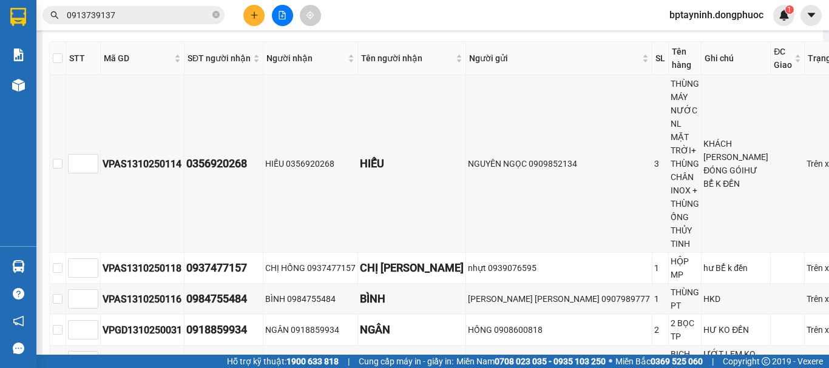
click at [132, 19] on input "0913739137" at bounding box center [138, 14] width 143 height 13
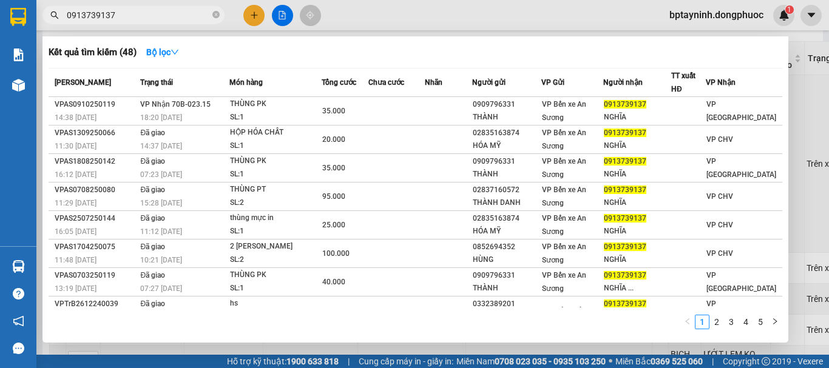
drag, startPoint x: 132, startPoint y: 18, endPoint x: 0, endPoint y: 10, distance: 132.5
click at [13, 17] on section "Kết quả tìm kiếm ( 48 ) Bộ lọc Mã ĐH Trạng thái Món hàng Tổng cước Chưa cước Nh…" at bounding box center [414, 184] width 829 height 368
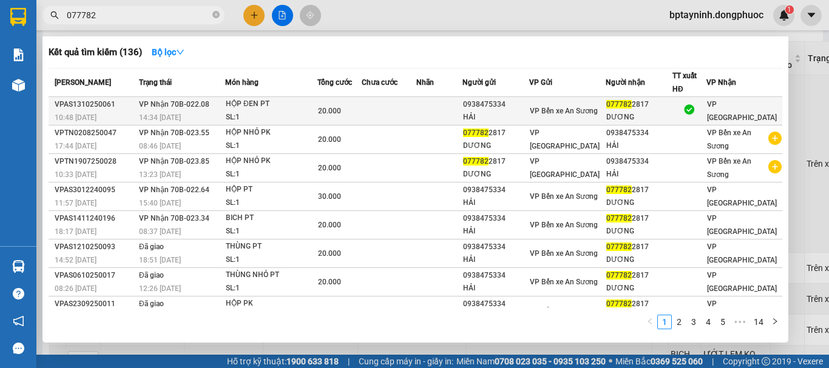
type input "077782"
click at [256, 111] on div "SL: 1" at bounding box center [271, 117] width 91 height 13
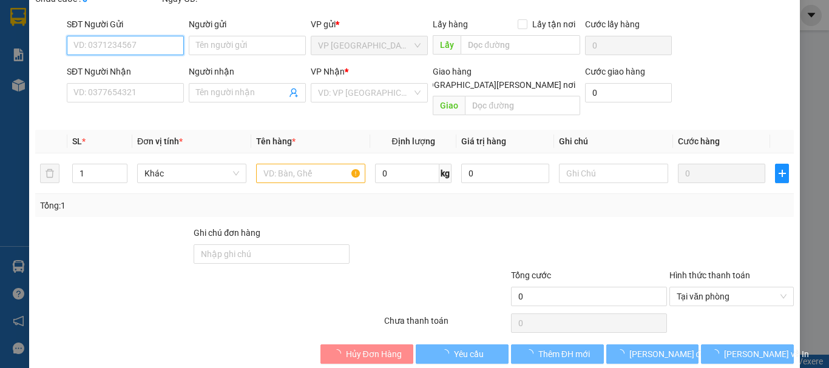
scroll to position [82, 0]
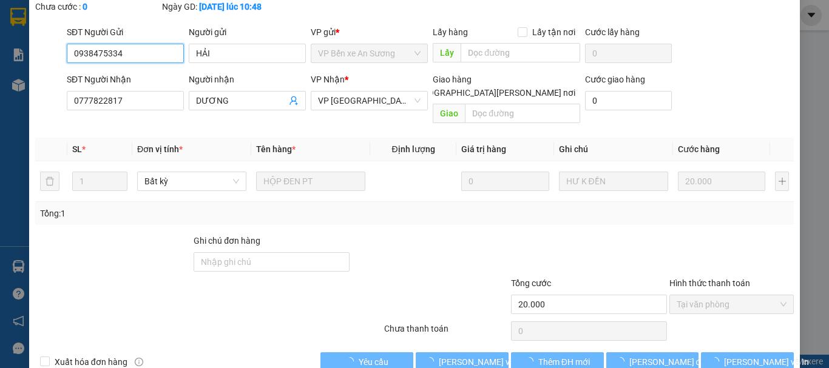
type input "0938475334"
type input "HẢI"
type input "0777822817"
type input "DƯƠNG"
type input "20.000"
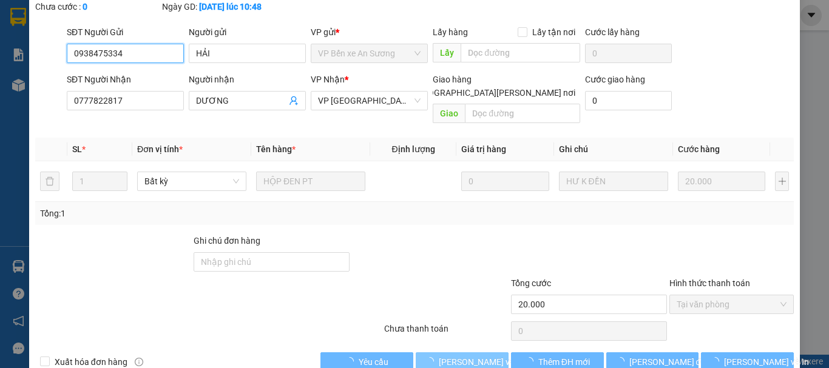
checkbox input "true"
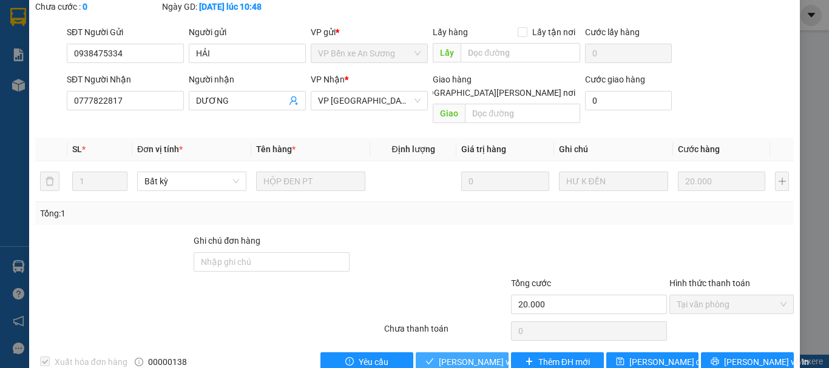
click at [480, 355] on span "[PERSON_NAME] và Giao hàng" at bounding box center [521, 361] width 164 height 13
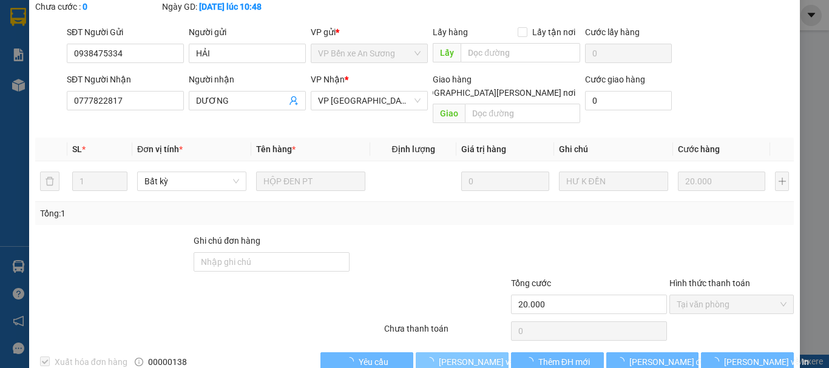
click at [480, 355] on span "[PERSON_NAME] và Giao hàng" at bounding box center [521, 361] width 164 height 13
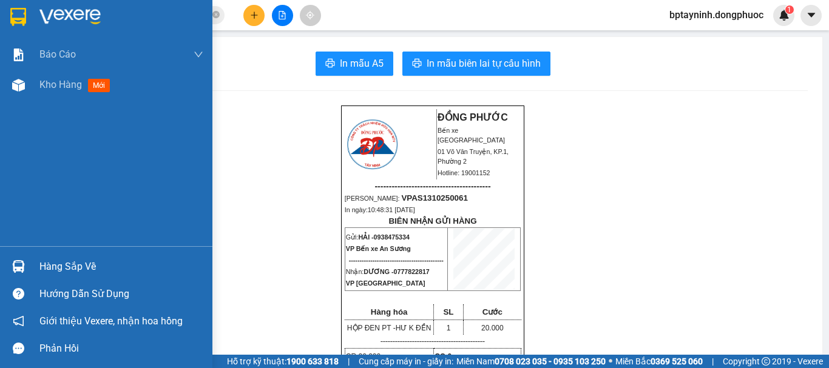
click at [55, 264] on div "Hàng sắp về" at bounding box center [121, 267] width 164 height 18
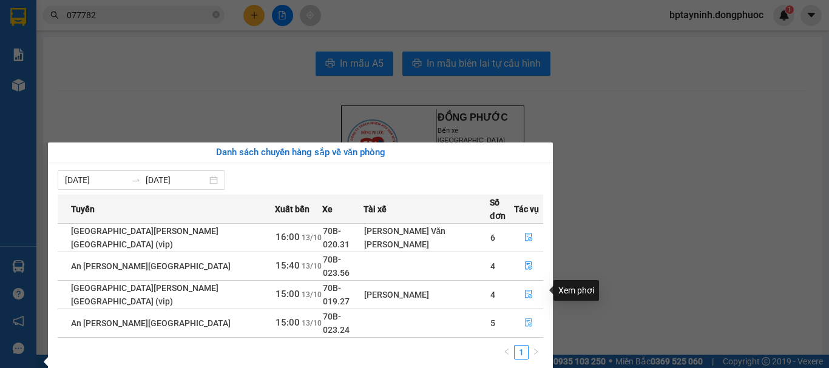
click at [519, 314] on button "button" at bounding box center [528, 323] width 28 height 19
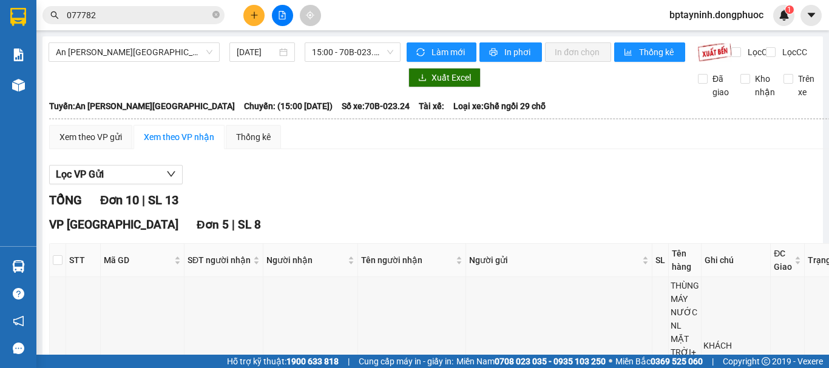
scroll to position [202, 0]
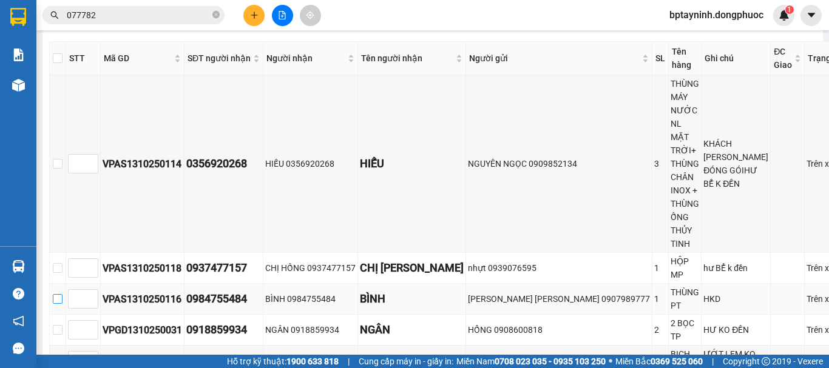
click at [62, 294] on input "checkbox" at bounding box center [58, 299] width 10 height 10
checkbox input "true"
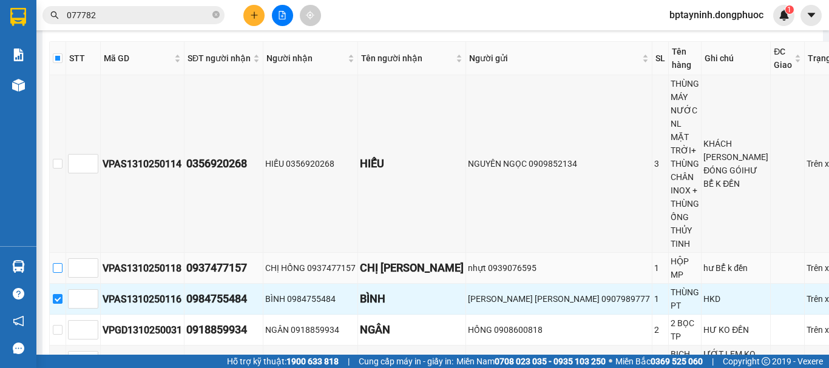
click at [62, 263] on input "checkbox" at bounding box center [58, 268] width 10 height 10
checkbox input "true"
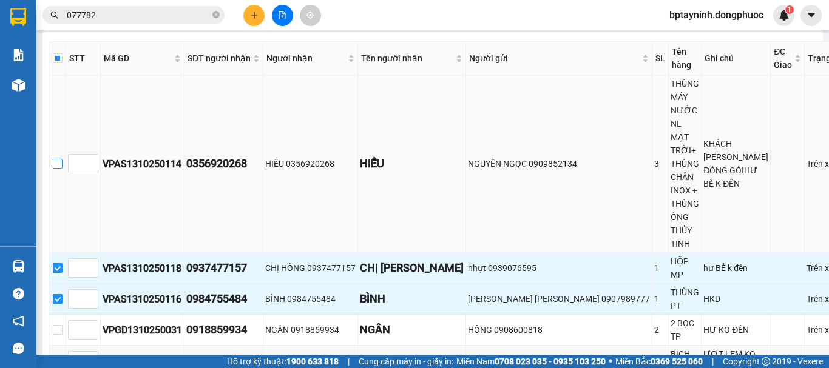
click at [62, 159] on input "checkbox" at bounding box center [58, 164] width 10 height 10
checkbox input "true"
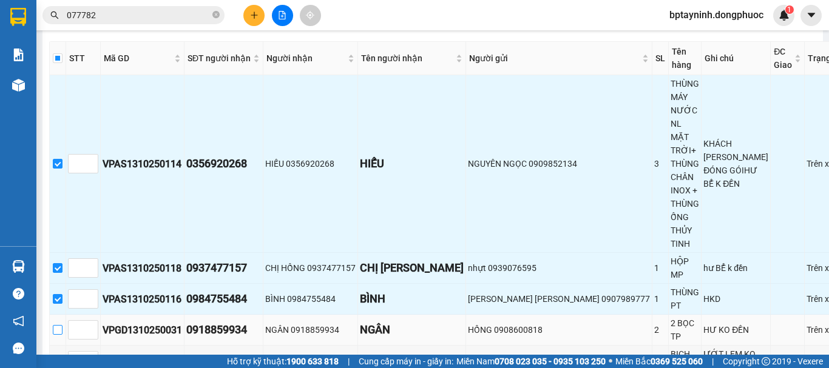
click at [62, 325] on input "checkbox" at bounding box center [58, 330] width 10 height 10
checkbox input "true"
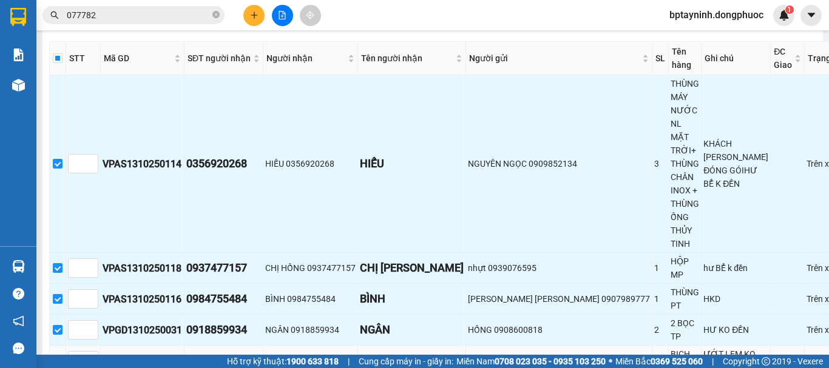
click at [62, 356] on input "checkbox" at bounding box center [58, 361] width 10 height 10
checkbox input "true"
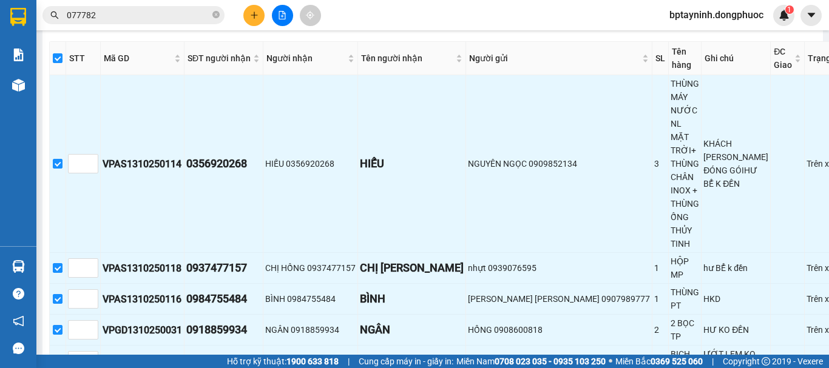
click at [164, 267] on div "VP Tây Ninh Đơn 5 | SL 8 STT Mã GD SĐT người nhận Người nhận Tên người nhận Ngư…" at bounding box center [454, 214] width 811 height 400
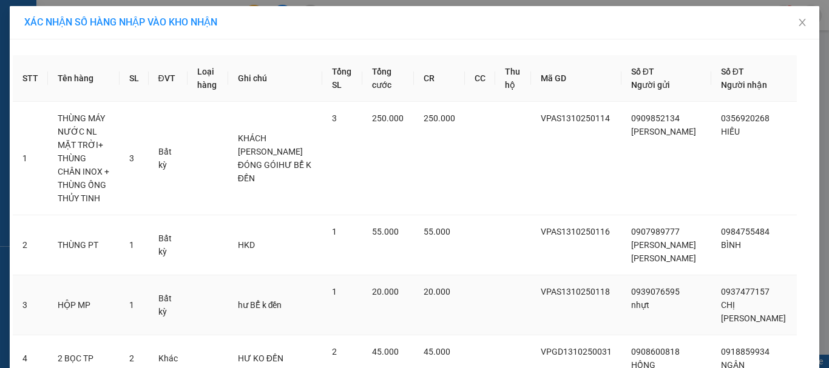
scroll to position [109, 0]
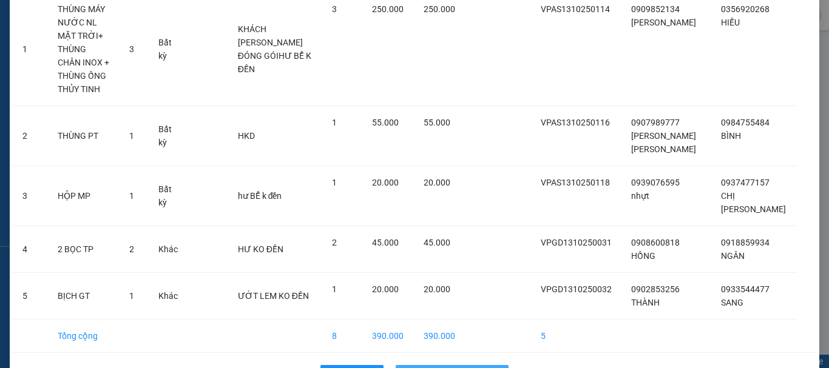
click at [434, 368] on span "Nhập hàng kho nhận" at bounding box center [458, 374] width 80 height 13
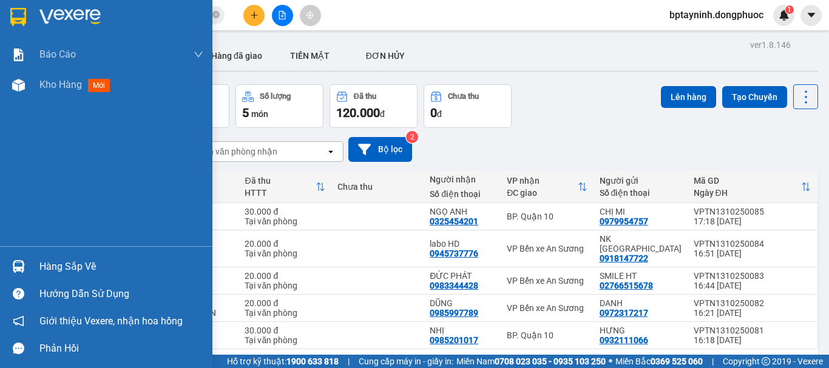
click at [27, 265] on div at bounding box center [18, 266] width 21 height 21
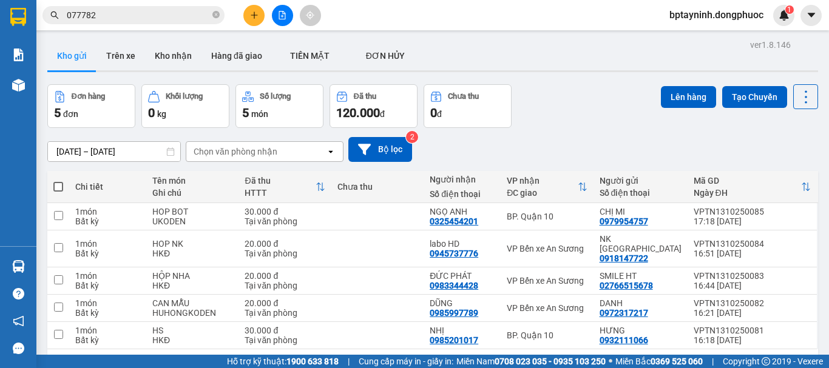
click at [143, 13] on section "Kết quả tìm kiếm ( 136 ) Bộ lọc Mã ĐH Trạng thái Món hàng Tổng cước Chưa cước N…" at bounding box center [414, 184] width 829 height 368
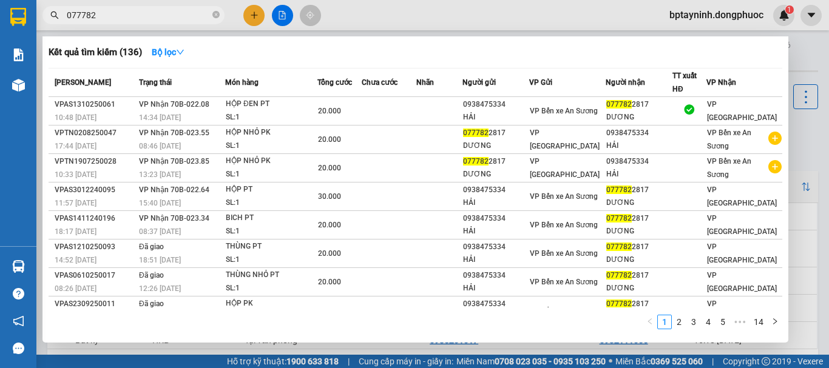
drag, startPoint x: 143, startPoint y: 13, endPoint x: 0, endPoint y: 42, distance: 145.5
click at [0, 38] on section "Kết quả tìm kiếm ( 136 ) Bộ lọc Mã ĐH Trạng thái Món hàng Tổng cước Chưa cước N…" at bounding box center [414, 184] width 829 height 368
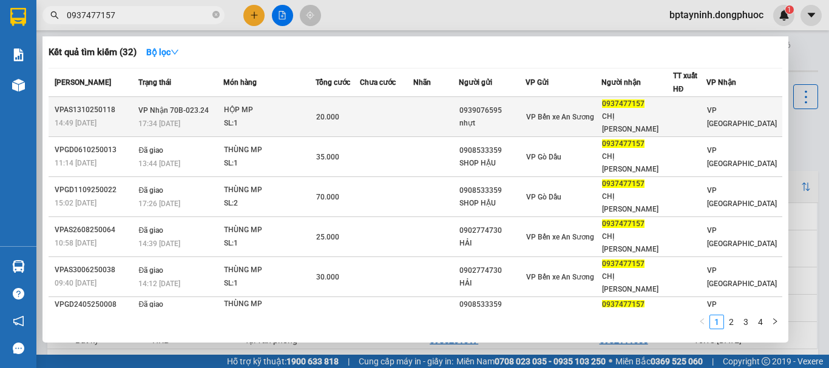
type input "0937477157"
click at [328, 114] on span "20.000" at bounding box center [327, 117] width 23 height 8
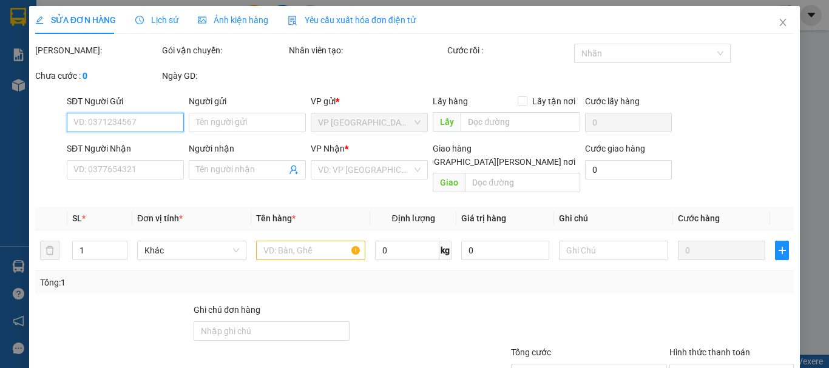
type input "0939076595"
type input "nhựt"
type input "0937477157"
type input "CHỊ HỒNG"
type input "20.000"
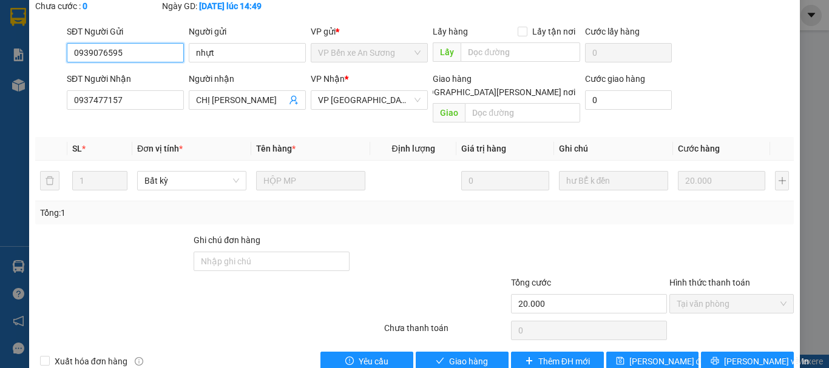
scroll to position [83, 0]
click at [449, 355] on span "Giao hàng" at bounding box center [468, 361] width 39 height 13
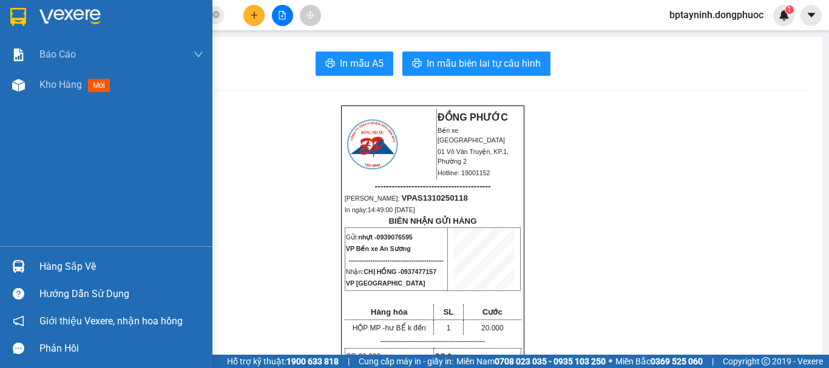
click at [72, 258] on div "Hàng sắp về" at bounding box center [121, 267] width 164 height 18
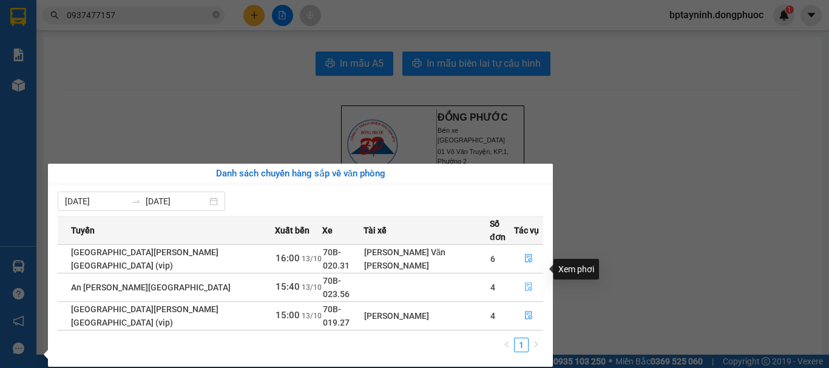
click at [525, 283] on icon "file-done" at bounding box center [528, 287] width 8 height 8
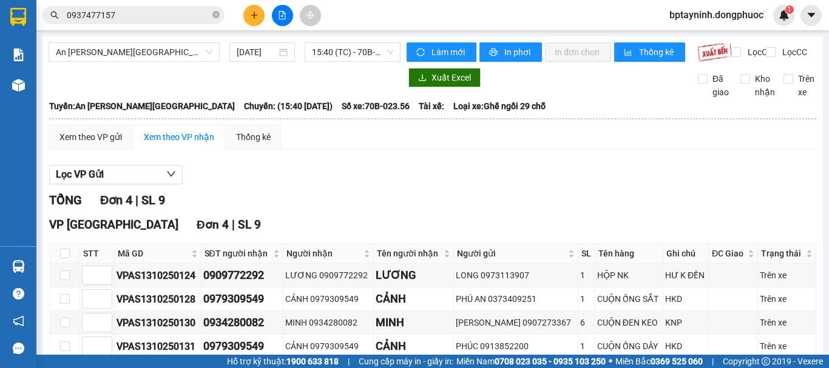
scroll to position [76, 0]
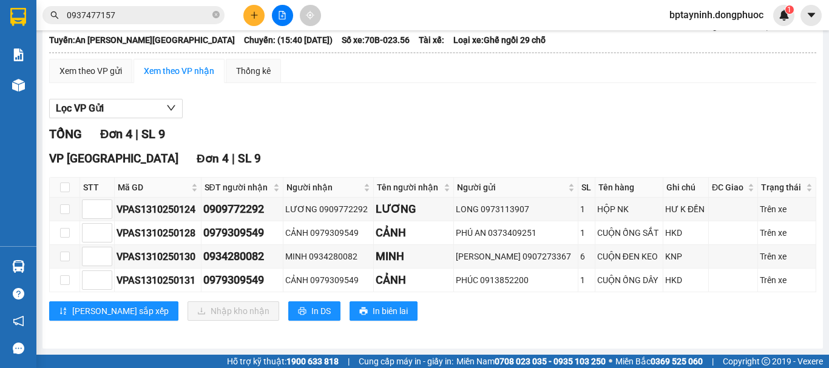
click at [252, 15] on icon "plus" at bounding box center [253, 15] width 7 height 1
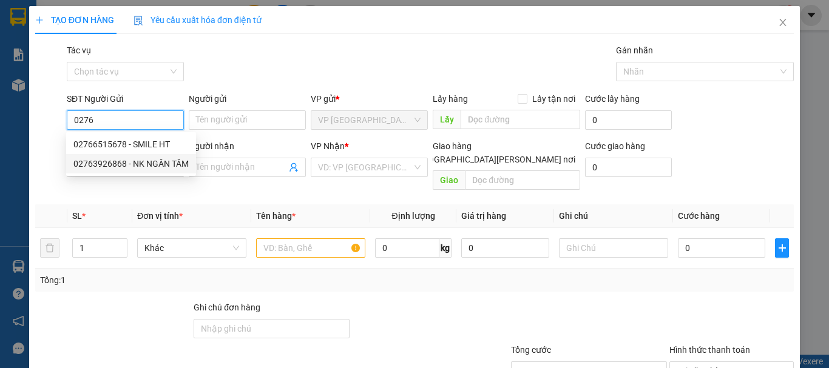
click at [169, 164] on div "02763926868 - NK NGÂN TÂM" at bounding box center [130, 163] width 115 height 13
type input "02763926868"
type input "NK NGÂN TÂM"
type input "0986549417"
type input "LABO MINH TÂM"
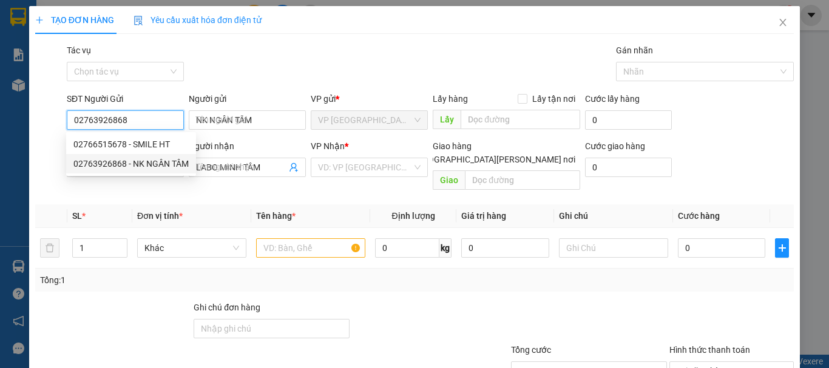
type input "20.000"
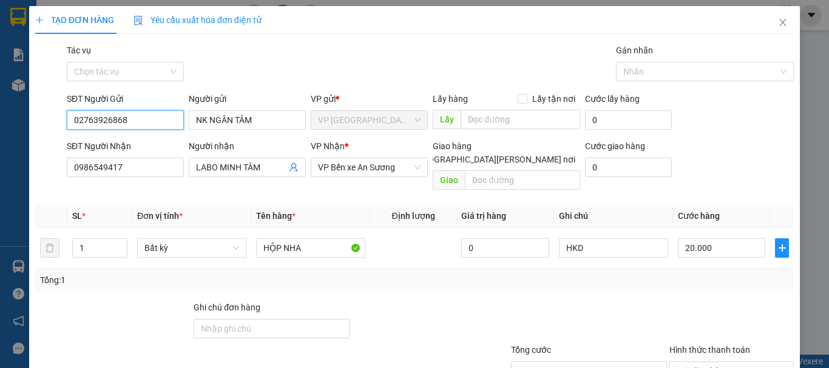
scroll to position [81, 0]
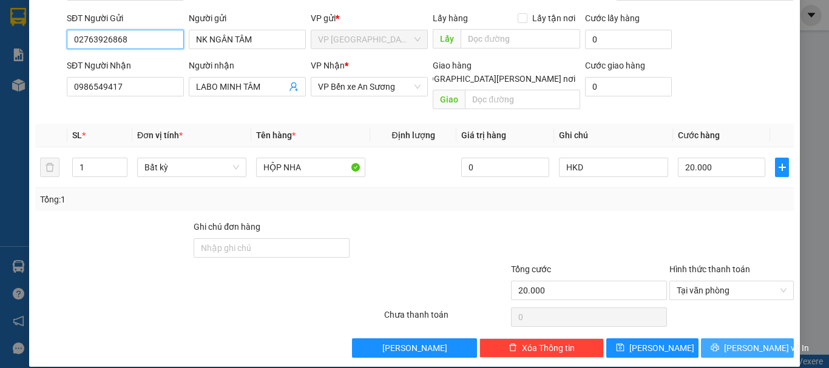
type input "02763926868"
click at [739, 341] on span "[PERSON_NAME] và In" at bounding box center [766, 347] width 85 height 13
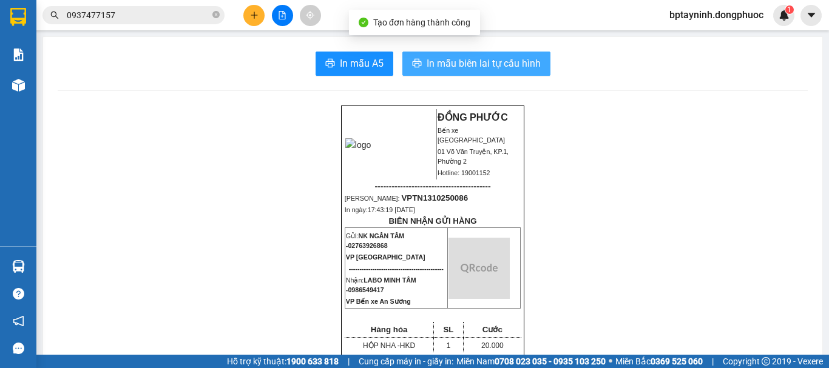
click at [513, 64] on span "In mẫu biên lai tự cấu hình" at bounding box center [483, 63] width 114 height 15
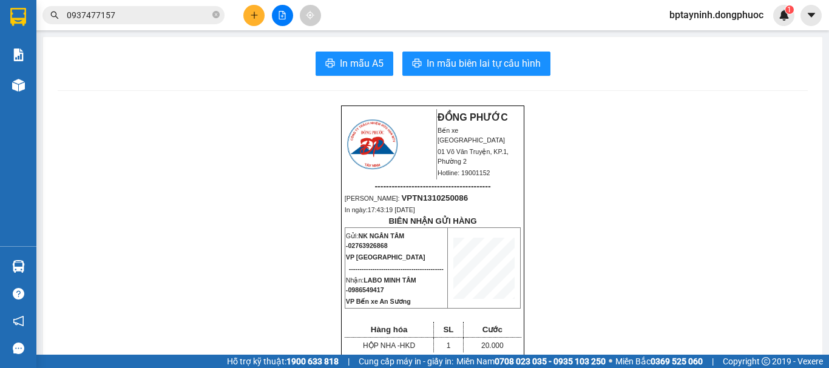
click at [153, 13] on input "0937477157" at bounding box center [138, 14] width 143 height 13
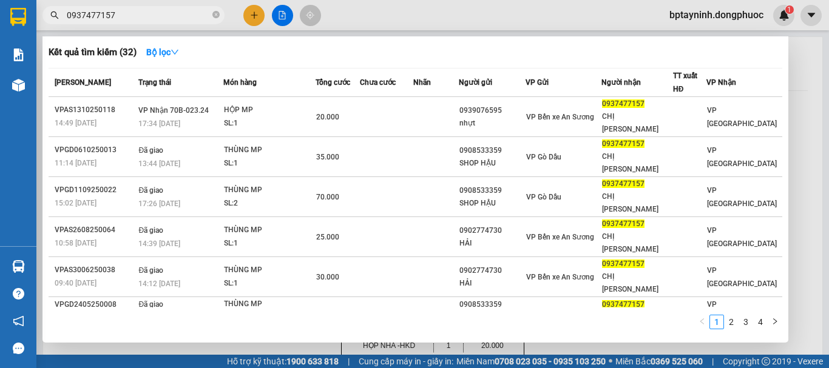
drag, startPoint x: 150, startPoint y: 13, endPoint x: 30, endPoint y: 43, distance: 124.4
click at [0, 42] on section "Kết quả tìm kiếm ( 32 ) Bộ lọc Mã ĐH Trạng thái Món hàng Tổng cước Chưa cước Nh…" at bounding box center [414, 184] width 829 height 368
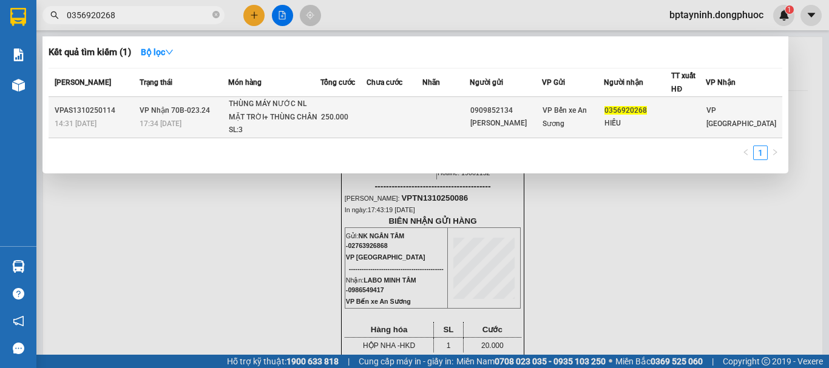
type input "0356920268"
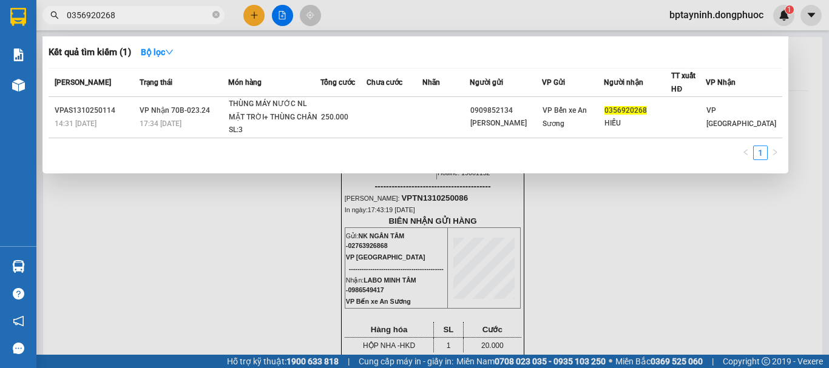
drag, startPoint x: 306, startPoint y: 113, endPoint x: 269, endPoint y: 232, distance: 124.5
click at [269, 232] on div at bounding box center [414, 184] width 829 height 368
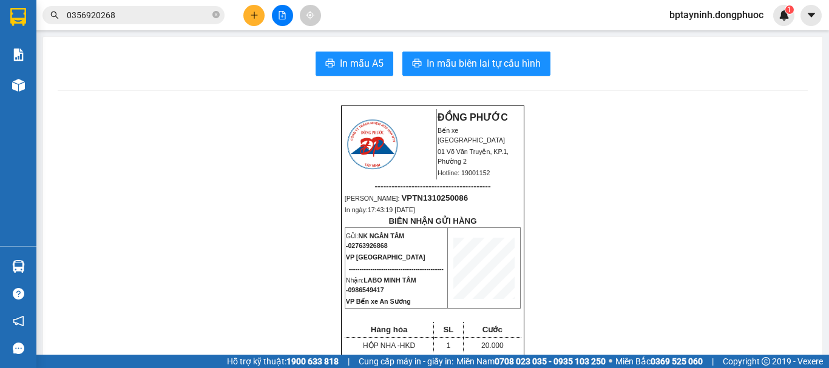
click at [149, 20] on input "0356920268" at bounding box center [138, 14] width 143 height 13
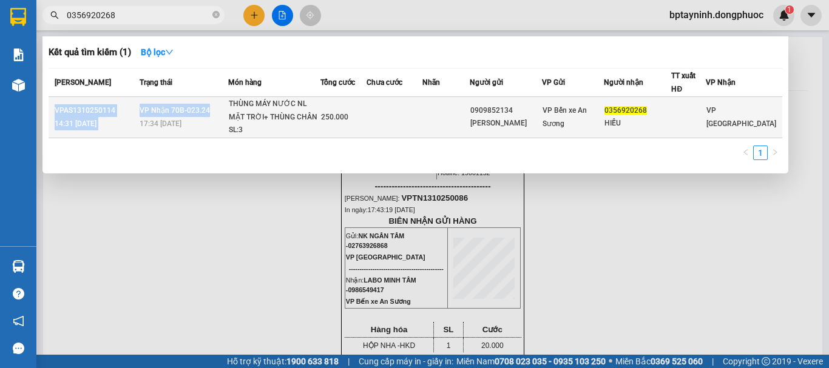
click at [225, 97] on table "Mã ĐH Trạng thái Món hàng Tổng cước Chưa cước Nhãn Người gửi VP Gửi Người nhận …" at bounding box center [415, 103] width 733 height 70
click at [227, 119] on div "17:34 - 13/10" at bounding box center [183, 123] width 88 height 13
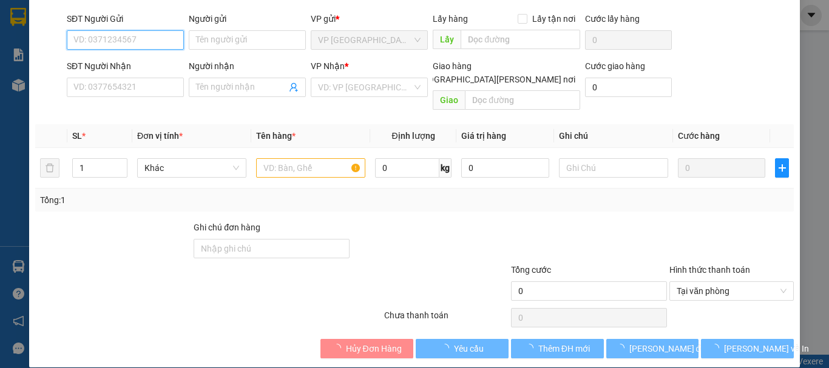
scroll to position [83, 0]
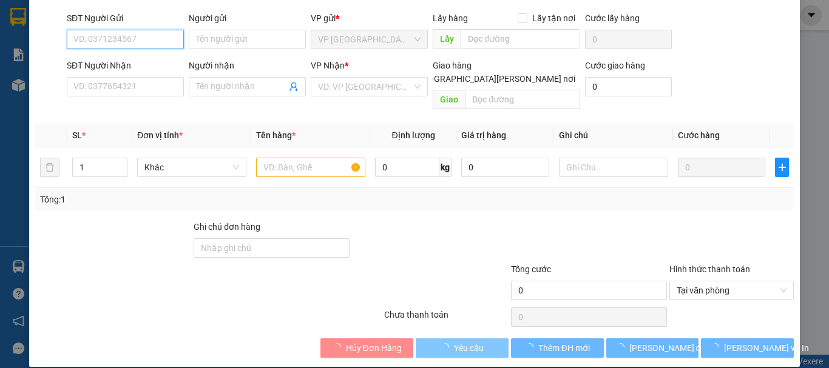
type input "0909852134"
type input "NGUYÊN NGỌC"
type input "0356920268"
type input "HIẾU"
type input "250.000"
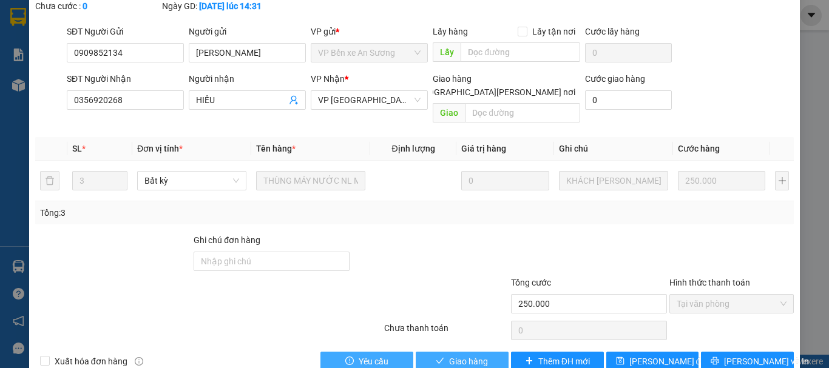
click at [451, 355] on span "Giao hàng" at bounding box center [468, 361] width 39 height 13
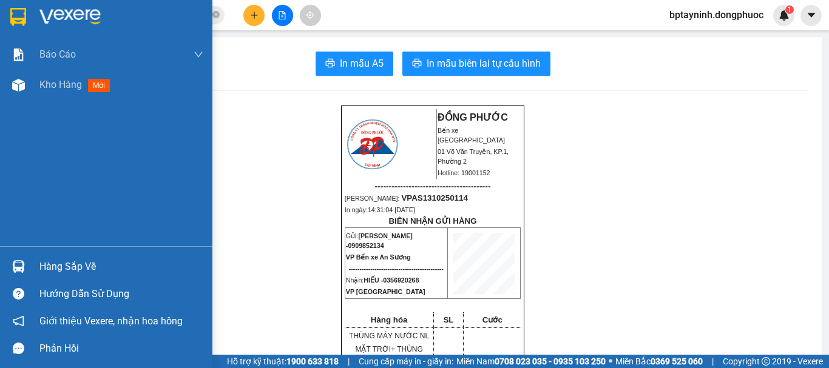
click at [27, 262] on div at bounding box center [18, 266] width 21 height 21
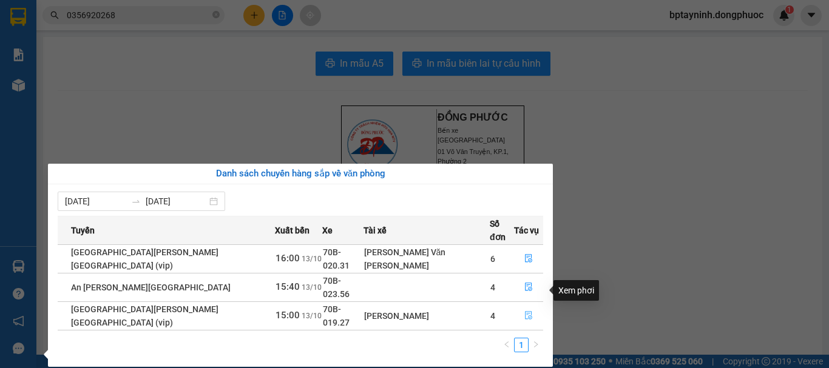
click at [524, 311] on icon "file-done" at bounding box center [528, 315] width 8 height 8
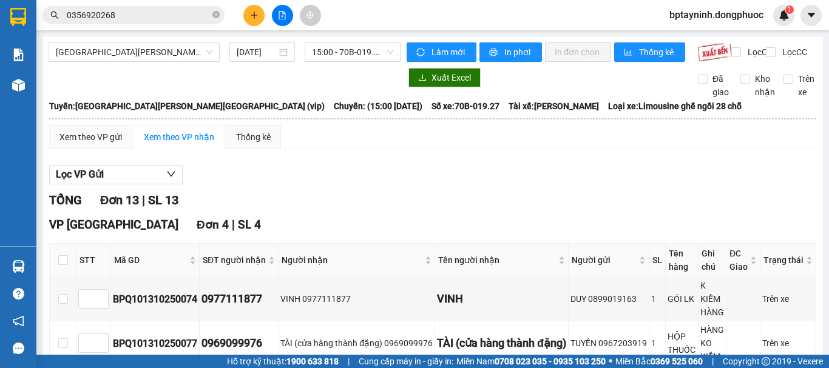
scroll to position [101, 0]
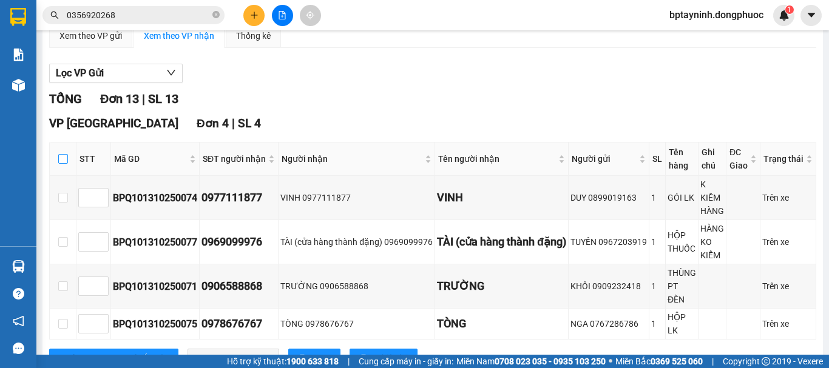
click at [59, 164] on input "checkbox" at bounding box center [63, 159] width 10 height 10
checkbox input "true"
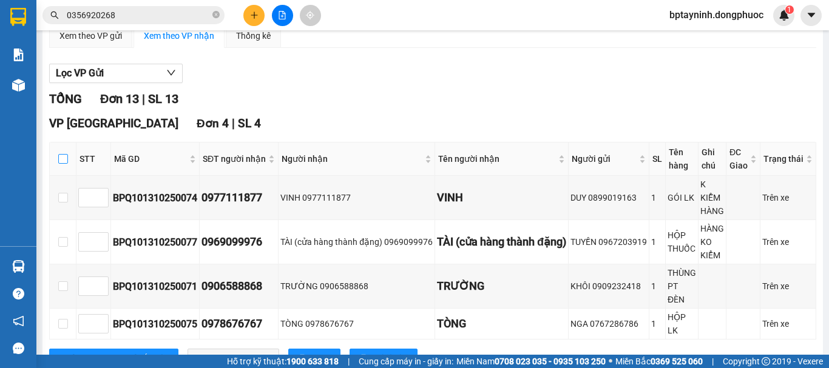
checkbox input "true"
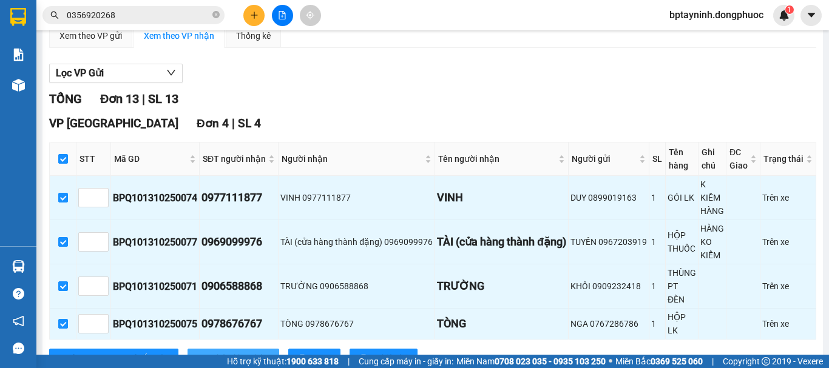
click at [210, 352] on span "Nhập kho nhận" at bounding box center [239, 358] width 59 height 13
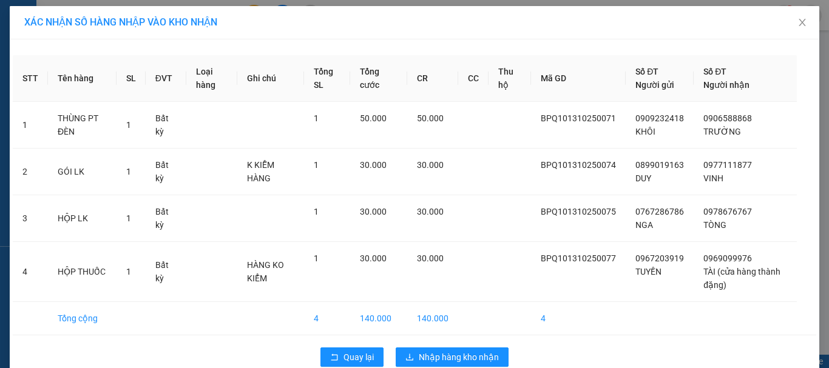
scroll to position [22, 0]
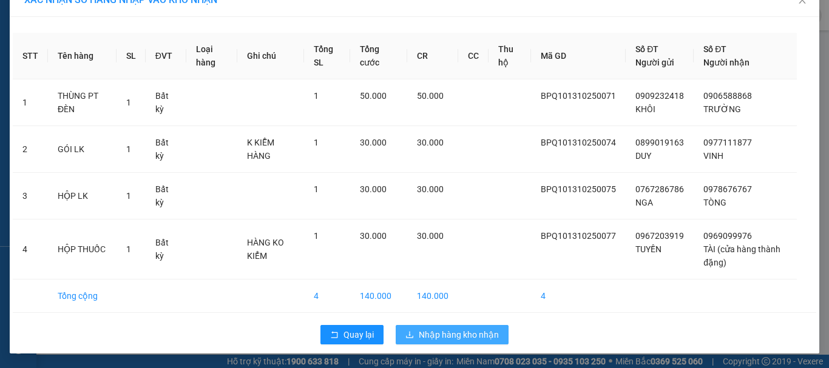
drag, startPoint x: 482, startPoint y: 335, endPoint x: 503, endPoint y: 348, distance: 24.8
click at [483, 331] on span "Nhập hàng kho nhận" at bounding box center [458, 334] width 80 height 13
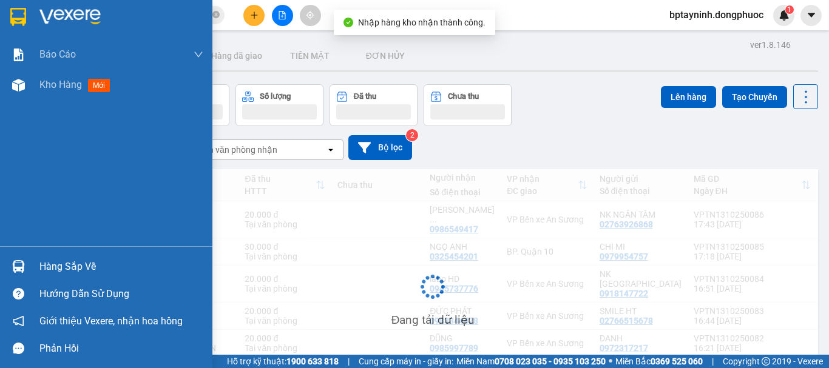
click at [22, 266] on img at bounding box center [18, 266] width 13 height 13
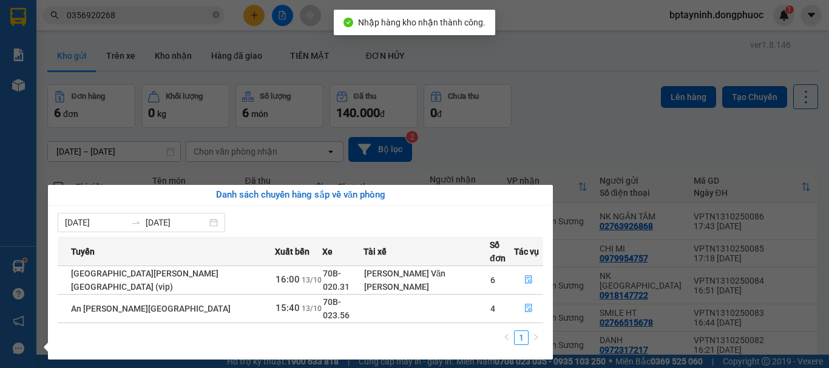
click at [543, 143] on section "Kết quả tìm kiếm ( 1 ) Bộ lọc Mã ĐH Trạng thái Món hàng Tổng cước Chưa cước Nhã…" at bounding box center [414, 184] width 829 height 368
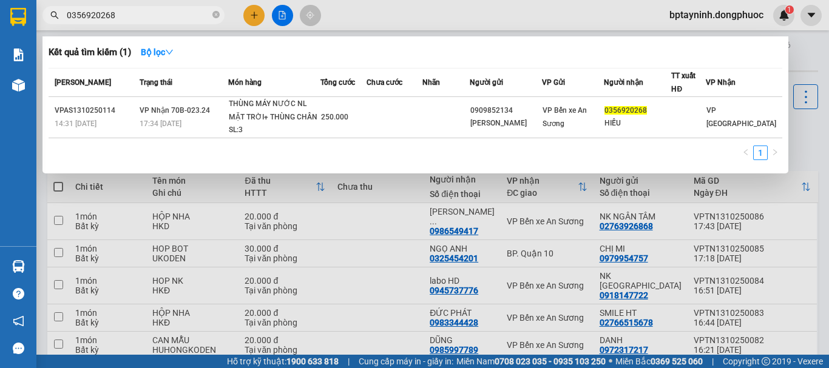
drag, startPoint x: 126, startPoint y: 13, endPoint x: 0, endPoint y: 20, distance: 126.3
click at [0, 20] on section "Kết quả tìm kiếm ( 1 ) Bộ lọc Mã ĐH Trạng thái Món hàng Tổng cước Chưa cước Nhã…" at bounding box center [414, 184] width 829 height 368
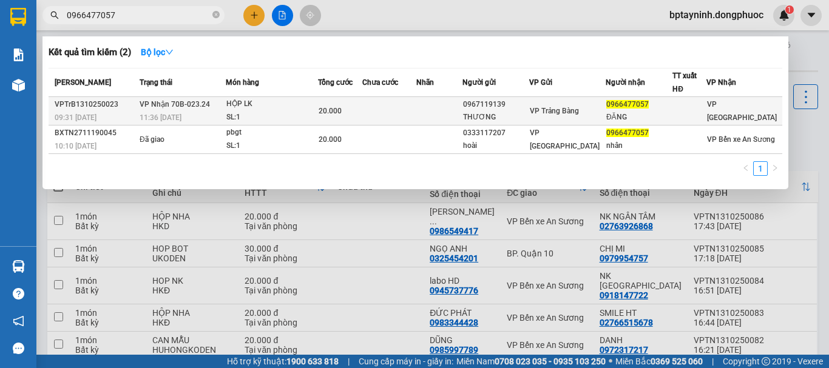
type input "0966477057"
click at [256, 108] on div "HỘP LK" at bounding box center [271, 104] width 91 height 13
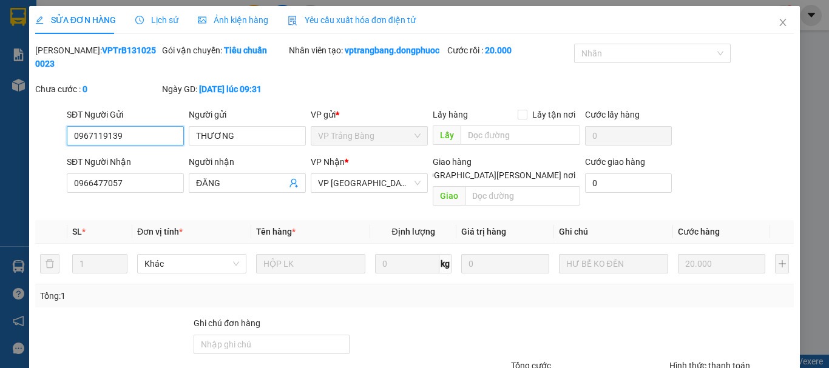
type input "0967119139"
type input "THƯƠNG"
type input "0966477057"
type input "ĐĂNG"
type input "20.000"
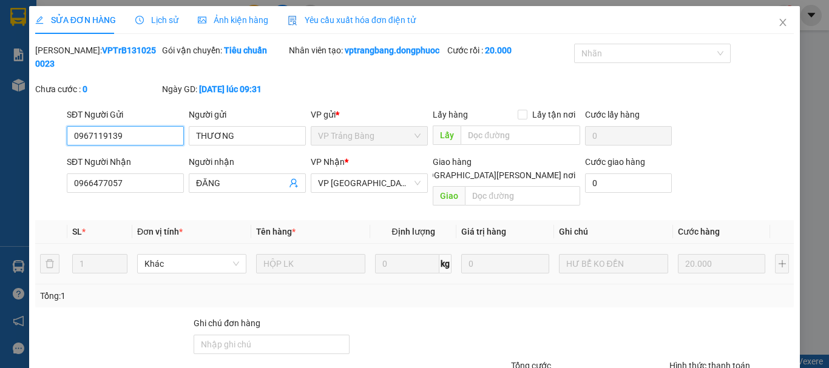
scroll to position [96, 0]
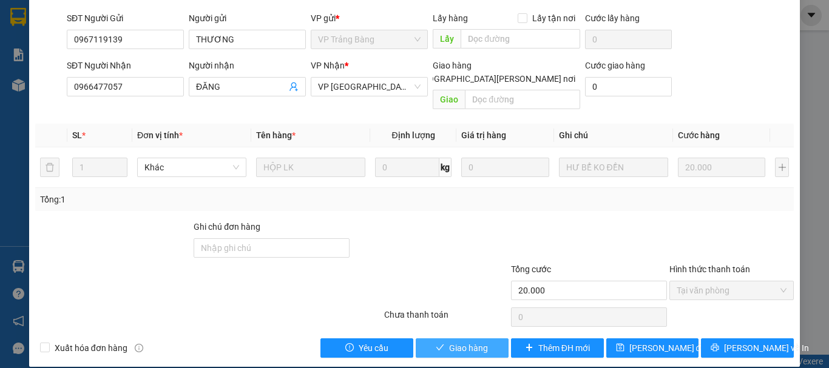
click at [477, 341] on span "Giao hàng" at bounding box center [468, 347] width 39 height 13
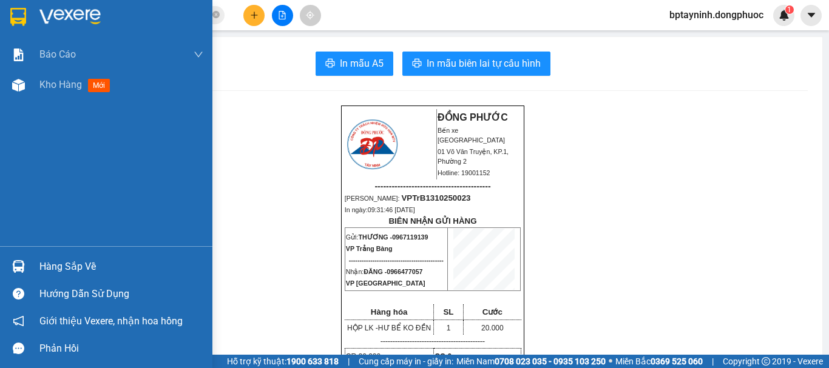
click at [33, 261] on div "Hàng sắp về" at bounding box center [106, 266] width 212 height 27
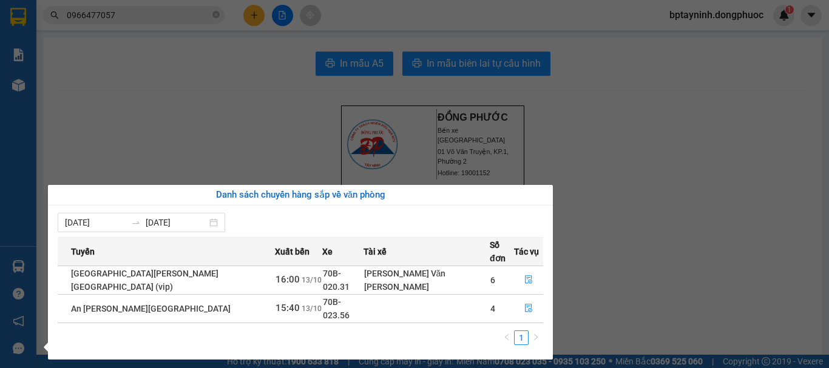
click at [599, 55] on section "Kết quả tìm kiếm ( 2 ) Bộ lọc Mã ĐH Trạng thái Món hàng Tổng cước Chưa cước Nhã…" at bounding box center [414, 184] width 829 height 368
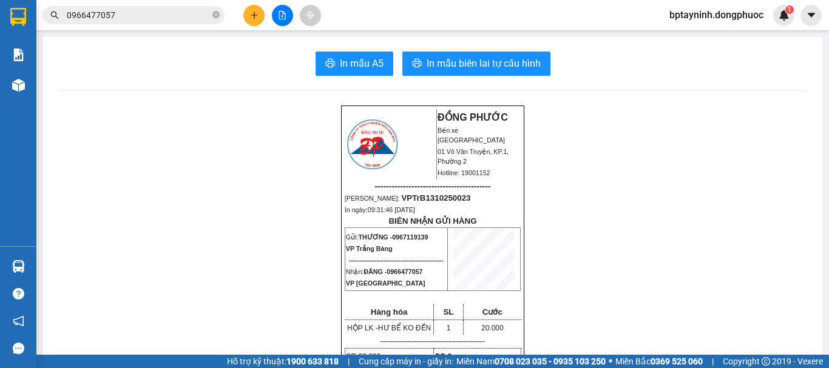
click at [247, 11] on button at bounding box center [253, 15] width 21 height 21
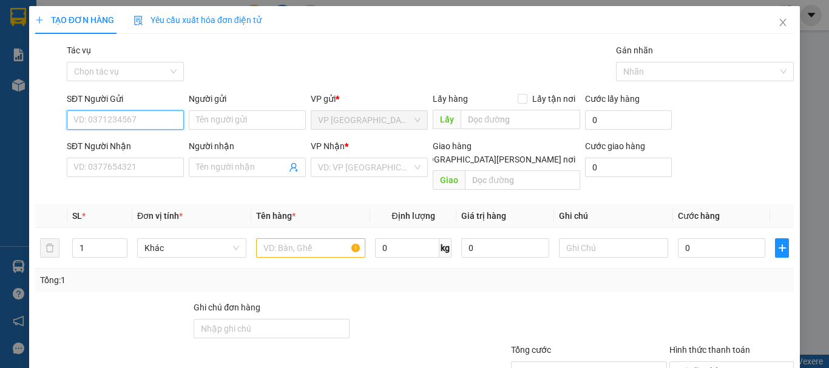
click at [136, 122] on input "SĐT Người Gửi" at bounding box center [125, 119] width 117 height 19
type input "0974848957"
click at [155, 144] on div "0974848957 - QUÝ TÂY" at bounding box center [132, 144] width 119 height 13
type input "QUÝ TÂY"
type input "0969244575"
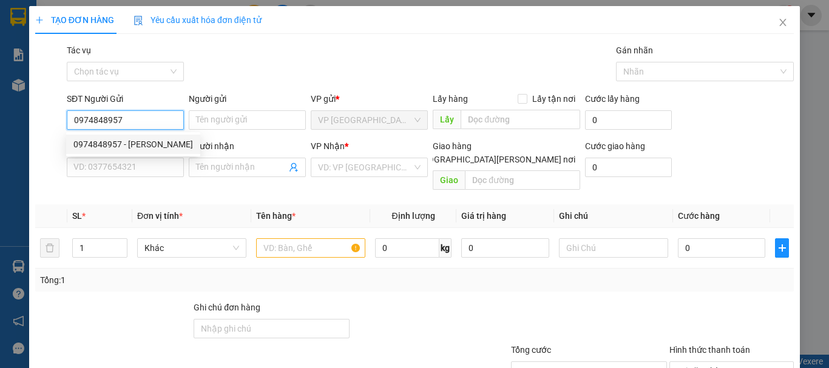
type input "THẢO"
type input "20.000"
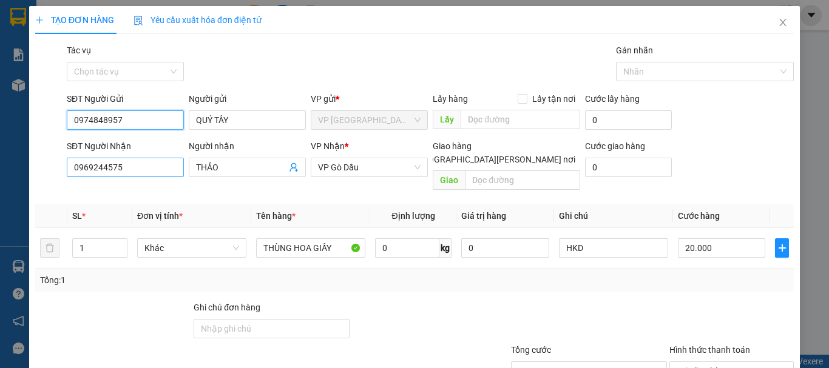
type input "0974848957"
click at [133, 164] on input "0969244575" at bounding box center [125, 167] width 117 height 19
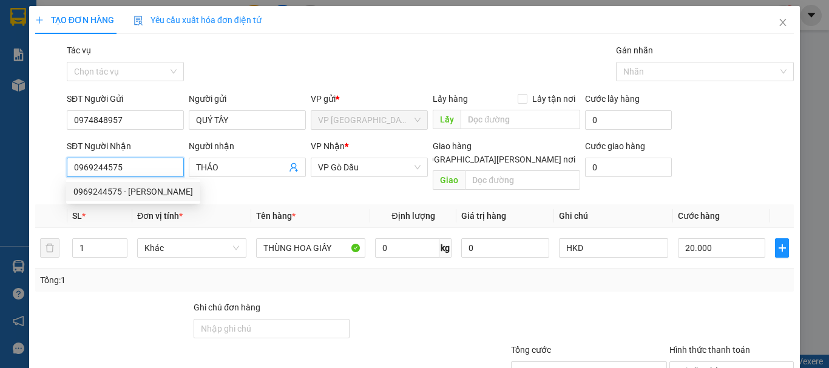
click at [126, 188] on div "0969244575 - THẢO" at bounding box center [132, 191] width 119 height 13
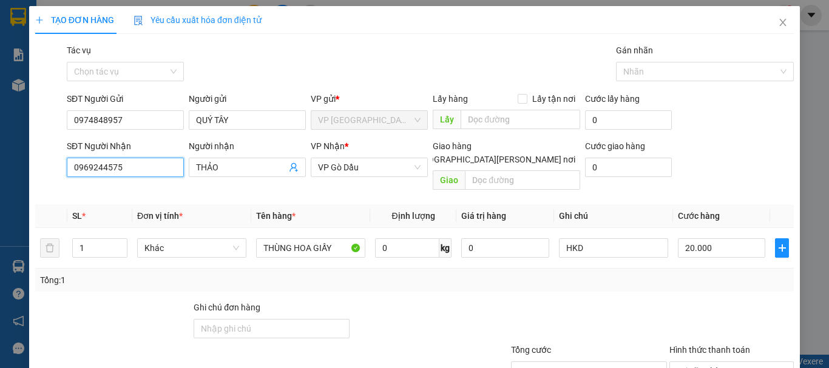
scroll to position [81, 0]
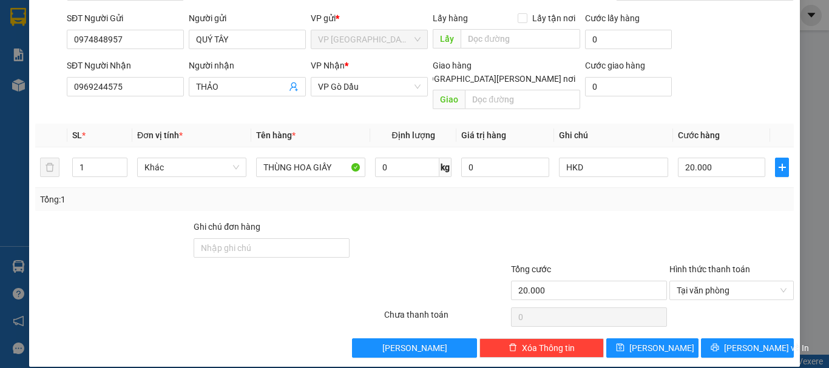
click at [713, 323] on div "Transit Pickup Surcharge Ids Transit Deliver Surcharge Ids Transit Deliver Surc…" at bounding box center [414, 160] width 758 height 395
click at [719, 343] on icon "printer" at bounding box center [714, 347] width 8 height 8
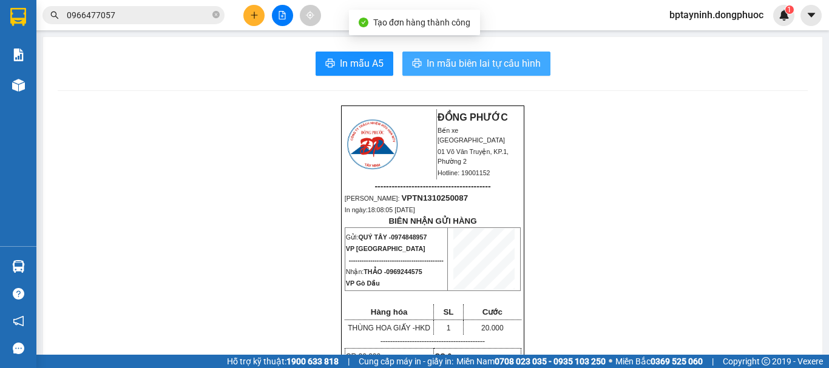
click at [447, 64] on span "In mẫu biên lai tự cấu hình" at bounding box center [483, 63] width 114 height 15
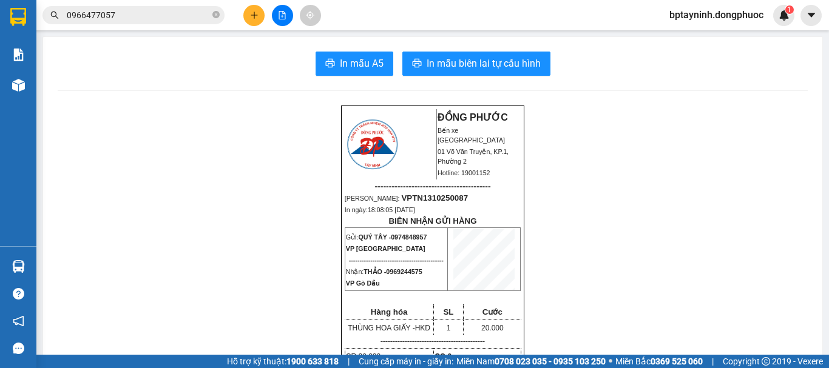
drag, startPoint x: 246, startPoint y: 24, endPoint x: 261, endPoint y: 18, distance: 16.1
click at [257, 19] on div at bounding box center [282, 15] width 91 height 21
click at [261, 18] on button at bounding box center [253, 15] width 21 height 21
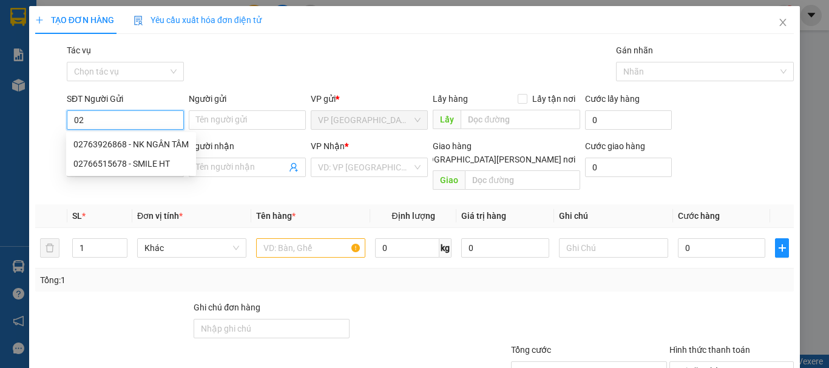
type input "0"
click at [143, 139] on div "0937523477 - KIM YẾN" at bounding box center [132, 144] width 119 height 13
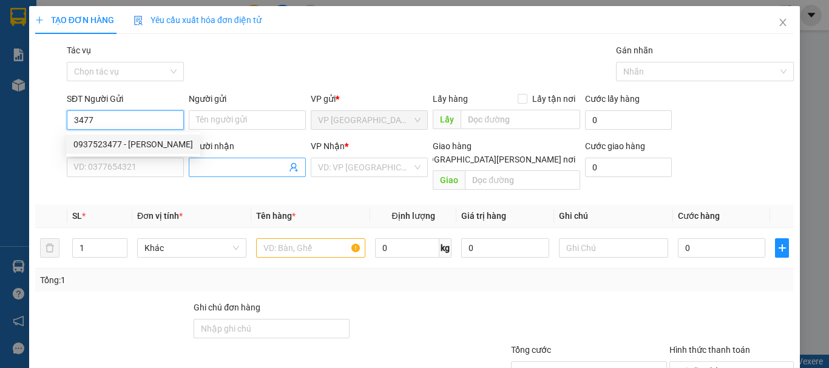
type input "0937523477"
type input "[PERSON_NAME]"
type input "0976810459"
type input "[PERSON_NAME]"
type input "20.000"
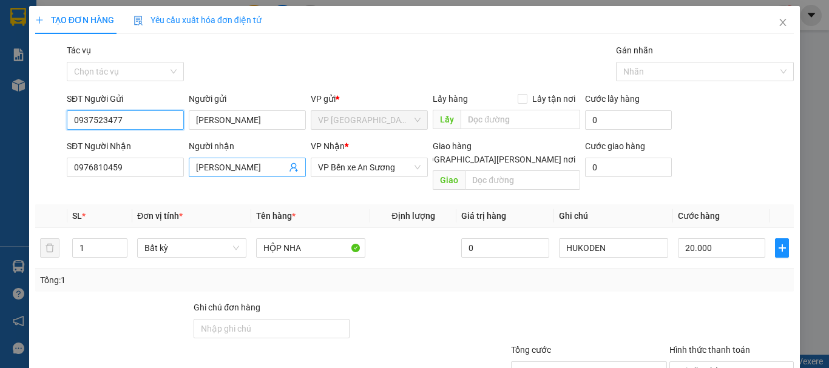
type input "0937523477"
click at [296, 164] on span "[PERSON_NAME]" at bounding box center [247, 167] width 117 height 19
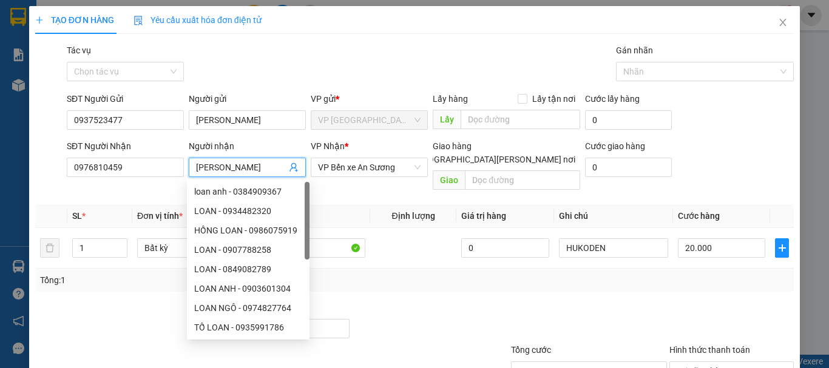
click at [291, 166] on icon "user-add" at bounding box center [294, 168] width 10 height 10
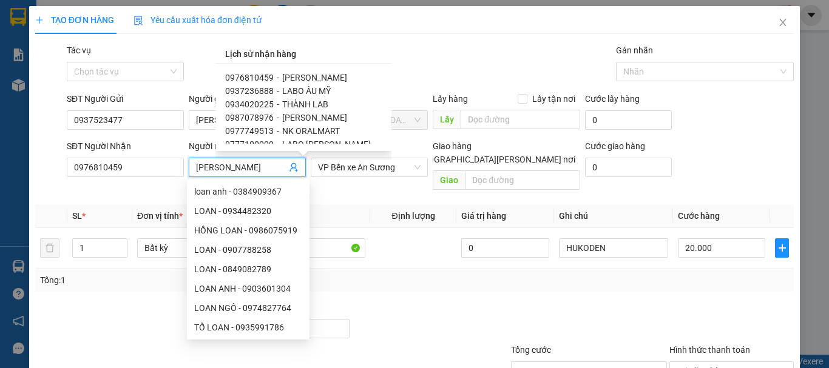
drag, startPoint x: 315, startPoint y: 87, endPoint x: 432, endPoint y: 157, distance: 135.7
click at [316, 87] on span "LABO ÂU MỸ" at bounding box center [306, 91] width 49 height 10
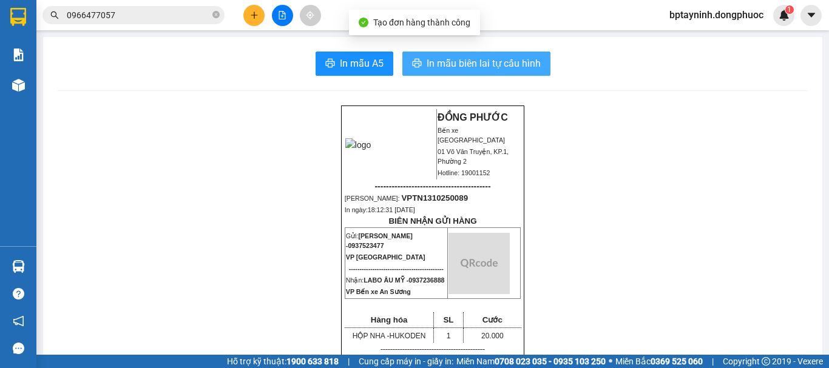
click at [494, 67] on span "In mẫu biên lai tự cấu hình" at bounding box center [483, 63] width 114 height 15
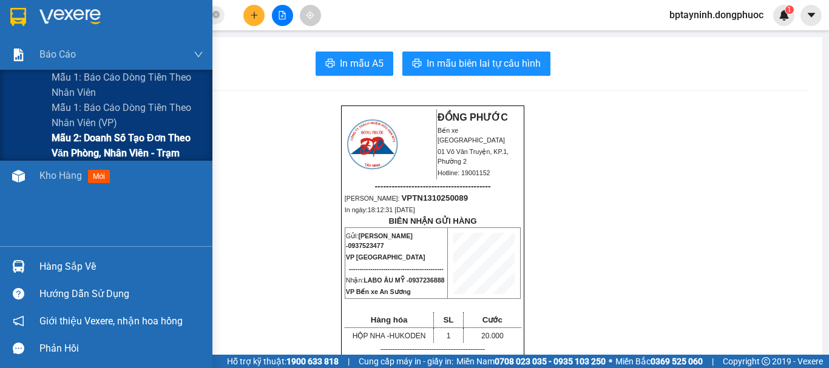
click at [106, 141] on span "Mẫu 2: Doanh số tạo đơn theo Văn phòng, nhân viên - Trạm" at bounding box center [128, 145] width 152 height 30
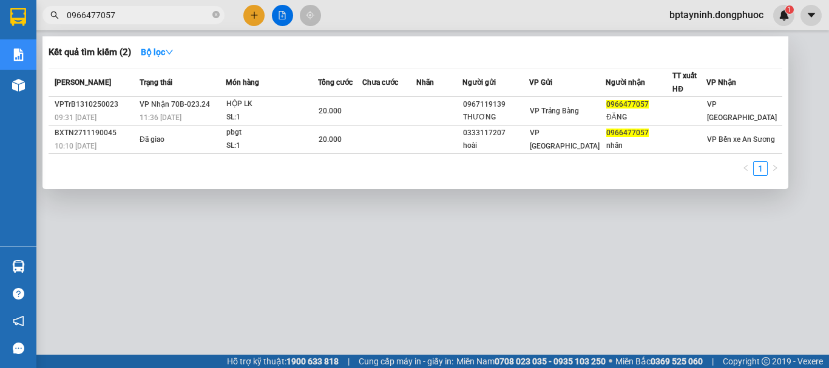
drag, startPoint x: 134, startPoint y: 17, endPoint x: 27, endPoint y: 24, distance: 107.6
click at [21, 24] on section "Kết quả tìm kiếm ( 2 ) Bộ lọc Mã ĐH Trạng thái Món hàng Tổng cước Chưa cước Nhã…" at bounding box center [414, 184] width 829 height 368
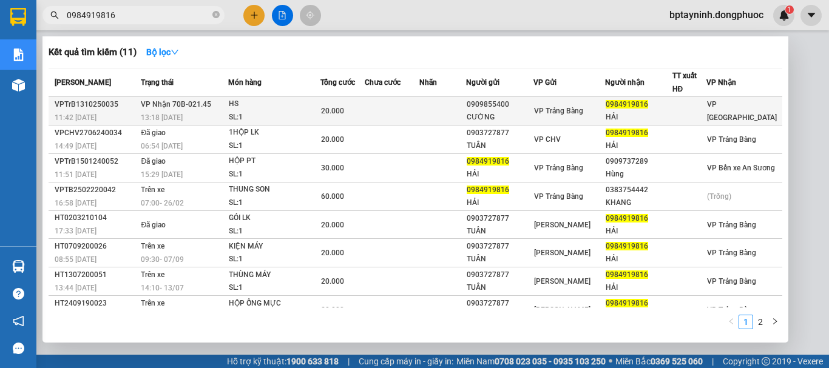
type input "0984919816"
click at [280, 112] on span "HS SL: 1" at bounding box center [274, 111] width 91 height 26
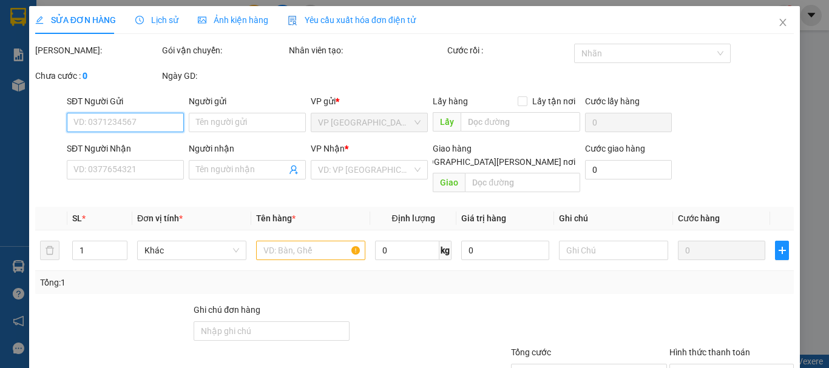
type input "0909855400"
type input "CƯỜNG"
type input "0984919816"
type input "HẢI"
type input "20.000"
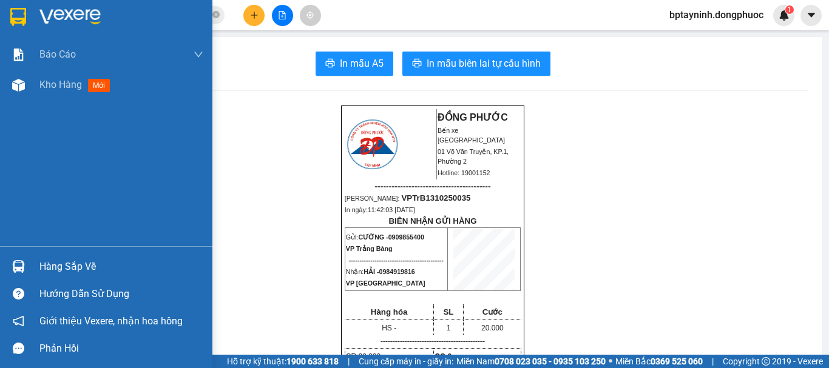
click at [16, 267] on img at bounding box center [18, 266] width 13 height 13
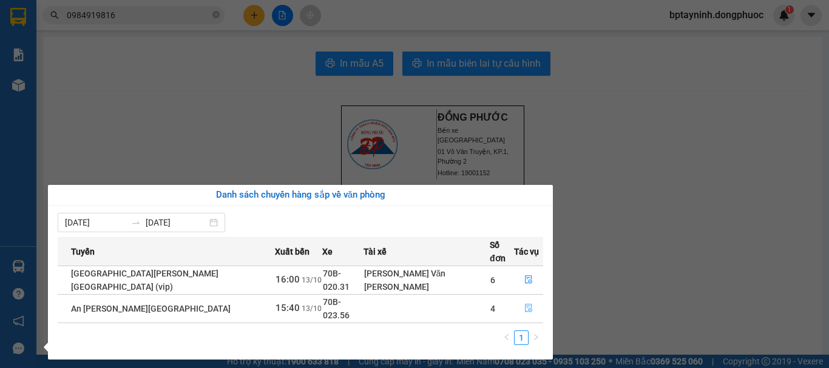
click at [516, 299] on button "button" at bounding box center [528, 308] width 28 height 19
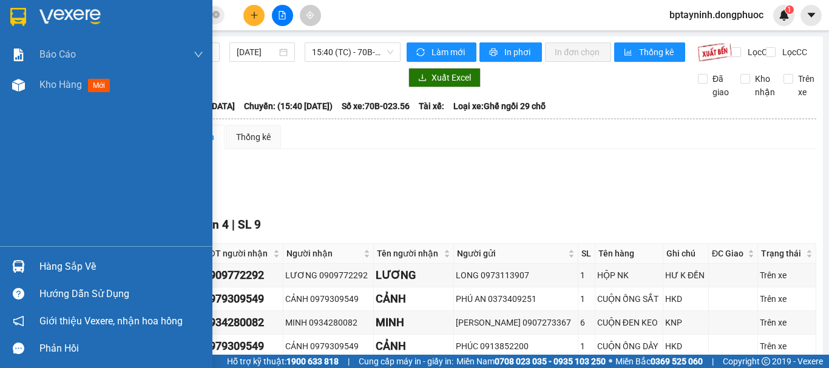
click at [54, 271] on div "Hàng sắp về" at bounding box center [121, 267] width 164 height 18
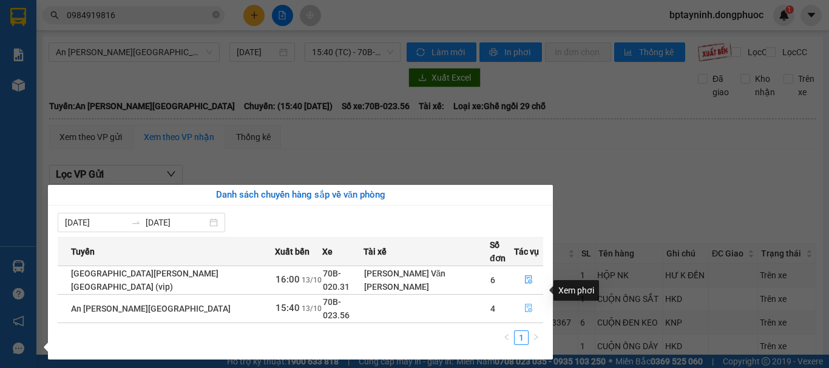
click at [524, 304] on icon "file-done" at bounding box center [528, 308] width 8 height 8
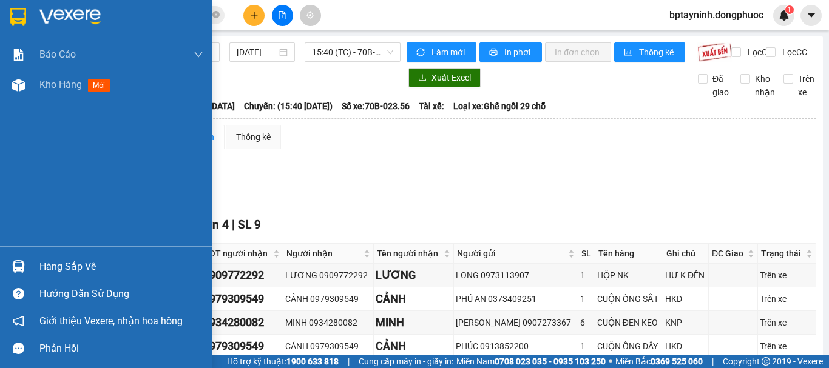
drag, startPoint x: 43, startPoint y: 273, endPoint x: 78, endPoint y: 274, distance: 35.2
click at [44, 272] on div "Hàng sắp về" at bounding box center [121, 267] width 164 height 18
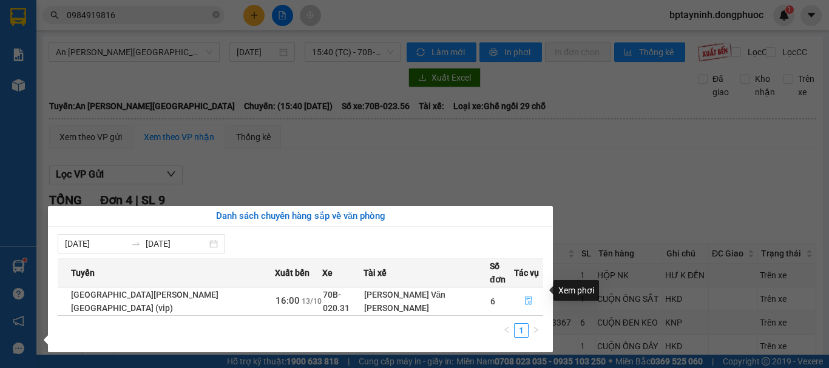
click at [524, 297] on icon "file-done" at bounding box center [528, 301] width 8 height 8
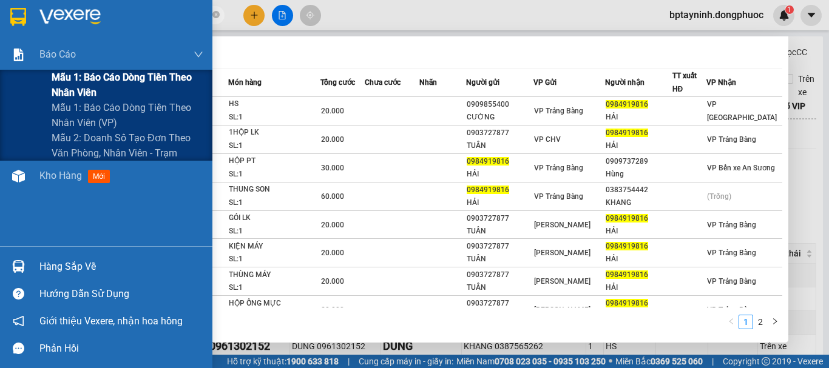
drag, startPoint x: 41, startPoint y: 27, endPoint x: 70, endPoint y: 72, distance: 53.3
click at [0, 67] on section "Kết quả tìm kiếm ( 11 ) Bộ lọc Mã ĐH Trạng thái Món hàng Tổng cước Chưa cước Nh…" at bounding box center [414, 184] width 829 height 368
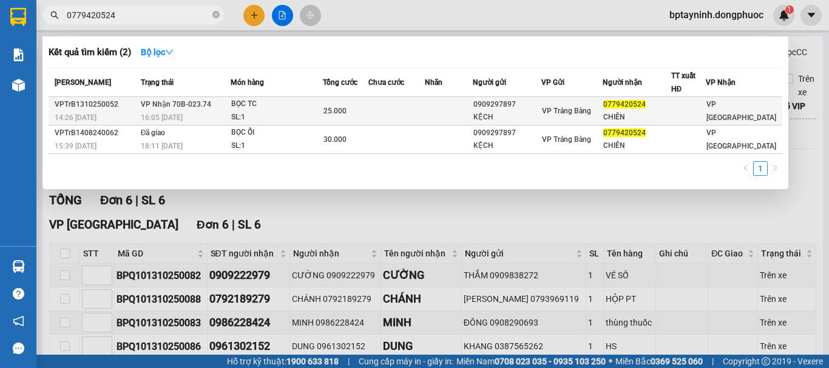
type input "0779420524"
click at [259, 106] on div "BỌC TC" at bounding box center [276, 104] width 91 height 13
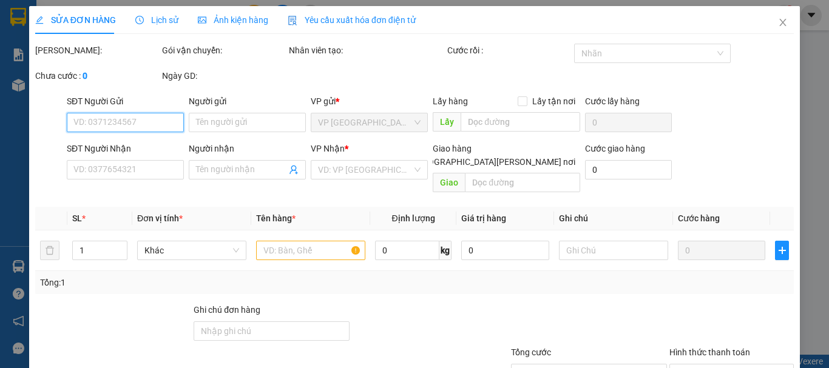
type input "0909297897"
type input "KỆCH"
type input "0779420524"
type input "CHIÊN"
type input "25.000"
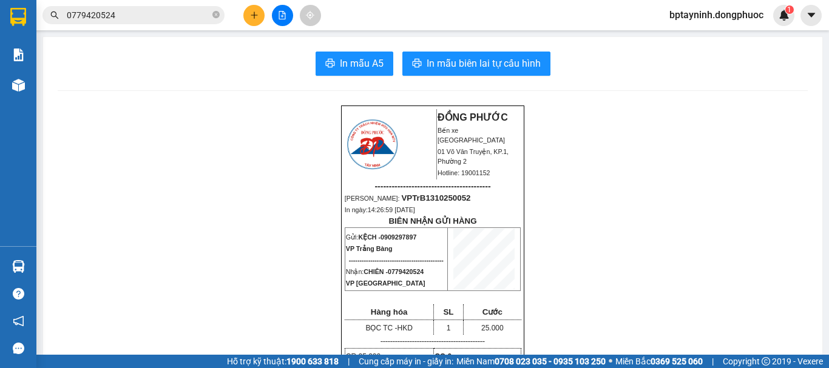
drag, startPoint x: 120, startPoint y: 18, endPoint x: 17, endPoint y: 28, distance: 103.6
click at [17, 28] on section "Kết quả tìm kiếm ( 2 ) Bộ lọc Mã ĐH Trạng thái Món hàng Tổng cước Chưa cước Nhã…" at bounding box center [414, 184] width 829 height 368
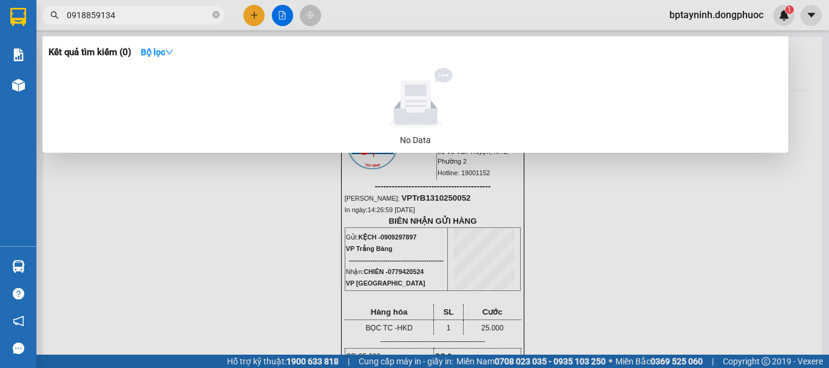
click at [105, 14] on input "0918859134" at bounding box center [138, 14] width 143 height 13
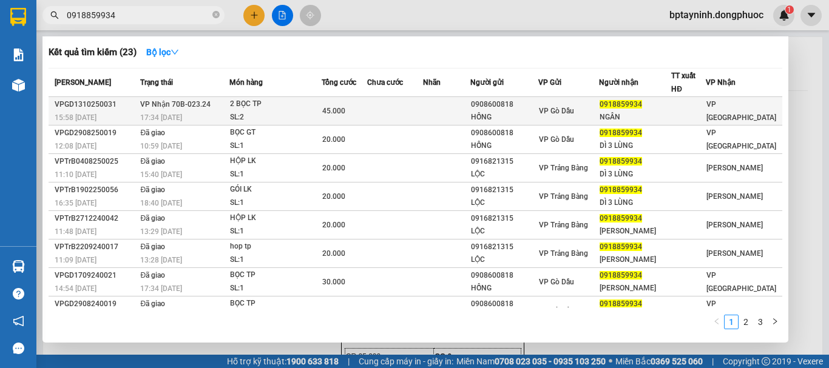
type input "0918859934"
click at [286, 111] on div "SL: 2" at bounding box center [275, 117] width 91 height 13
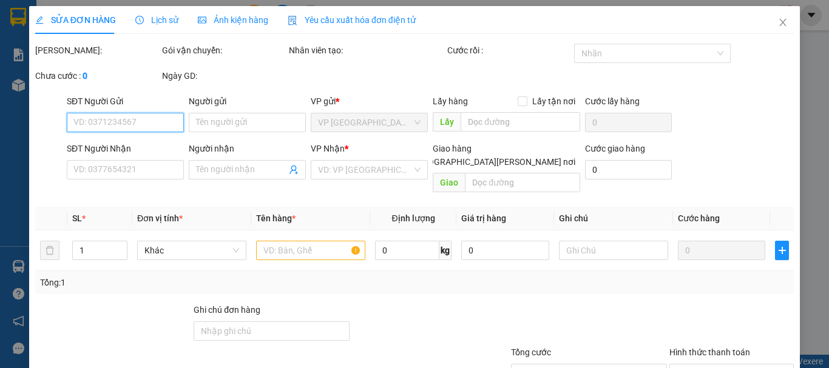
type input "0908600818"
type input "HỒNG"
type input "0918859934"
type input "NGÂN"
type input "45.000"
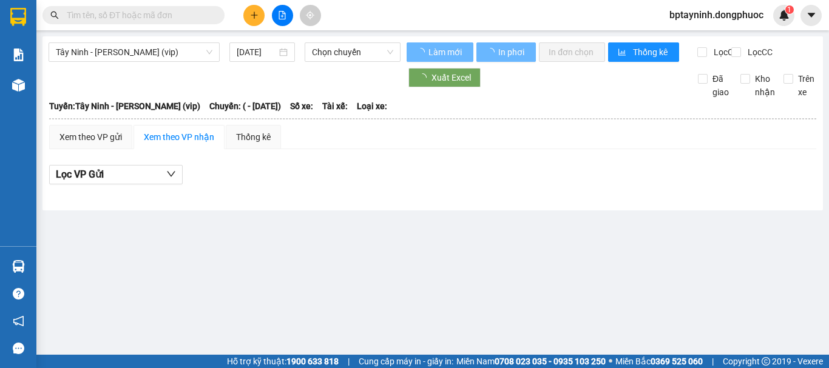
type input "[DATE]"
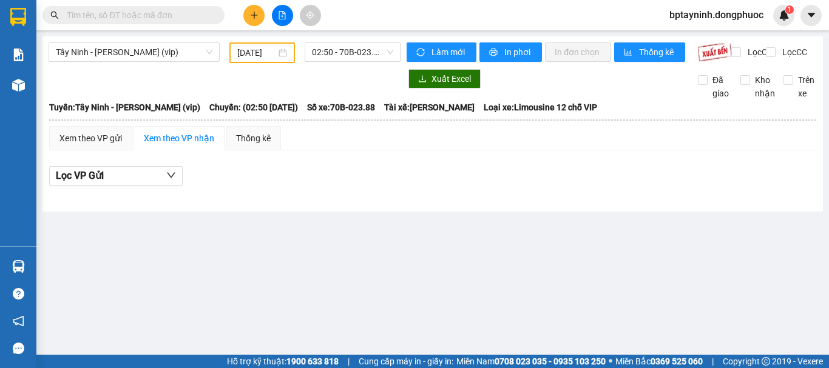
click at [97, 16] on input "text" at bounding box center [138, 14] width 143 height 13
click at [123, 9] on input "text" at bounding box center [138, 14] width 143 height 13
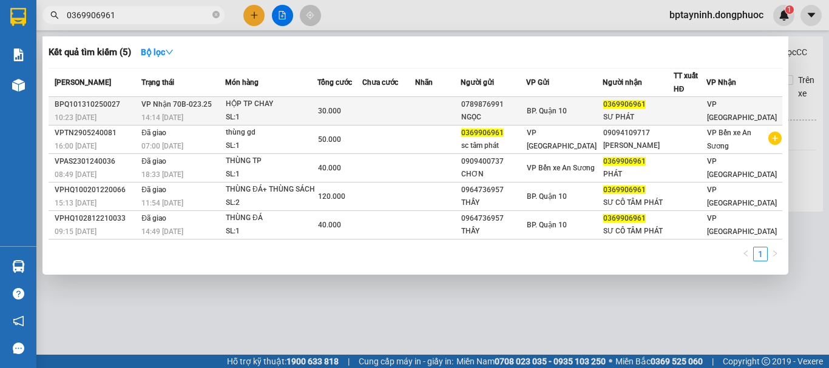
type input "0369906961"
click at [225, 106] on td "VP Nhận 70B-023.25 14:14 - 13/10" at bounding box center [181, 111] width 87 height 29
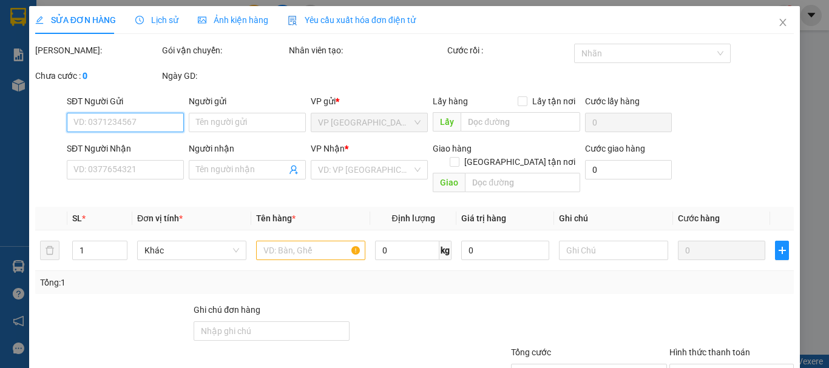
type input "0789876991"
type input "NGỌC"
type input "0369906961"
type input "SƯ PHÁT"
type input "30.000"
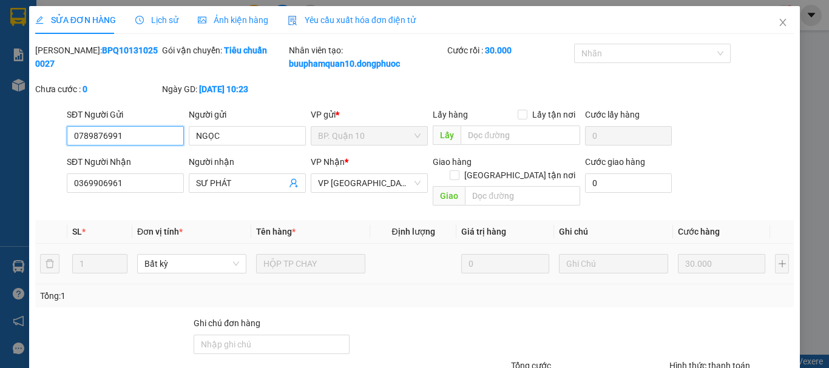
scroll to position [96, 0]
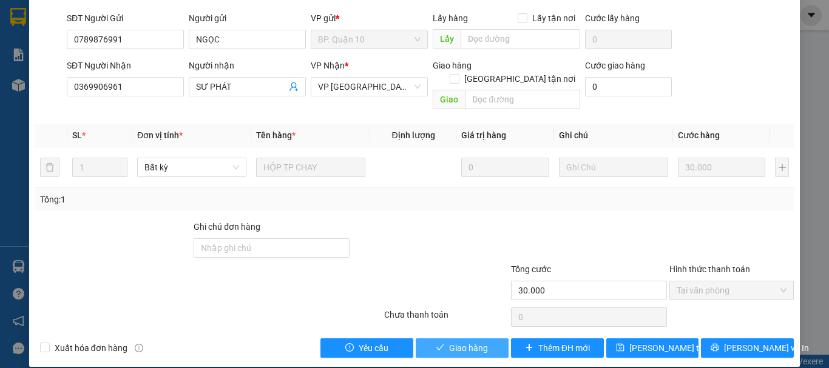
click at [467, 341] on span "Giao hàng" at bounding box center [468, 347] width 39 height 13
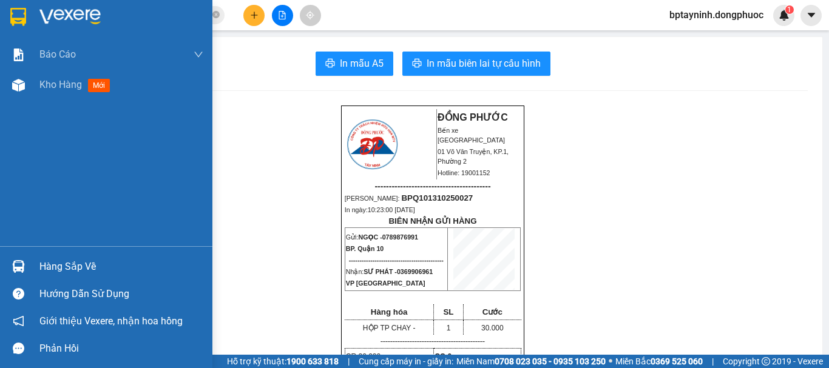
click at [34, 263] on div "Hàng sắp về" at bounding box center [106, 266] width 212 height 27
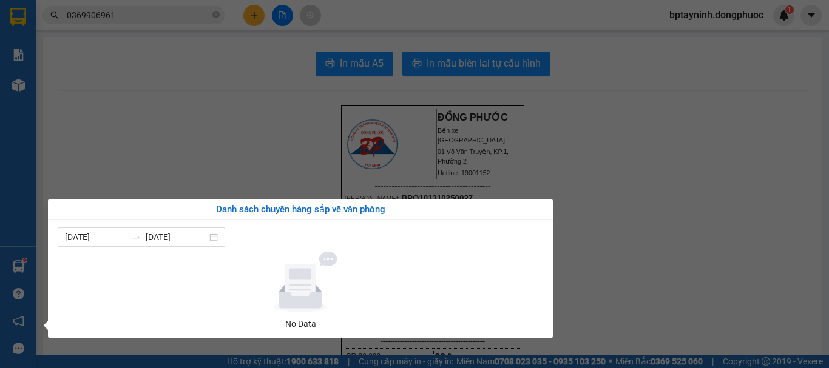
click at [574, 160] on section "Kết quả tìm kiếm ( 5 ) Bộ lọc Mã ĐH Trạng thái Món hàng Tổng cước Chưa cước Nhã…" at bounding box center [414, 184] width 829 height 368
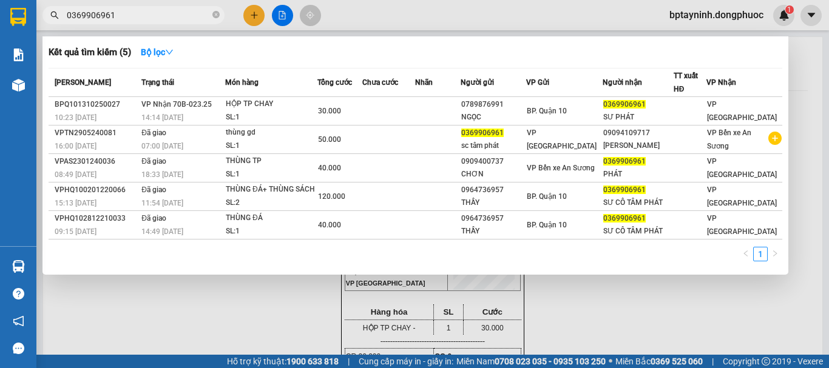
click at [223, 12] on span "0369906961" at bounding box center [133, 15] width 182 height 18
click at [213, 14] on icon "close-circle" at bounding box center [215, 14] width 7 height 7
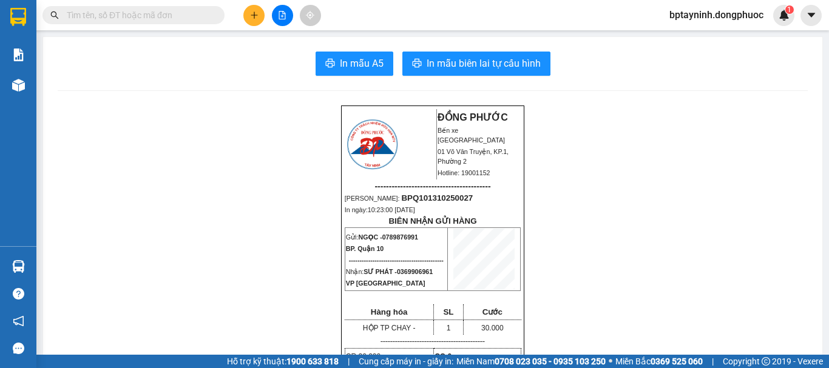
click at [195, 15] on input "text" at bounding box center [138, 14] width 143 height 13
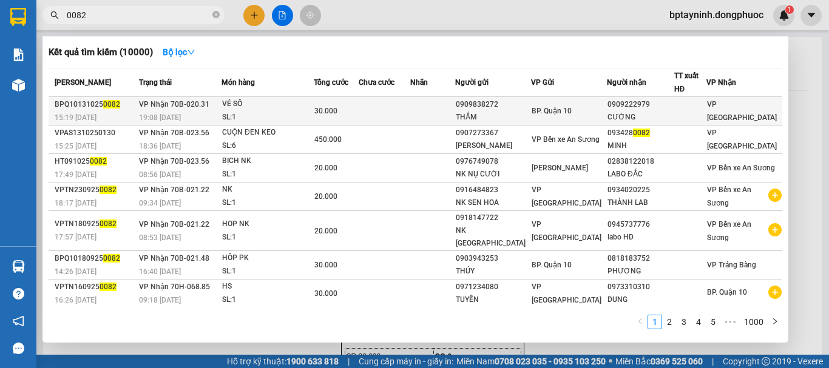
type input "0082"
click at [282, 111] on div "SL: 1" at bounding box center [267, 117] width 91 height 13
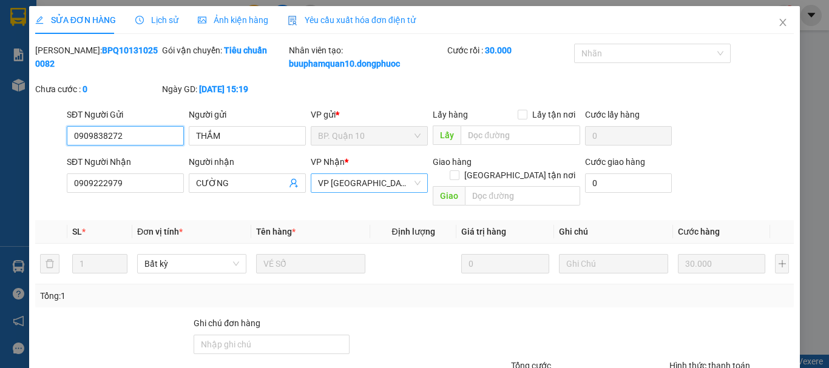
type input "0909838272"
type input "THẮM"
type input "0909222979"
type input "CƯỜNG"
type input "30.000"
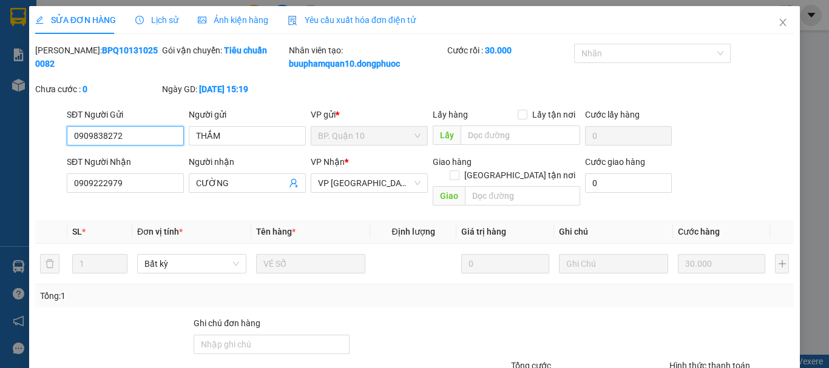
scroll to position [96, 0]
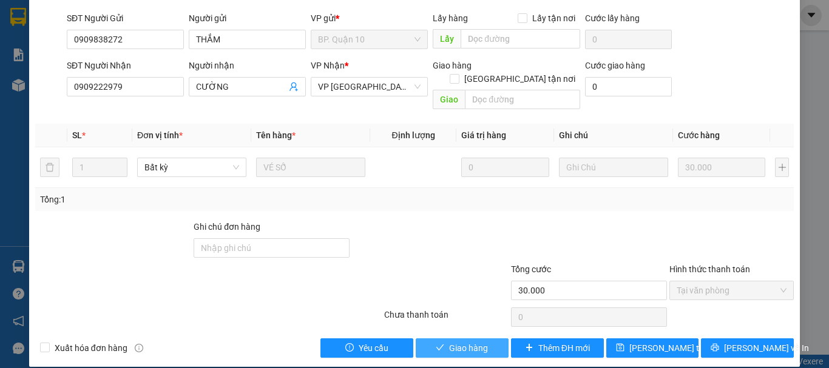
click at [471, 341] on span "Giao hàng" at bounding box center [468, 347] width 39 height 13
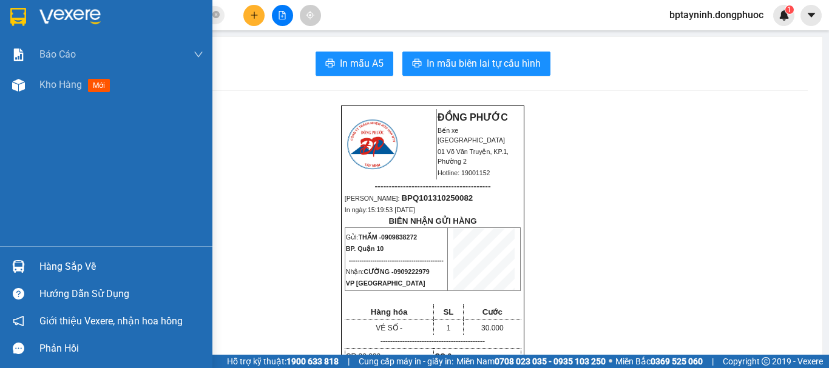
click at [52, 264] on div "Hàng sắp về" at bounding box center [121, 267] width 164 height 18
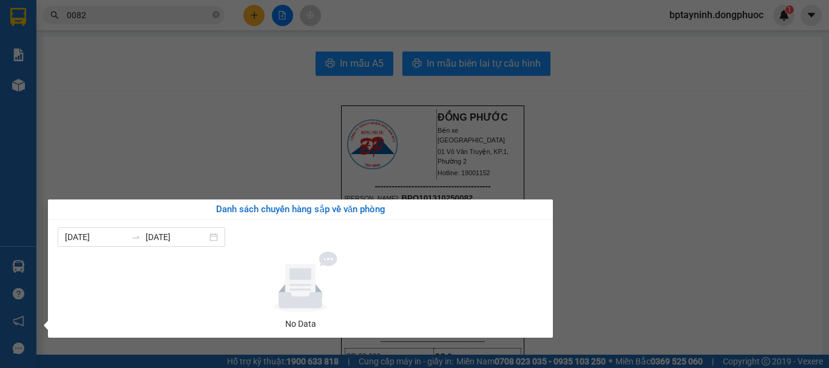
click at [297, 150] on section "Kết quả tìm kiếm ( 10000 ) Bộ lọc Mã ĐH Trạng thái Món hàng Tổng cước Chưa cước…" at bounding box center [414, 184] width 829 height 368
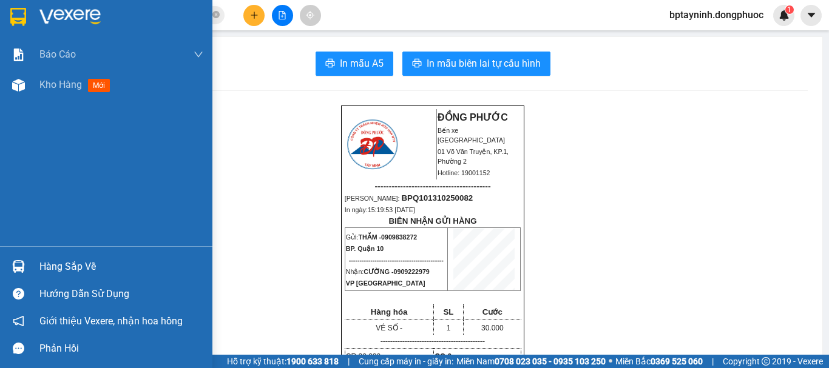
click at [53, 262] on div "Hàng sắp về" at bounding box center [121, 267] width 164 height 18
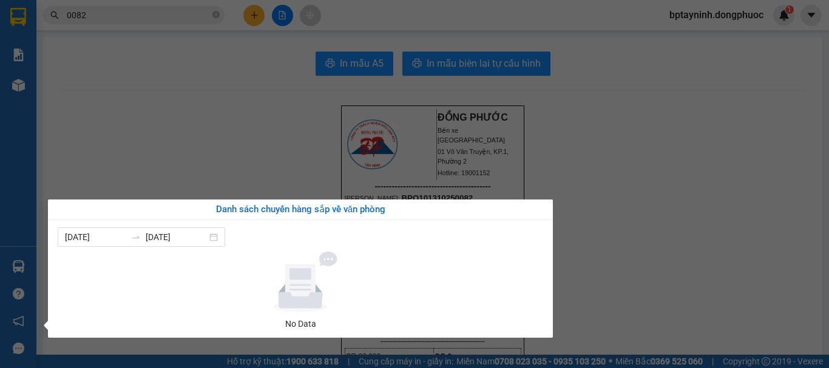
click at [297, 84] on section "Kết quả tìm kiếm ( 10000 ) Bộ lọc Mã ĐH Trạng thái Món hàng Tổng cước Chưa cước…" at bounding box center [414, 184] width 829 height 368
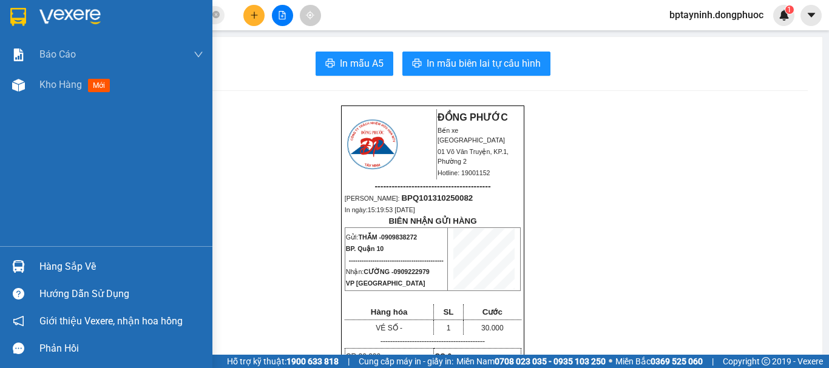
drag, startPoint x: 41, startPoint y: 266, endPoint x: 50, endPoint y: 264, distance: 9.2
click at [42, 266] on div "Hàng sắp về" at bounding box center [121, 267] width 164 height 18
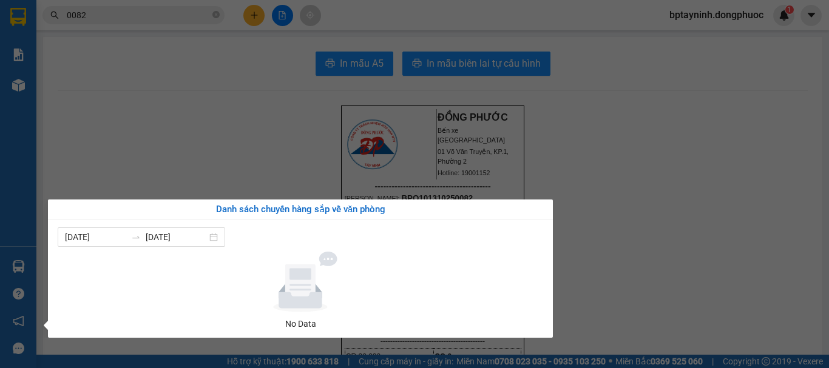
click at [278, 138] on section "Kết quả tìm kiếm ( 10000 ) Bộ lọc Mã ĐH Trạng thái Món hàng Tổng cước Chưa cước…" at bounding box center [414, 184] width 829 height 368
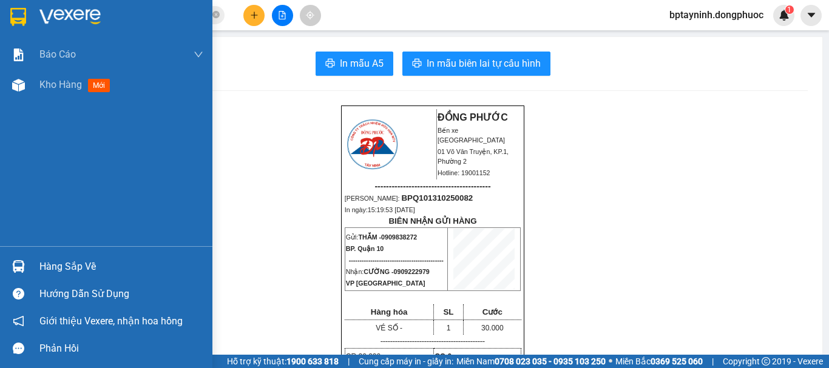
click at [52, 258] on div "Hàng sắp về" at bounding box center [121, 267] width 164 height 18
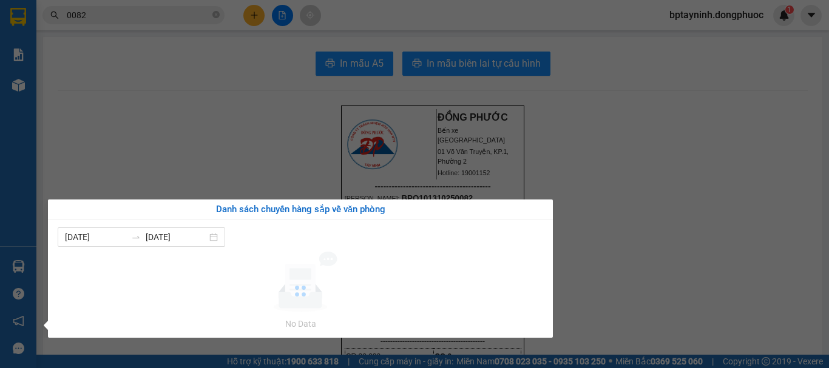
click at [725, 141] on section "Kết quả tìm kiếm ( 10000 ) Bộ lọc Mã ĐH Trạng thái Món hàng Tổng cước Chưa cước…" at bounding box center [414, 184] width 829 height 368
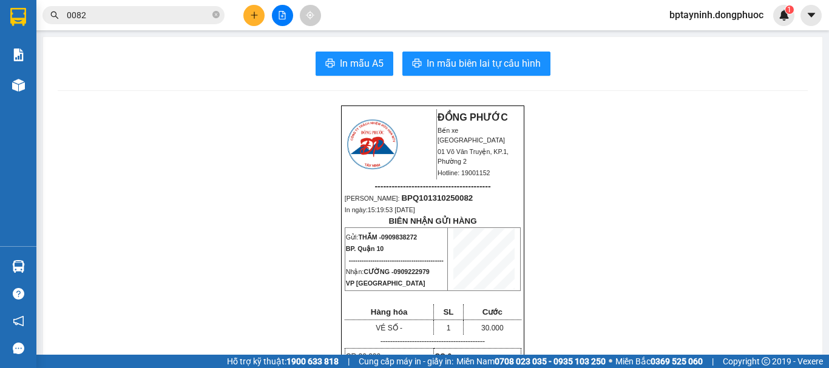
drag, startPoint x: 124, startPoint y: 5, endPoint x: 27, endPoint y: 11, distance: 96.6
click at [27, 11] on section "Kết quả tìm kiếm ( 10000 ) Bộ lọc Mã ĐH Trạng thái Món hàng Tổng cước Chưa cước…" at bounding box center [414, 184] width 829 height 368
click at [155, 18] on input "0082" at bounding box center [138, 14] width 143 height 13
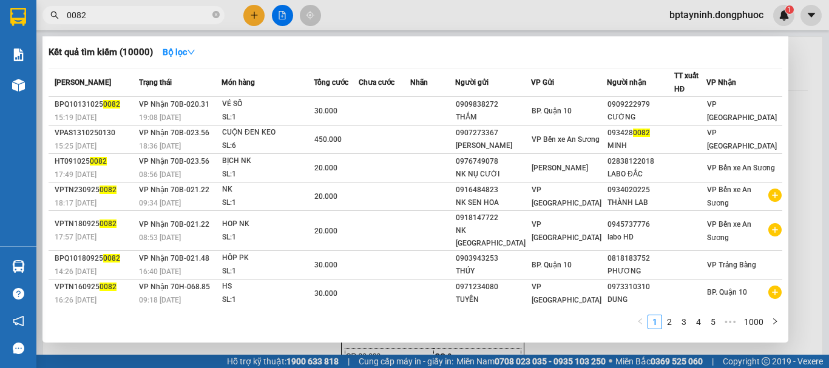
drag, startPoint x: 98, startPoint y: 17, endPoint x: 70, endPoint y: 32, distance: 32.0
click at [64, 19] on span "0082" at bounding box center [133, 15] width 182 height 18
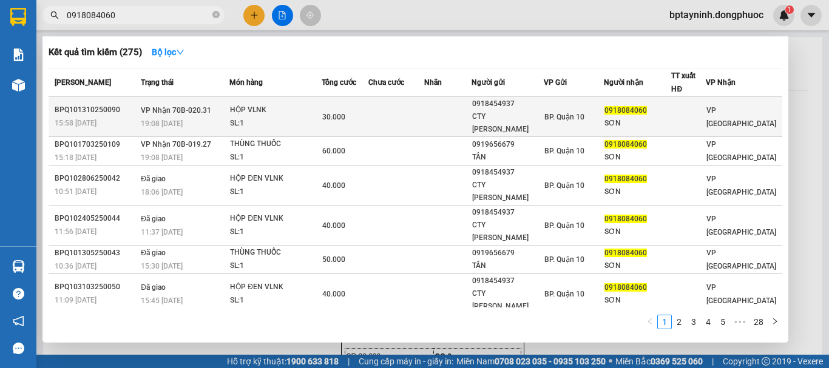
type input "0918084060"
click at [260, 117] on div "SL: 1" at bounding box center [275, 123] width 91 height 13
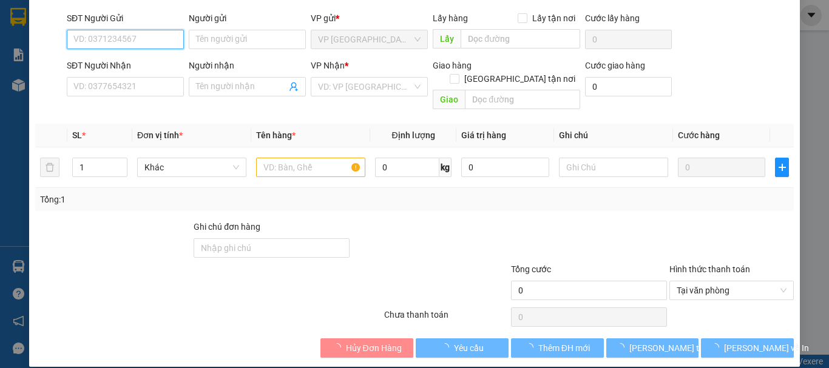
type input "0918454937"
type input "CTY HOÀI BẢO"
type input "0918084060"
type input "SƠN"
type input "30.000"
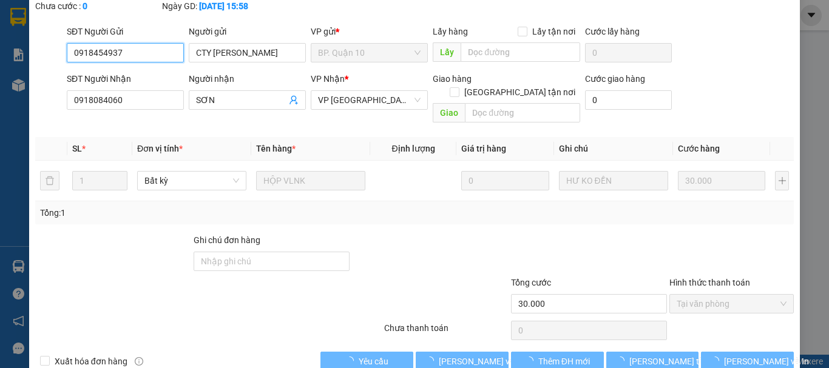
scroll to position [96, 0]
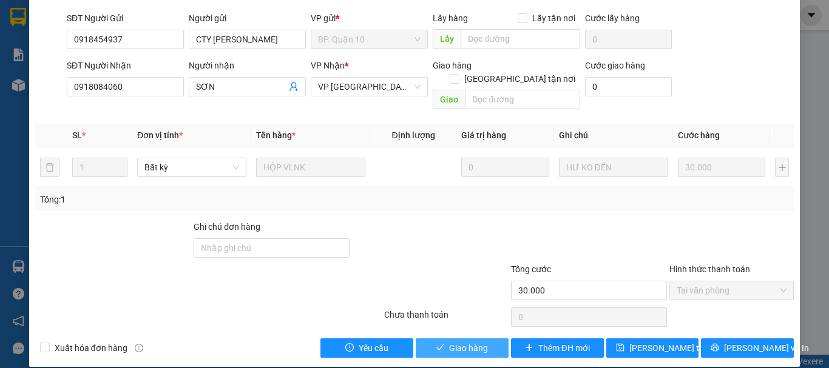
click at [468, 341] on span "Giao hàng" at bounding box center [468, 347] width 39 height 13
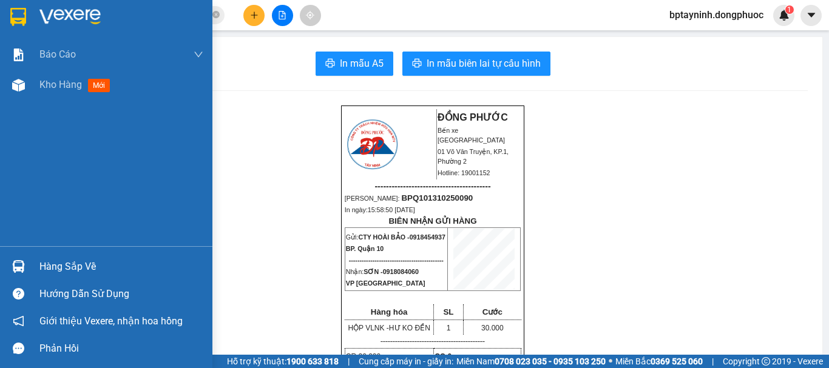
click at [47, 264] on div "Hàng sắp về" at bounding box center [121, 267] width 164 height 18
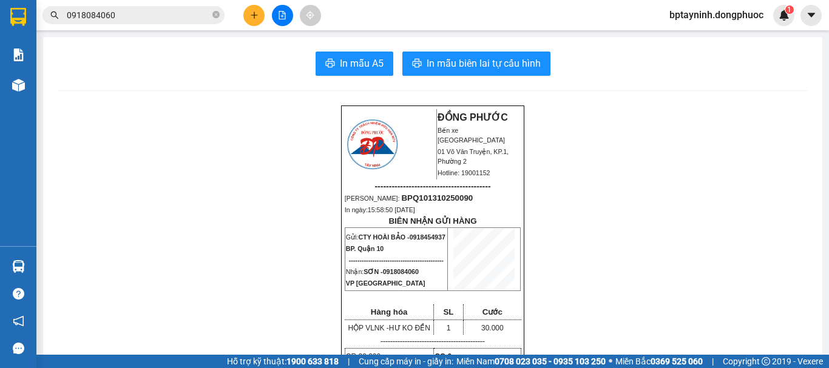
drag, startPoint x: 283, startPoint y: 121, endPoint x: 277, endPoint y: 101, distance: 21.1
click at [283, 118] on section "Kết quả tìm kiếm ( 275 ) Bộ lọc Mã ĐH Trạng thái Món hàng Tổng cước Chưa cước N…" at bounding box center [414, 184] width 829 height 368
drag, startPoint x: 529, startPoint y: 172, endPoint x: 137, endPoint y: 261, distance: 402.0
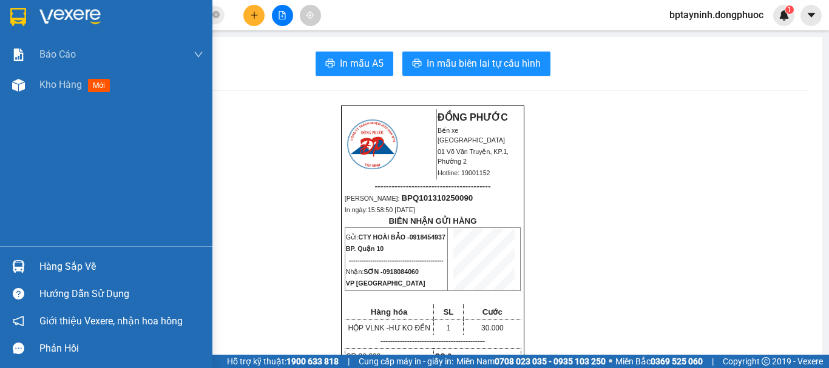
click at [45, 271] on div "Hàng sắp về" at bounding box center [121, 267] width 164 height 18
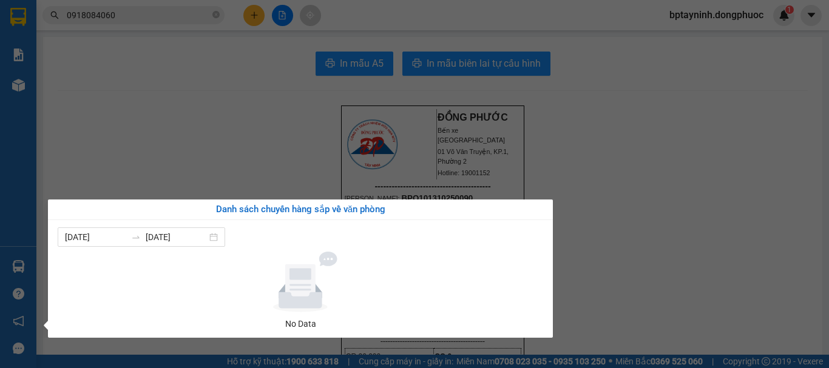
click at [600, 143] on section "Kết quả tìm kiếm ( 275 ) Bộ lọc Mã ĐH Trạng thái Món hàng Tổng cước Chưa cước N…" at bounding box center [414, 184] width 829 height 368
